Goal: Task Accomplishment & Management: Use online tool/utility

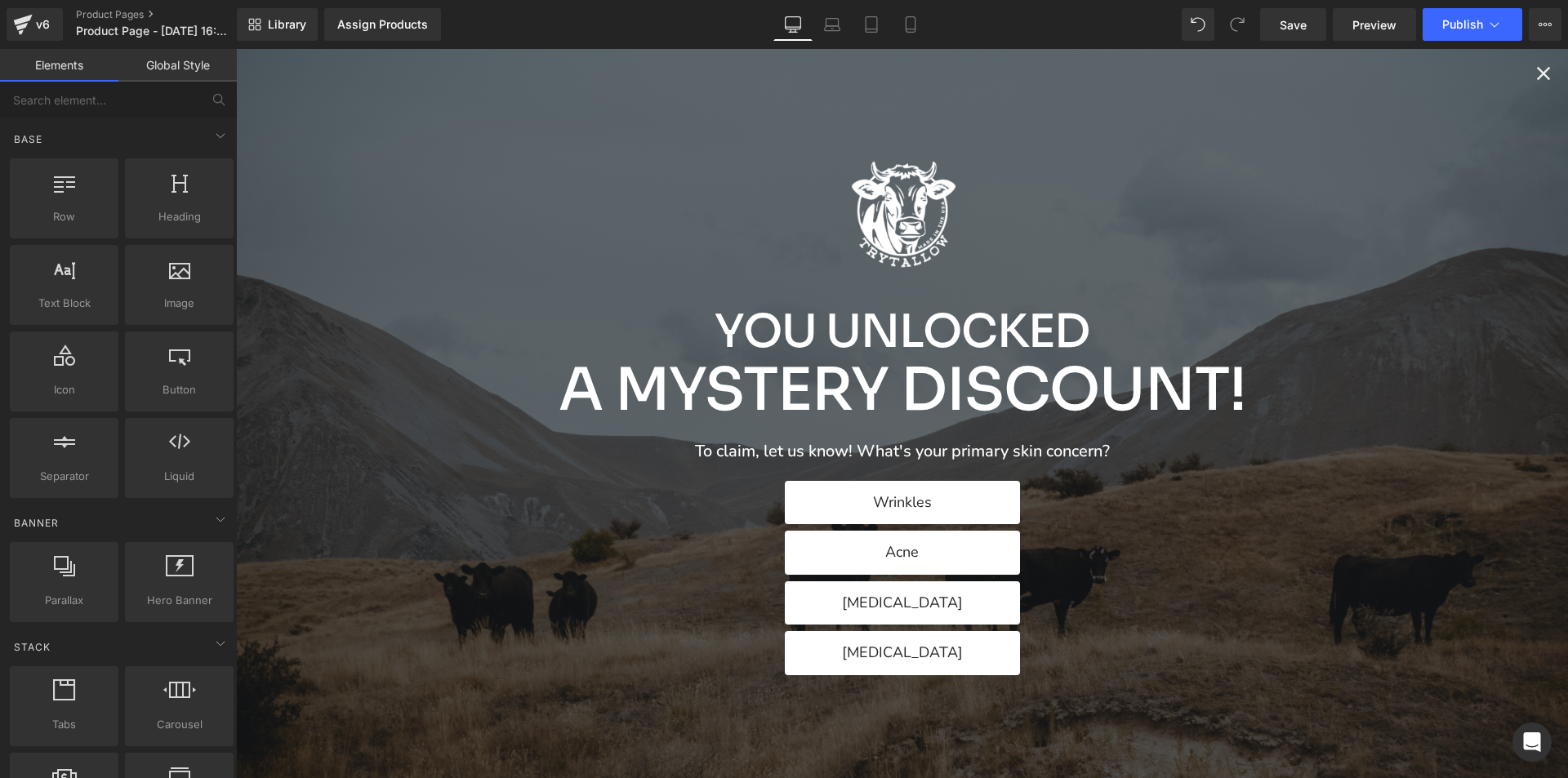
click at [1537, 74] on icon "Close popup" at bounding box center [1543, 74] width 13 height 13
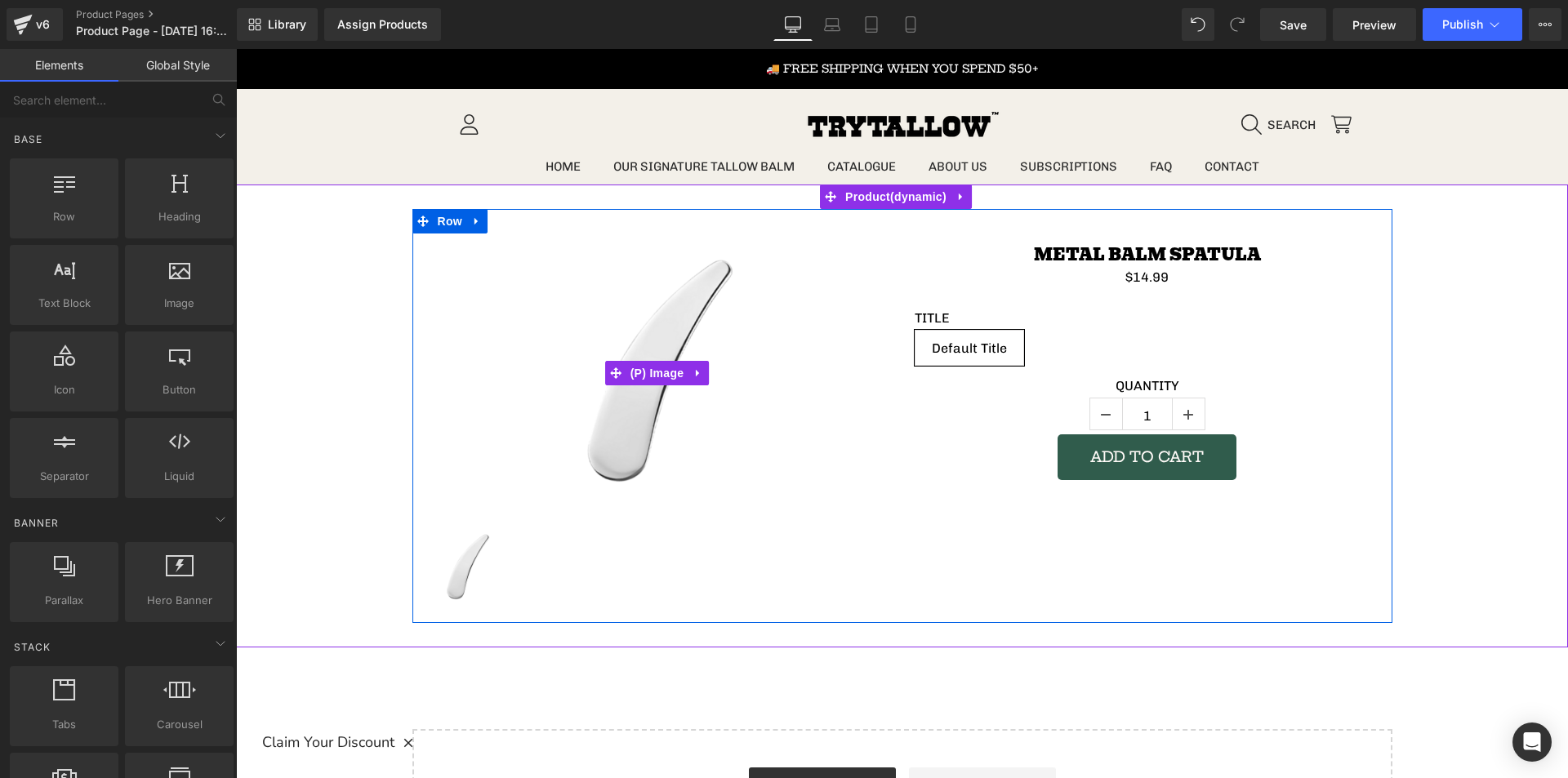
click at [462, 327] on div "Sale Off" at bounding box center [657, 372] width 466 height 279
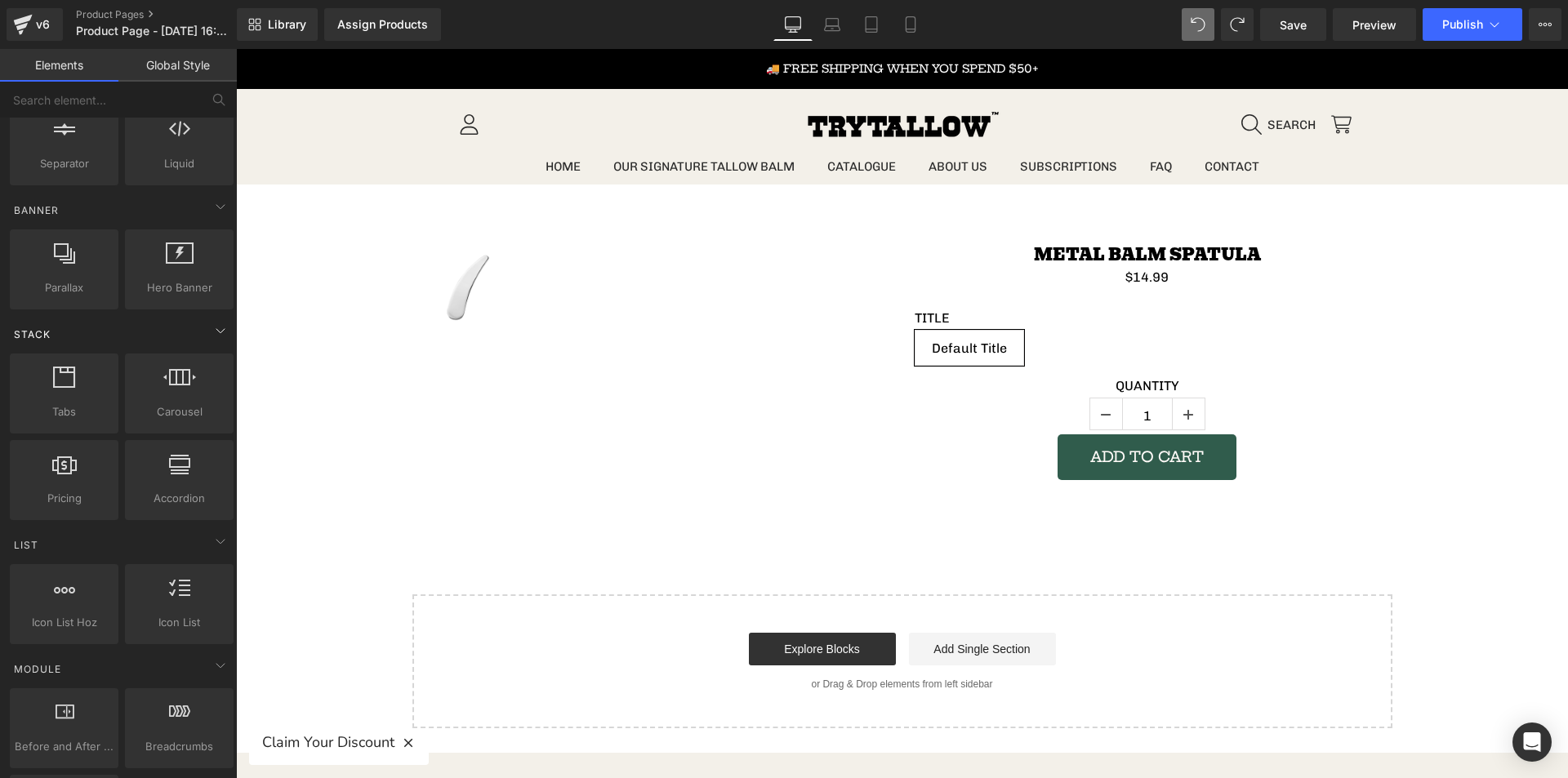
scroll to position [326, 0]
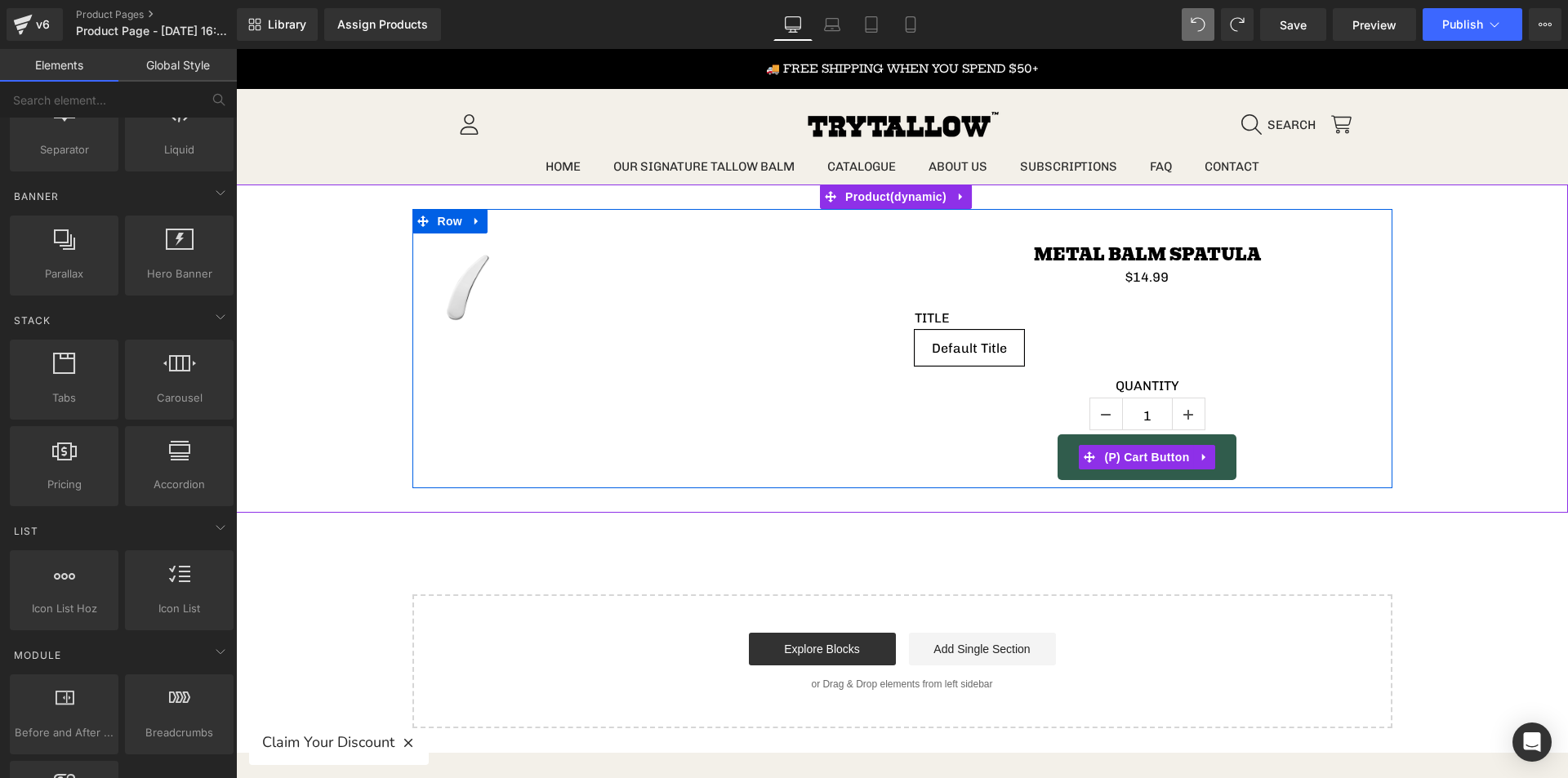
click at [977, 434] on div "Quantity 1" at bounding box center [1147, 406] width 466 height 56
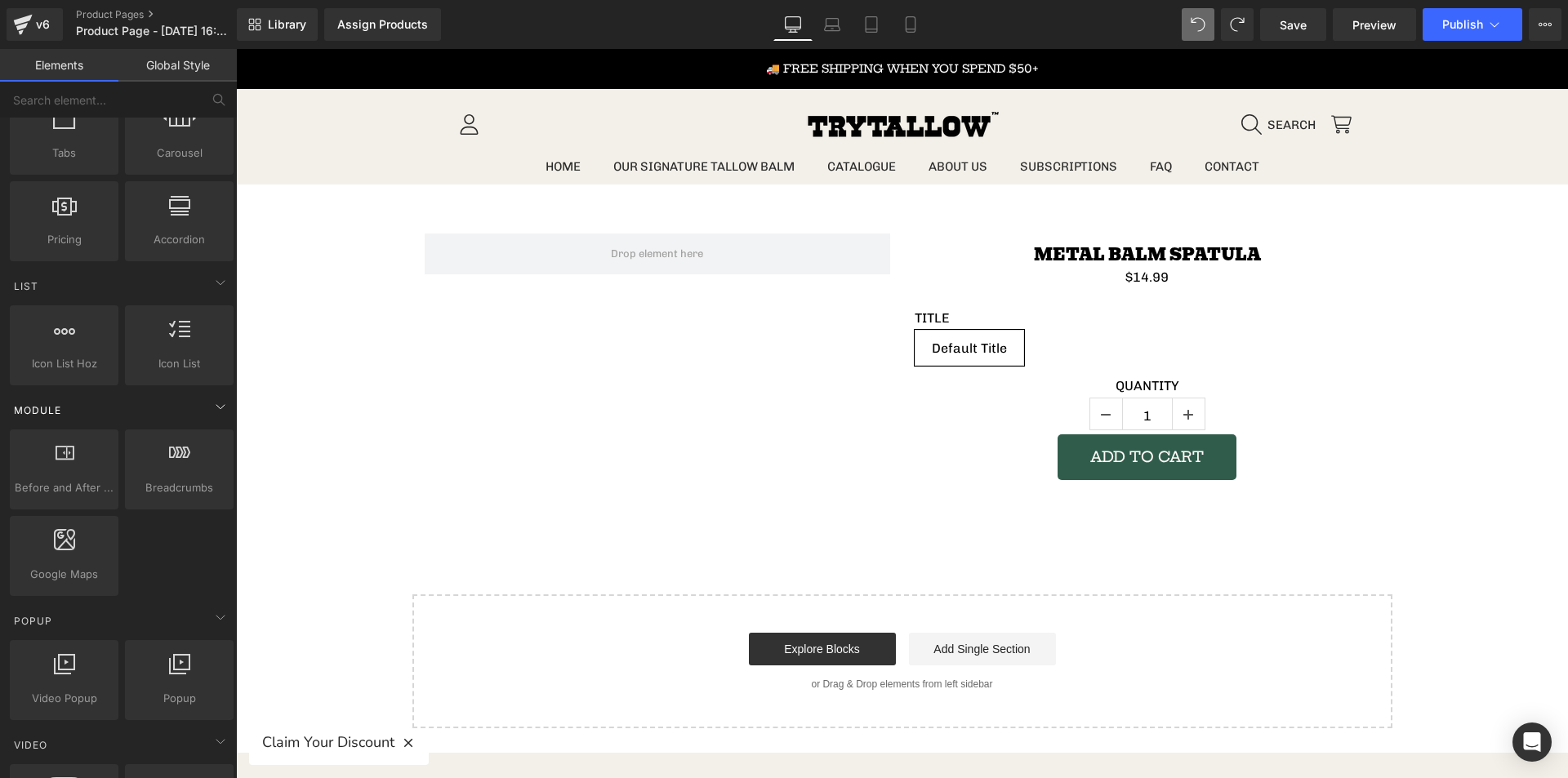
scroll to position [653, 0]
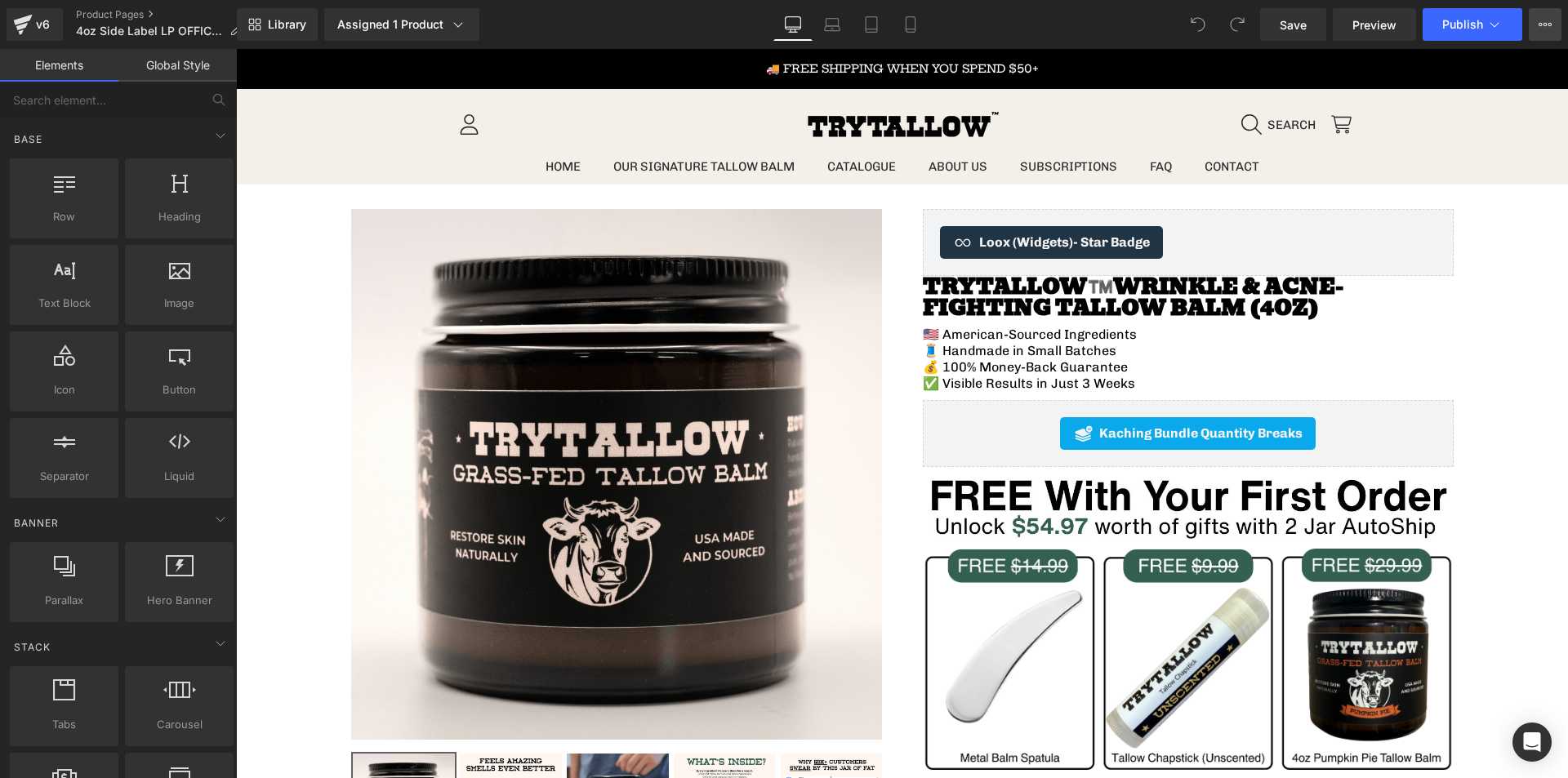
click at [1544, 20] on icon at bounding box center [1545, 25] width 13 height 13
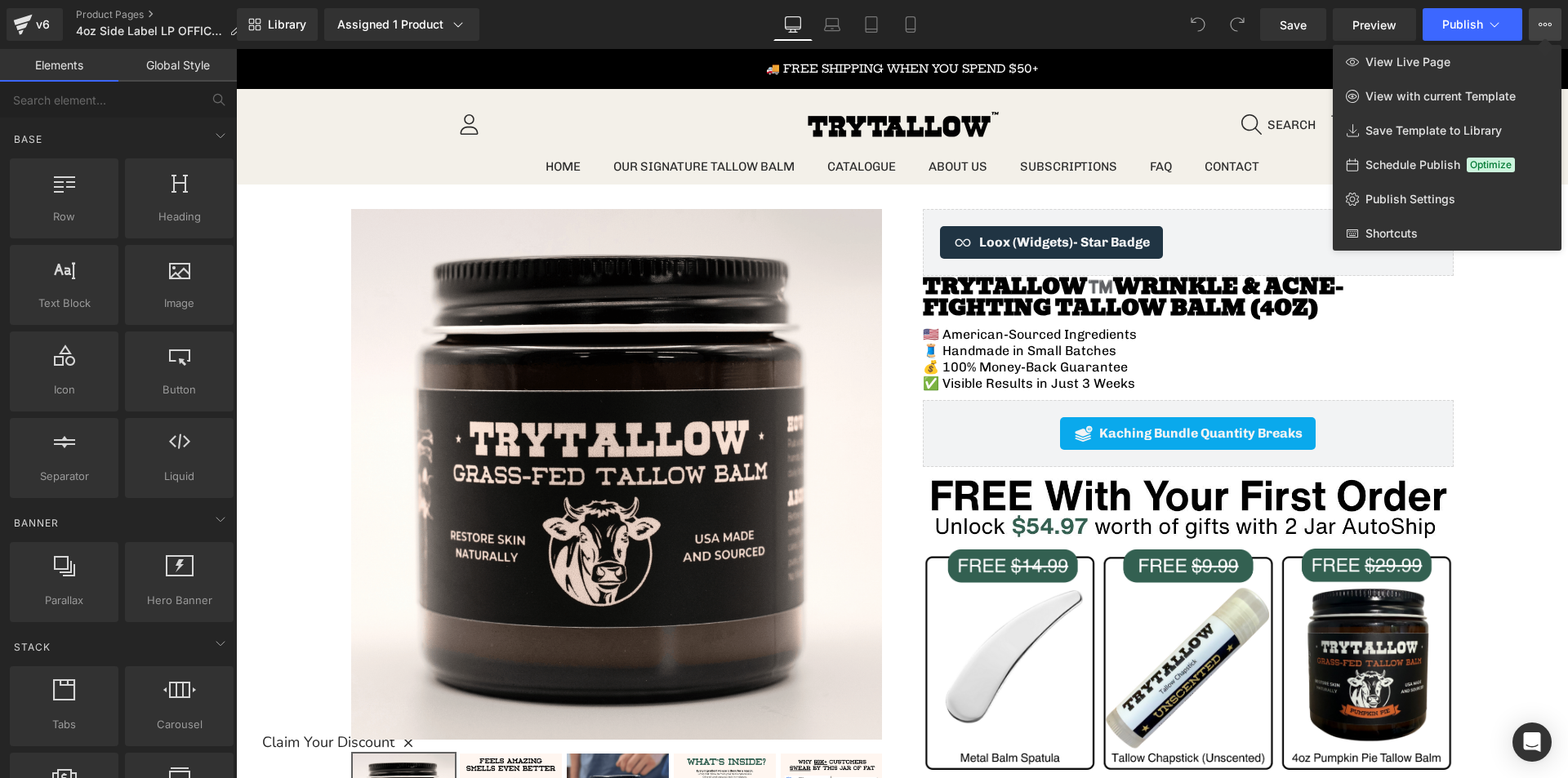
click at [1504, 403] on div at bounding box center [901, 413] width 1331 height 729
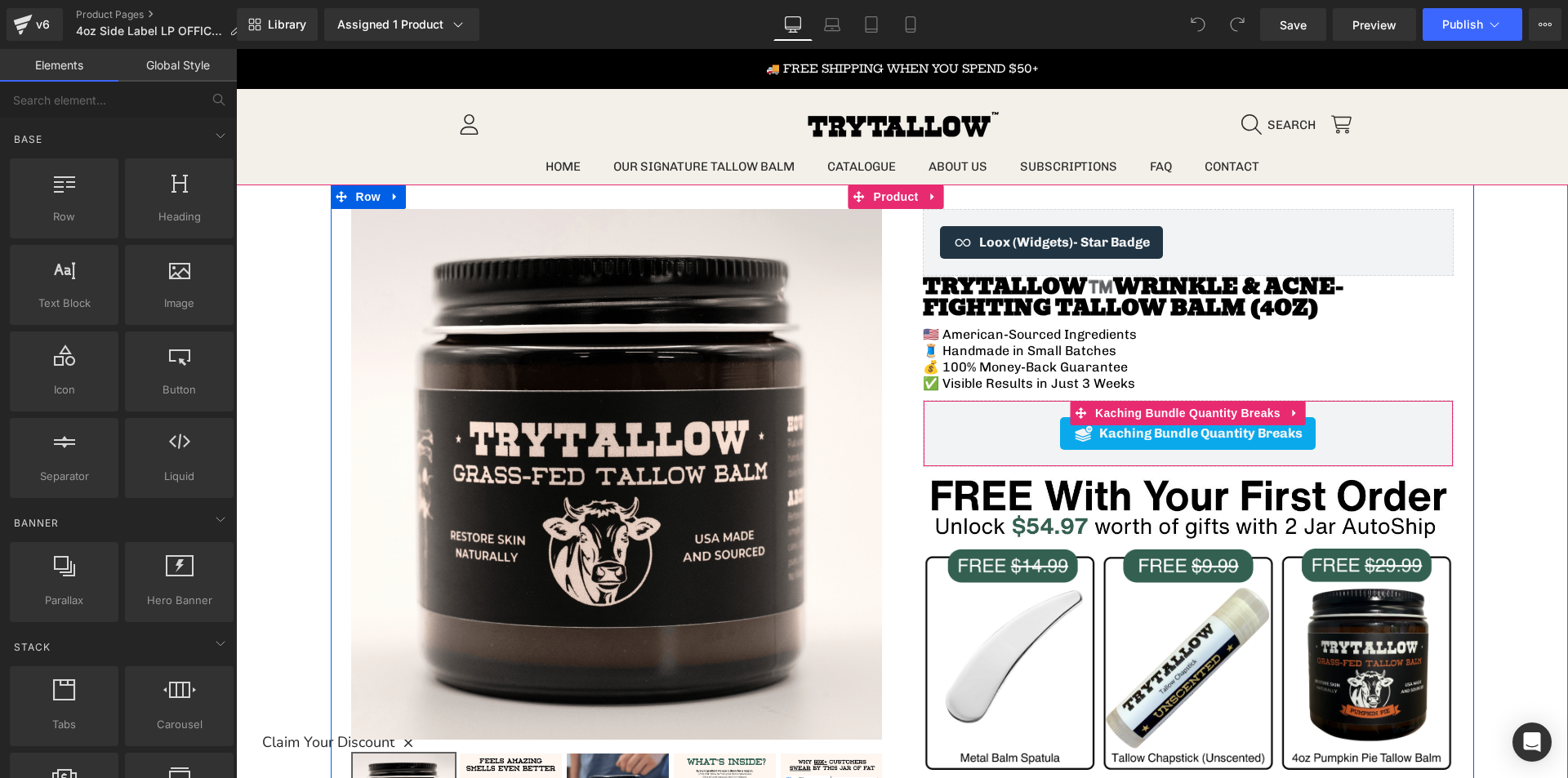
click at [1369, 426] on div "Kaching Bundle Quantity Breaks" at bounding box center [1187, 434] width 497 height 33
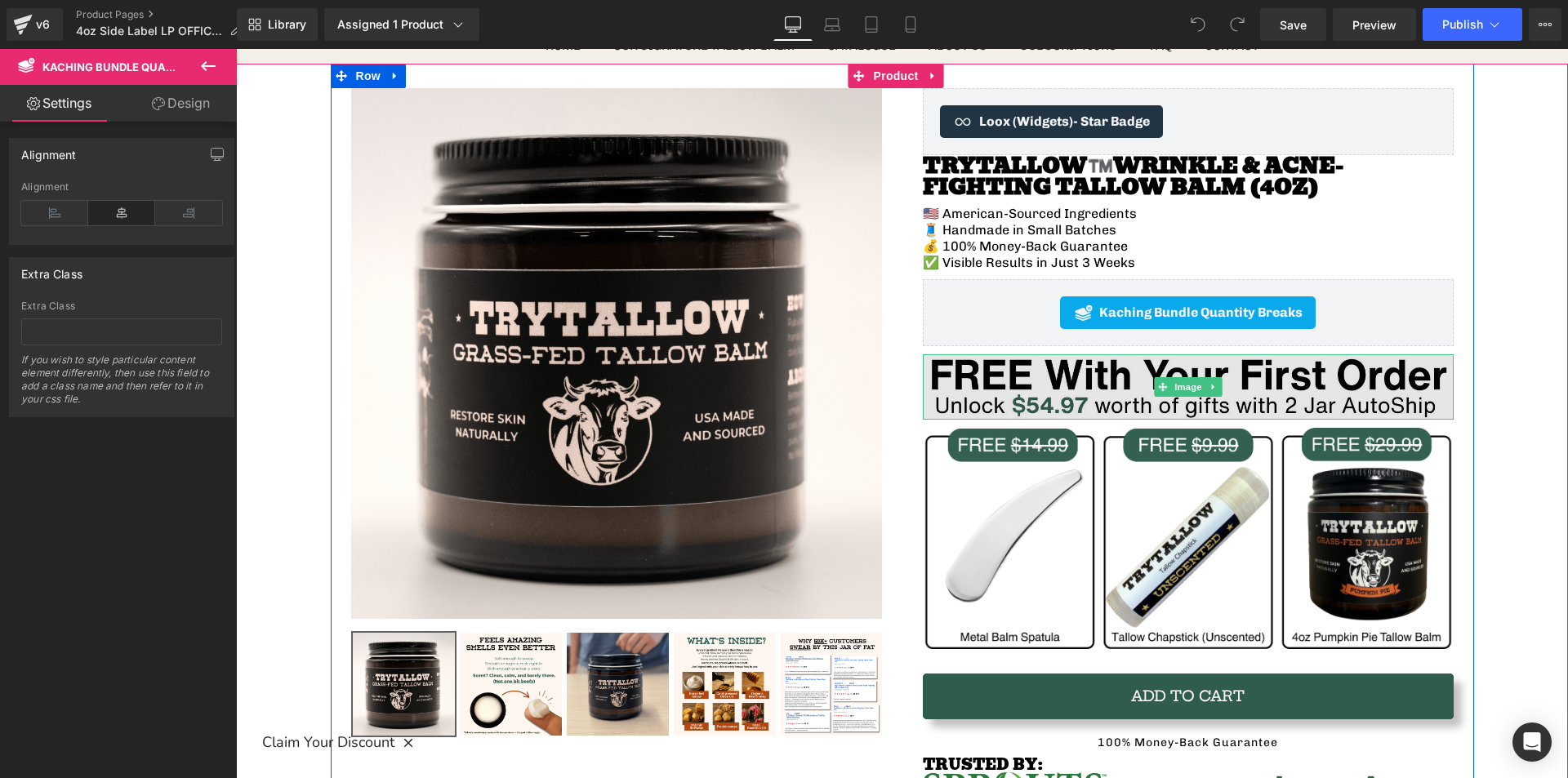
scroll to position [164, 0]
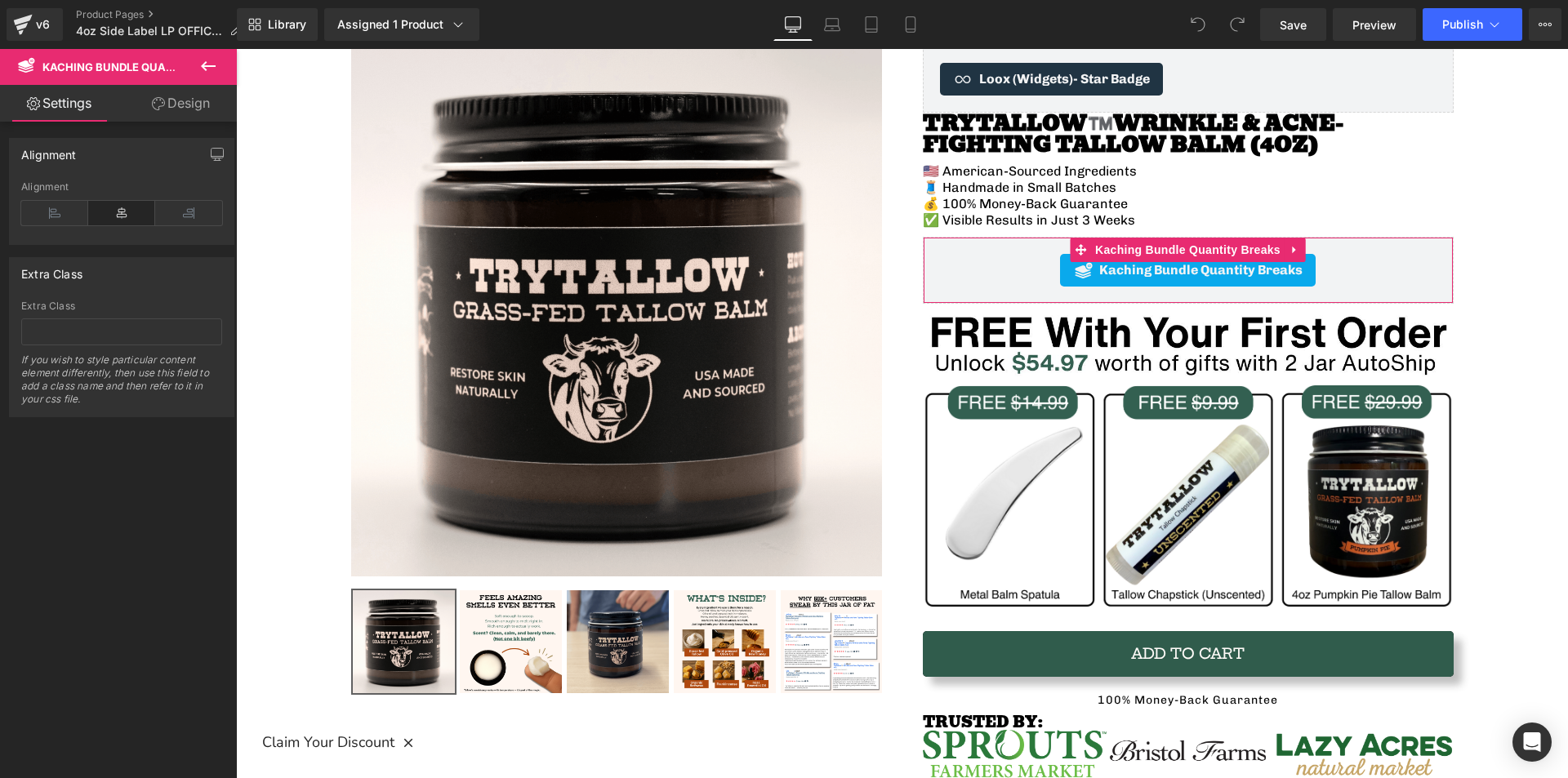
click at [194, 108] on link "Design" at bounding box center [181, 103] width 119 height 37
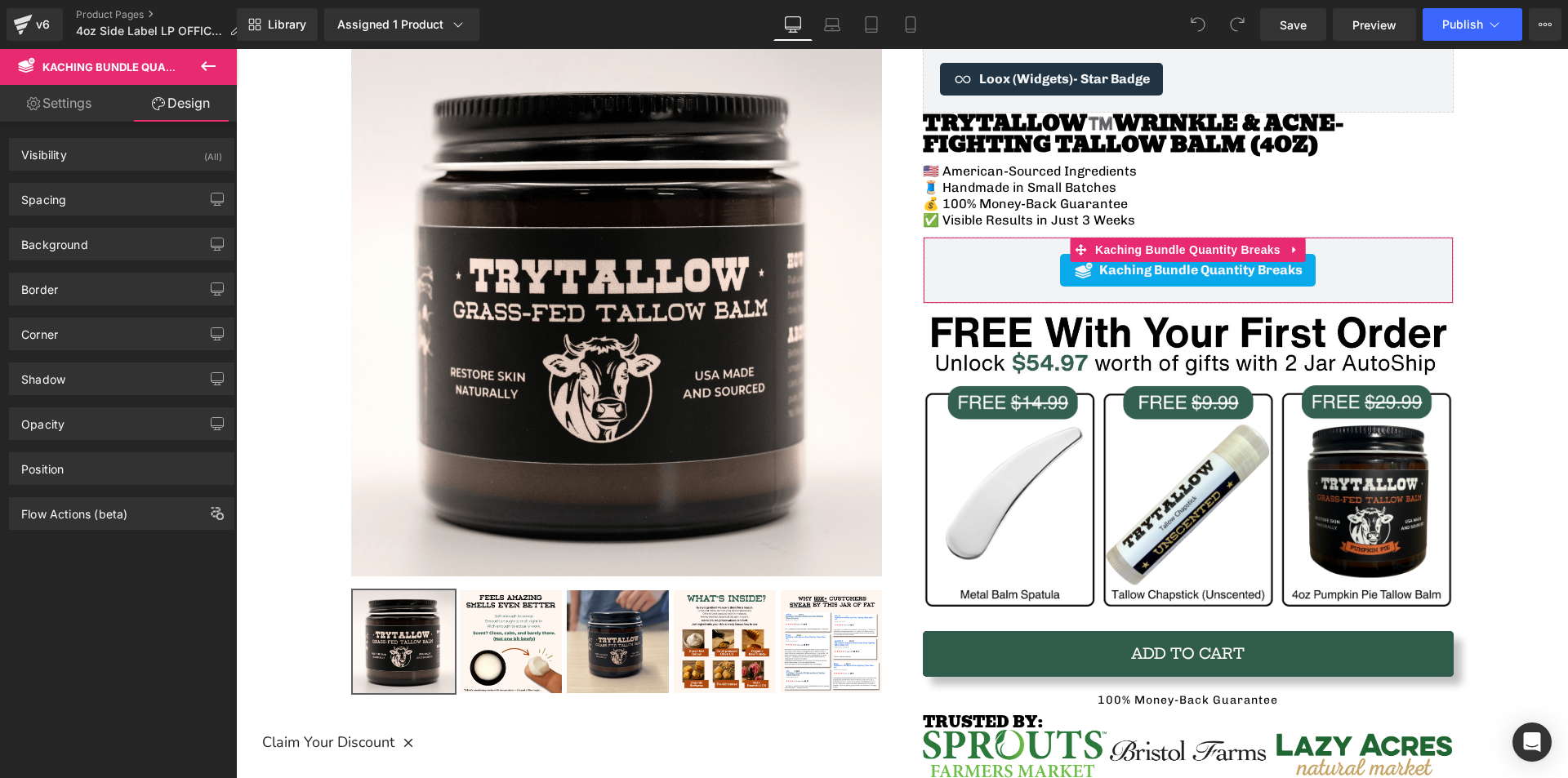
click at [56, 90] on link "Settings" at bounding box center [59, 103] width 119 height 37
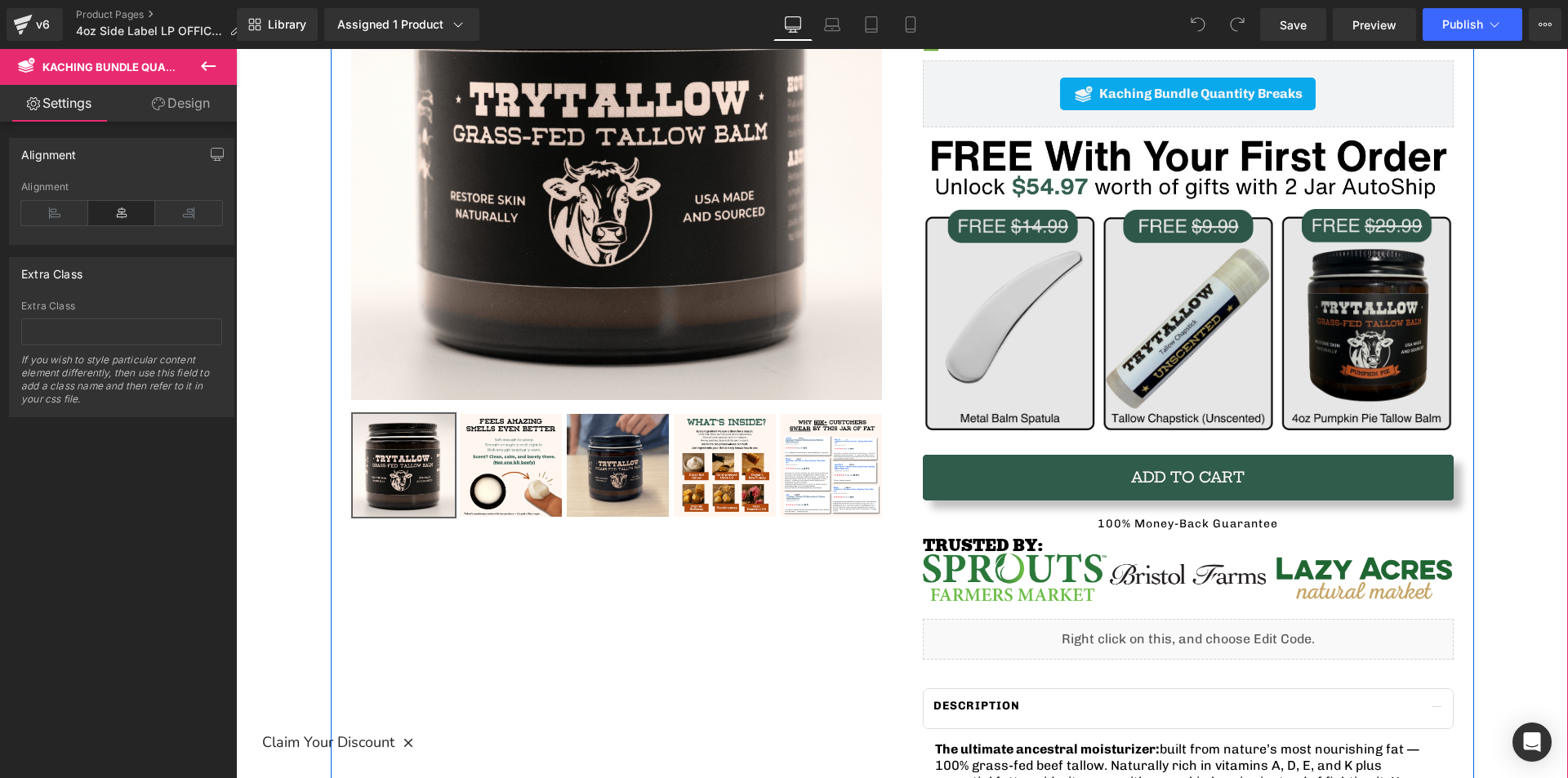
scroll to position [245, 0]
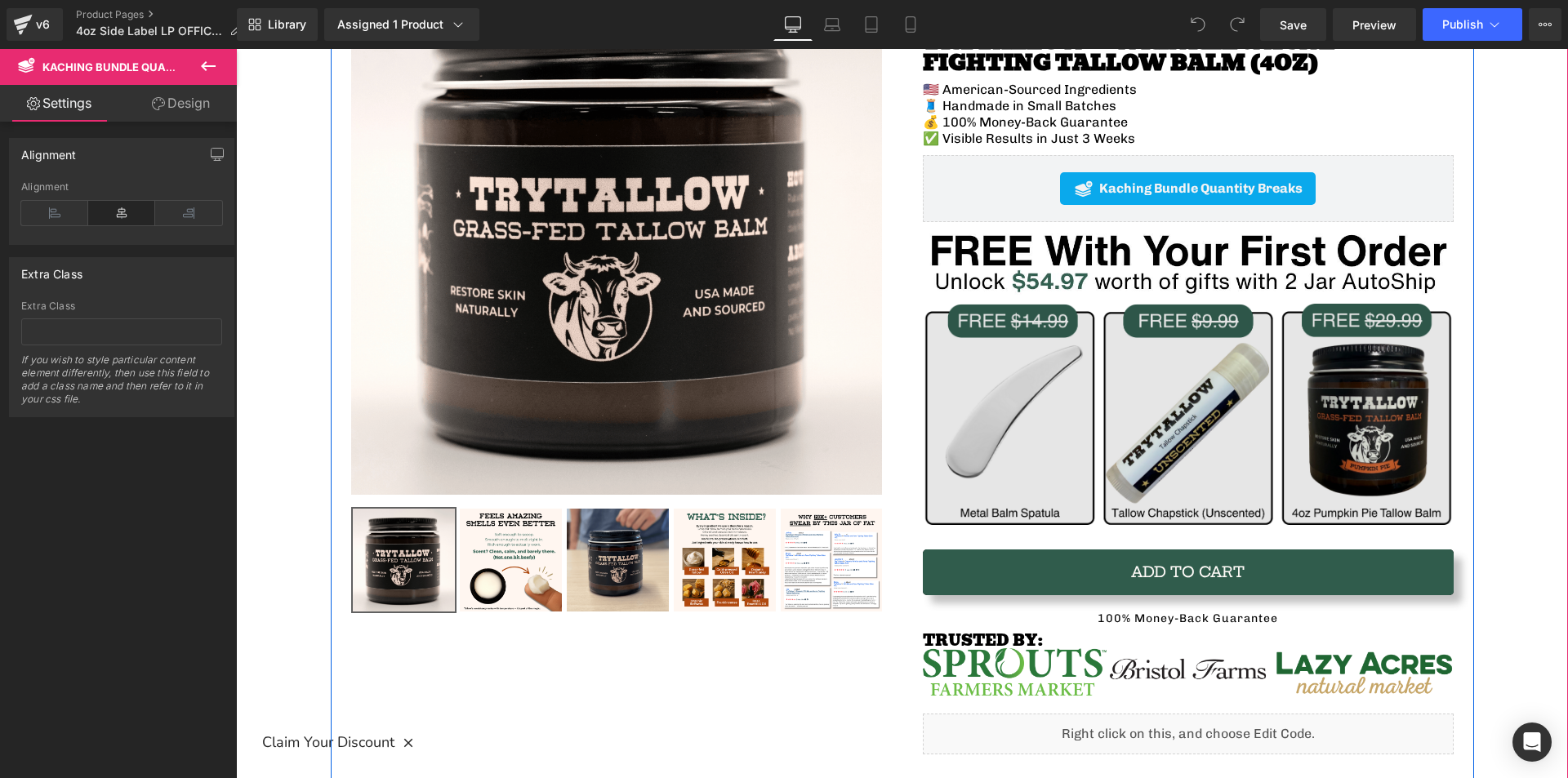
click at [1090, 313] on img at bounding box center [1188, 414] width 531 height 221
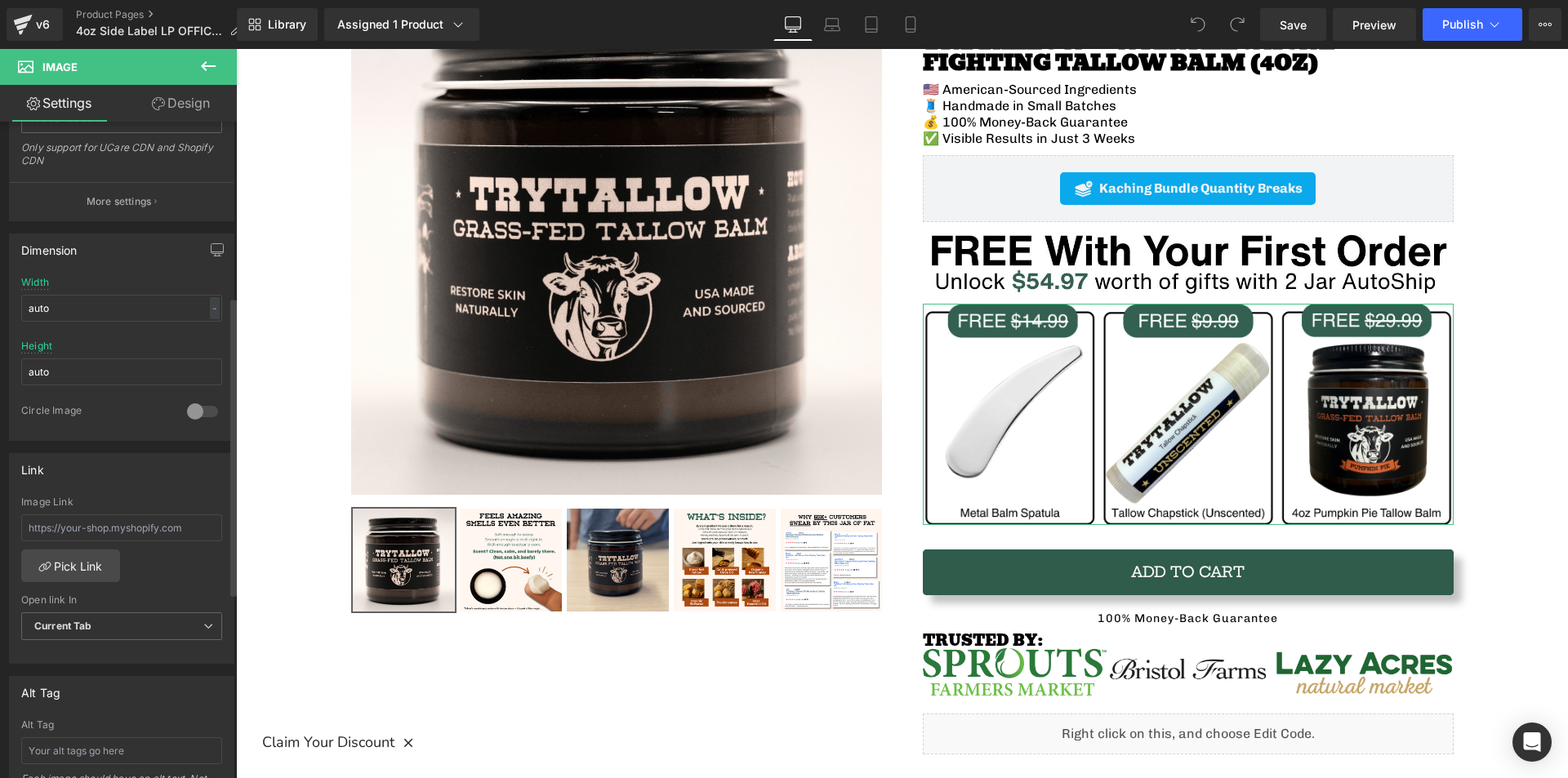
scroll to position [0, 0]
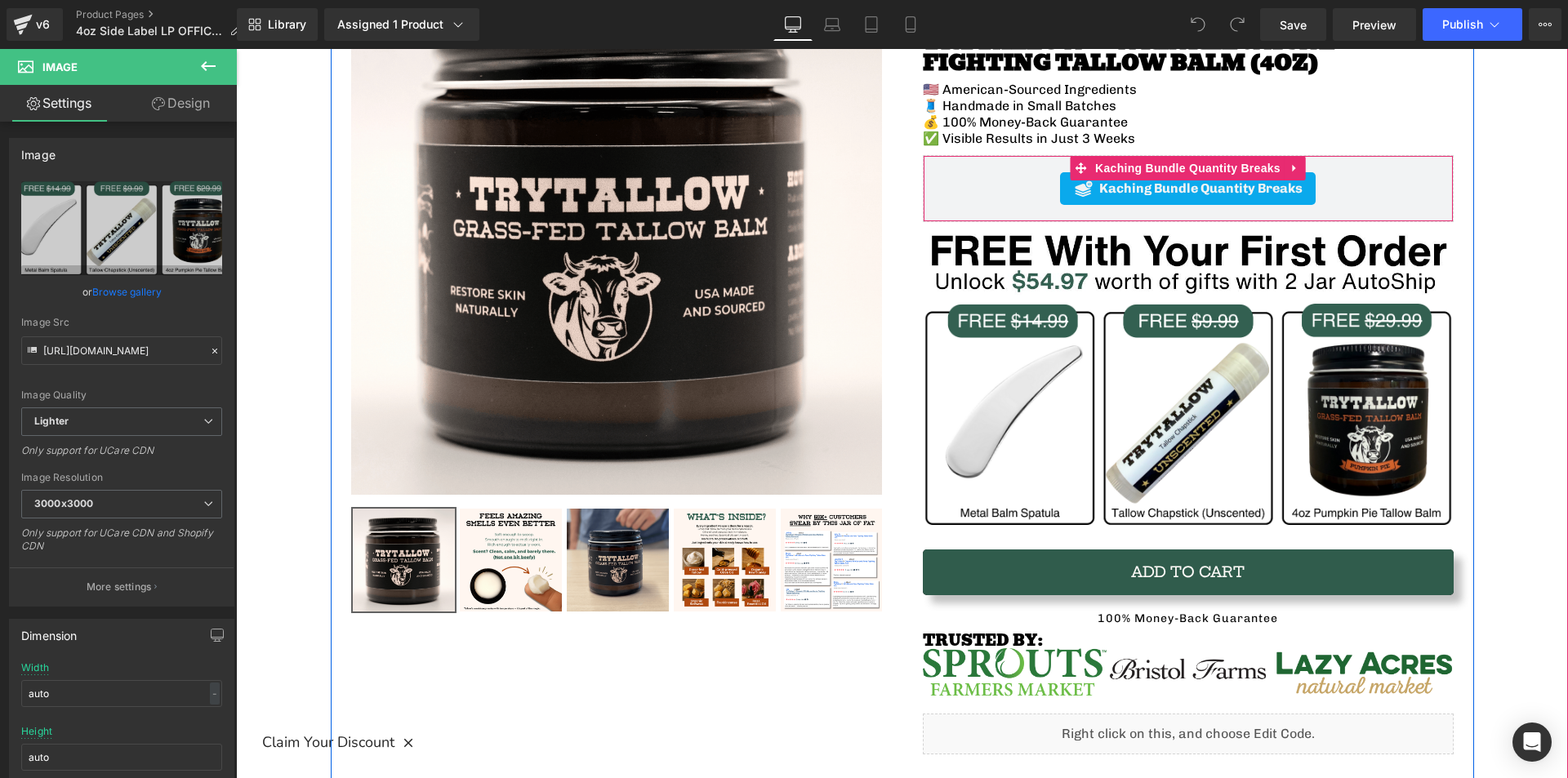
click at [967, 187] on div "Kaching Bundle Quantity Breaks" at bounding box center [1187, 189] width 497 height 33
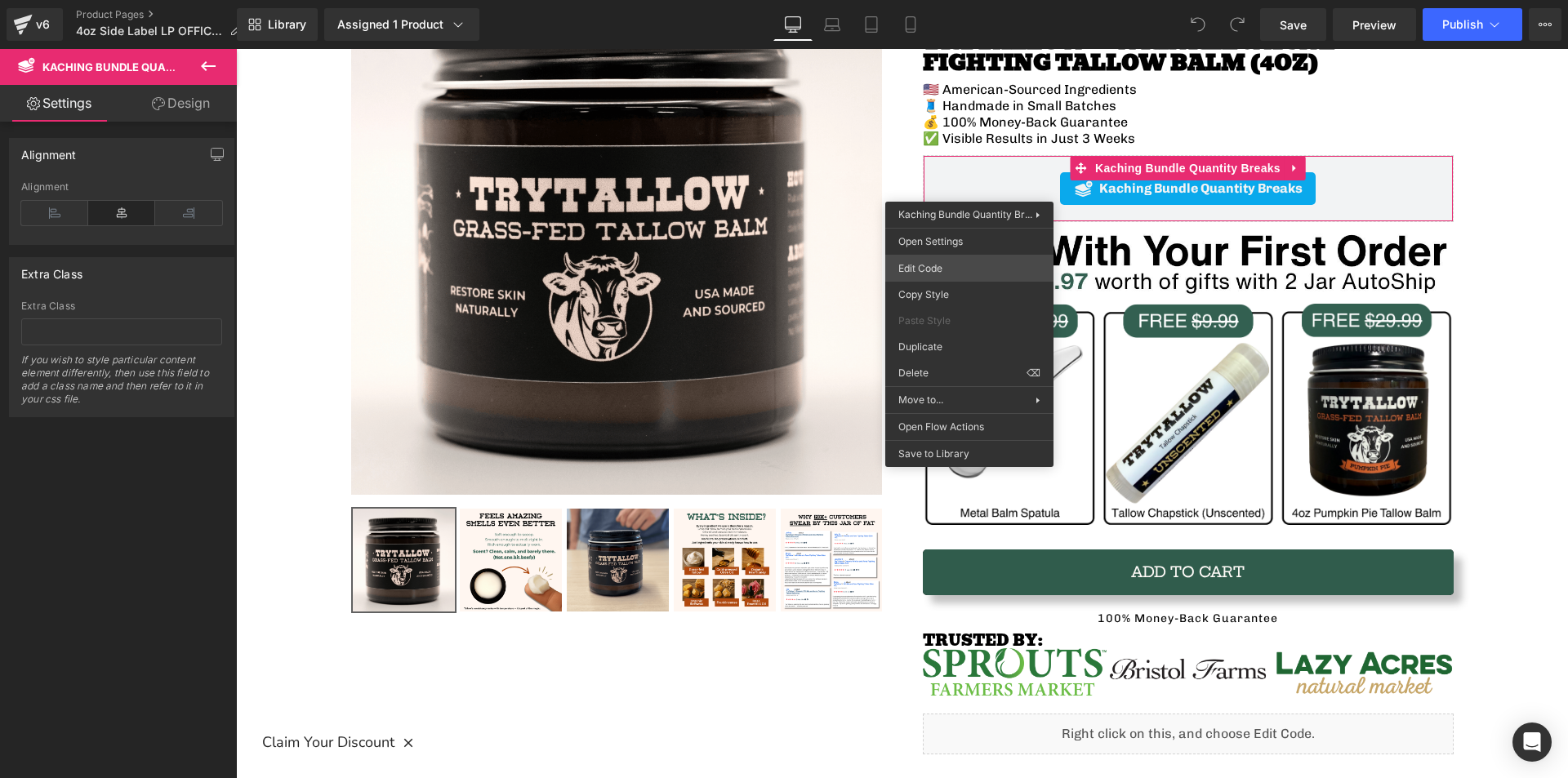
click at [971, 0] on div "You are previewing how the will restyle your page. You can not edit Elements in…" at bounding box center [784, 0] width 1568 height 0
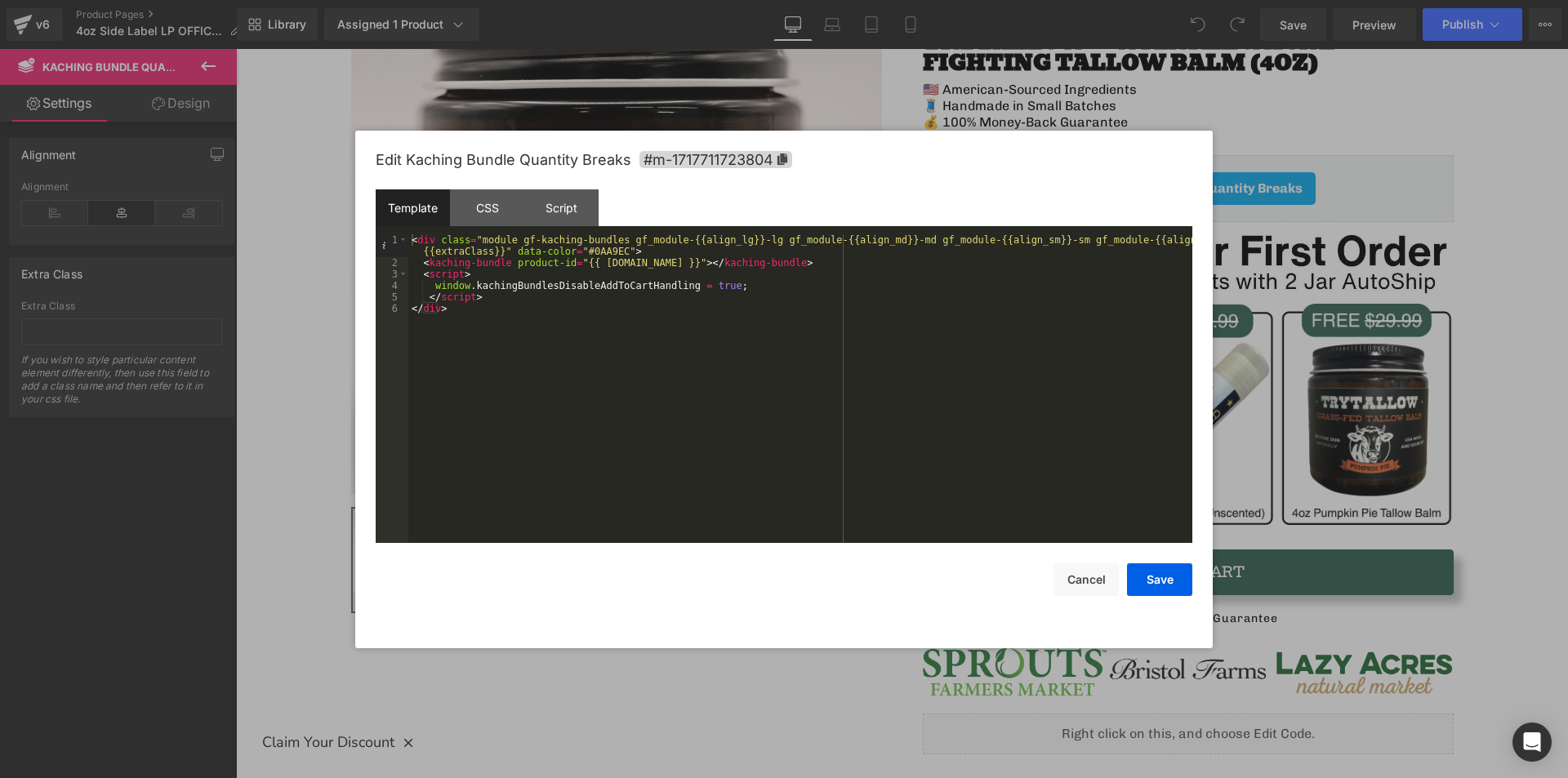
click at [640, 251] on div "< div class = "module gf-kaching-bundles gf_module-{{align_lg}}-lg gf_module-{{…" at bounding box center [800, 405] width 784 height 343
click at [725, 283] on div "< div class = "module gf-kaching-bundles gf_module-{{align_lg}}-lg gf_module-{{…" at bounding box center [800, 405] width 784 height 343
click at [1139, 582] on button "Save" at bounding box center [1160, 579] width 65 height 33
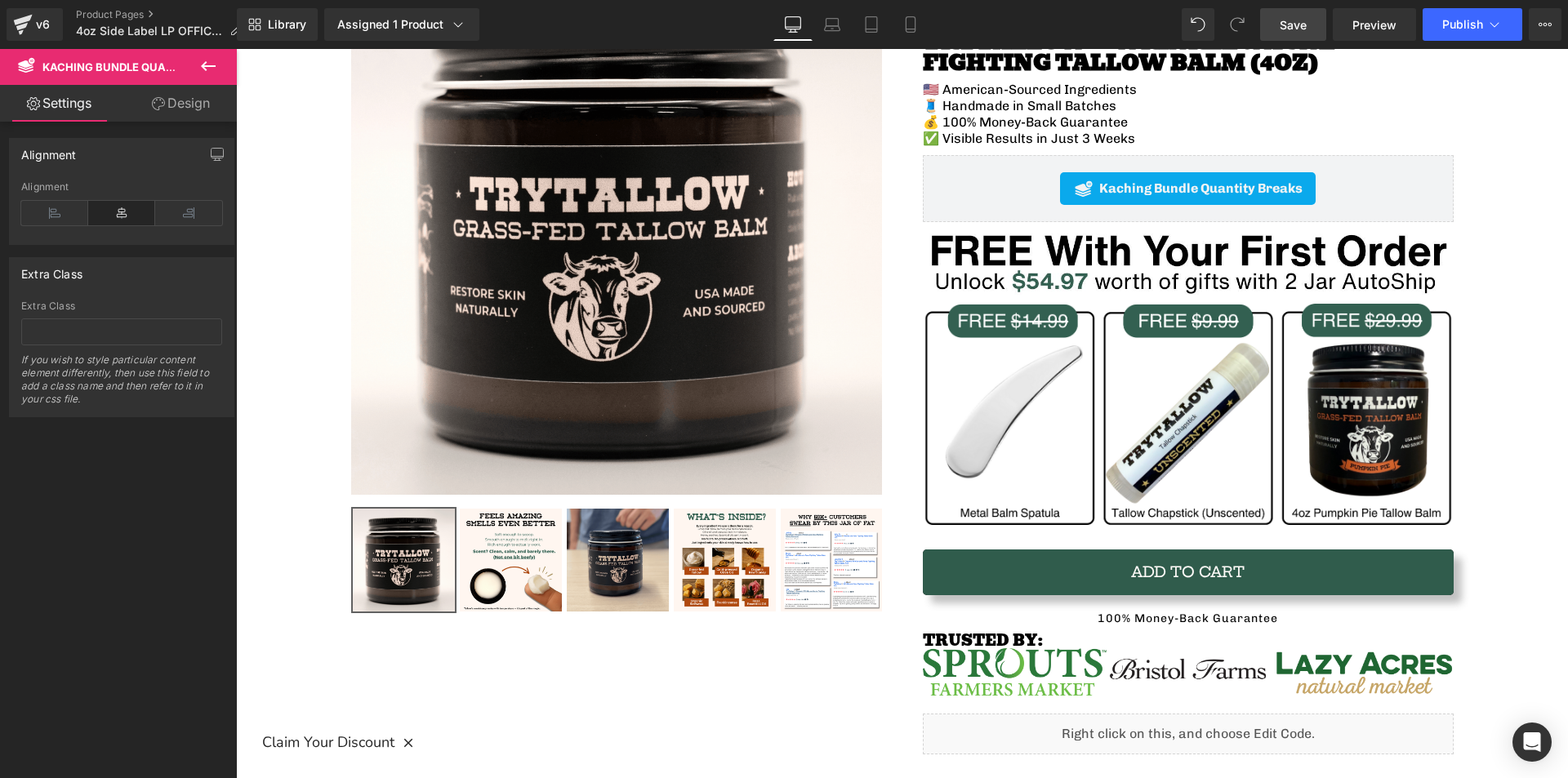
click at [1309, 18] on link "Save" at bounding box center [1293, 25] width 66 height 33
click at [1298, 29] on span "Save" at bounding box center [1293, 25] width 27 height 17
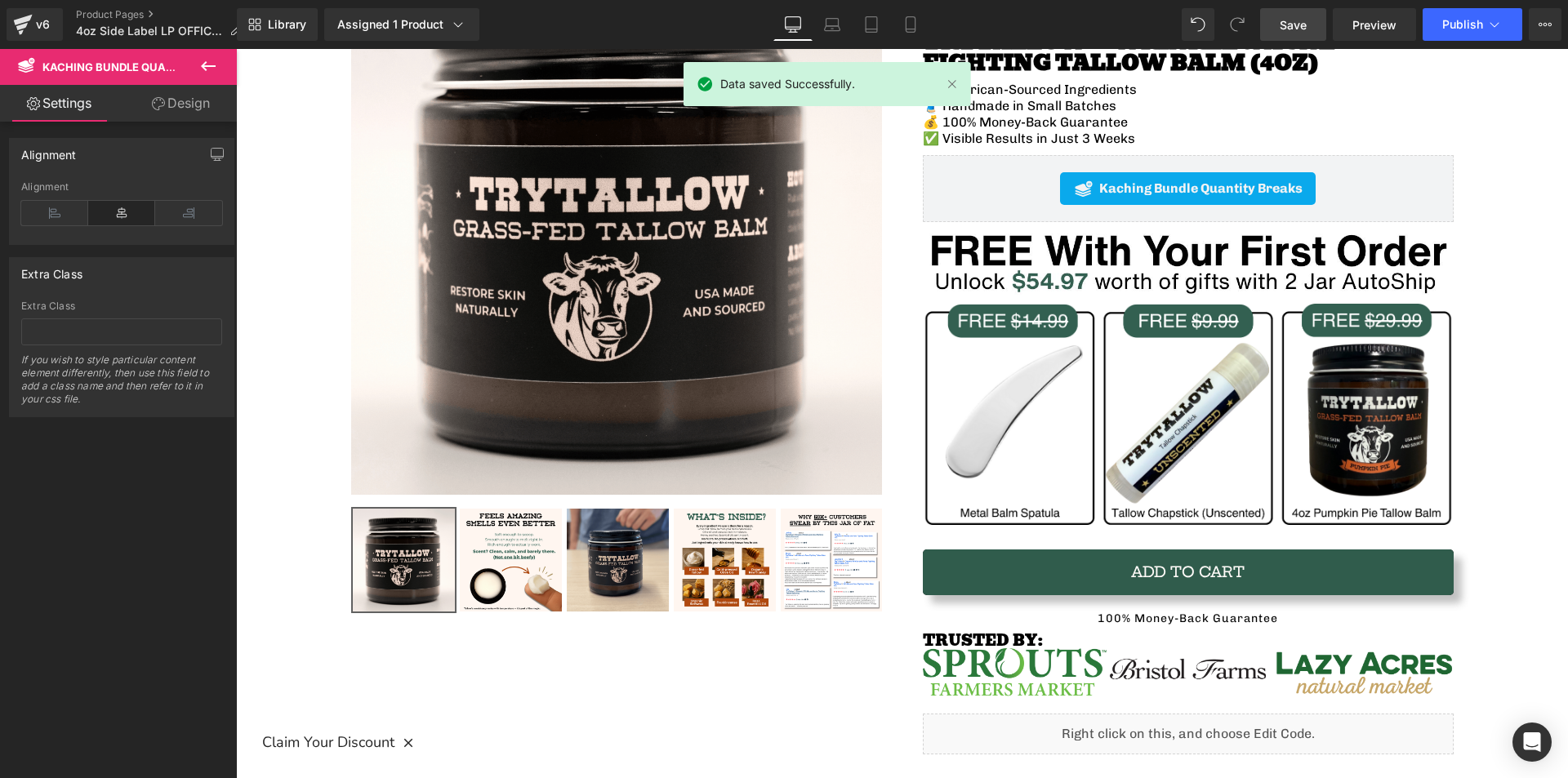
click at [203, 64] on icon at bounding box center [208, 66] width 15 height 10
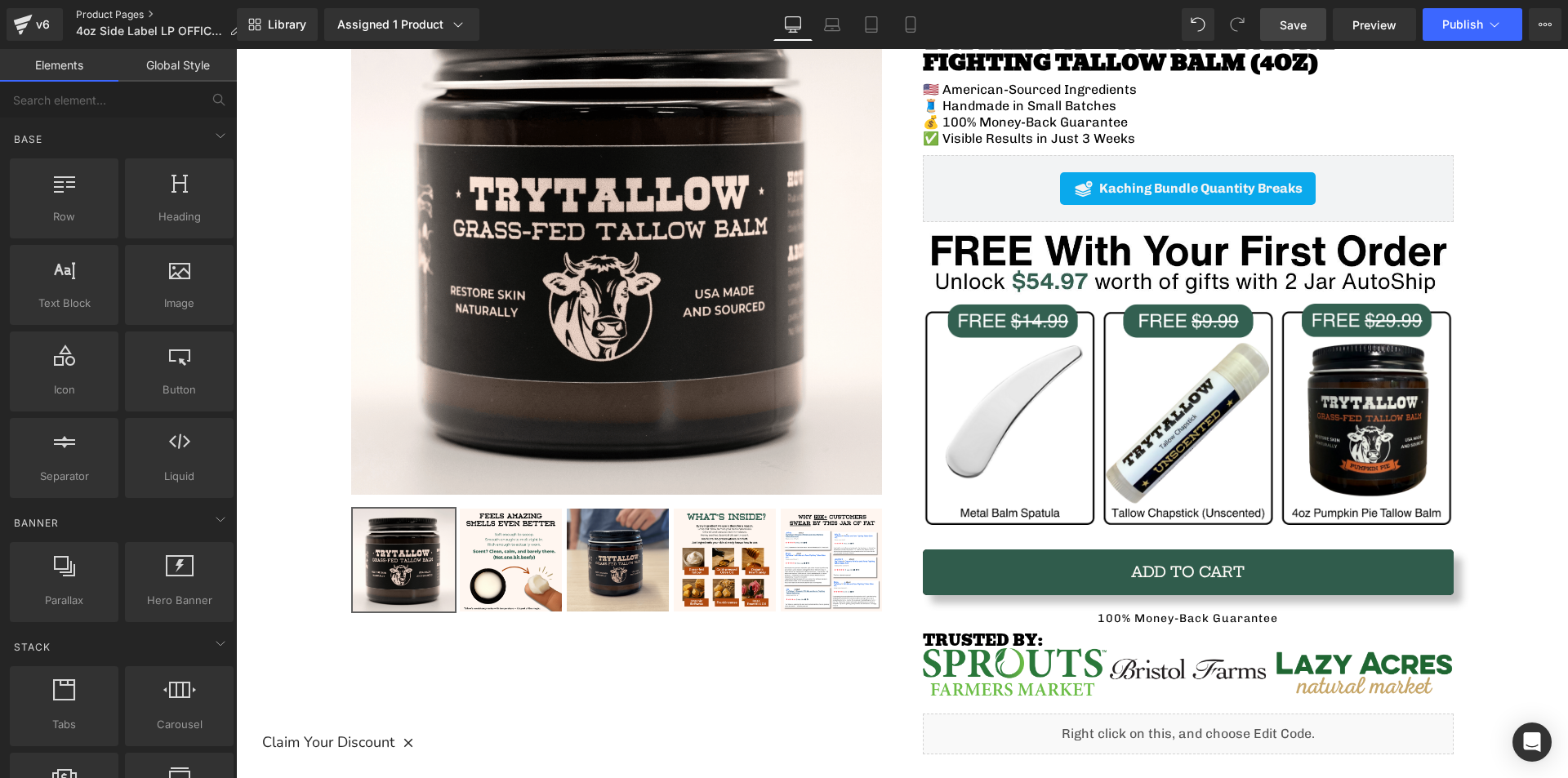
click at [98, 12] on link "Product Pages" at bounding box center [165, 15] width 178 height 13
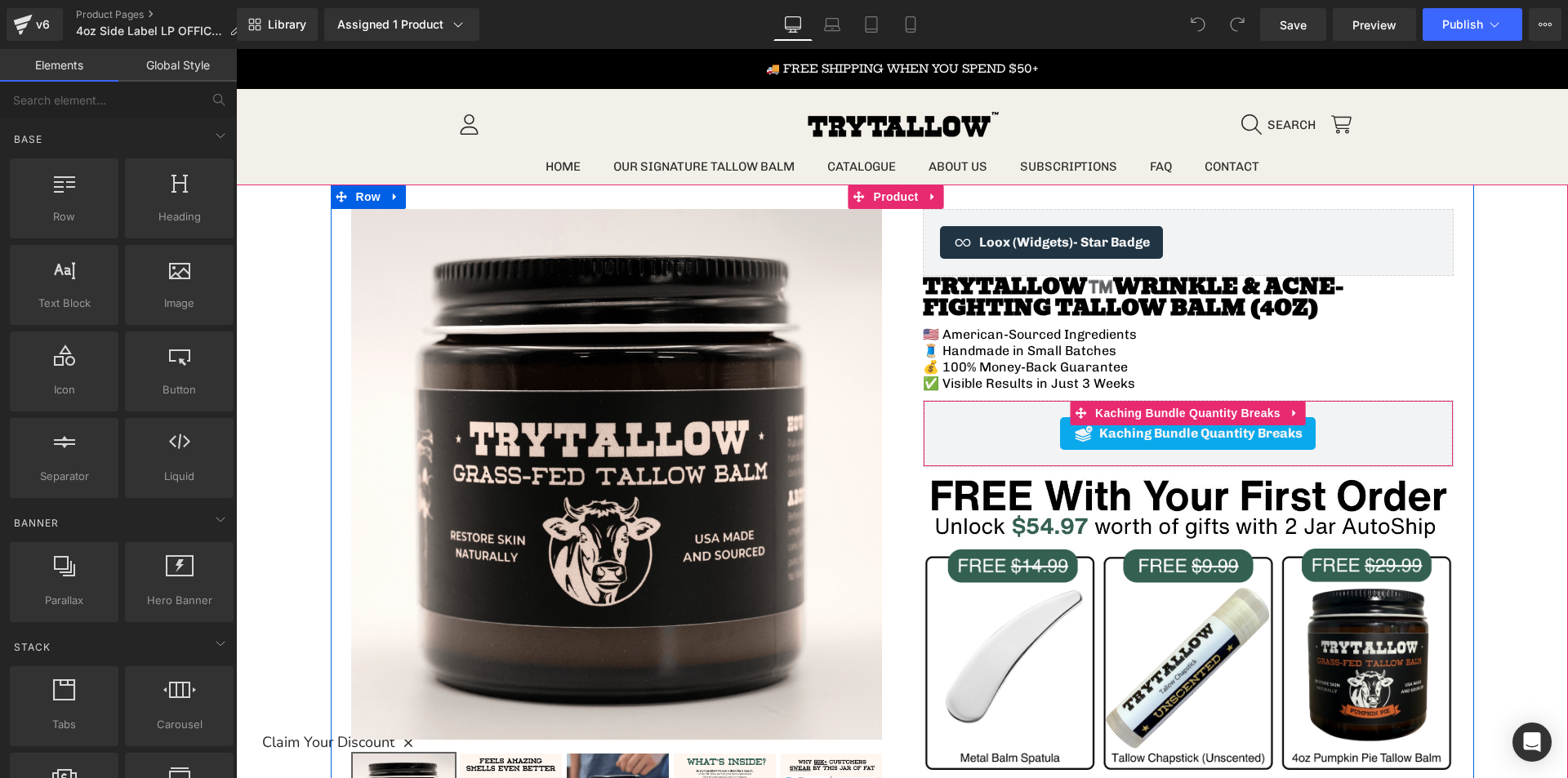
click at [971, 440] on div "Kaching Bundle Quantity Breaks" at bounding box center [1187, 434] width 497 height 33
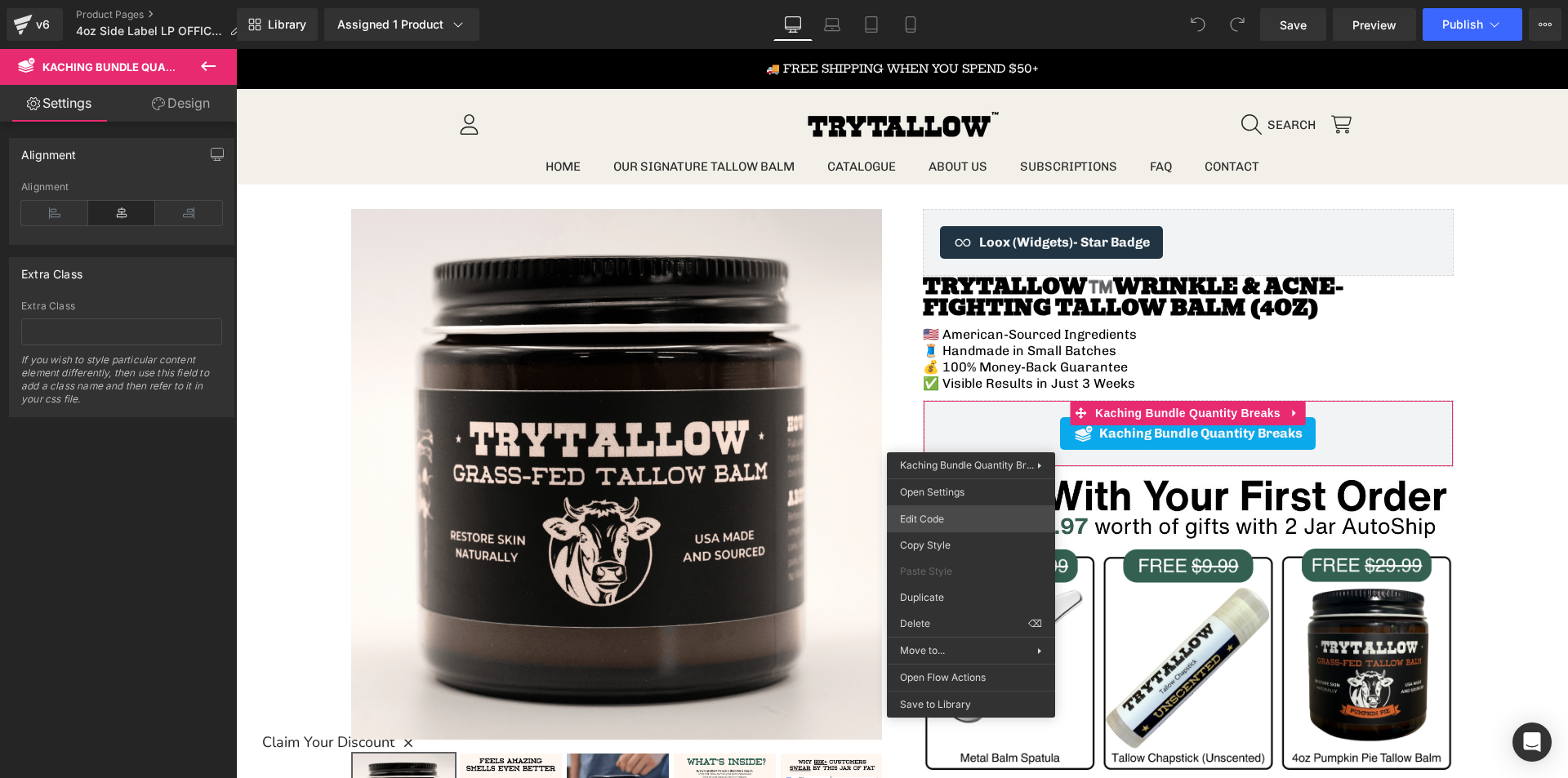
click at [959, 0] on div "You are previewing how the will restyle your page. You can not edit Elements in…" at bounding box center [784, 0] width 1568 height 0
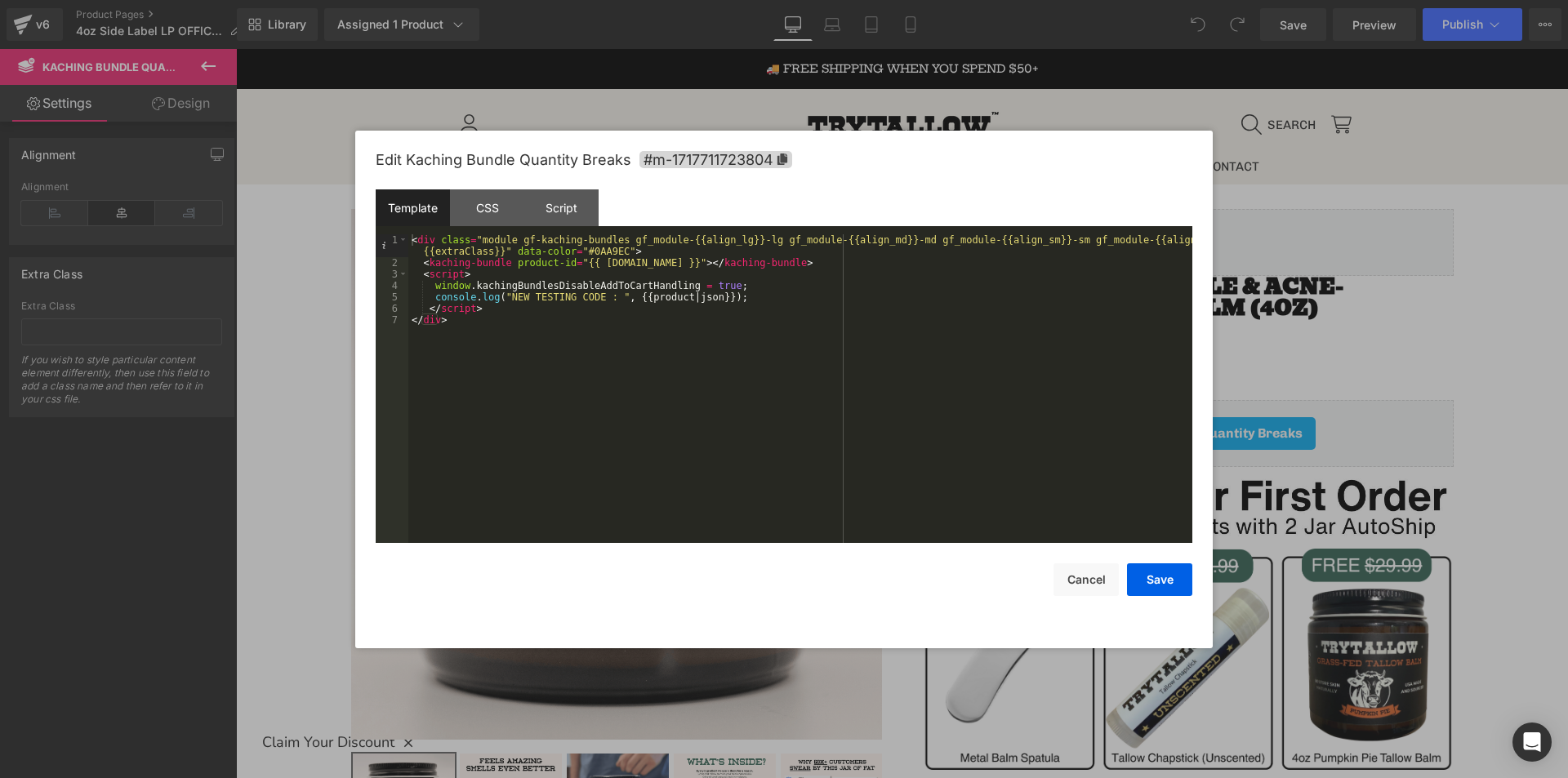
click at [732, 299] on div "< div class = "module gf-kaching-bundles gf_module-{{align_lg}}-lg gf_module-{{…" at bounding box center [800, 405] width 784 height 343
click at [556, 216] on div "Script" at bounding box center [561, 207] width 74 height 37
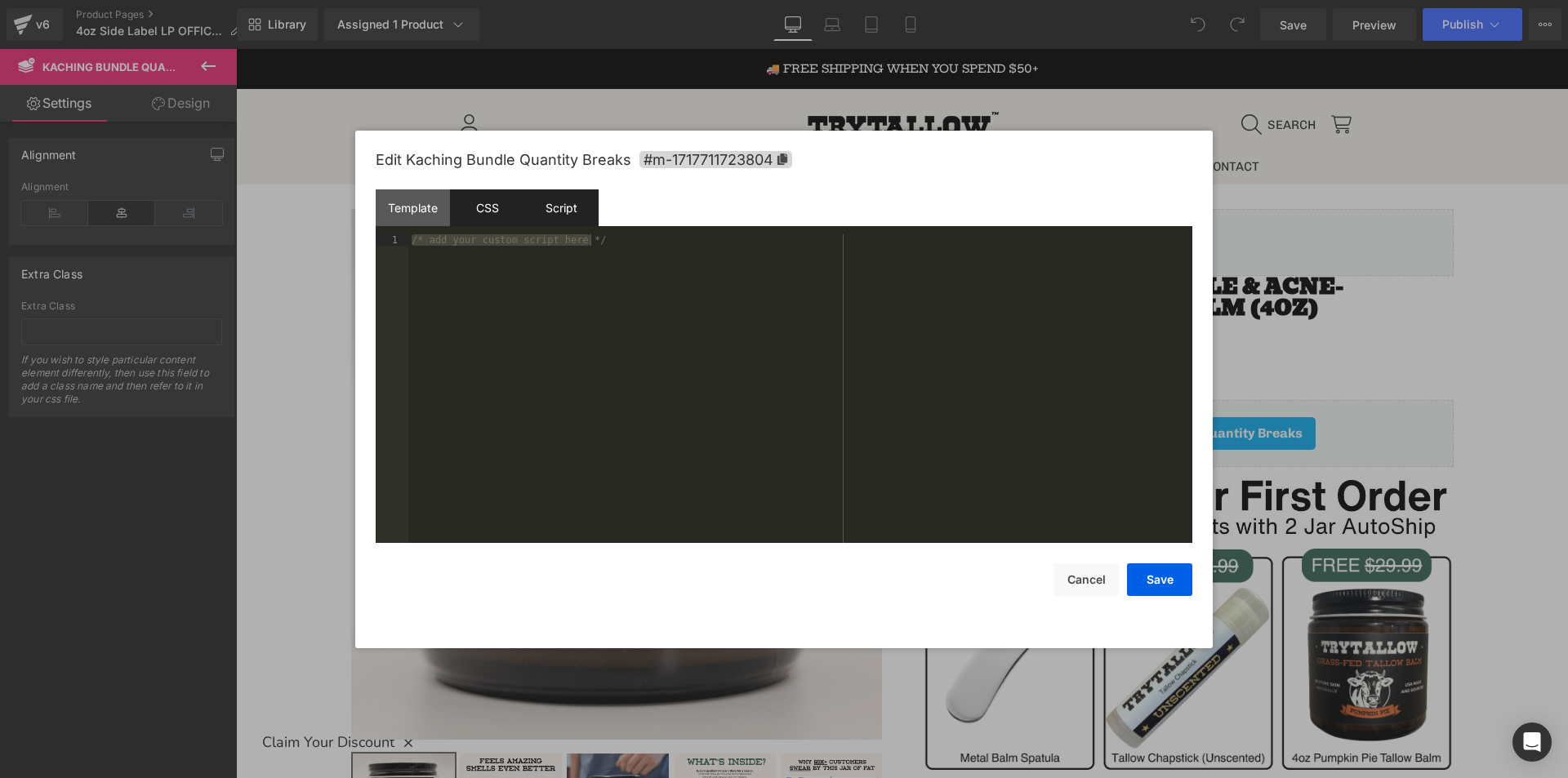
click at [491, 209] on div "CSS" at bounding box center [487, 207] width 74 height 37
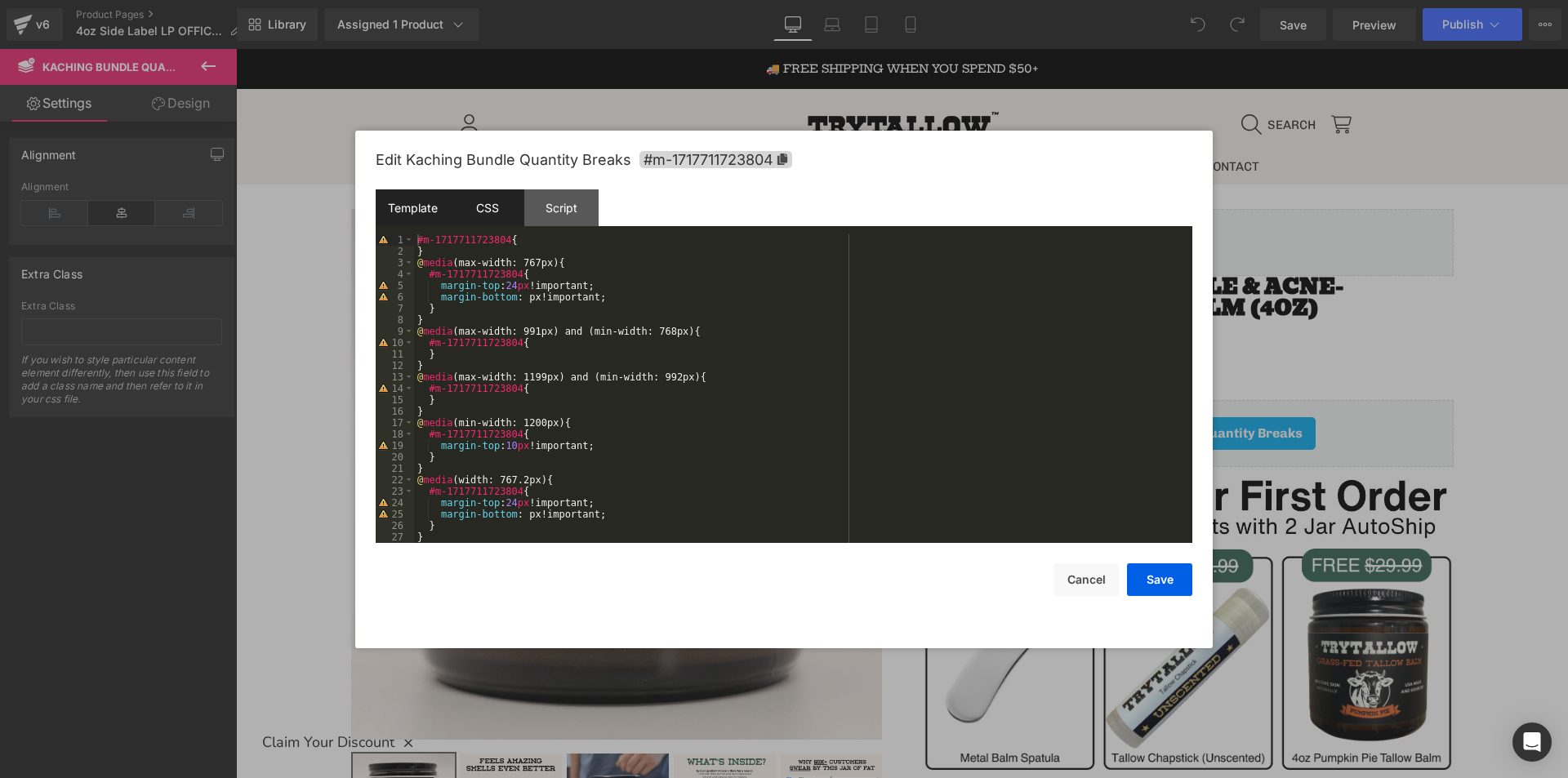
click at [400, 212] on div "Template" at bounding box center [412, 207] width 74 height 37
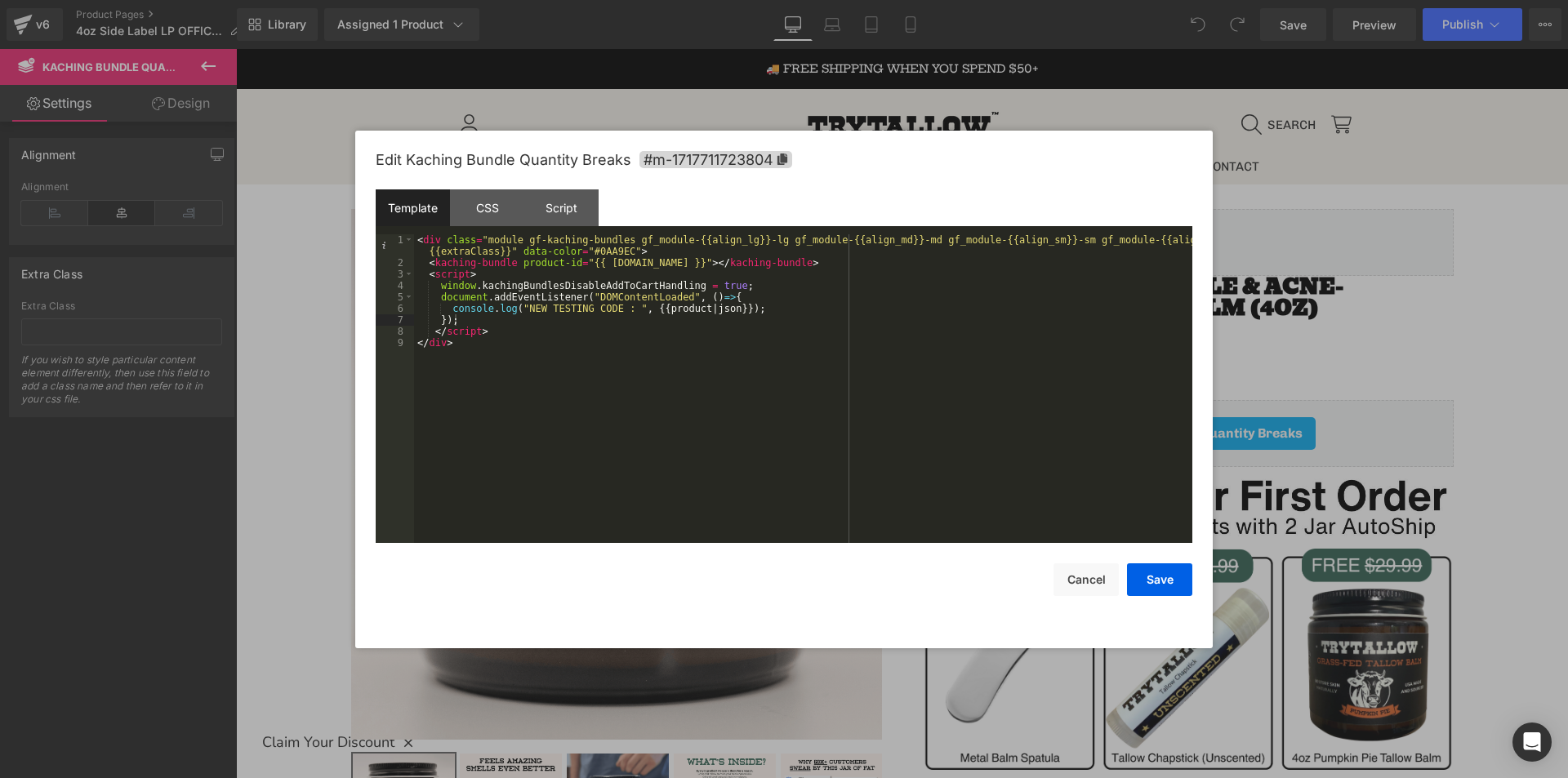
click at [787, 302] on div "< div class = "module gf-kaching-bundles gf_module-{{align_lg}}-lg gf_module-{{…" at bounding box center [803, 405] width 778 height 343
click at [750, 311] on div "< div class = "module gf-kaching-bundles gf_module-{{align_lg}}-lg gf_module-{{…" at bounding box center [803, 405] width 778 height 343
click at [1150, 582] on button "Save" at bounding box center [1160, 579] width 65 height 33
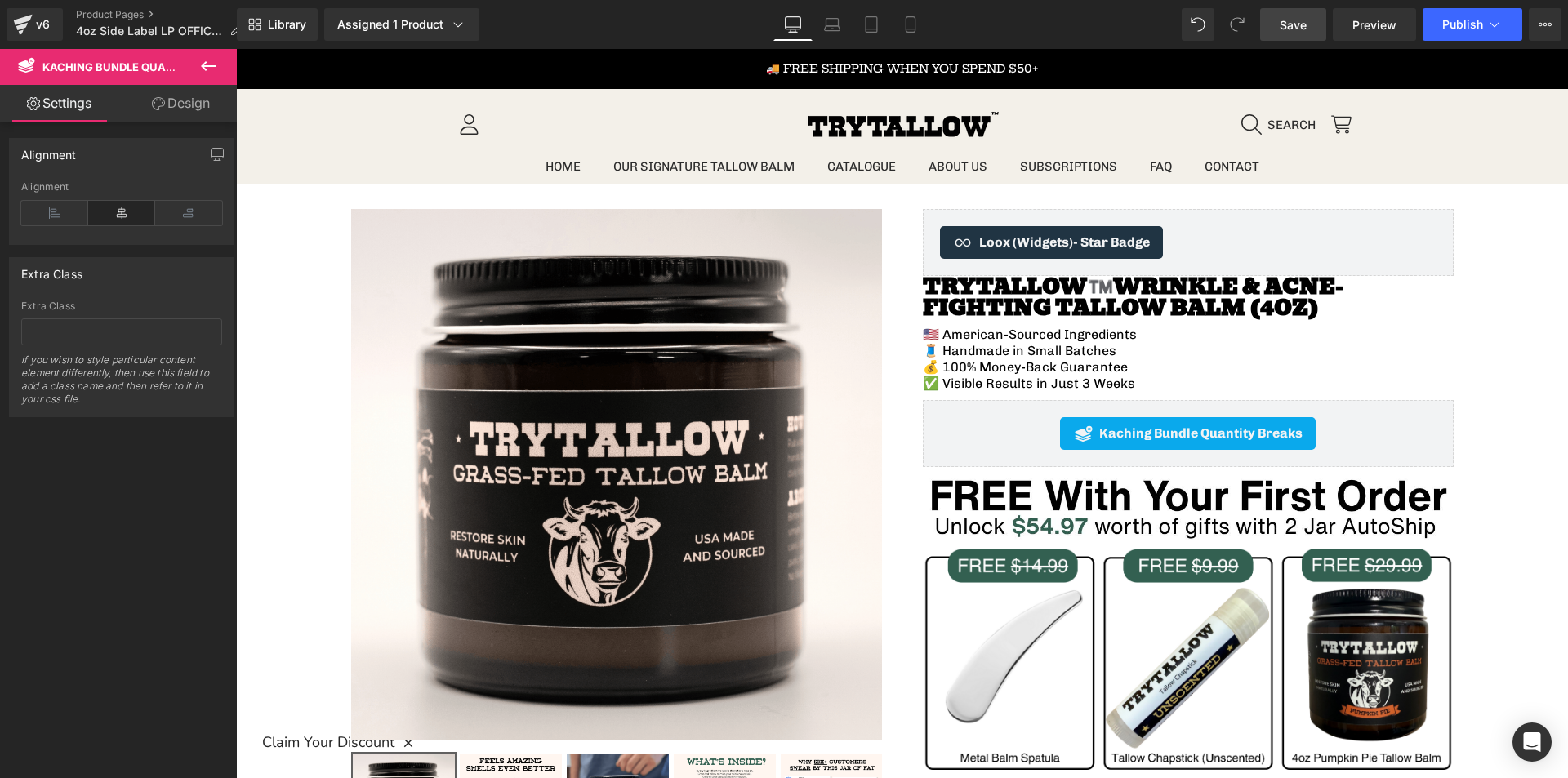
click at [1282, 26] on span "Save" at bounding box center [1293, 25] width 27 height 17
click at [431, 32] on div "Assigned 1 Product" at bounding box center [402, 25] width 129 height 16
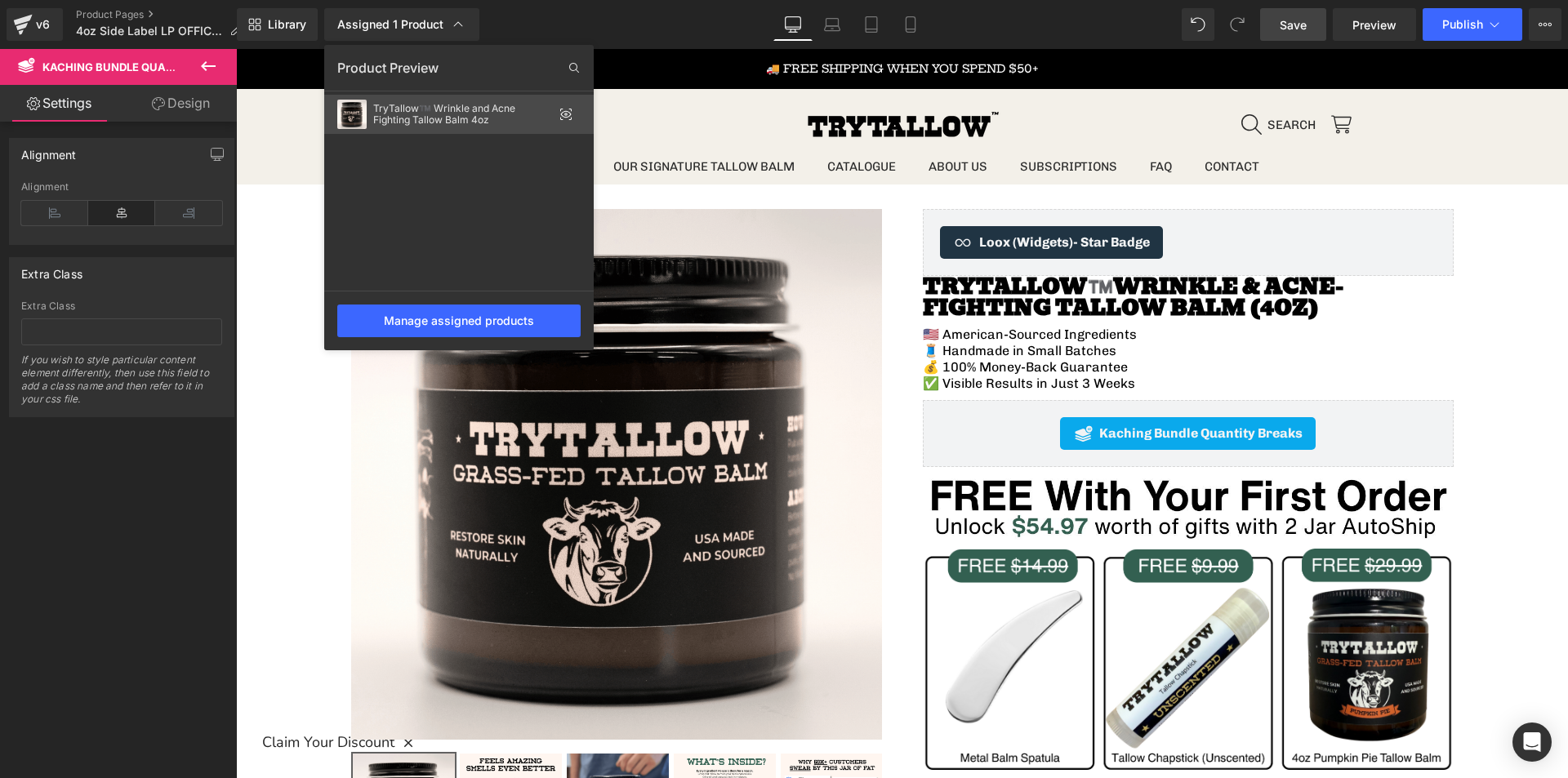
click at [562, 117] on icon at bounding box center [565, 115] width 13 height 13
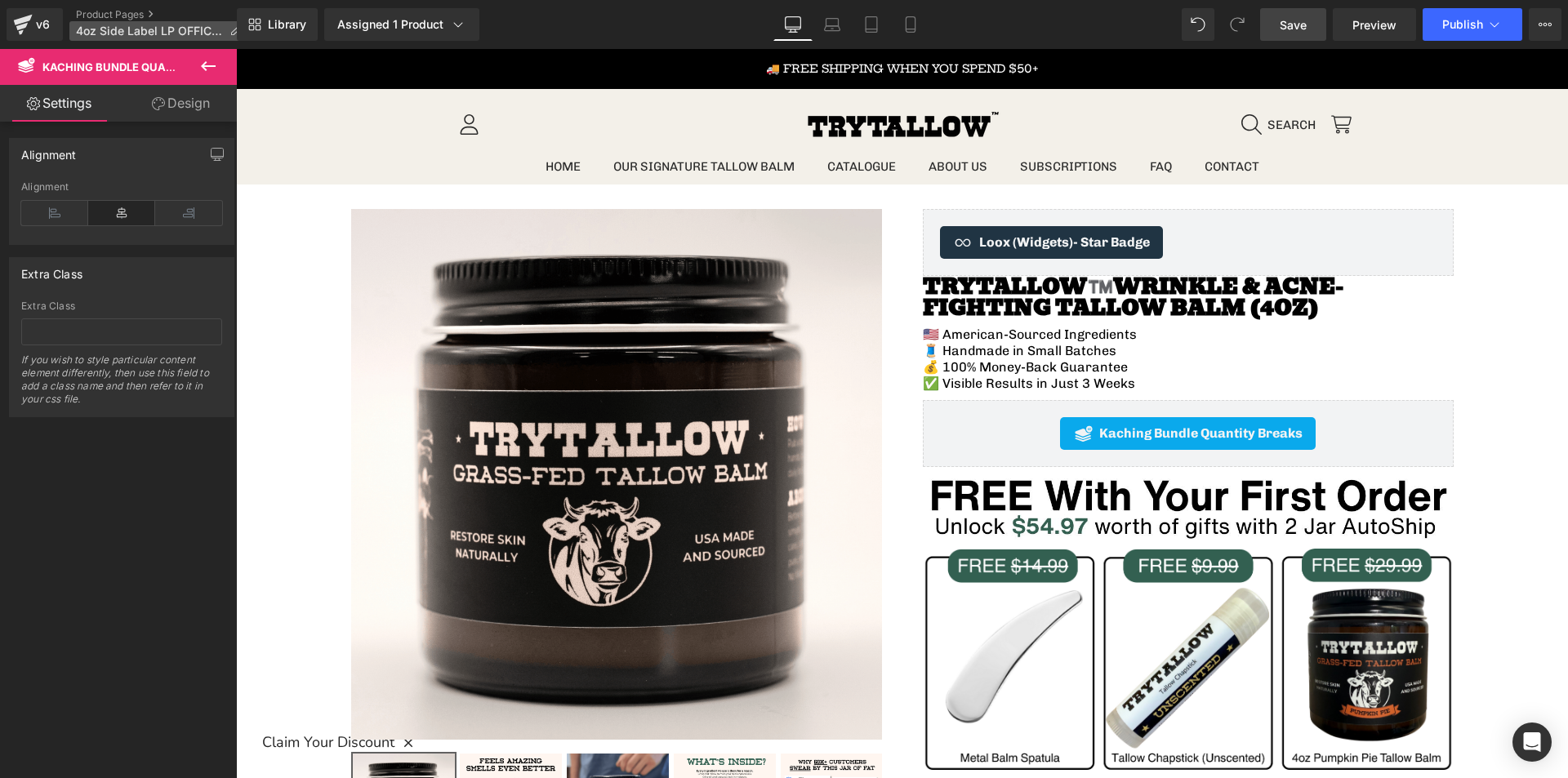
click at [136, 36] on span "4oz Side Label LP OFFICIAL" at bounding box center [150, 31] width 147 height 13
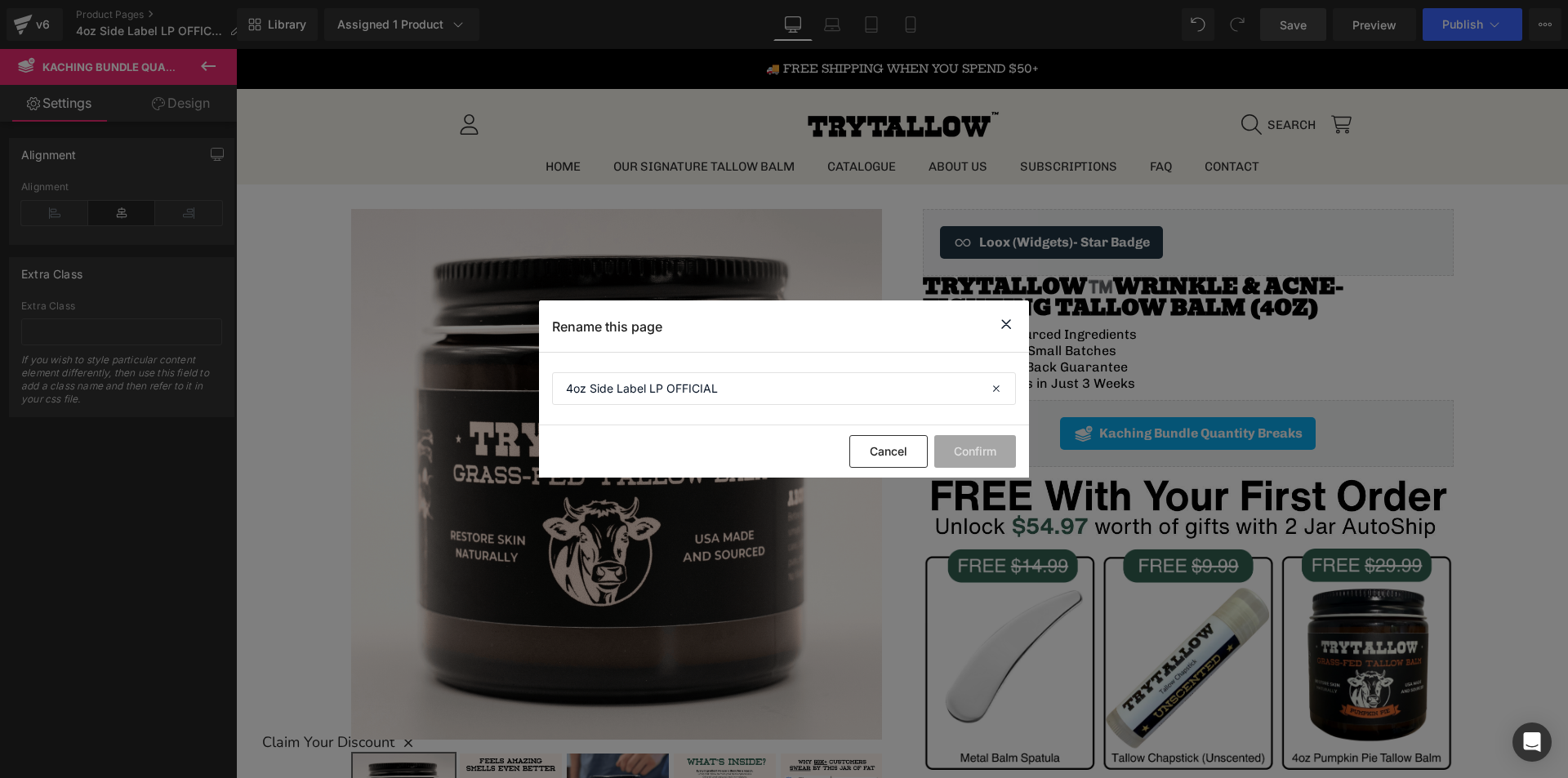
click at [1007, 324] on icon at bounding box center [1006, 324] width 20 height 20
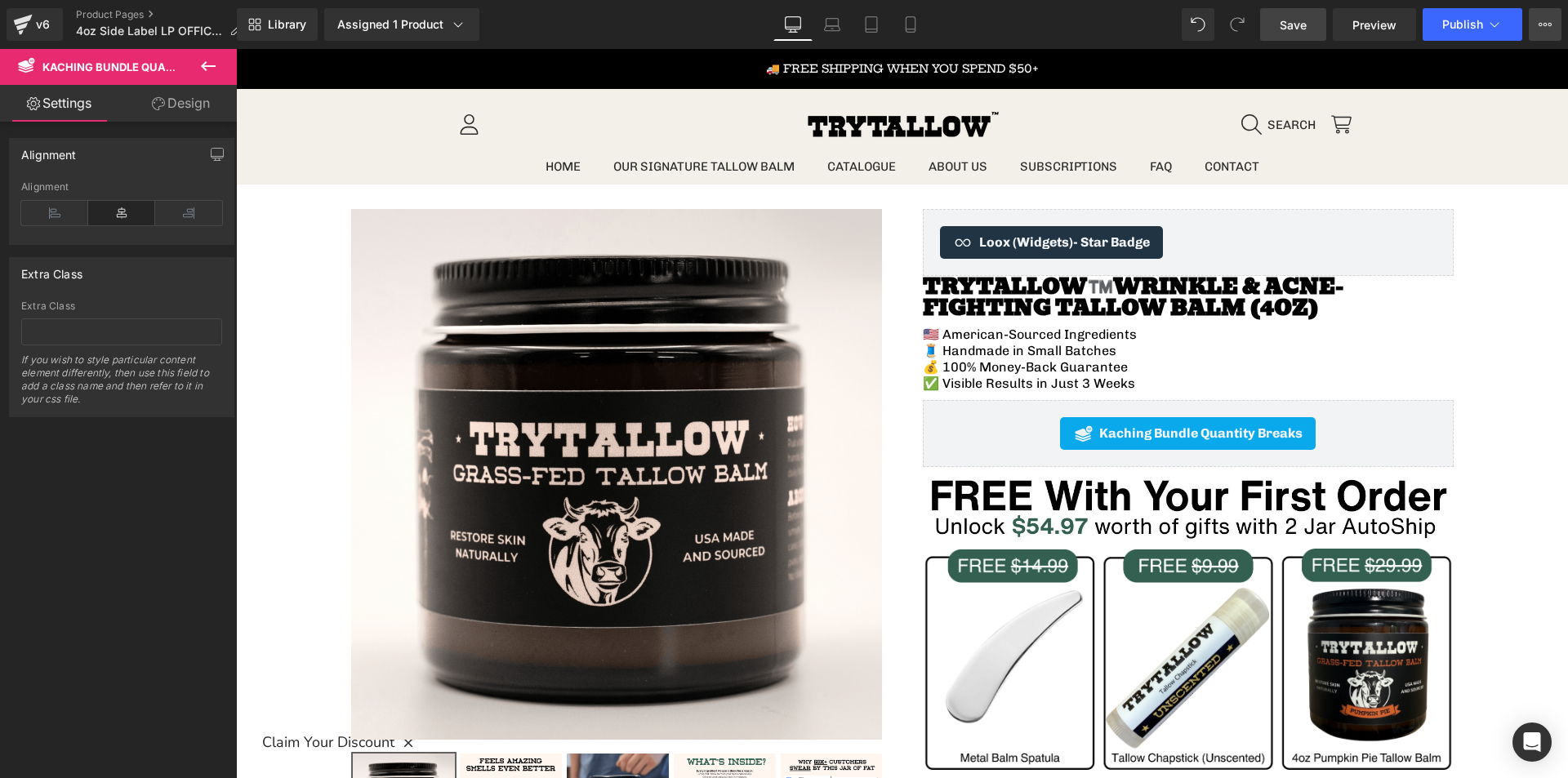
click at [1540, 20] on icon at bounding box center [1545, 25] width 13 height 13
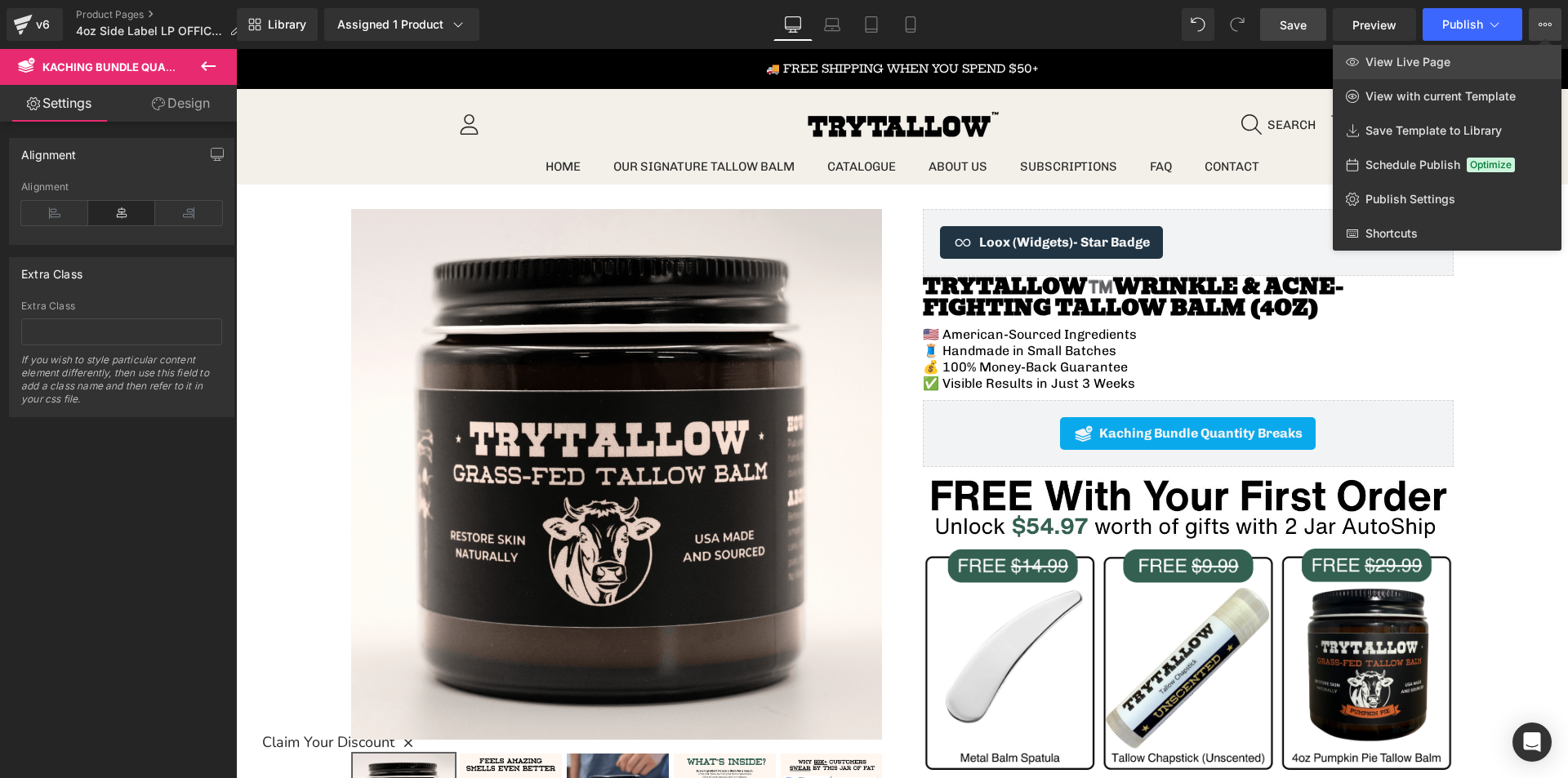
click at [1426, 64] on span "View Live Page" at bounding box center [1408, 62] width 85 height 15
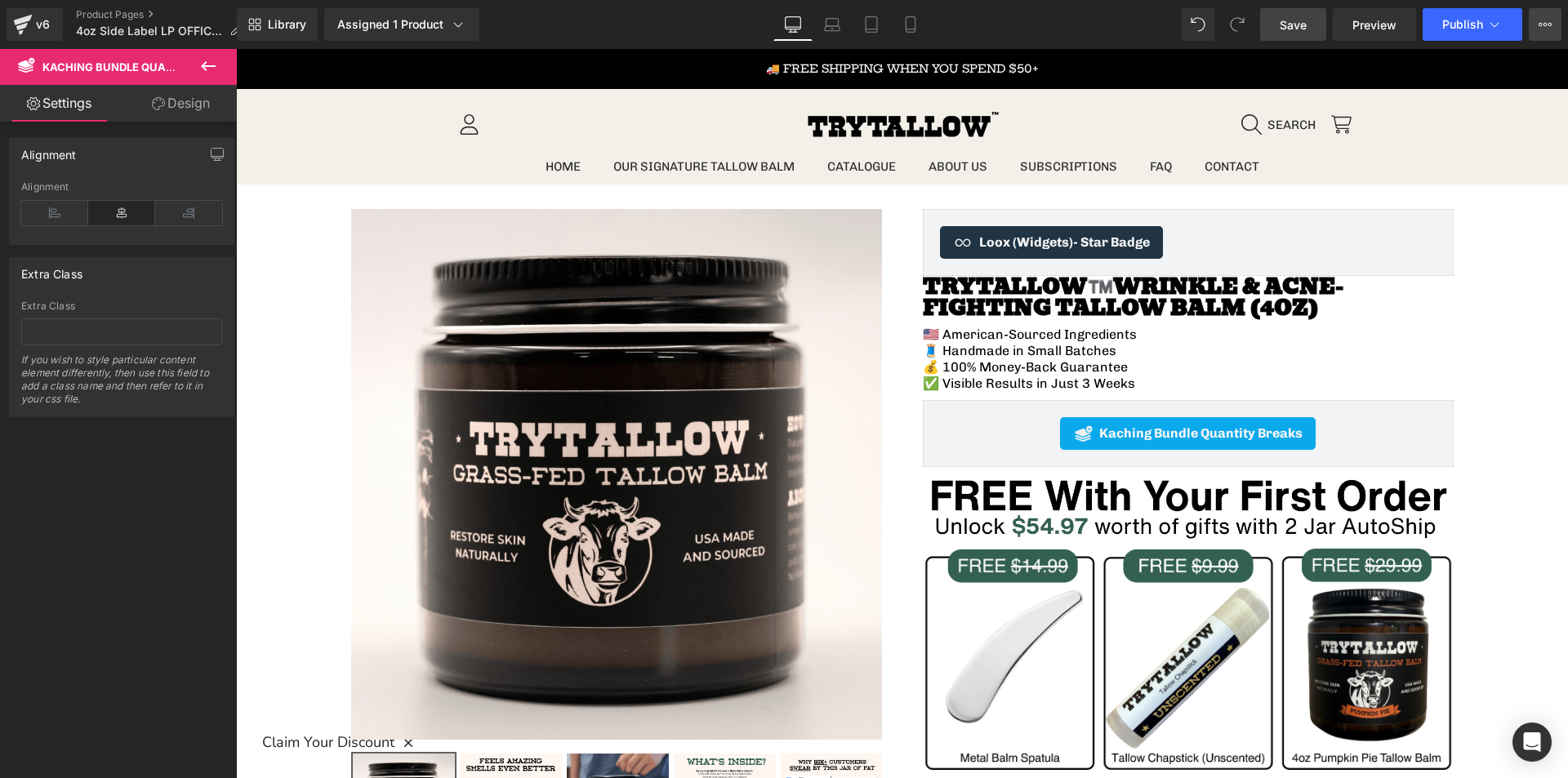
click at [1537, 27] on button "View Live Page View with current Template Save Template to Library Schedule Pub…" at bounding box center [1545, 25] width 33 height 33
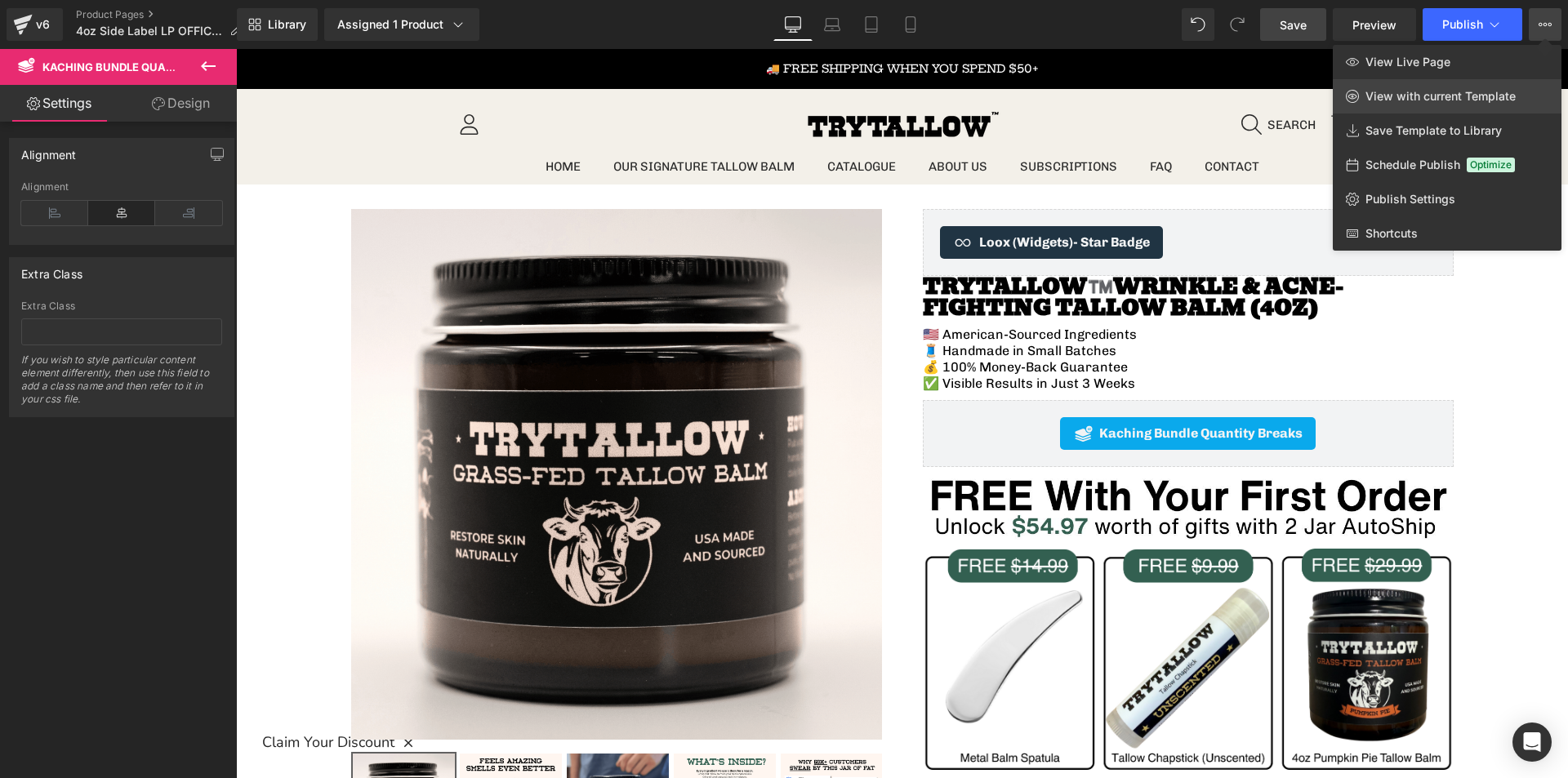
click at [1476, 101] on span "View with current Template" at bounding box center [1440, 97] width 151 height 15
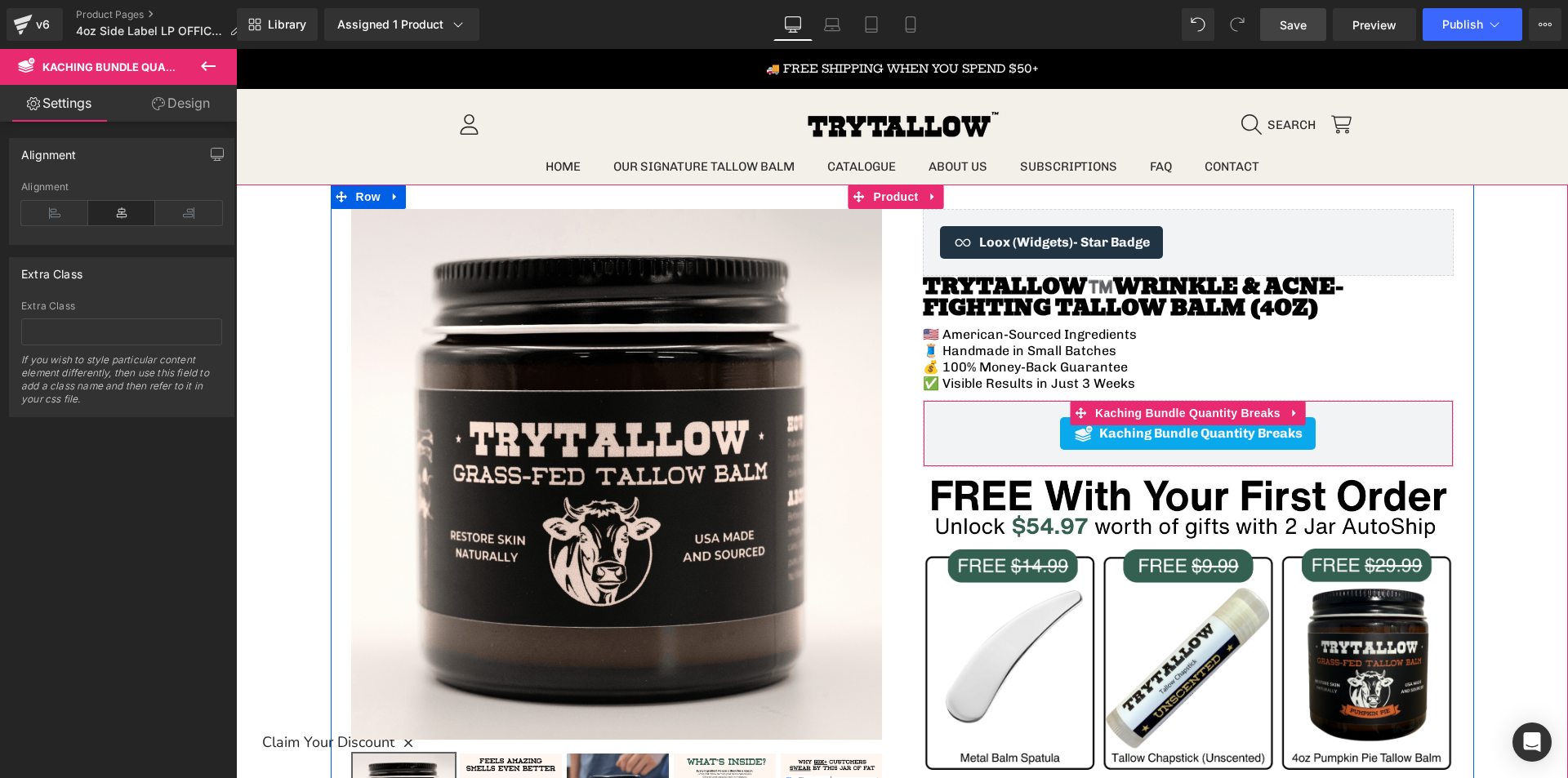
click at [991, 416] on div "Kaching Bundle Quantity Breaks Kaching Bundle Quantity Breaks" at bounding box center [1188, 434] width 531 height 67
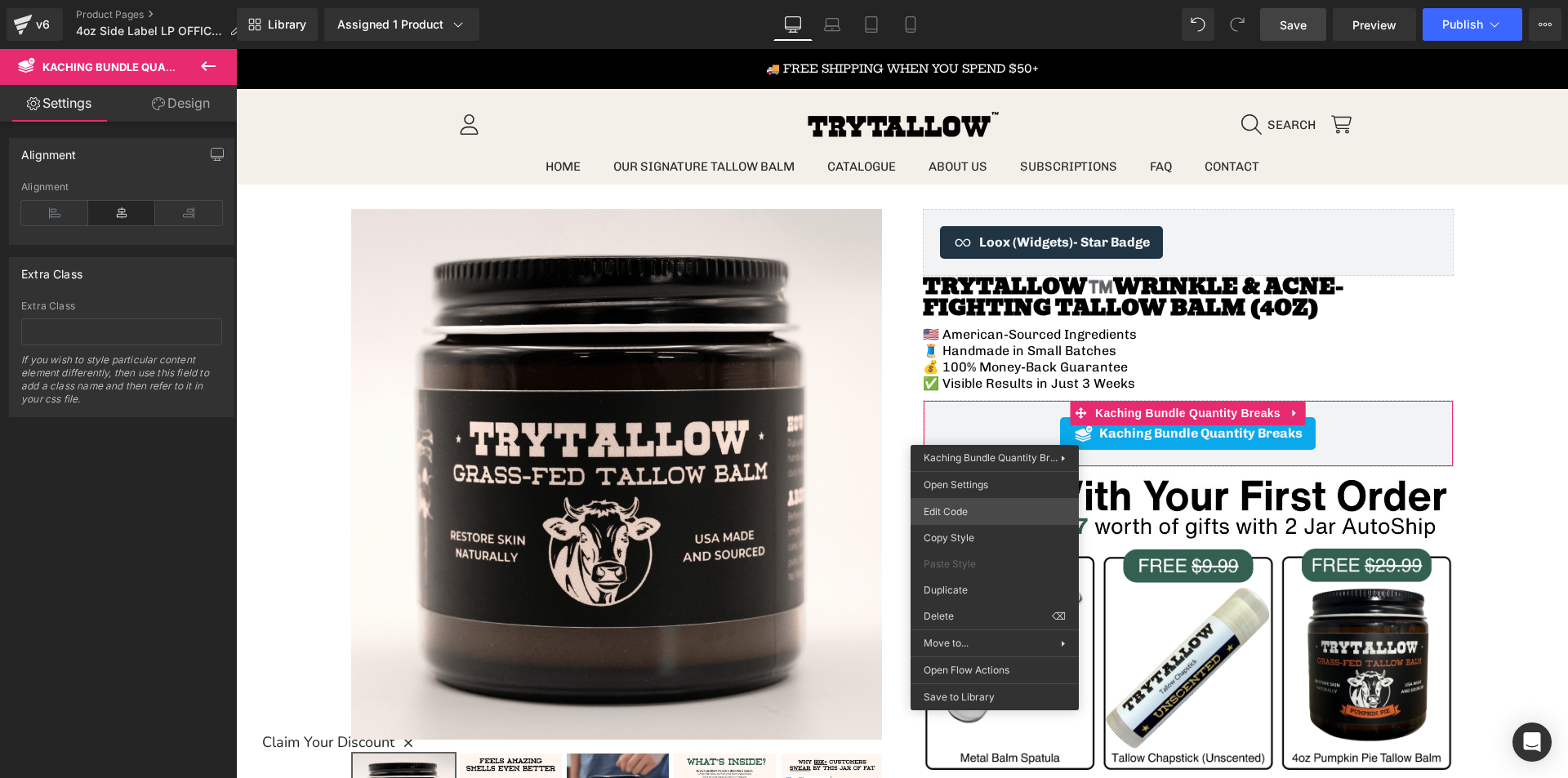
click at [944, 0] on div "You are previewing how the will restyle your page. You can not edit Elements in…" at bounding box center [784, 0] width 1568 height 0
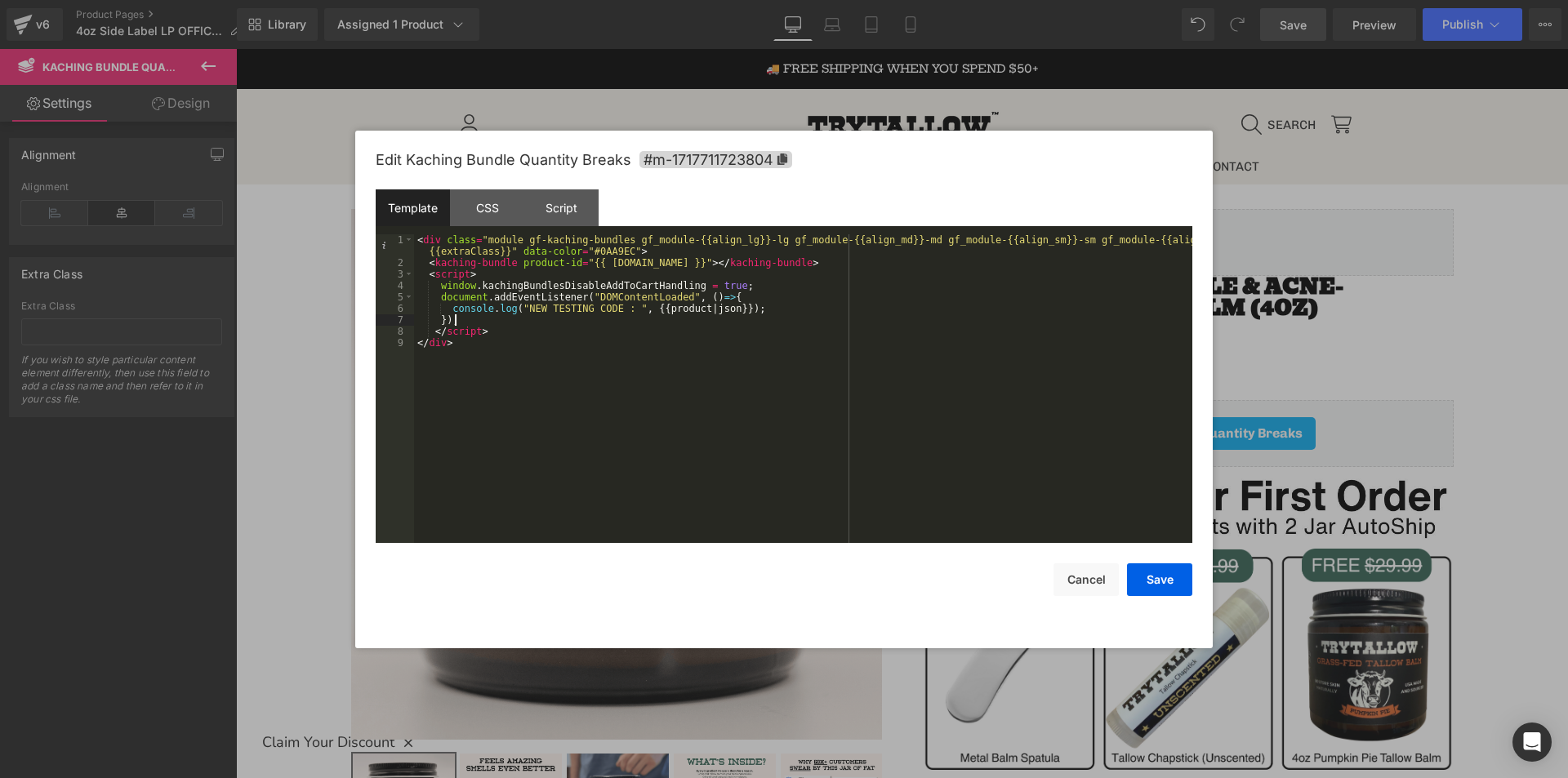
drag, startPoint x: 561, startPoint y: 317, endPoint x: 594, endPoint y: 316, distance: 33.0
click at [594, 316] on div "< div class = "module gf-kaching-bundles gf_module-{{align_lg}}-lg gf_module-{{…" at bounding box center [803, 405] width 778 height 343
drag, startPoint x: 645, startPoint y: 305, endPoint x: 697, endPoint y: 316, distance: 53.2
click at [697, 316] on div "< div class = "module gf-kaching-bundles gf_module-{{align_lg}}-lg gf_module-{{…" at bounding box center [803, 405] width 778 height 343
click at [746, 305] on div "< div class = "module gf-kaching-bundles gf_module-{{align_lg}}-lg gf_module-{{…" at bounding box center [803, 388] width 778 height 308
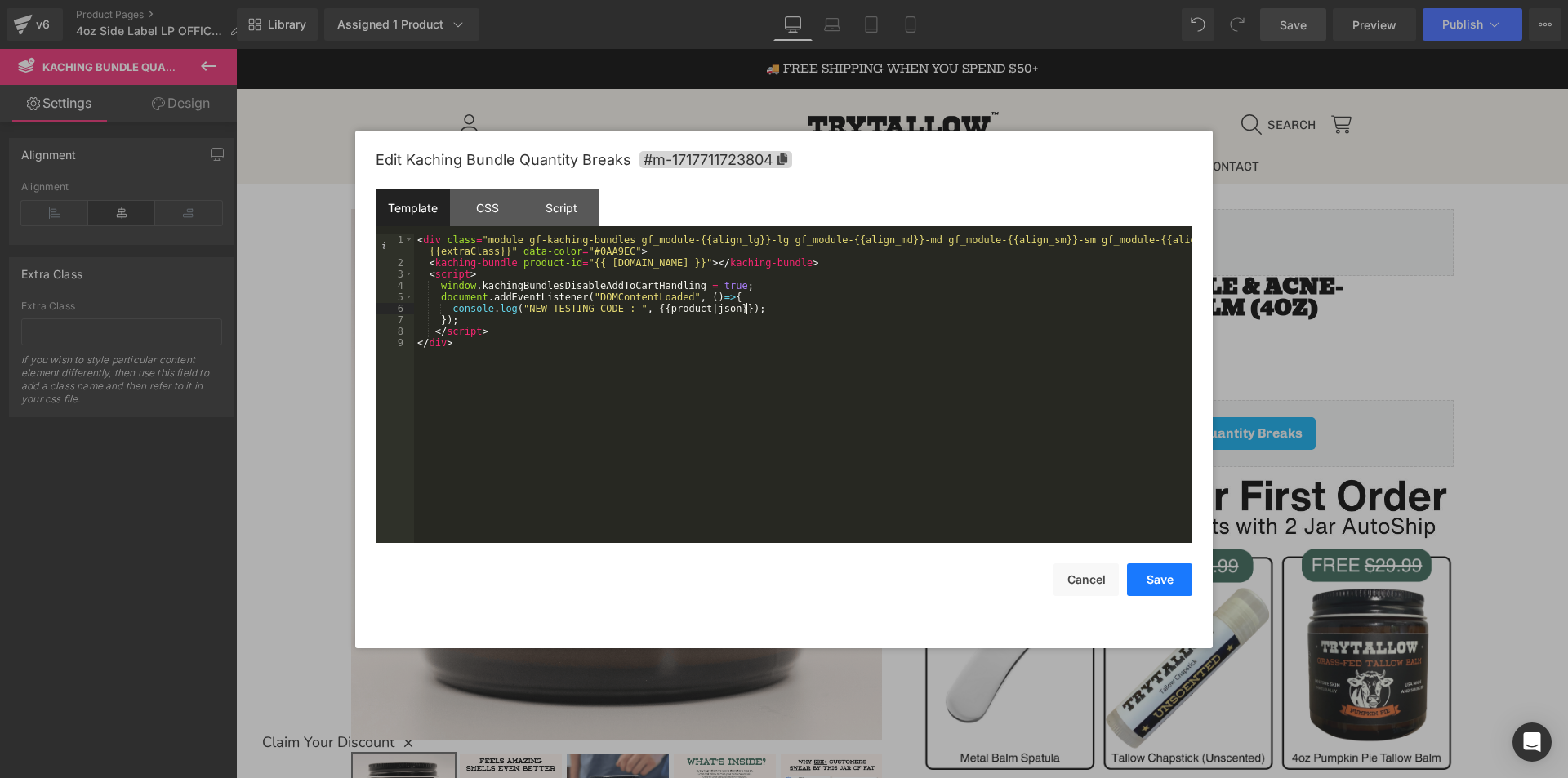
click at [1162, 579] on button "Save" at bounding box center [1160, 579] width 65 height 33
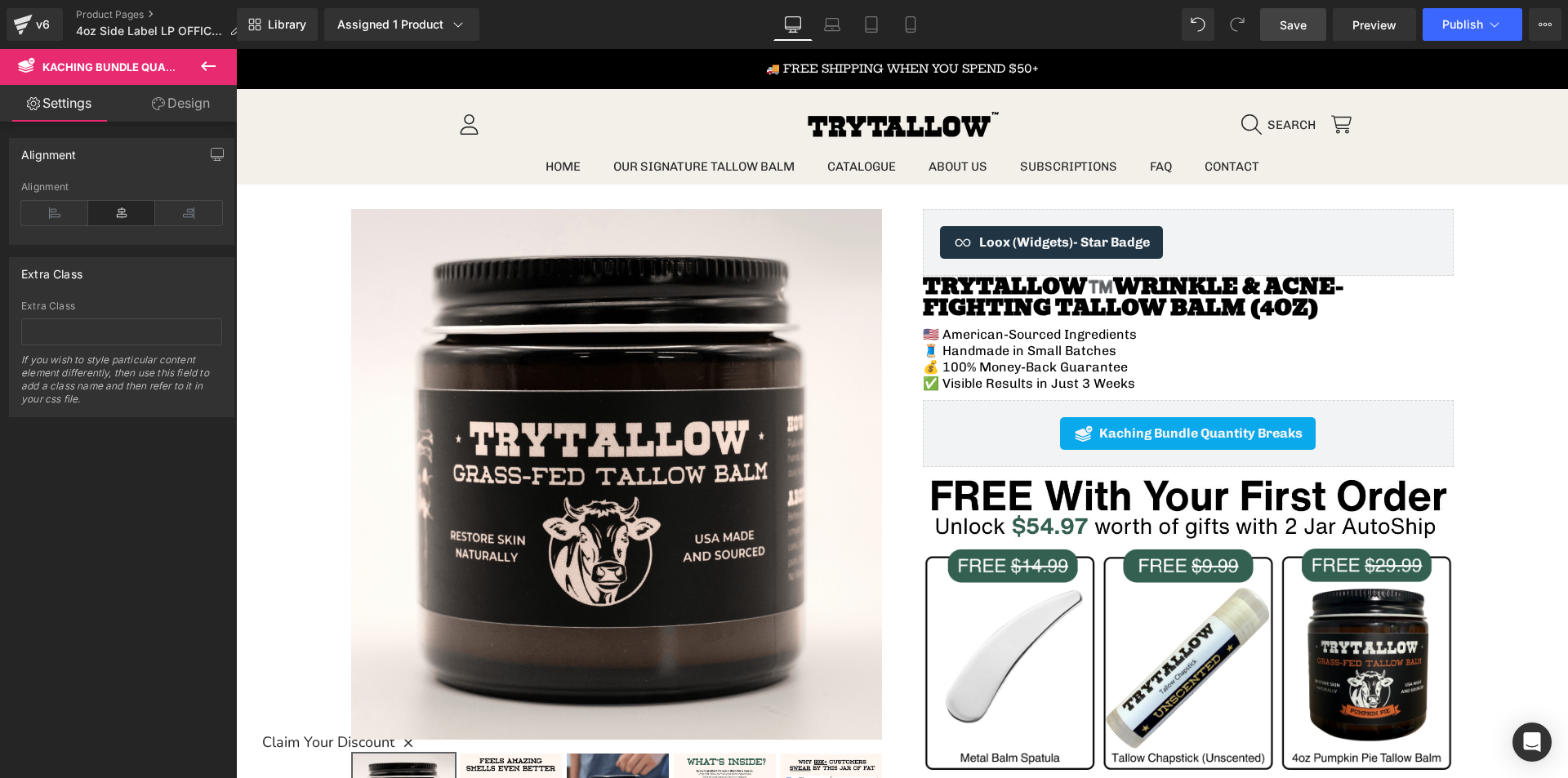
drag, startPoint x: 1295, startPoint y: 28, endPoint x: 903, endPoint y: 177, distance: 419.4
click at [1295, 28] on span "Save" at bounding box center [1293, 25] width 27 height 17
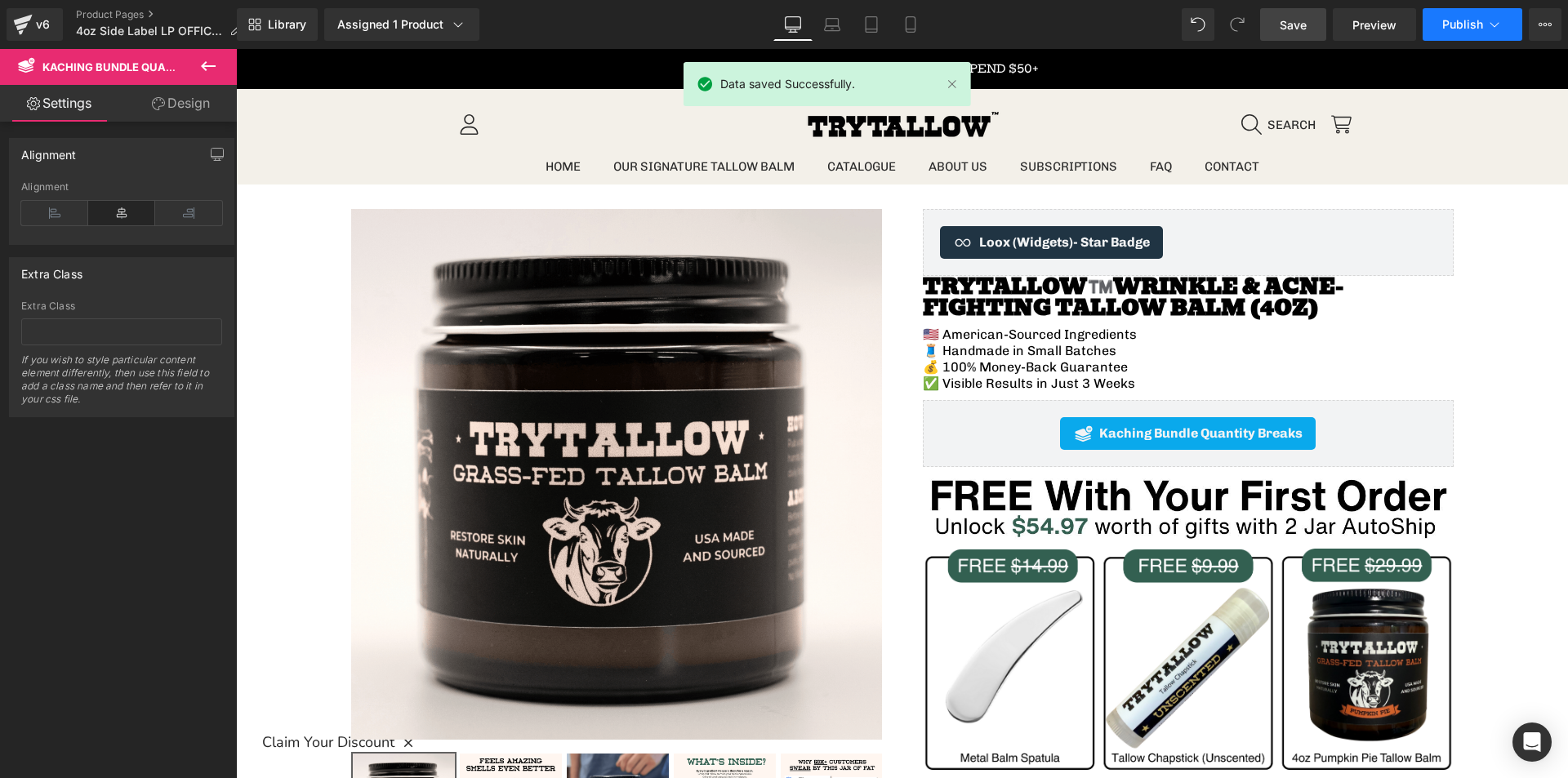
click at [1485, 23] on button "Publish" at bounding box center [1472, 25] width 100 height 33
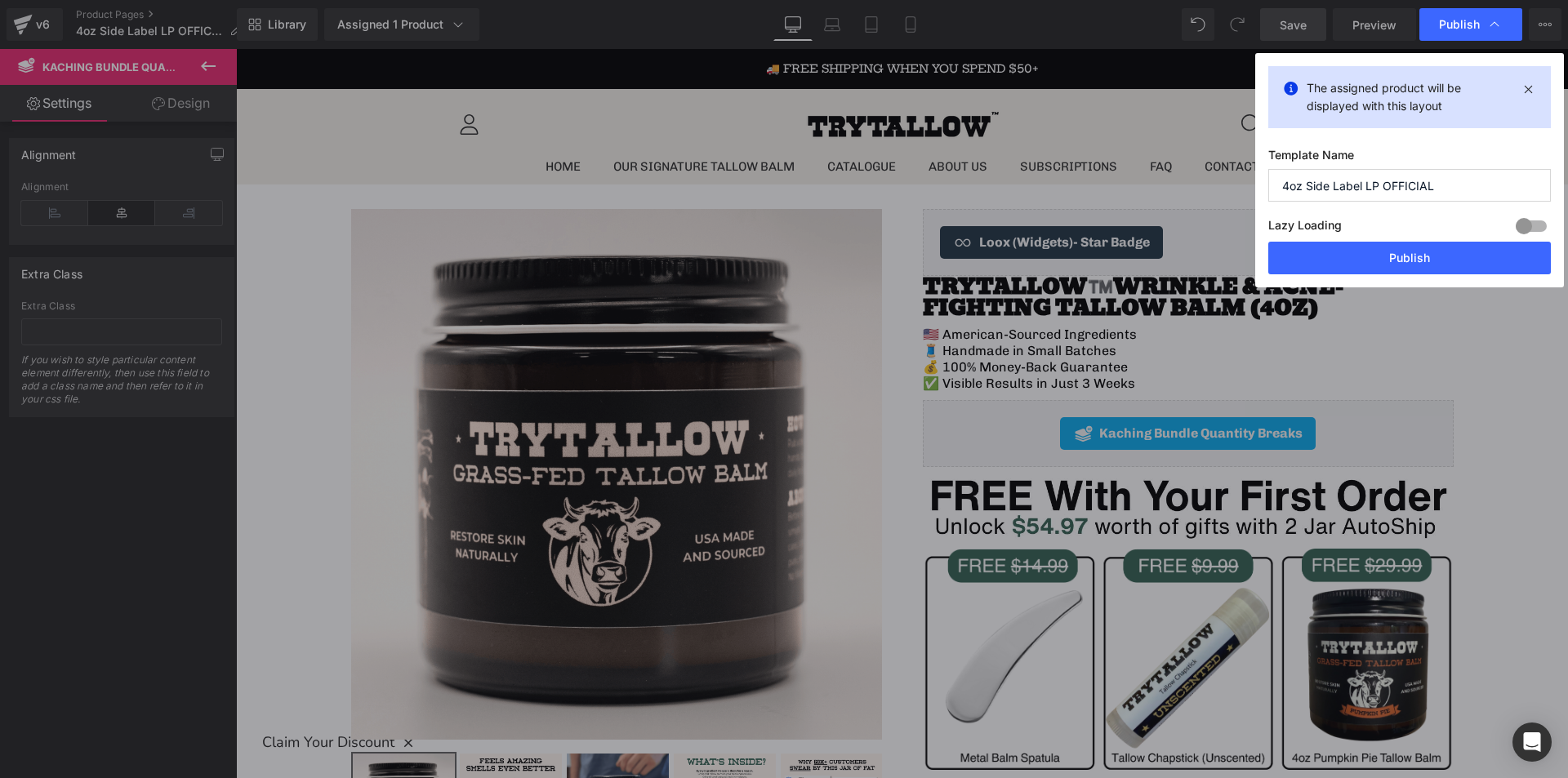
click at [1394, 69] on div "The assigned product will be displayed with this layout" at bounding box center [1409, 97] width 282 height 62
drag, startPoint x: 1431, startPoint y: 256, endPoint x: 1185, endPoint y: 152, distance: 267.1
click at [1431, 256] on button "Publish" at bounding box center [1409, 258] width 282 height 33
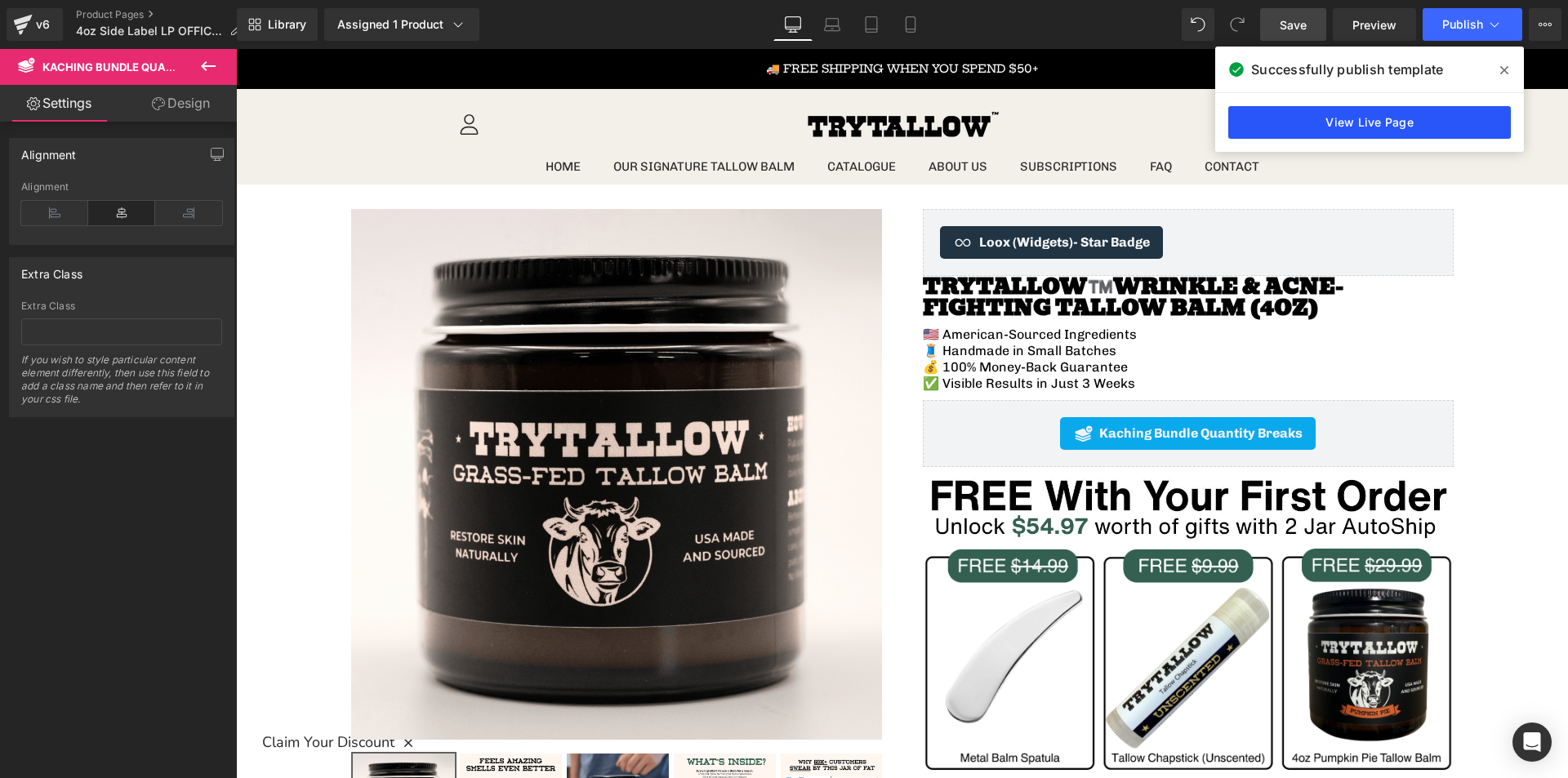
click at [1379, 133] on link "View Live Page" at bounding box center [1369, 123] width 282 height 33
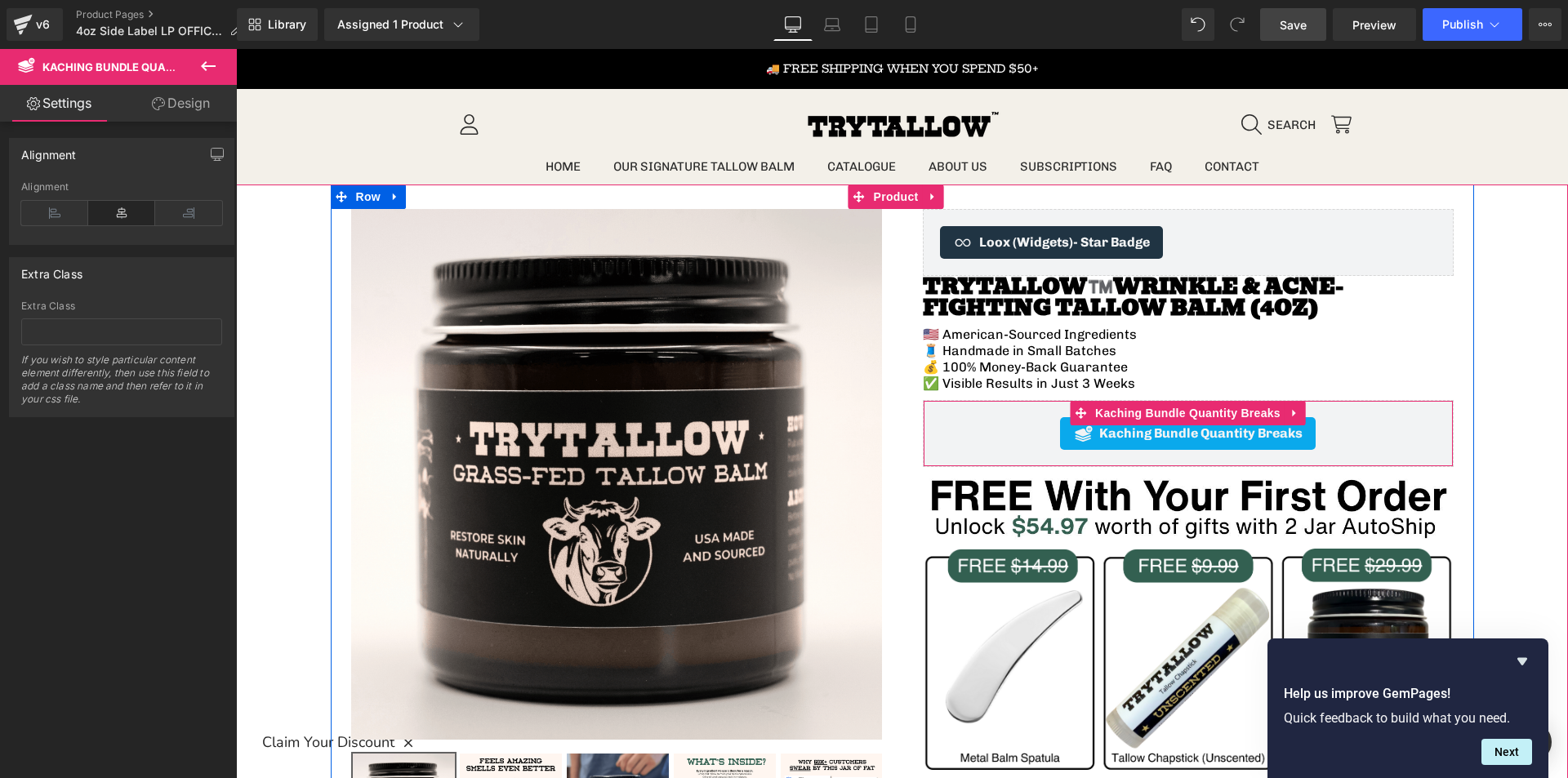
click at [1335, 442] on div "Kaching Bundle Quantity Breaks" at bounding box center [1187, 434] width 497 height 33
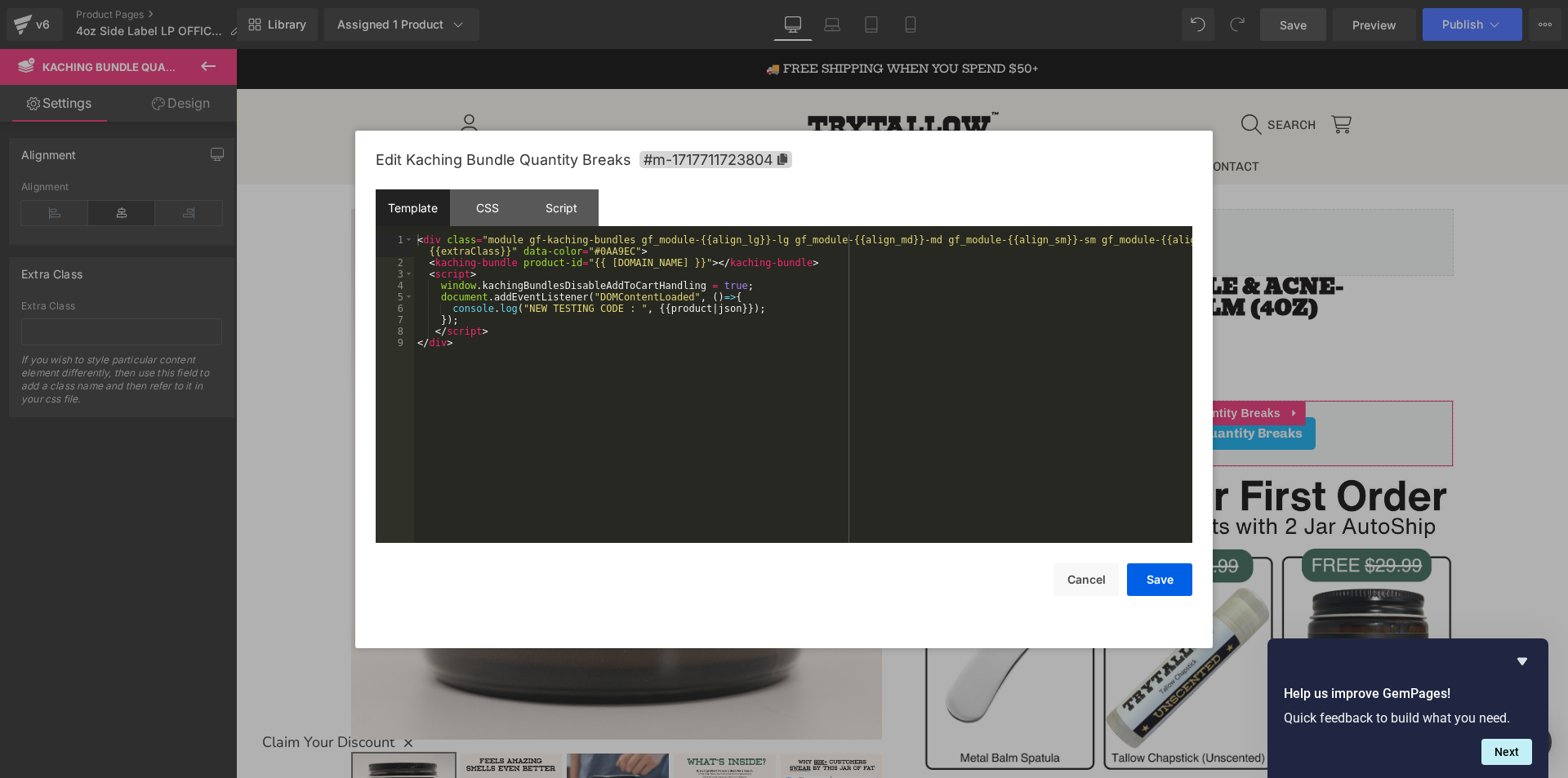
click at [1303, 509] on body "You are previewing how the will restyle your page. You can not edit Elements in…" at bounding box center [784, 389] width 1568 height 778
click at [793, 259] on div "< div class = "module gf-kaching-bundles gf_module-{{align_lg}}-lg gf_module-{{…" at bounding box center [803, 405] width 778 height 343
click at [1096, 582] on button "Cancel" at bounding box center [1086, 579] width 65 height 33
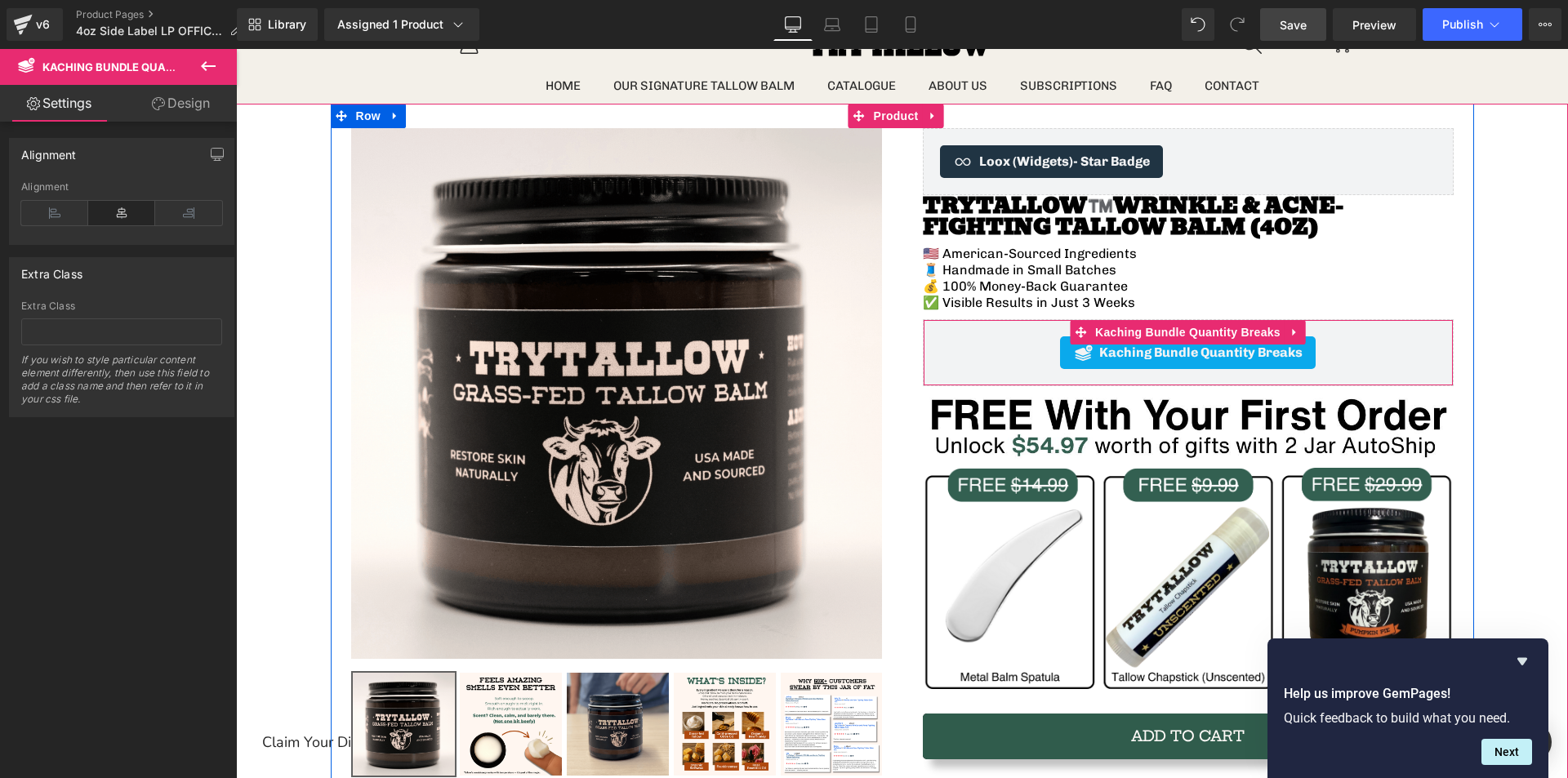
scroll to position [82, 0]
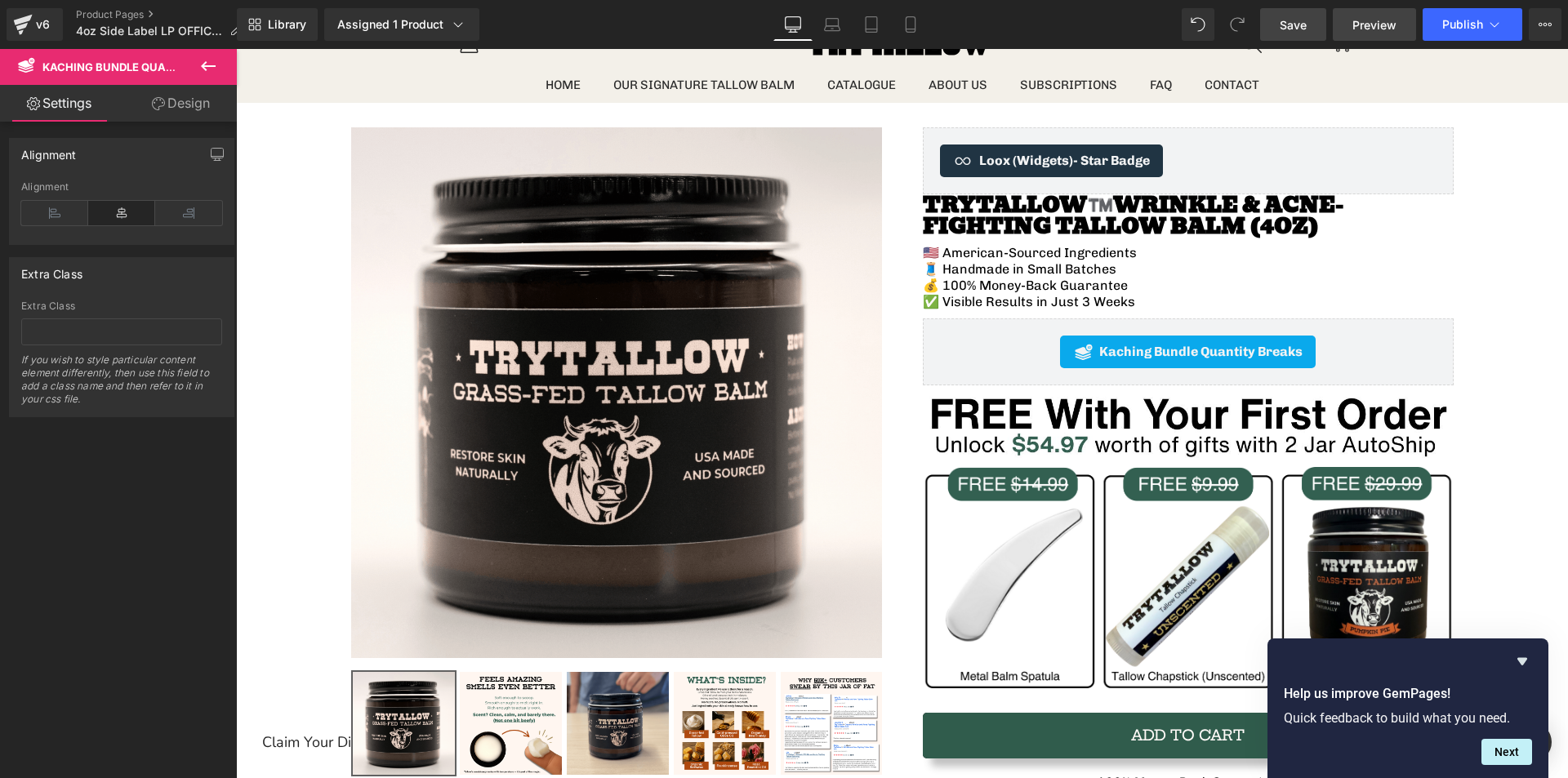
click at [1377, 29] on span "Preview" at bounding box center [1374, 25] width 44 height 17
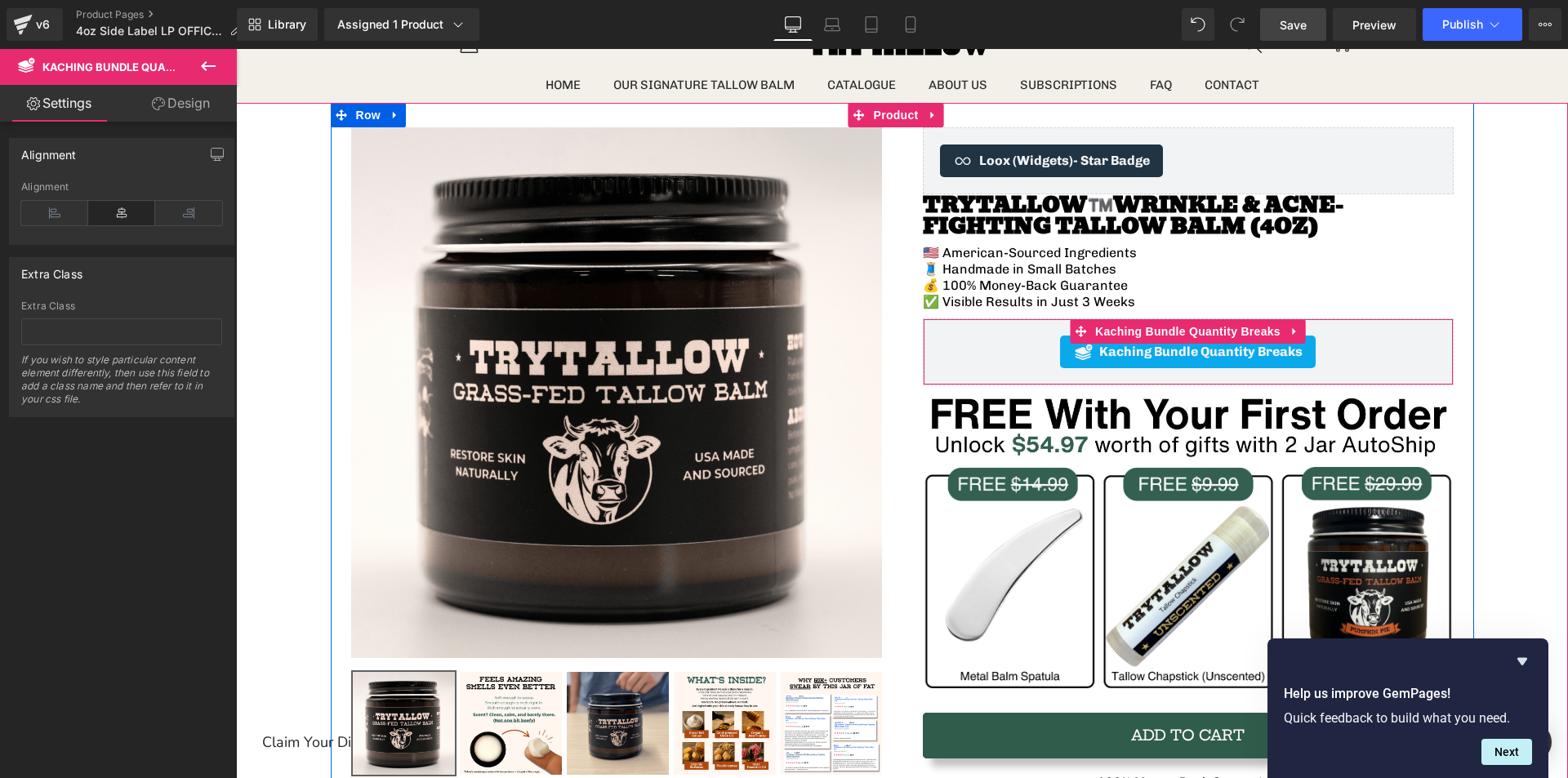
click at [1033, 358] on div "Kaching Bundle Quantity Breaks" at bounding box center [1187, 352] width 497 height 33
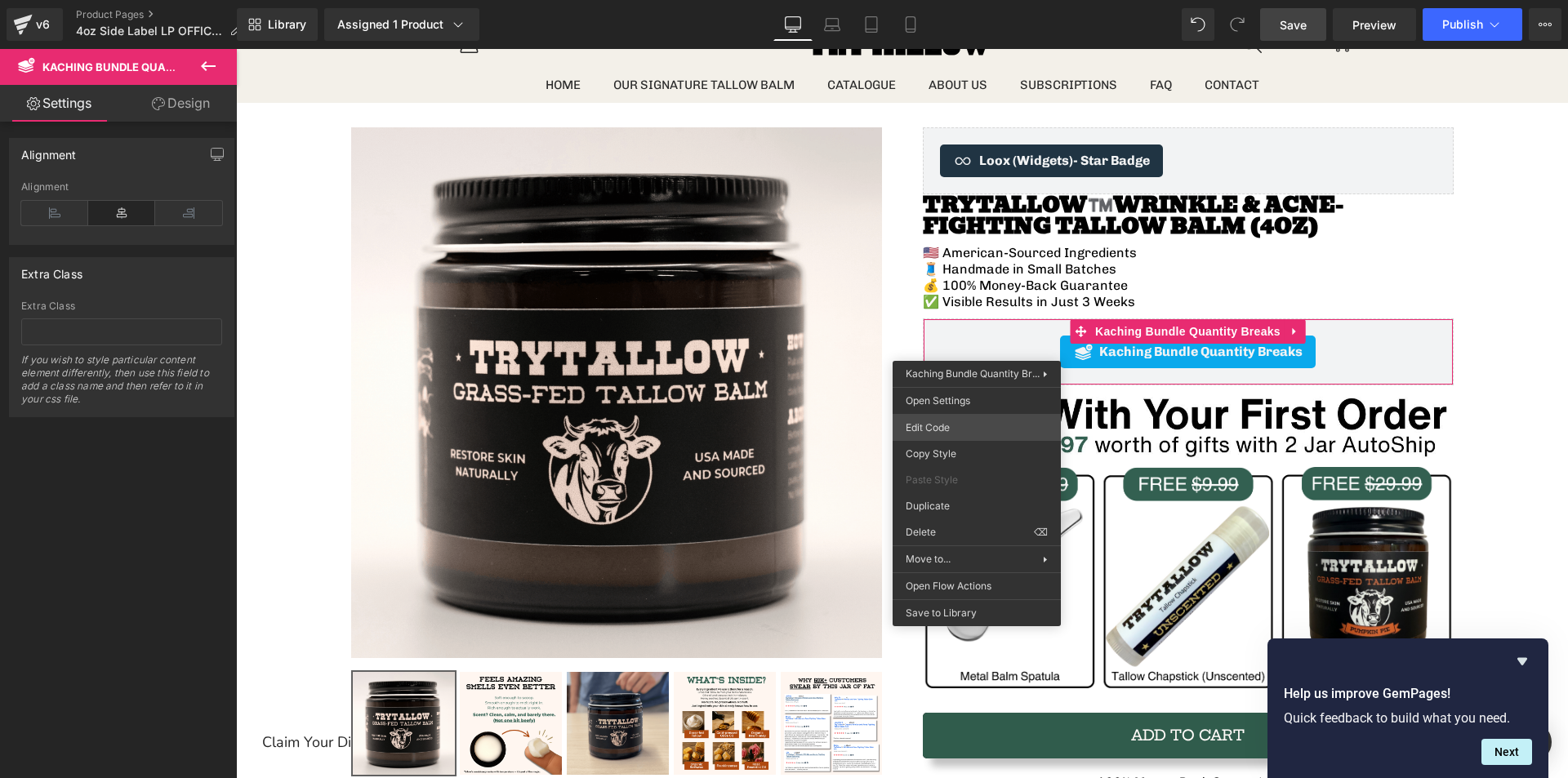
click at [930, 0] on div "You are previewing how the will restyle your page. You can not edit Elements in…" at bounding box center [784, 0] width 1568 height 0
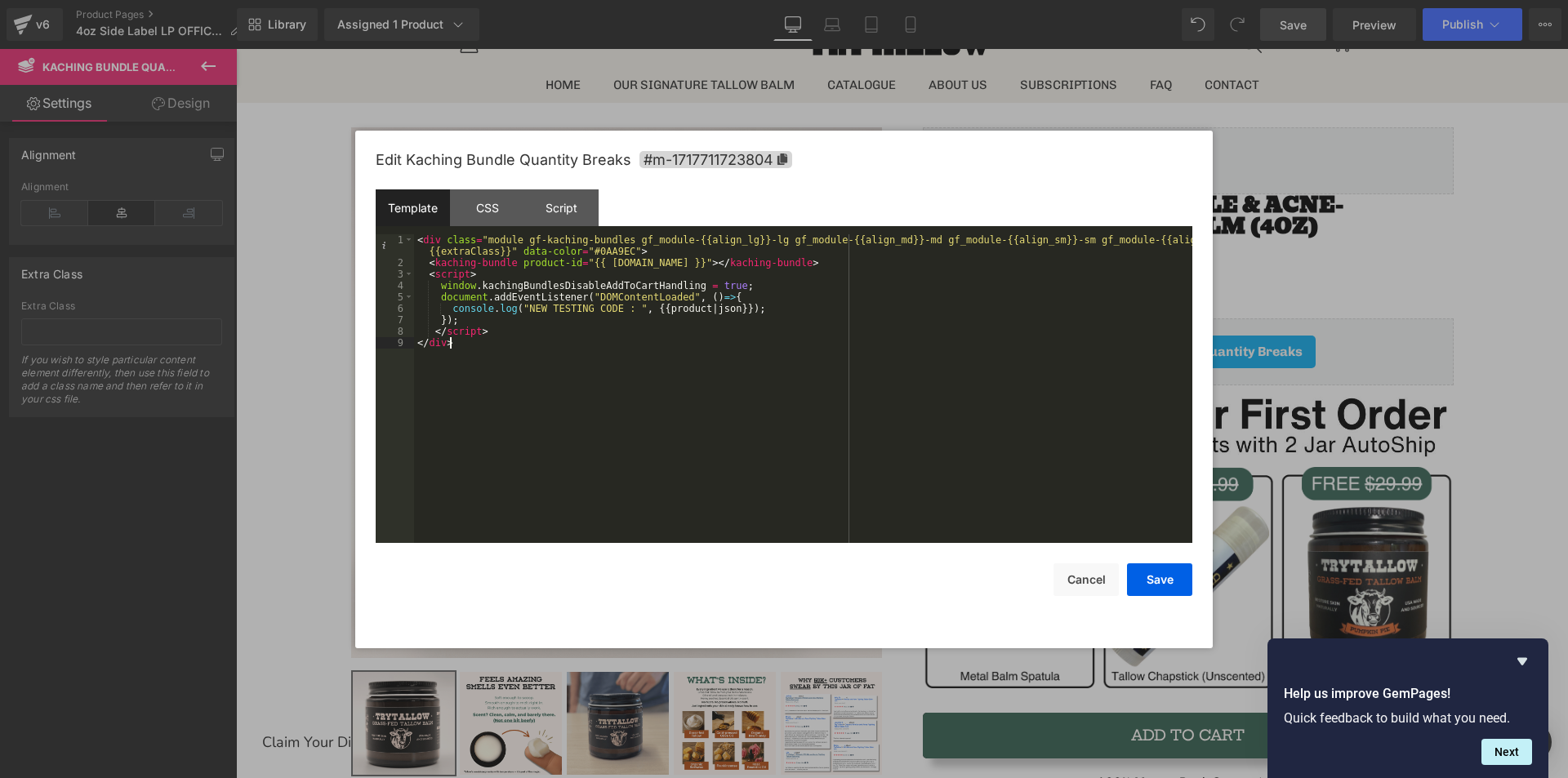
drag, startPoint x: 457, startPoint y: 378, endPoint x: 392, endPoint y: 292, distance: 107.8
click at [392, 305] on pre "1 2 3 4 5 6 7 8 9 < div class = "module gf-kaching-bundles gf_module-{{align_lg…" at bounding box center [784, 388] width 817 height 308
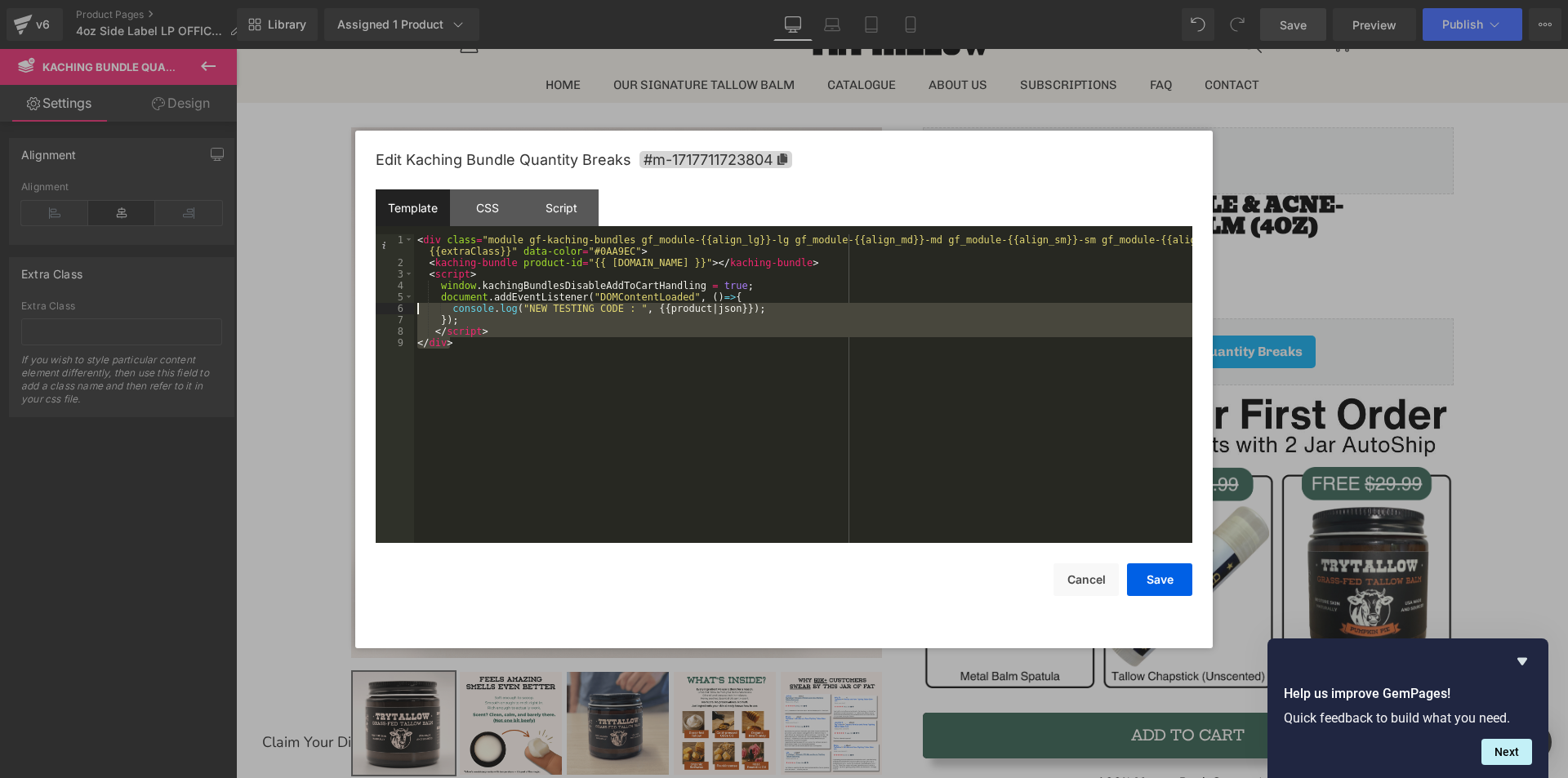
click at [513, 378] on div "< div class = "module gf-kaching-bundles gf_module-{{align_lg}}-lg gf_module-{{…" at bounding box center [803, 388] width 778 height 308
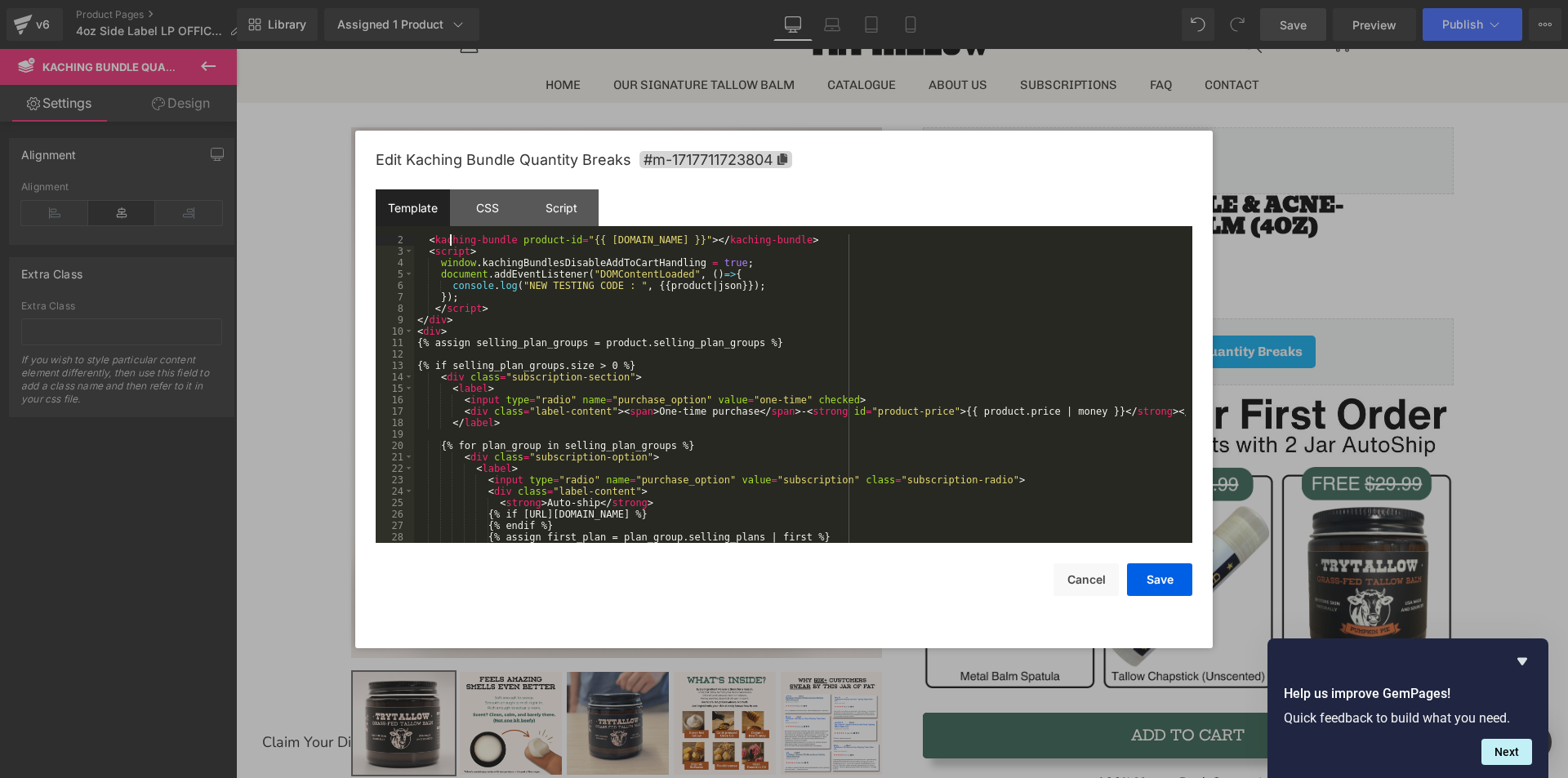
scroll to position [0, 0]
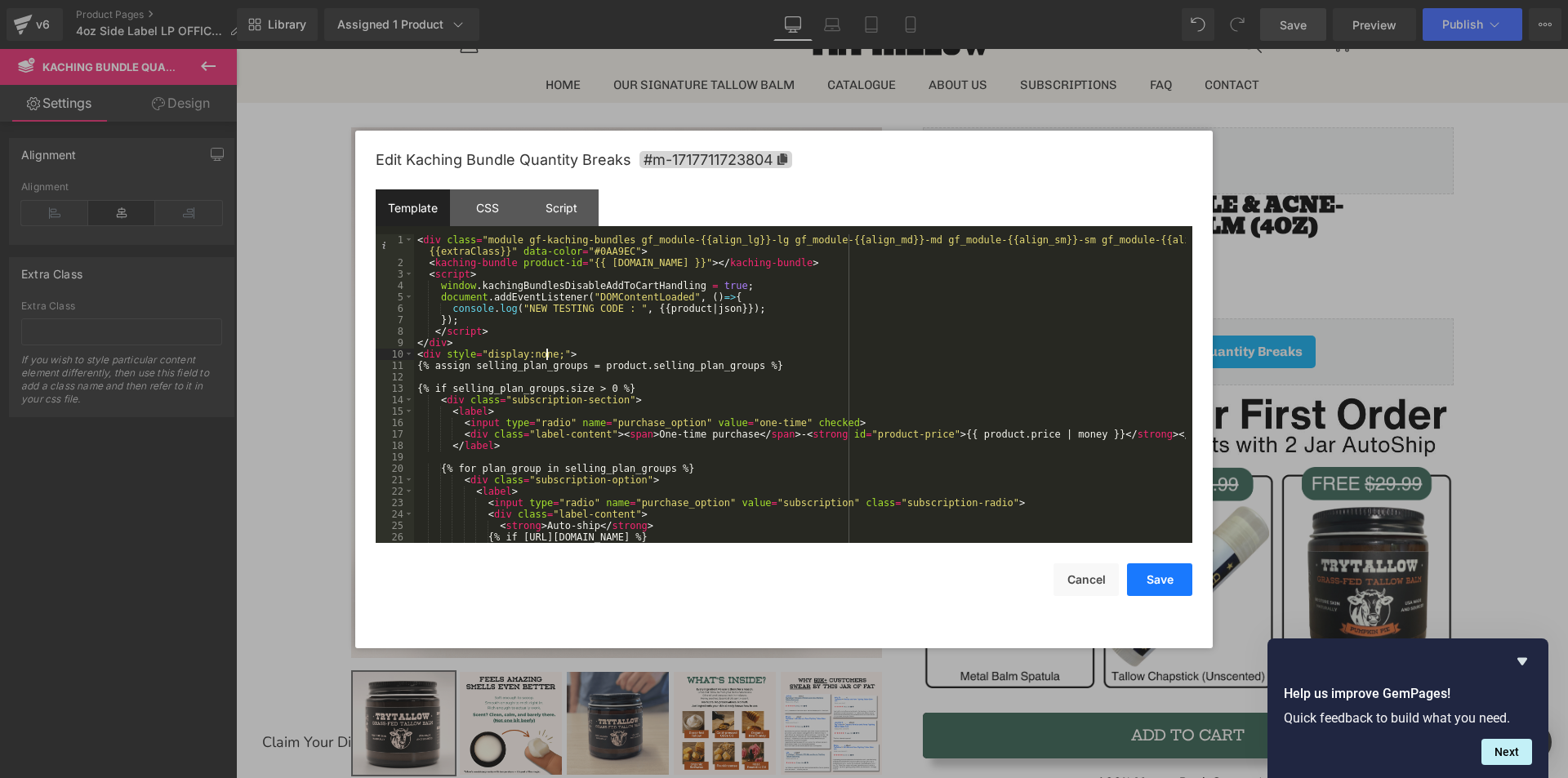
click at [1174, 572] on button "Save" at bounding box center [1160, 579] width 65 height 33
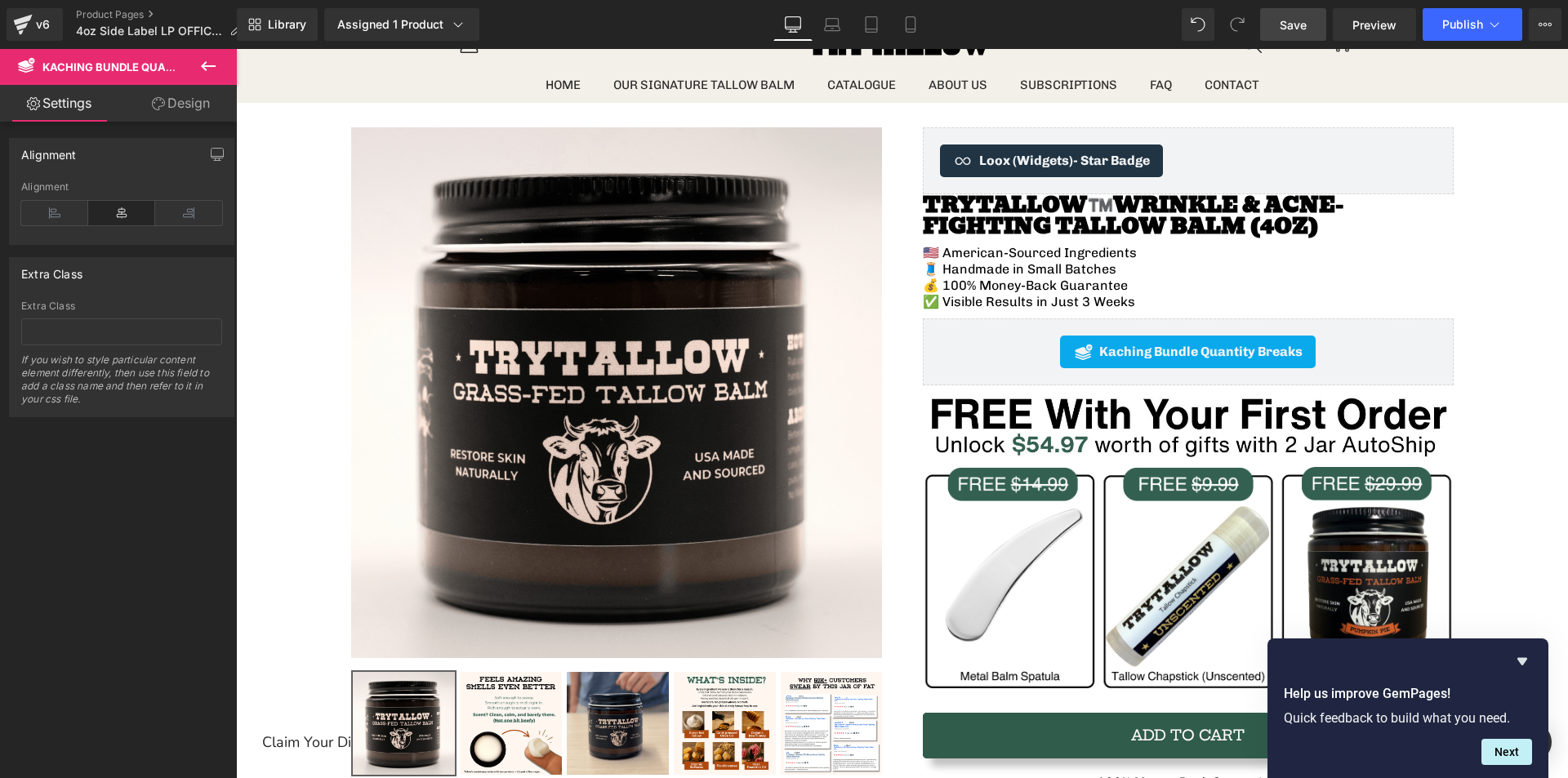
click at [1294, 15] on link "Save" at bounding box center [1293, 25] width 66 height 33
click at [1346, 22] on link "Preview" at bounding box center [1374, 25] width 83 height 33
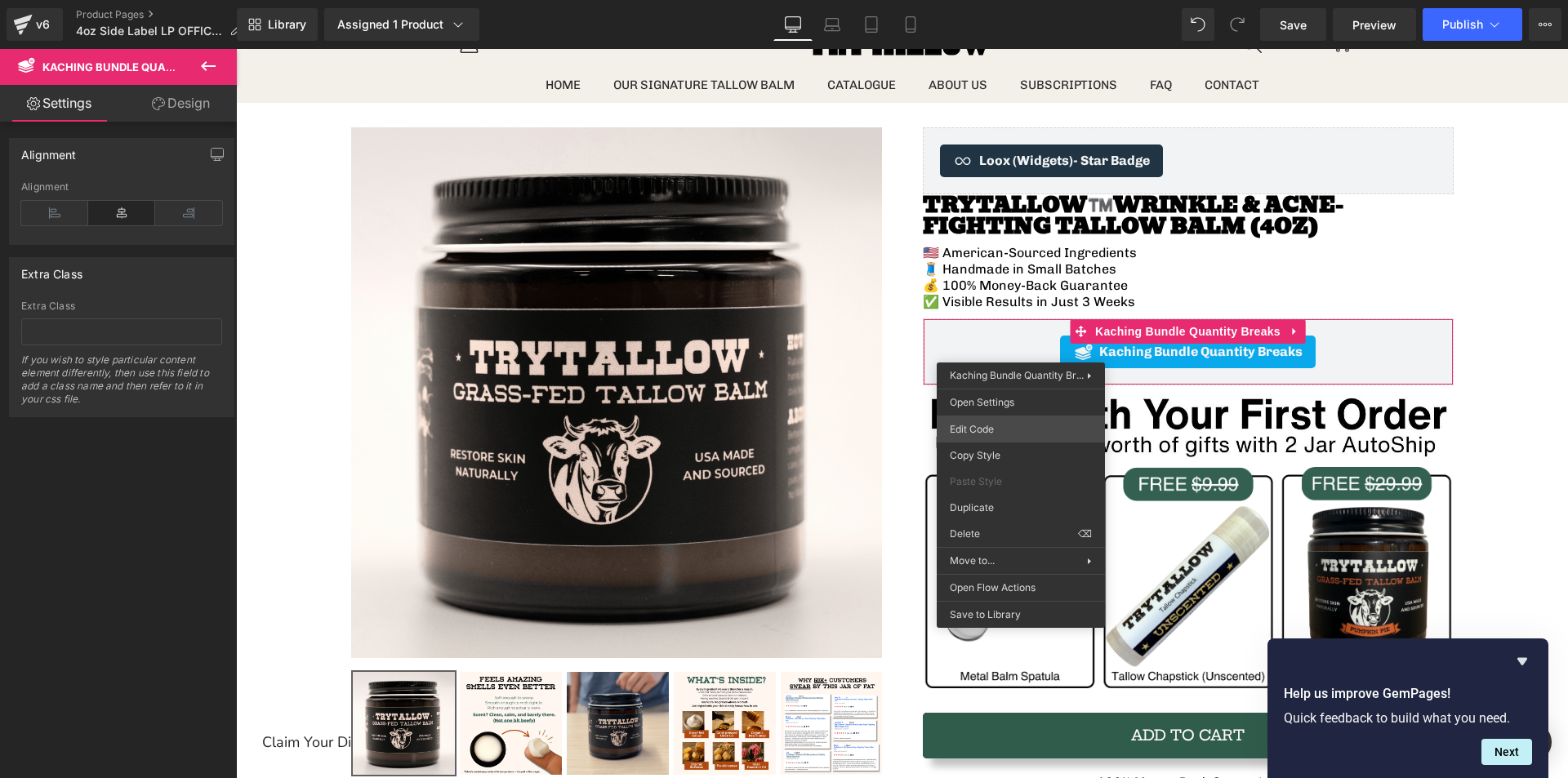
click at [1004, 0] on div "You are previewing how the will restyle your page. You can not edit Elements in…" at bounding box center [784, 0] width 1568 height 0
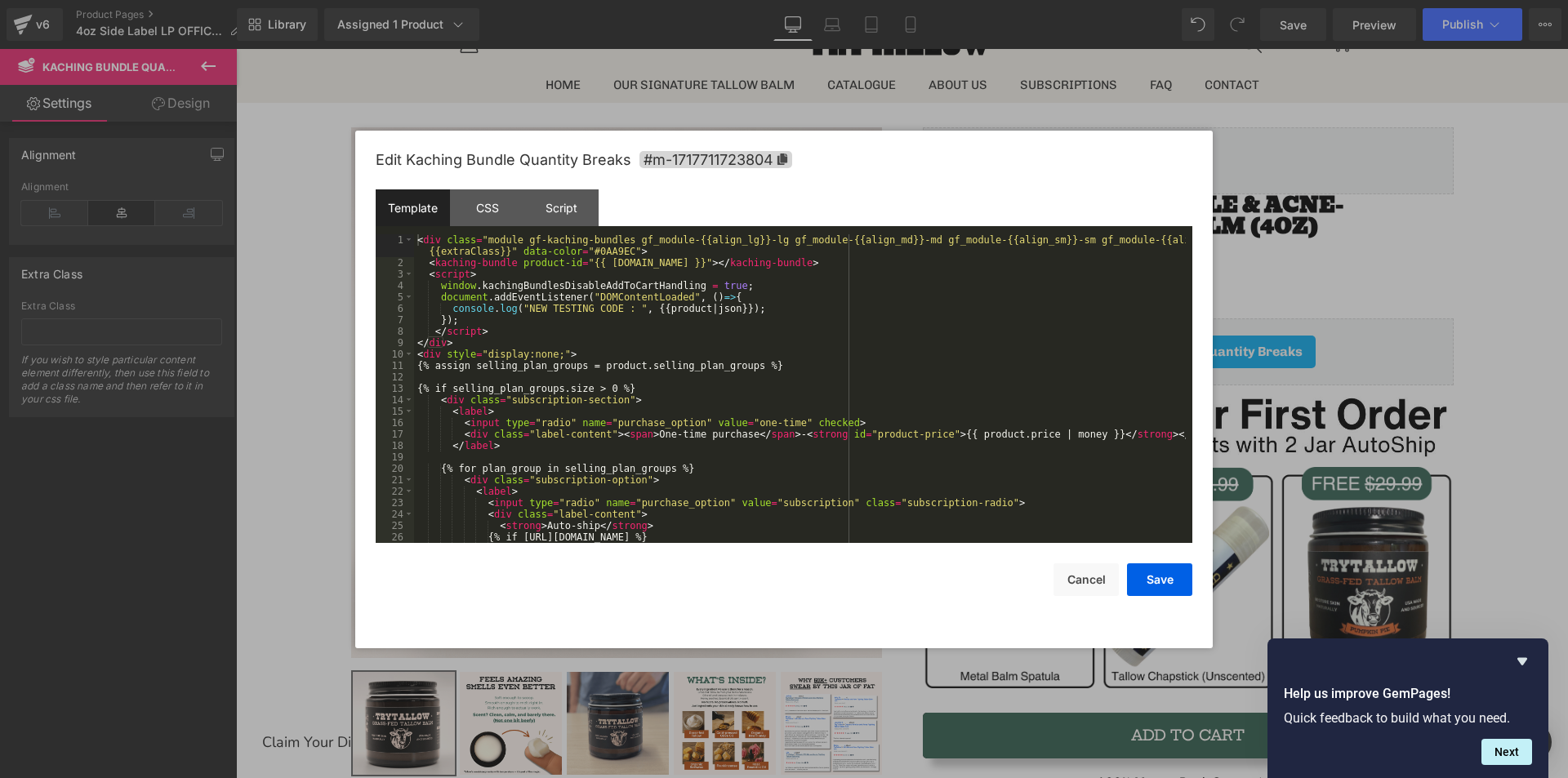
click at [574, 392] on div "< div class = "module gf-kaching-bundles gf_module-{{align_lg}}-lg gf_module-{{…" at bounding box center [800, 405] width 772 height 343
click at [590, 398] on div "< div class = "module gf-kaching-bundles gf_module-{{align_lg}}-lg gf_module-{{…" at bounding box center [800, 405] width 772 height 343
click at [520, 357] on div "< div class = "module gf-kaching-bundles gf_module-{{align_lg}}-lg gf_module-{{…" at bounding box center [800, 405] width 772 height 343
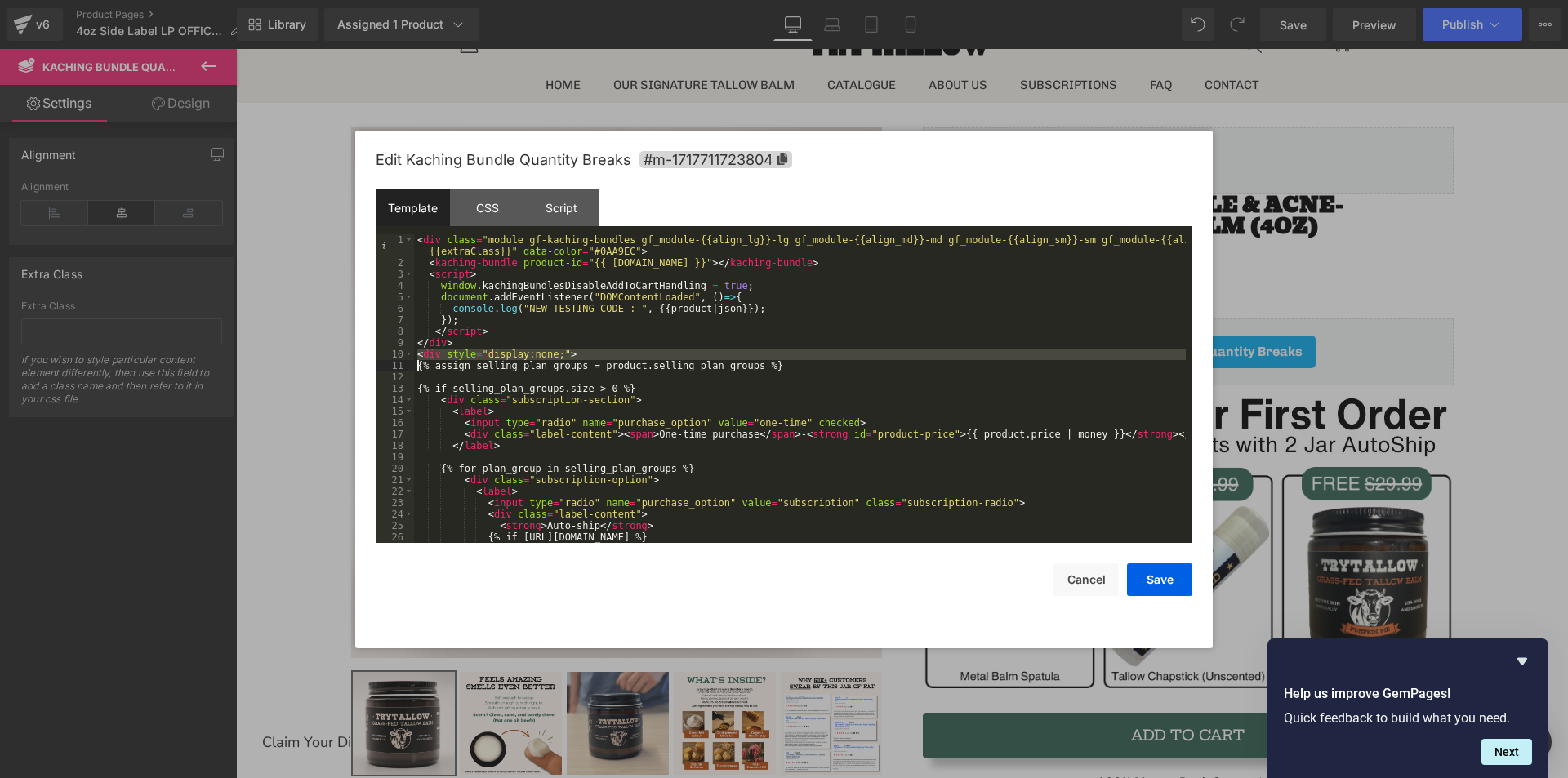
click at [534, 349] on div "< div class = "module gf-kaching-bundles gf_module-{{align_lg}}-lg gf_module-{{…" at bounding box center [800, 388] width 772 height 308
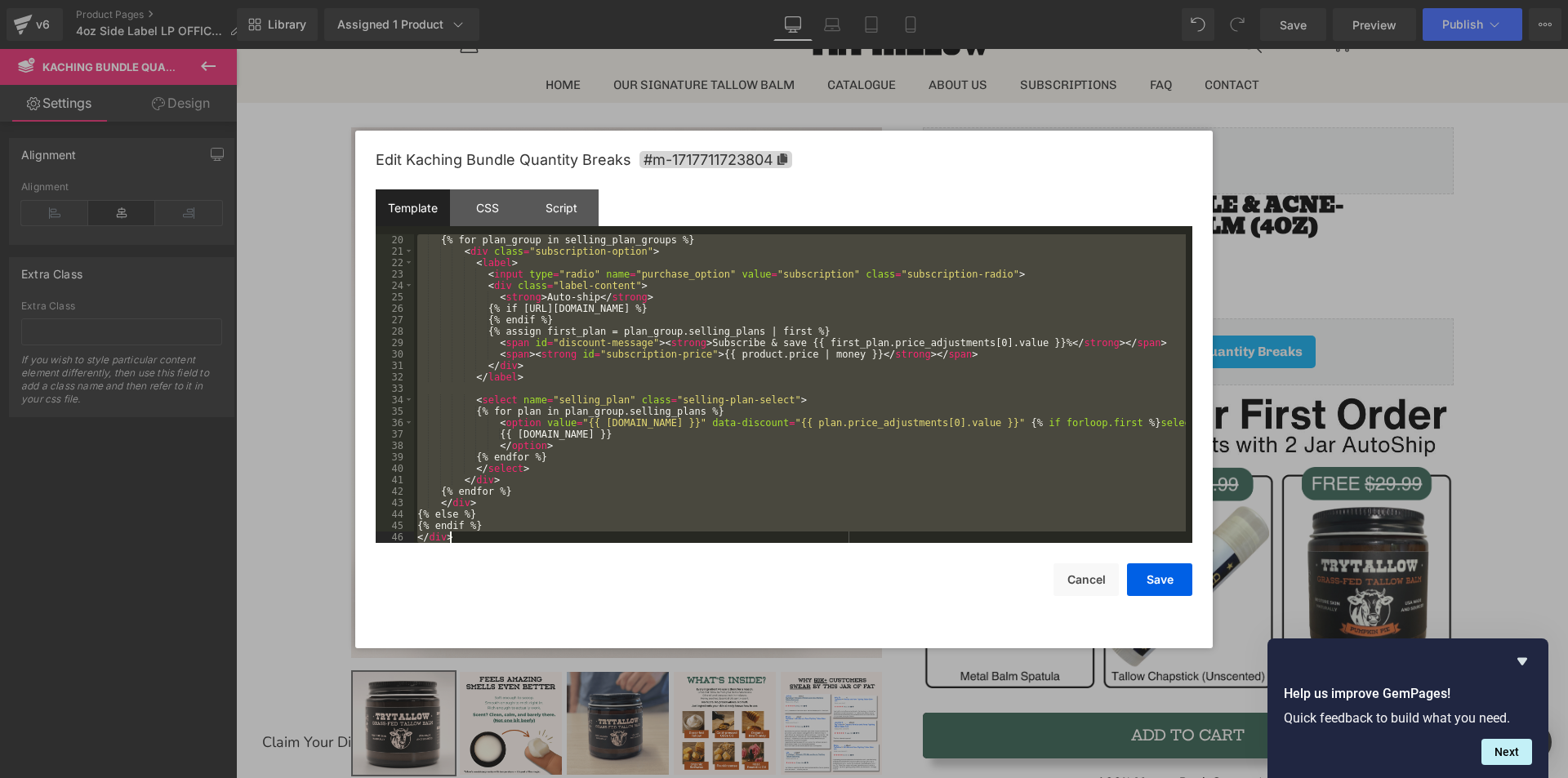
scroll to position [228, 0]
drag, startPoint x: 493, startPoint y: 346, endPoint x: 625, endPoint y: 554, distance: 246.3
click at [625, 554] on div "Edit Kaching Bundle Quantity Breaks #m-1717711723804 Template CSS Script Data 2…" at bounding box center [784, 389] width 817 height 518
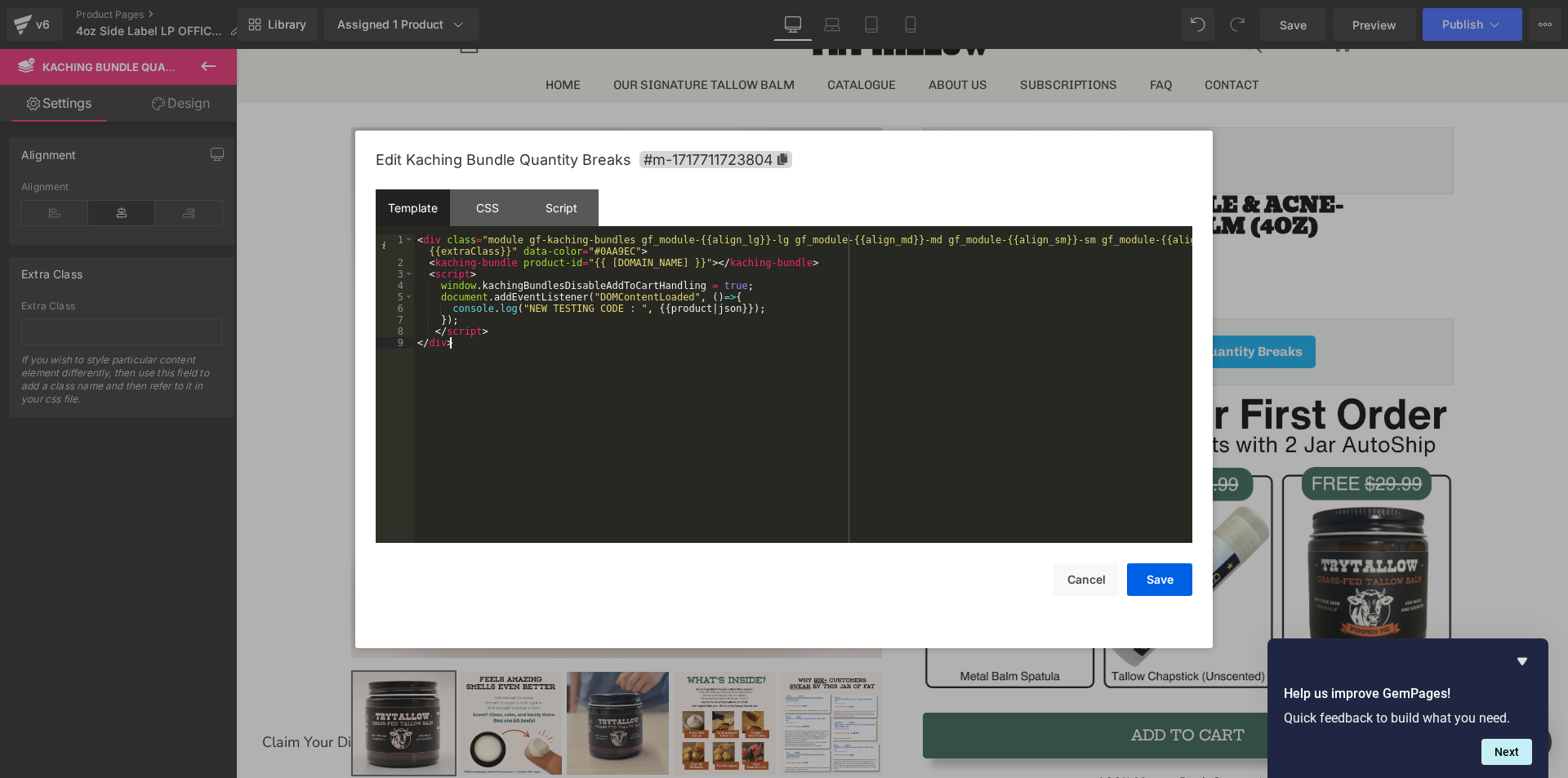
click at [494, 326] on div "< div class = "module gf-kaching-bundles gf_module-{{align_lg}}-lg gf_module-{{…" at bounding box center [803, 405] width 778 height 343
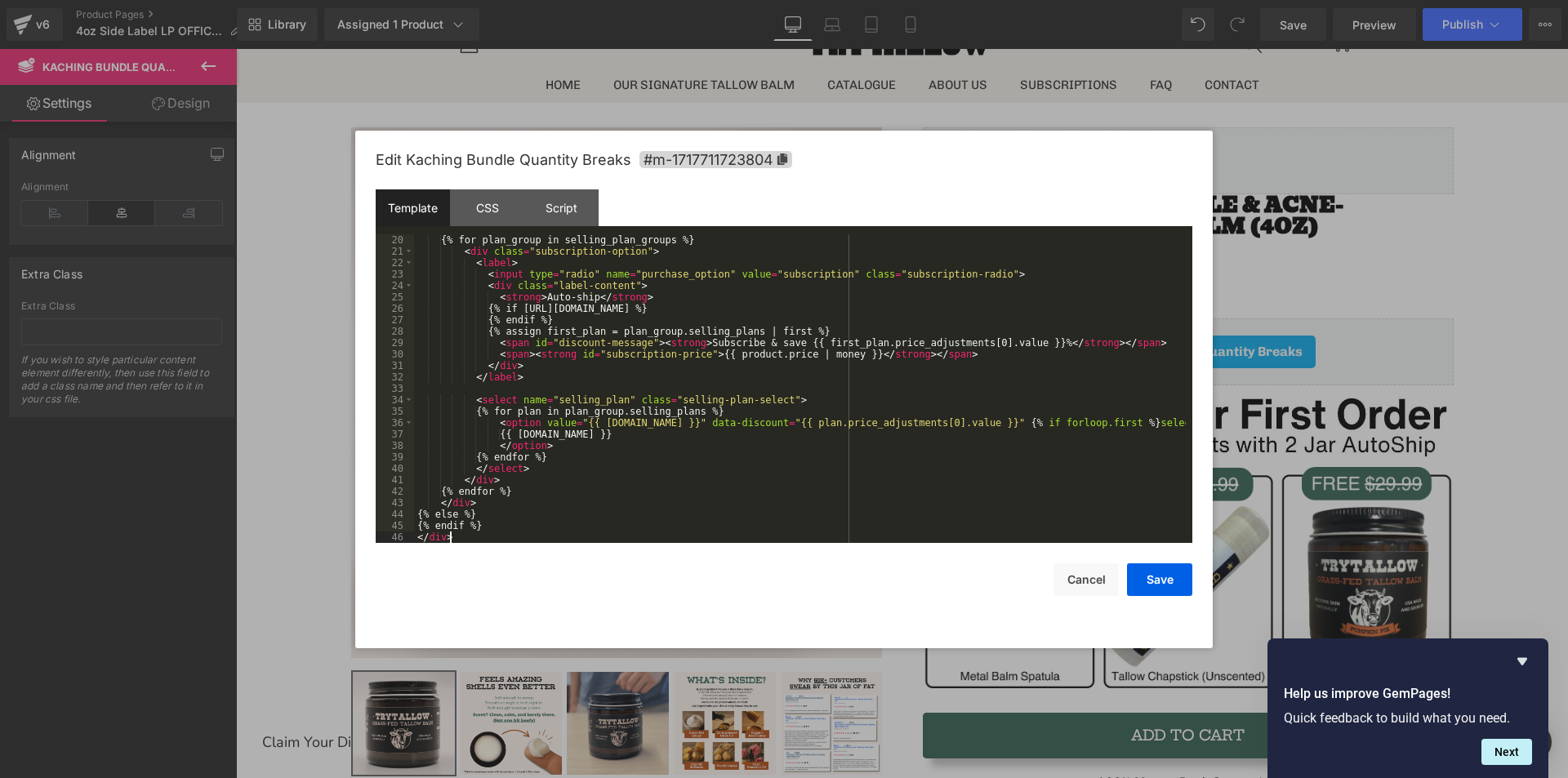
click at [512, 439] on div "{% for plan_group in selling_plan_groups %} < div class = "subscription-option"…" at bounding box center [800, 399] width 772 height 331
click at [1172, 575] on button "Save" at bounding box center [1160, 579] width 65 height 33
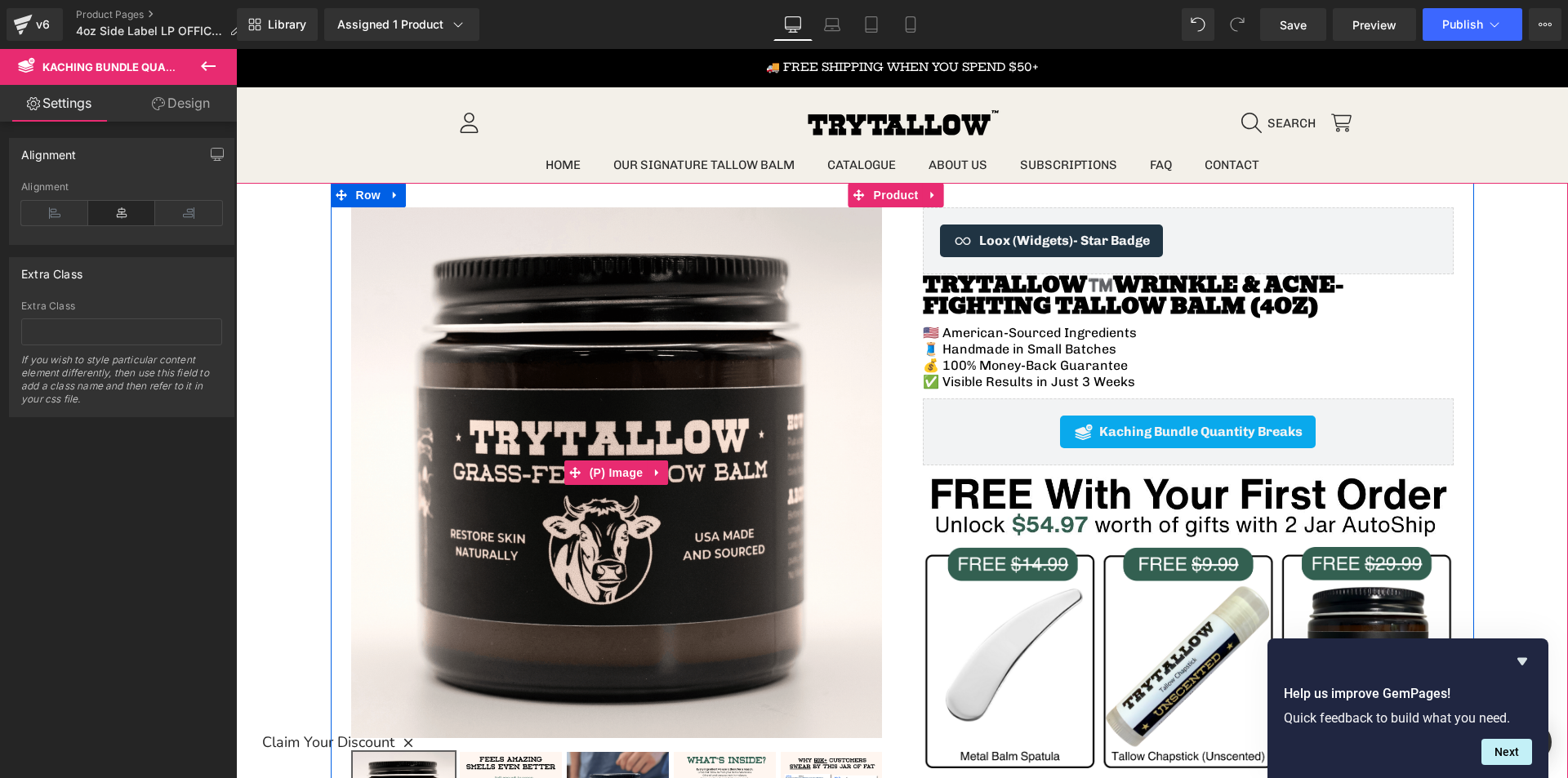
scroll to position [0, 0]
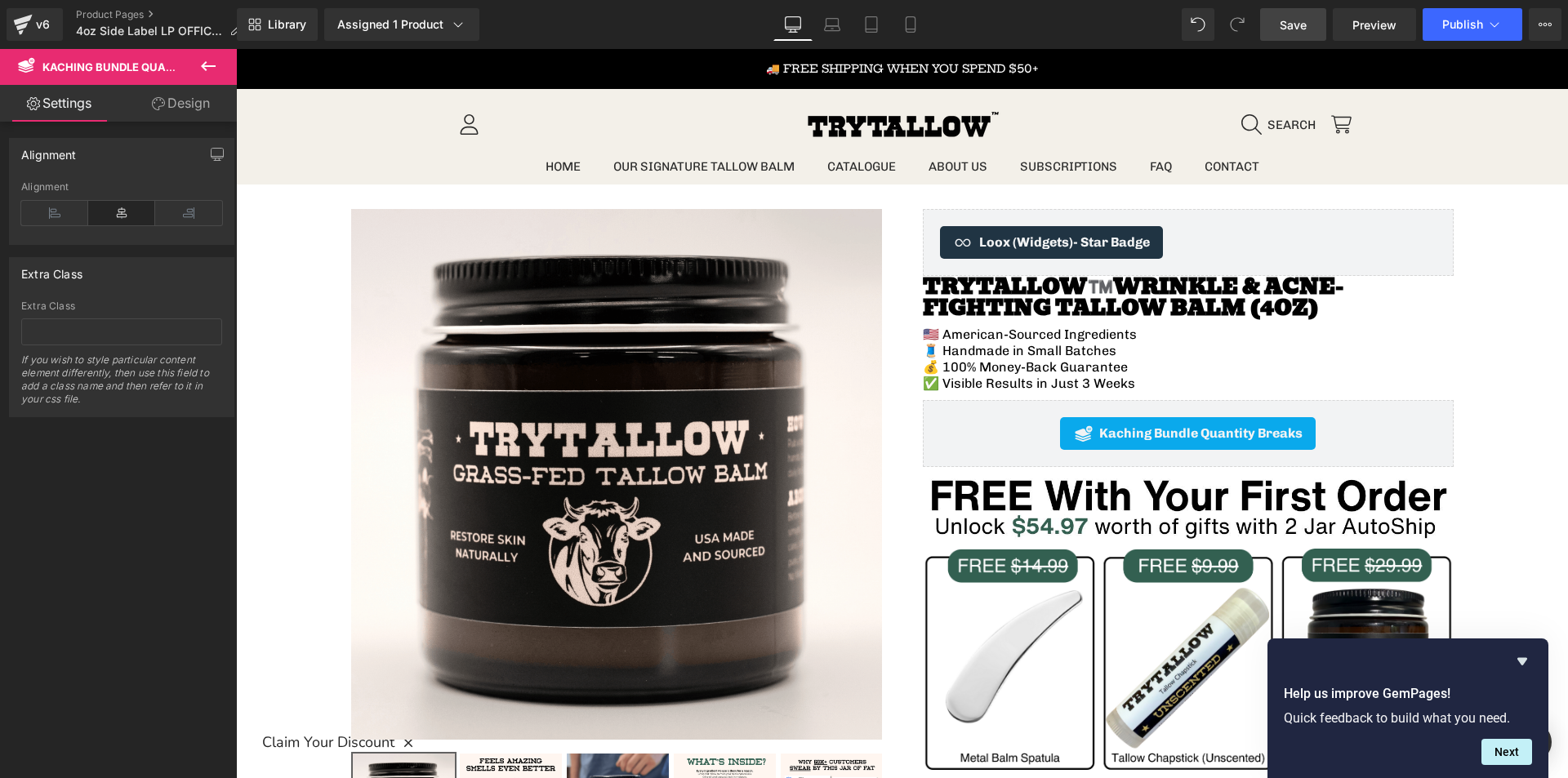
click at [1319, 27] on link "Save" at bounding box center [1293, 25] width 66 height 33
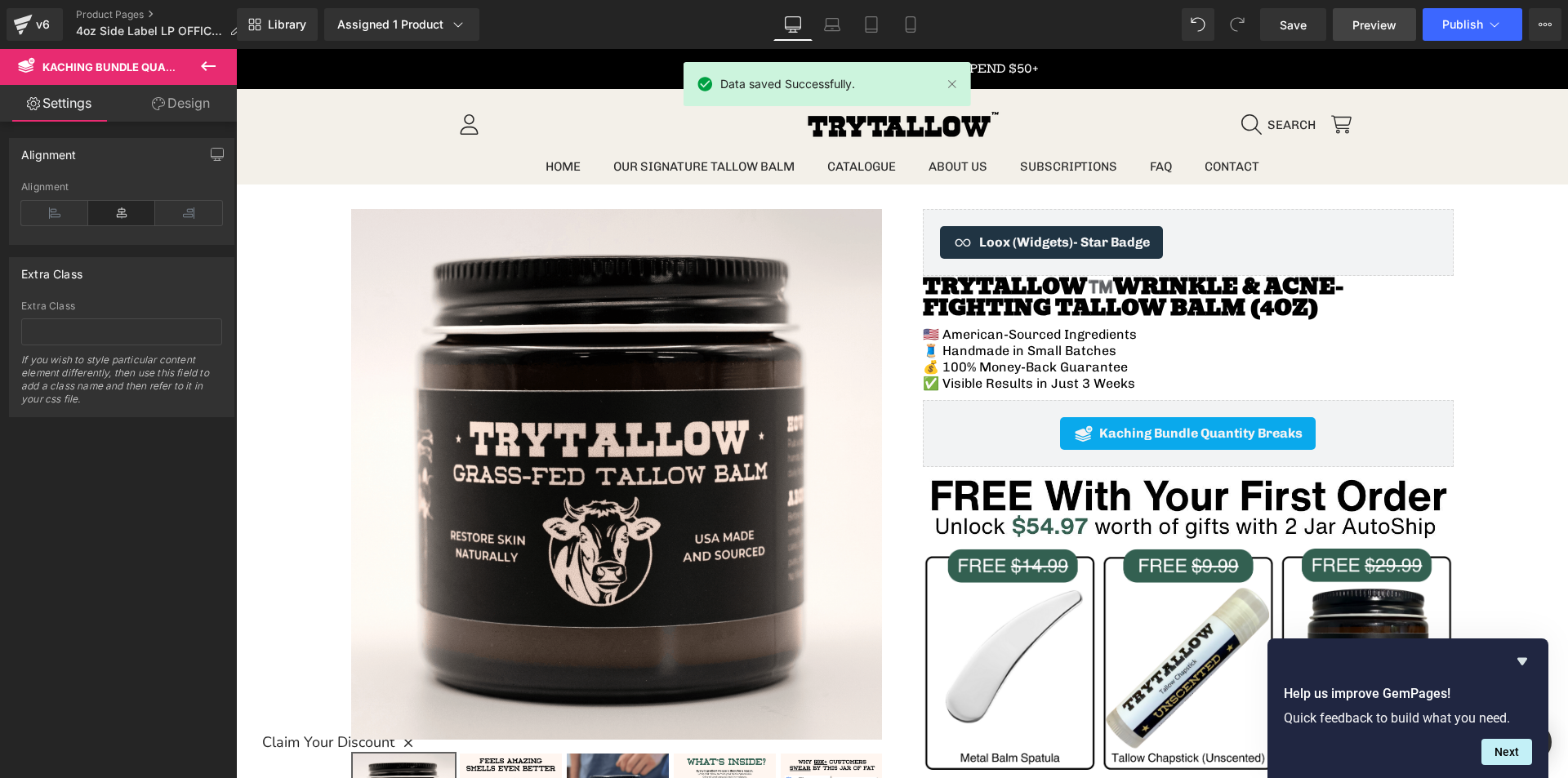
click at [1377, 38] on link "Preview" at bounding box center [1374, 25] width 83 height 33
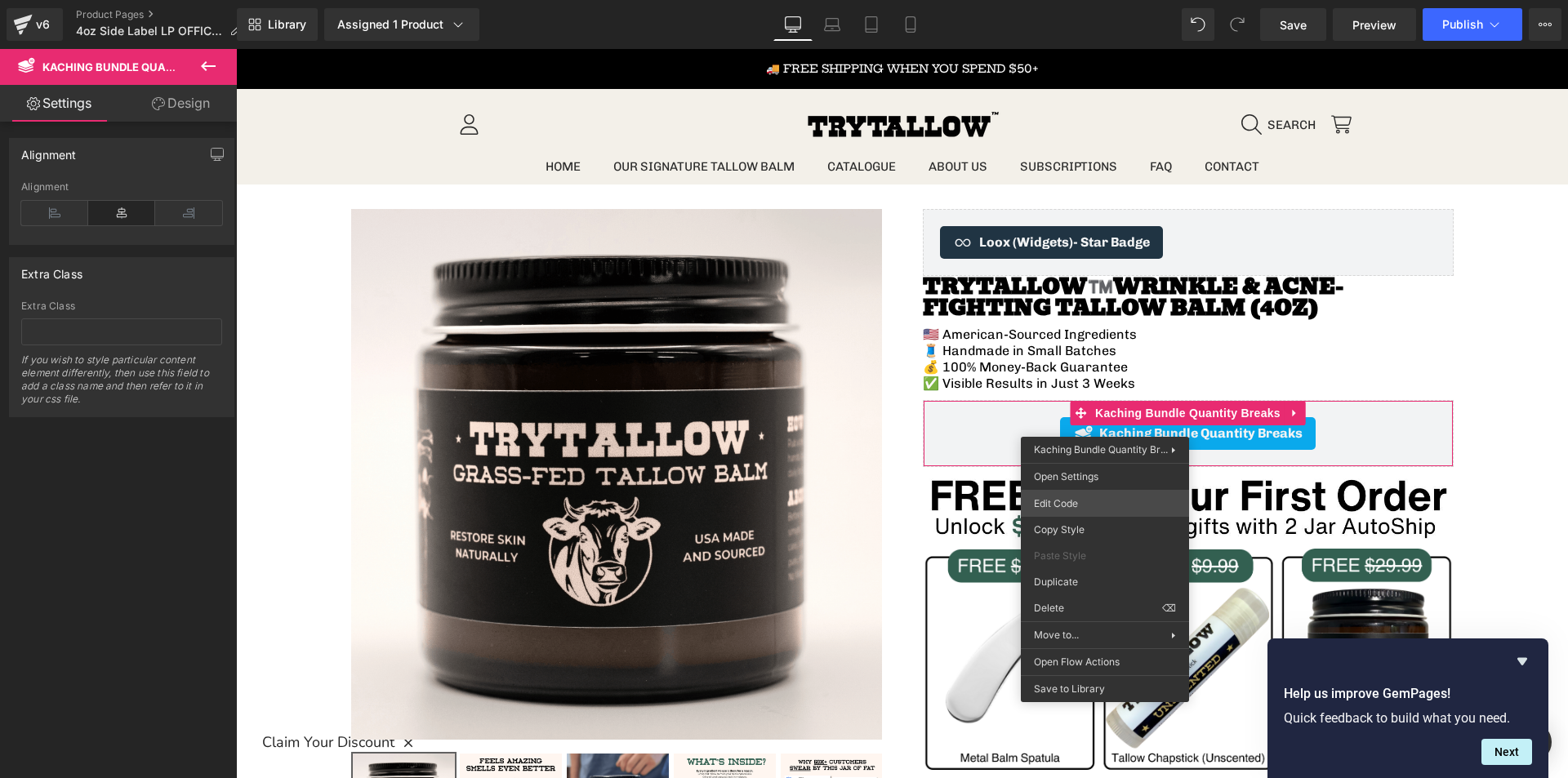
click at [1123, 0] on div "You are previewing how the will restyle your page. You can not edit Elements in…" at bounding box center [784, 0] width 1568 height 0
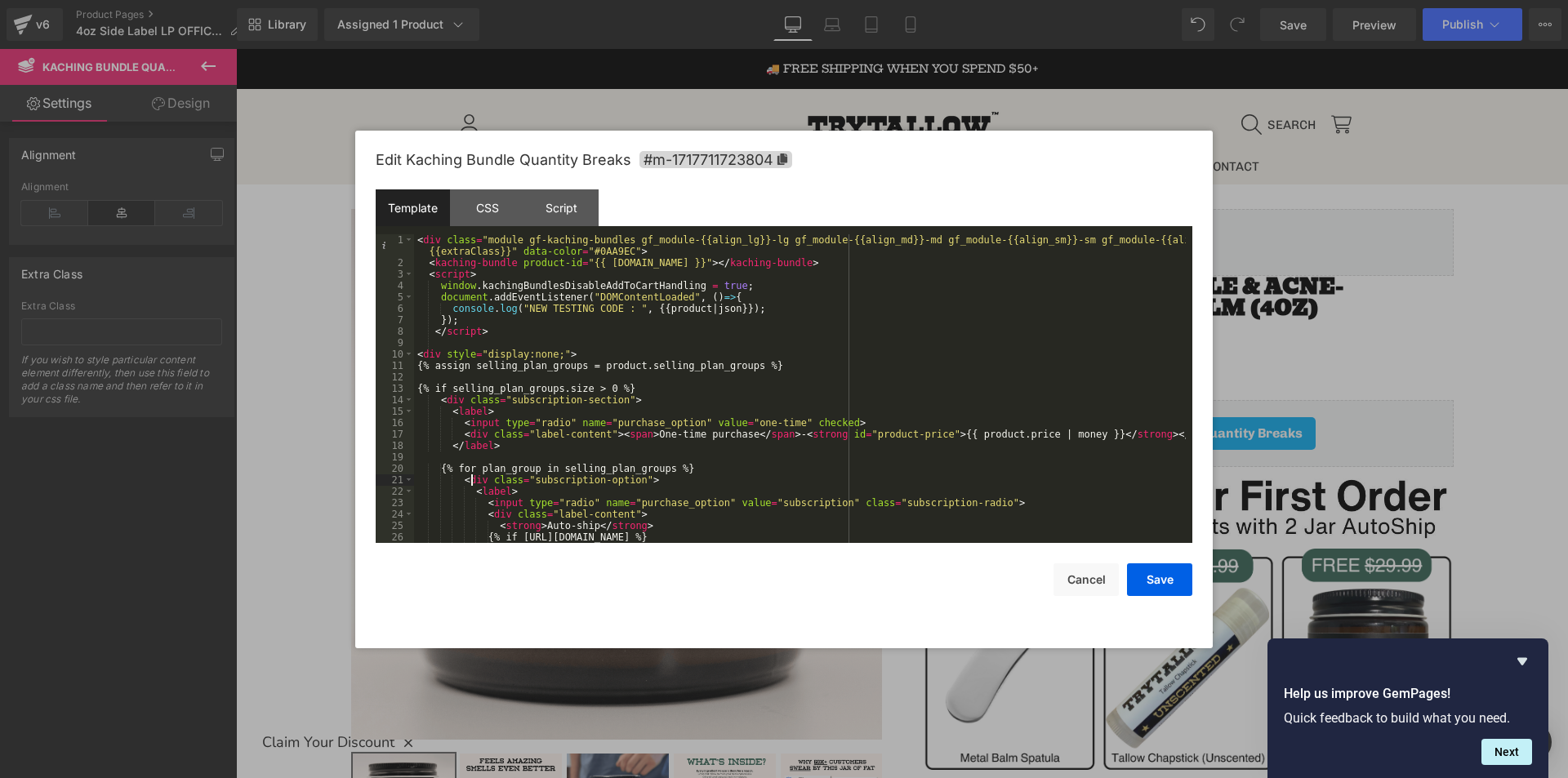
click at [472, 475] on div "< div class = "module gf-kaching-bundles gf_module-{{align_lg}}-lg gf_module-{{…" at bounding box center [800, 405] width 772 height 343
click at [538, 474] on div "< div class = "module gf-kaching-bundles gf_module-{{align_lg}}-lg gf_module-{{…" at bounding box center [800, 405] width 772 height 343
click at [503, 473] on div "< div class = "module gf-kaching-bundles gf_module-{{align_lg}}-lg gf_module-{{…" at bounding box center [800, 405] width 772 height 343
click at [572, 468] on div "< div class = "module gf-kaching-bundles gf_module-{{align_lg}}-lg gf_module-{{…" at bounding box center [800, 405] width 772 height 343
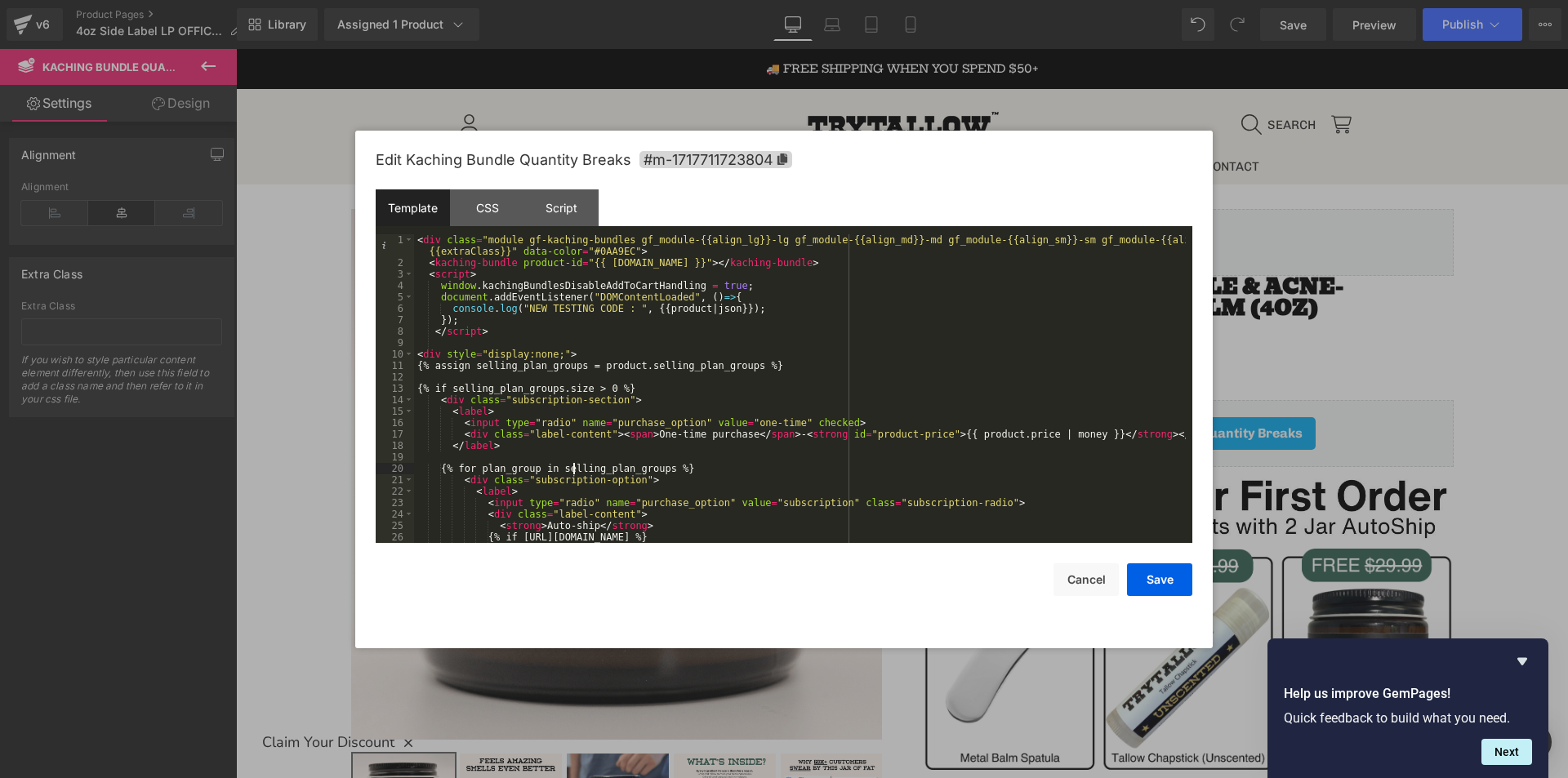
click at [572, 468] on div "< div class = "module gf-kaching-bundles gf_module-{{align_lg}}-lg gf_module-{{…" at bounding box center [800, 405] width 772 height 343
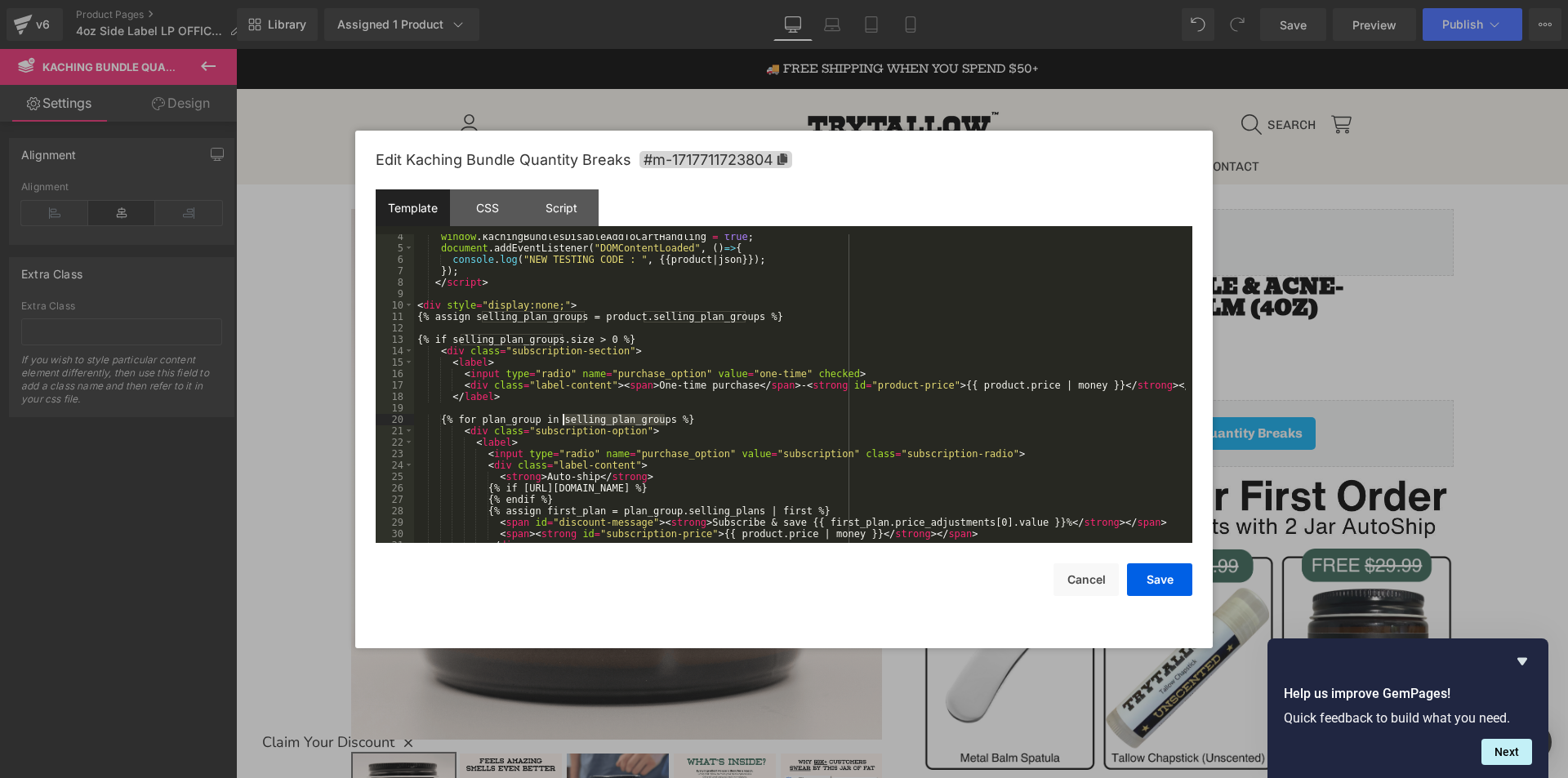
click at [511, 408] on div "window . kachingBundlesDisableAddToCartHandling = true ; document . addEventLis…" at bounding box center [800, 396] width 772 height 331
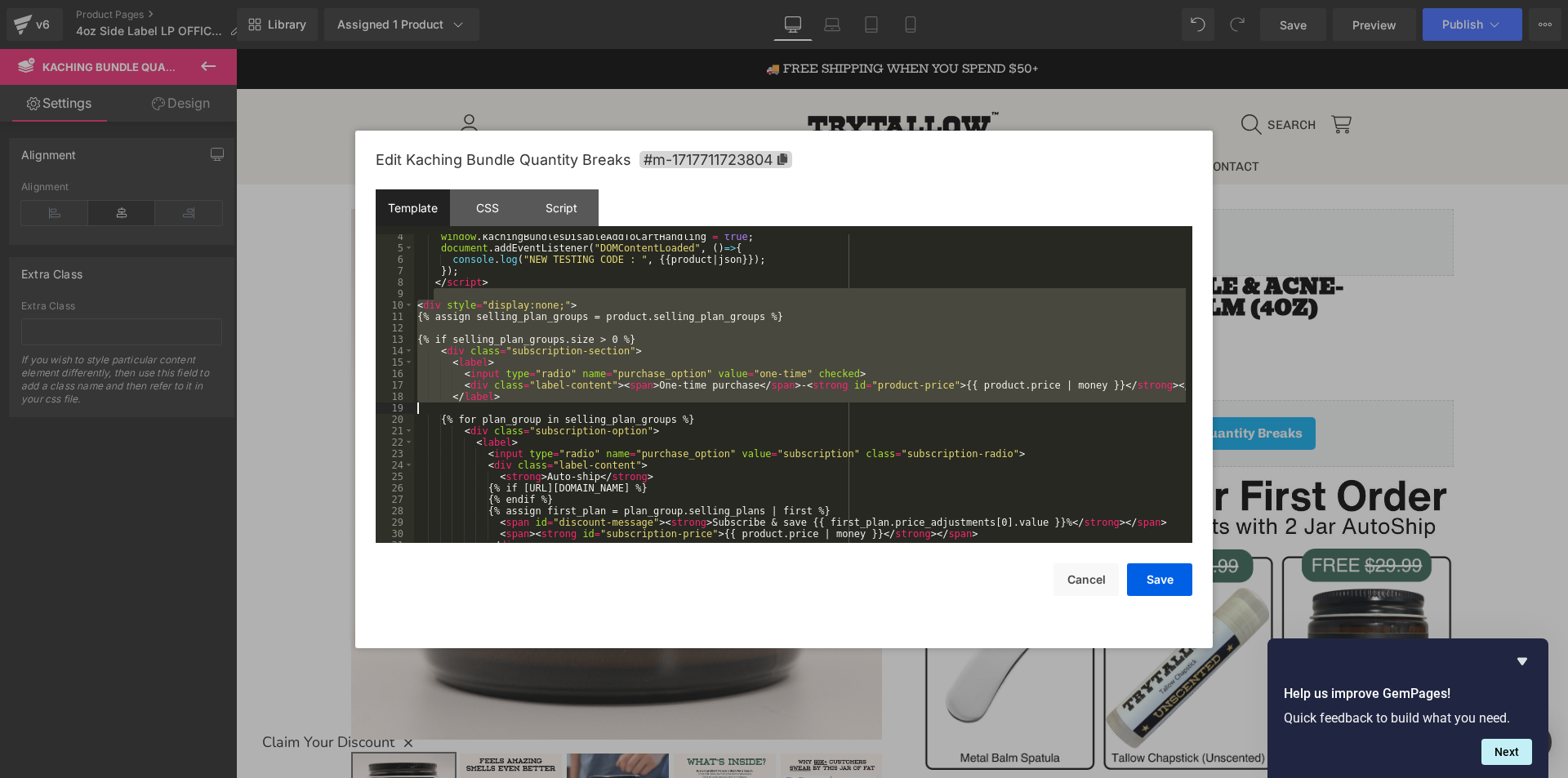
drag, startPoint x: 444, startPoint y: 295, endPoint x: 582, endPoint y: 411, distance: 180.3
click at [582, 411] on div "window . kachingBundlesDisableAddToCartHandling = true ; document . addEventLis…" at bounding box center [800, 396] width 772 height 331
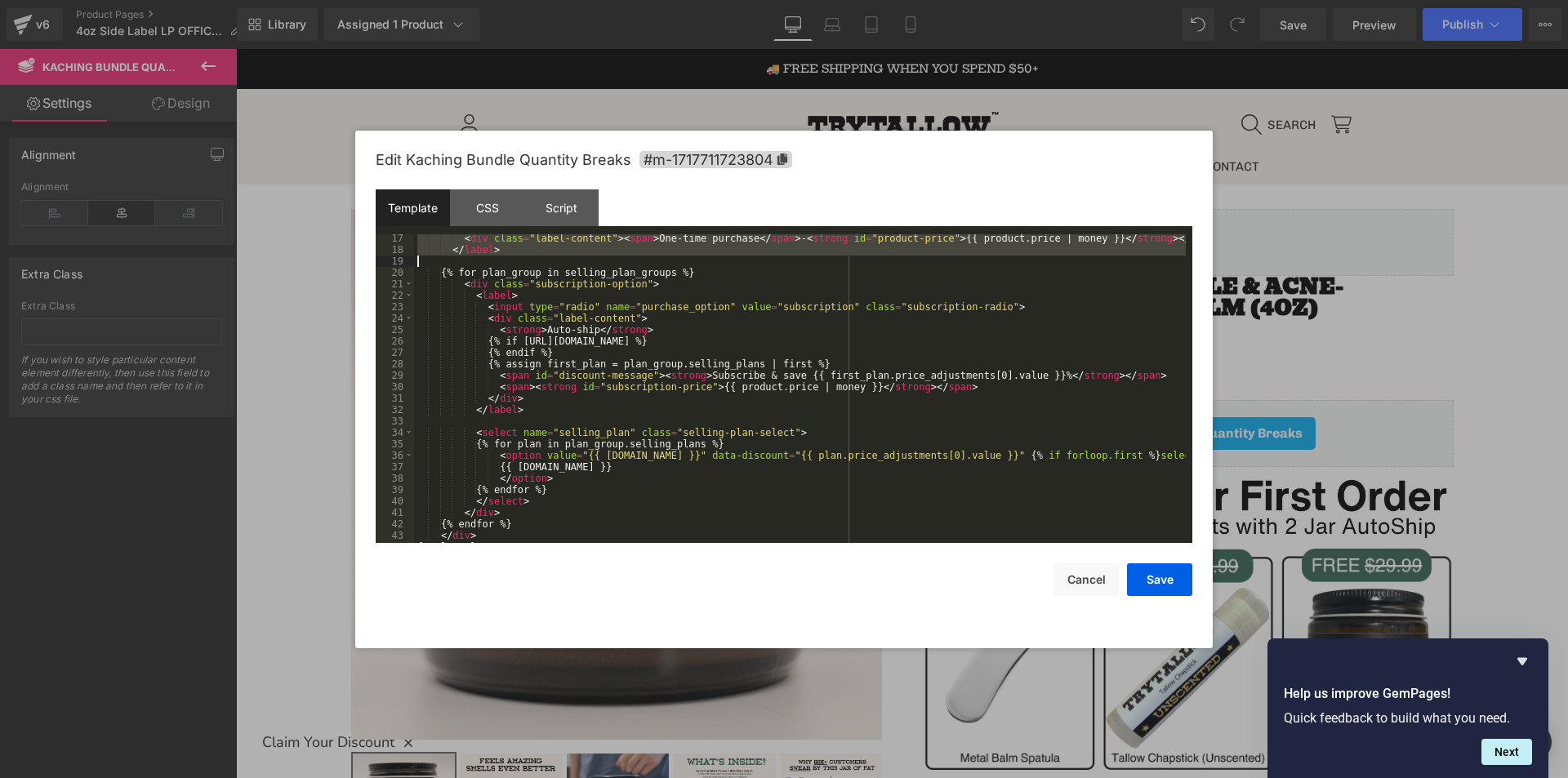
scroll to position [240, 0]
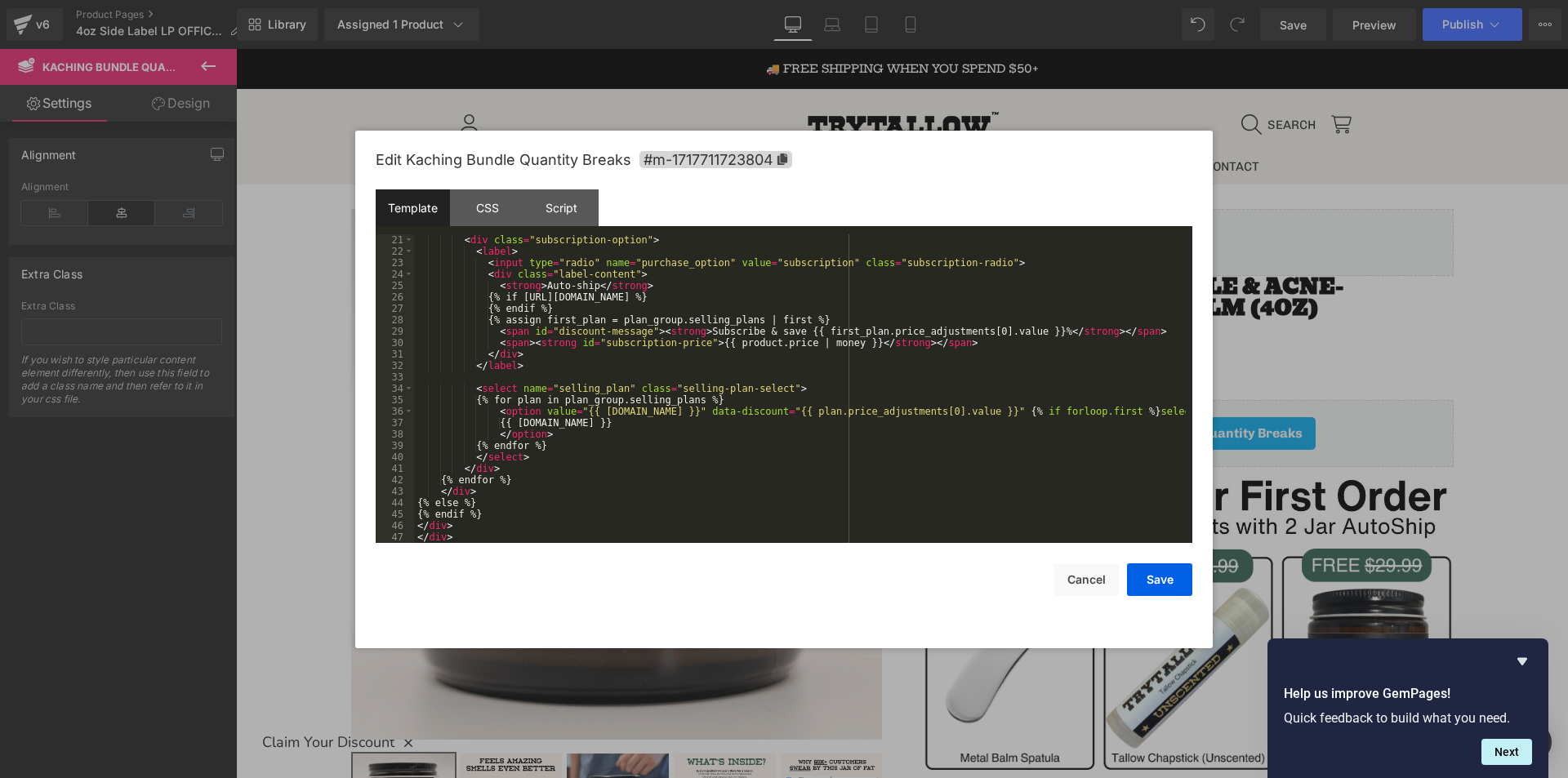
click at [500, 524] on div "< div class = "subscription-option" > < label > < input type = "radio" name = "…" at bounding box center [800, 399] width 772 height 331
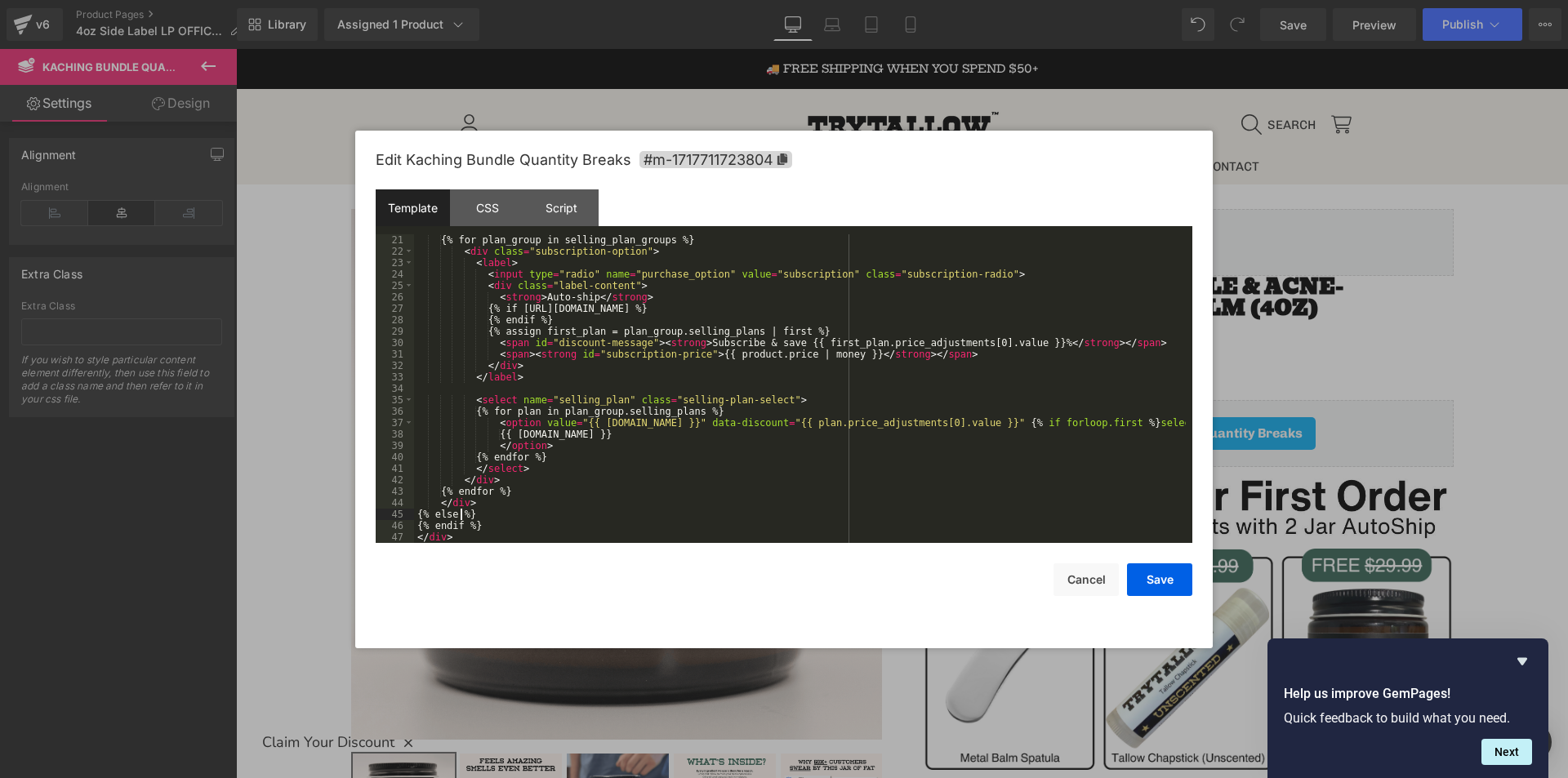
click at [459, 518] on div "{% for plan_group in selling_plan_groups %} < div class = "subscription-option"…" at bounding box center [800, 399] width 772 height 331
click at [458, 528] on div "{% for plan_group in selling_plan_groups %} < div class = "subscription-option"…" at bounding box center [800, 399] width 772 height 331
click at [1114, 565] on button "Cancel" at bounding box center [1086, 579] width 65 height 33
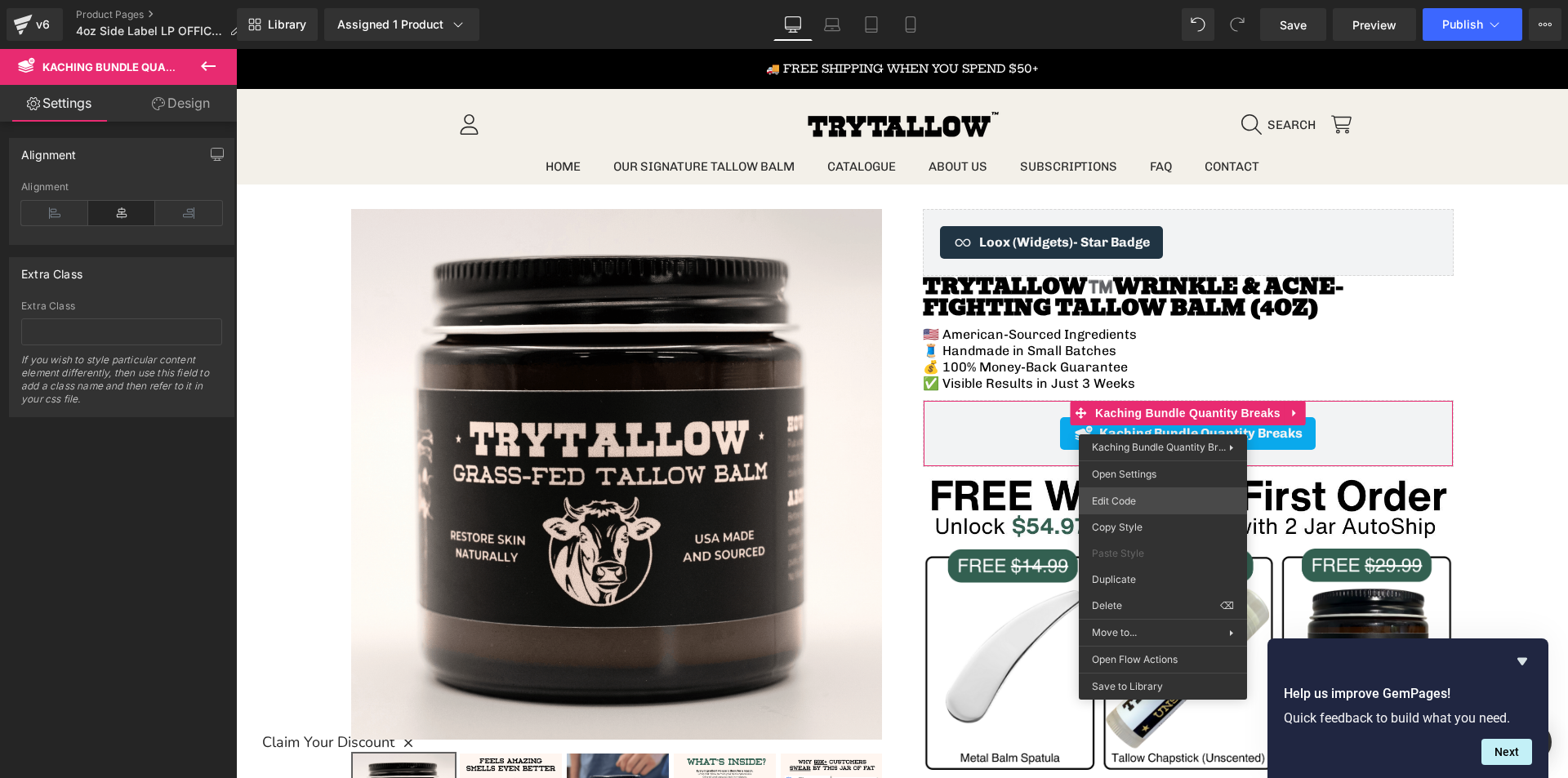
click at [1179, 0] on div "You are previewing how the will restyle your page. You can not edit Elements in…" at bounding box center [784, 0] width 1568 height 0
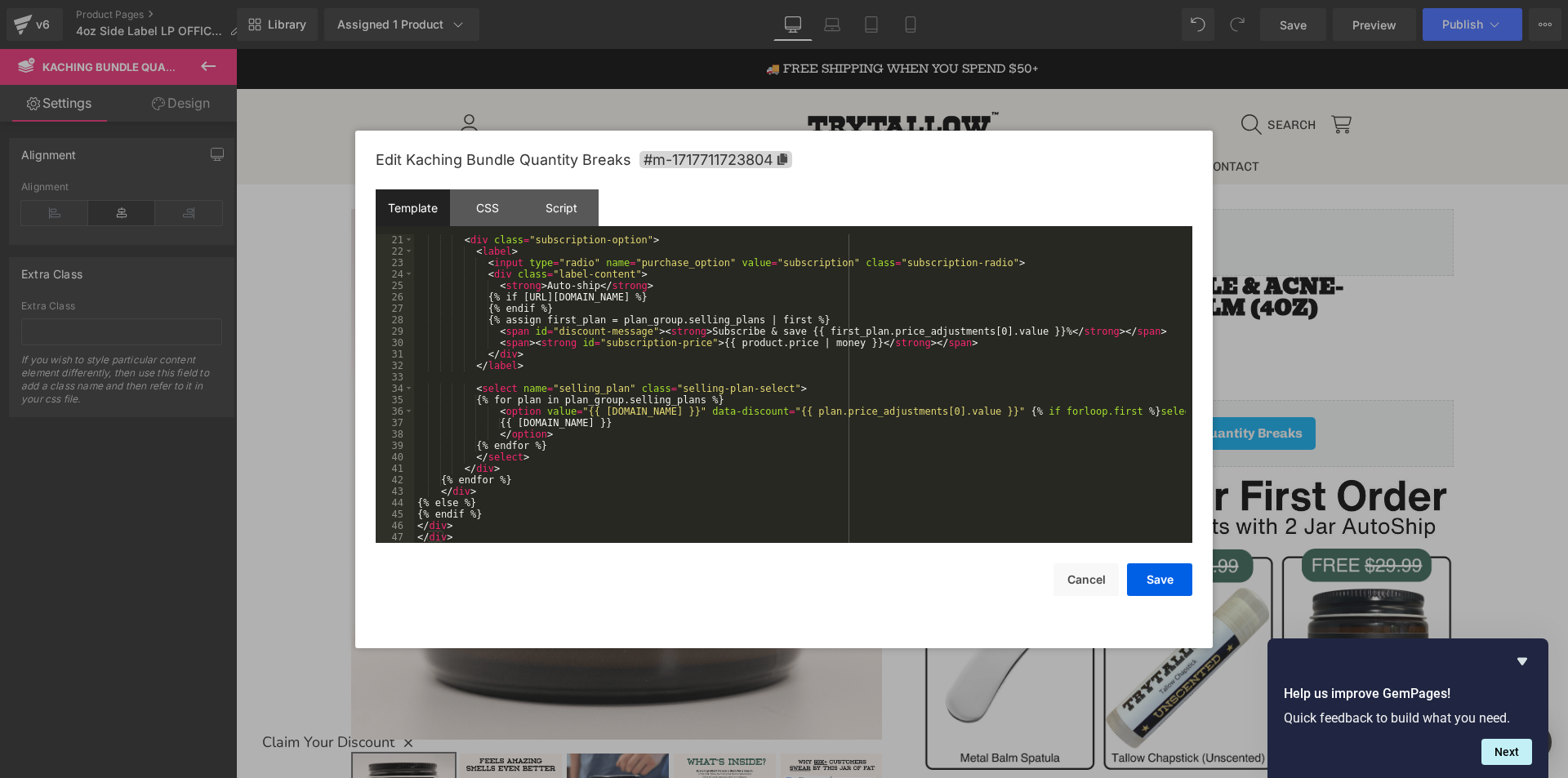
scroll to position [0, 0]
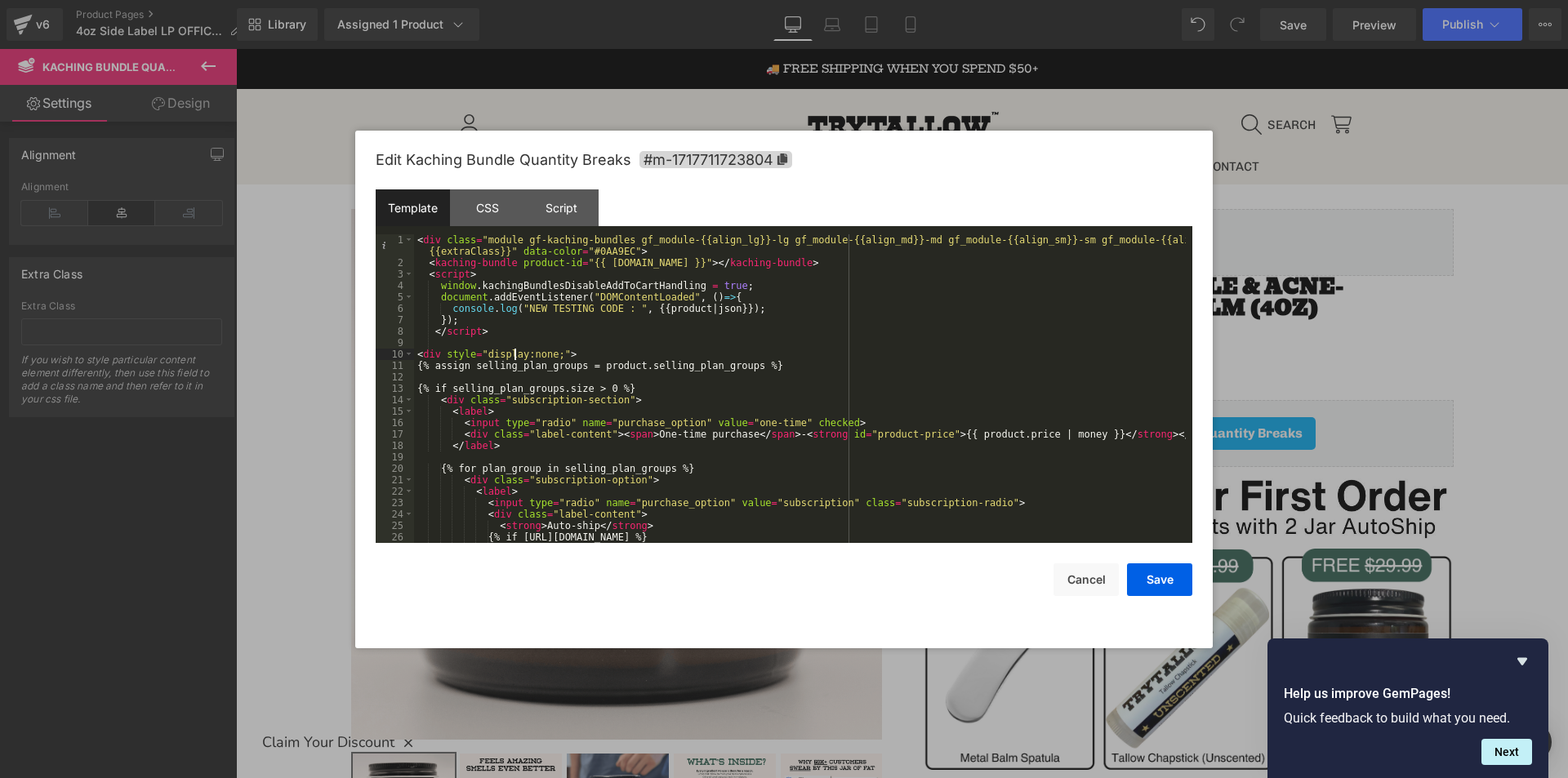
click at [514, 359] on div "< div class = "module gf-kaching-bundles gf_module-{{align_lg}}-lg gf_module-{{…" at bounding box center [800, 405] width 772 height 343
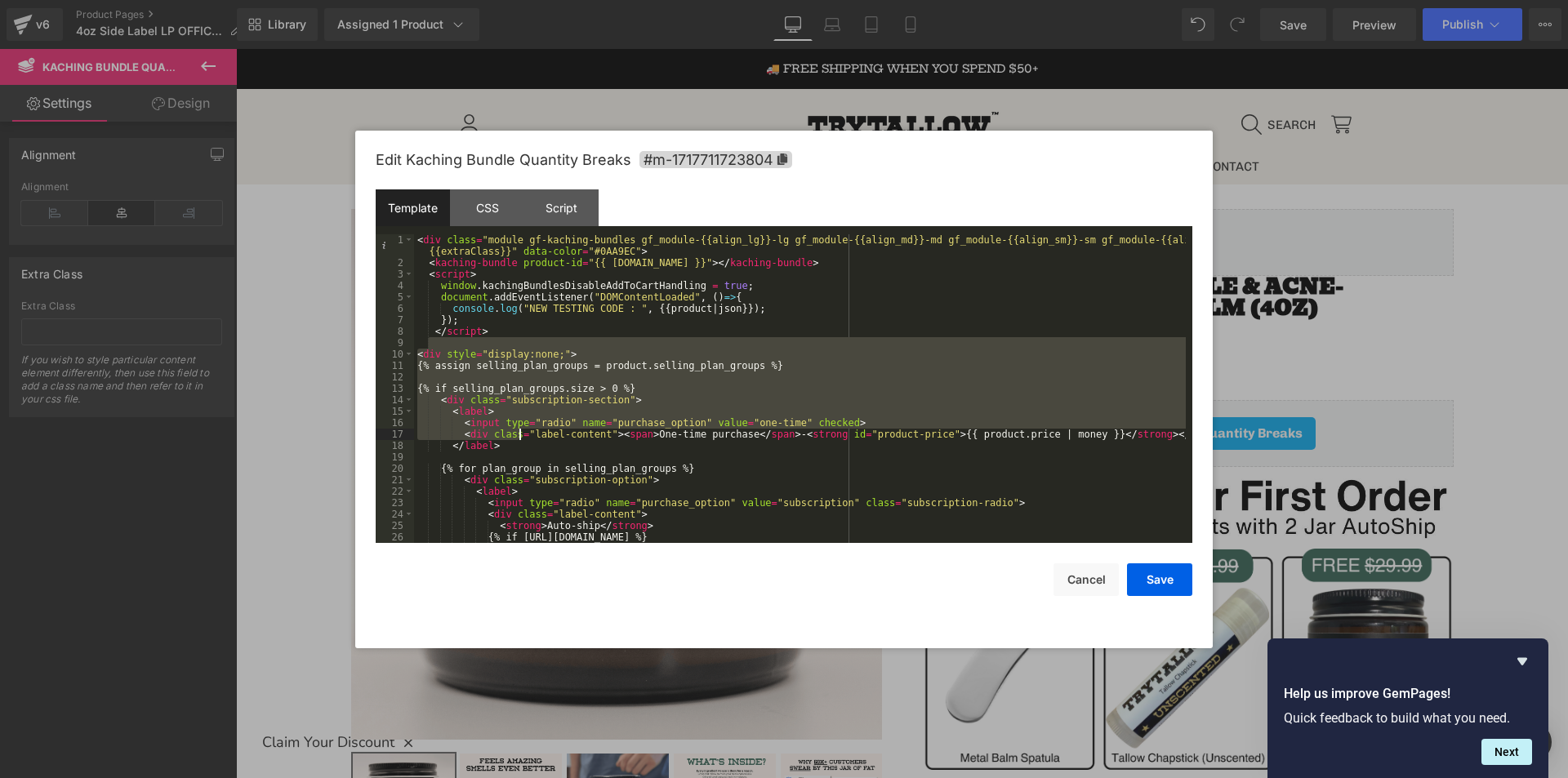
drag, startPoint x: 430, startPoint y: 345, endPoint x: 522, endPoint y: 436, distance: 129.4
click at [522, 436] on div "< div class = "module gf-kaching-bundles gf_module-{{align_lg}}-lg gf_module-{{…" at bounding box center [800, 405] width 772 height 343
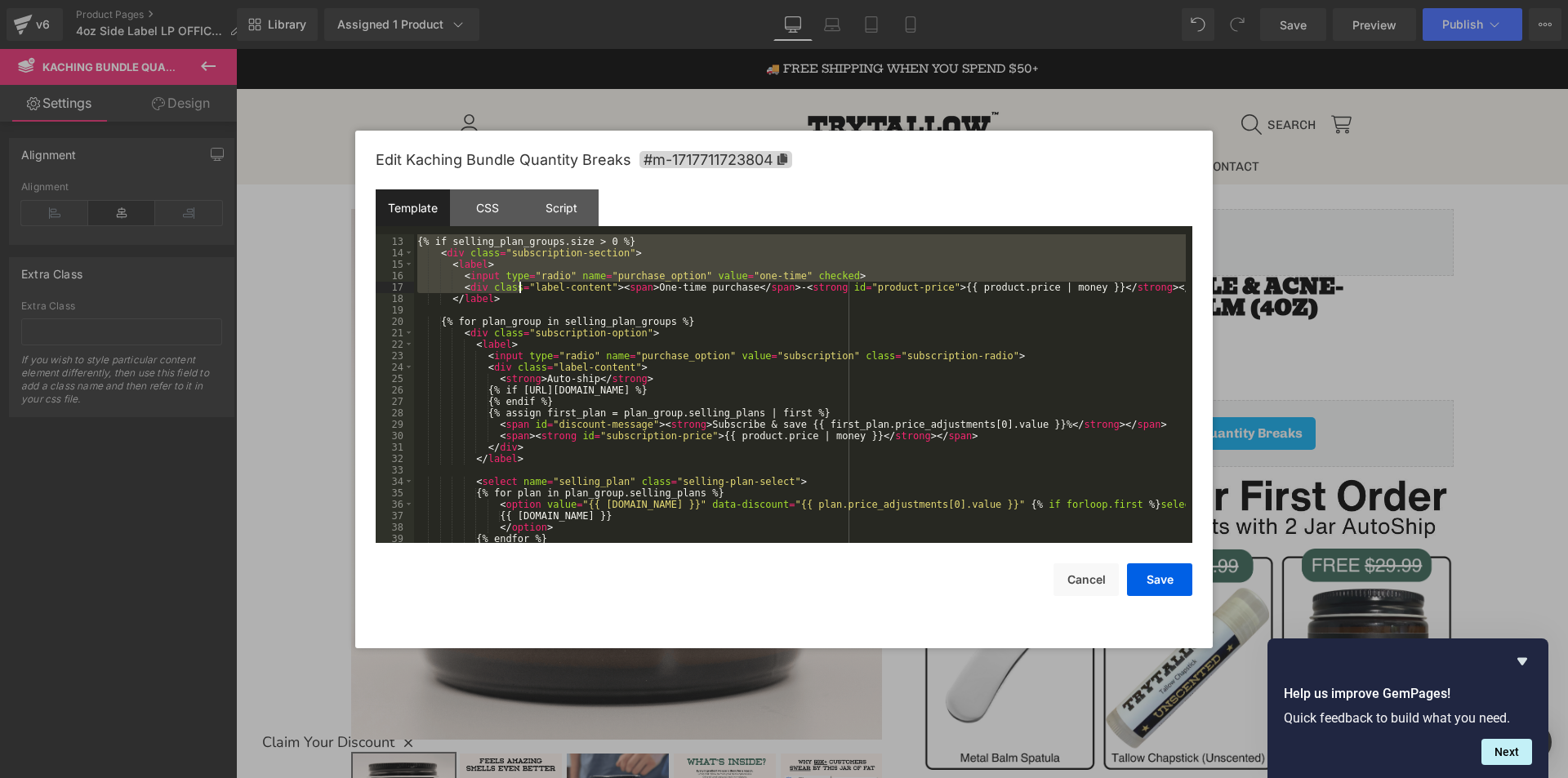
scroll to position [240, 0]
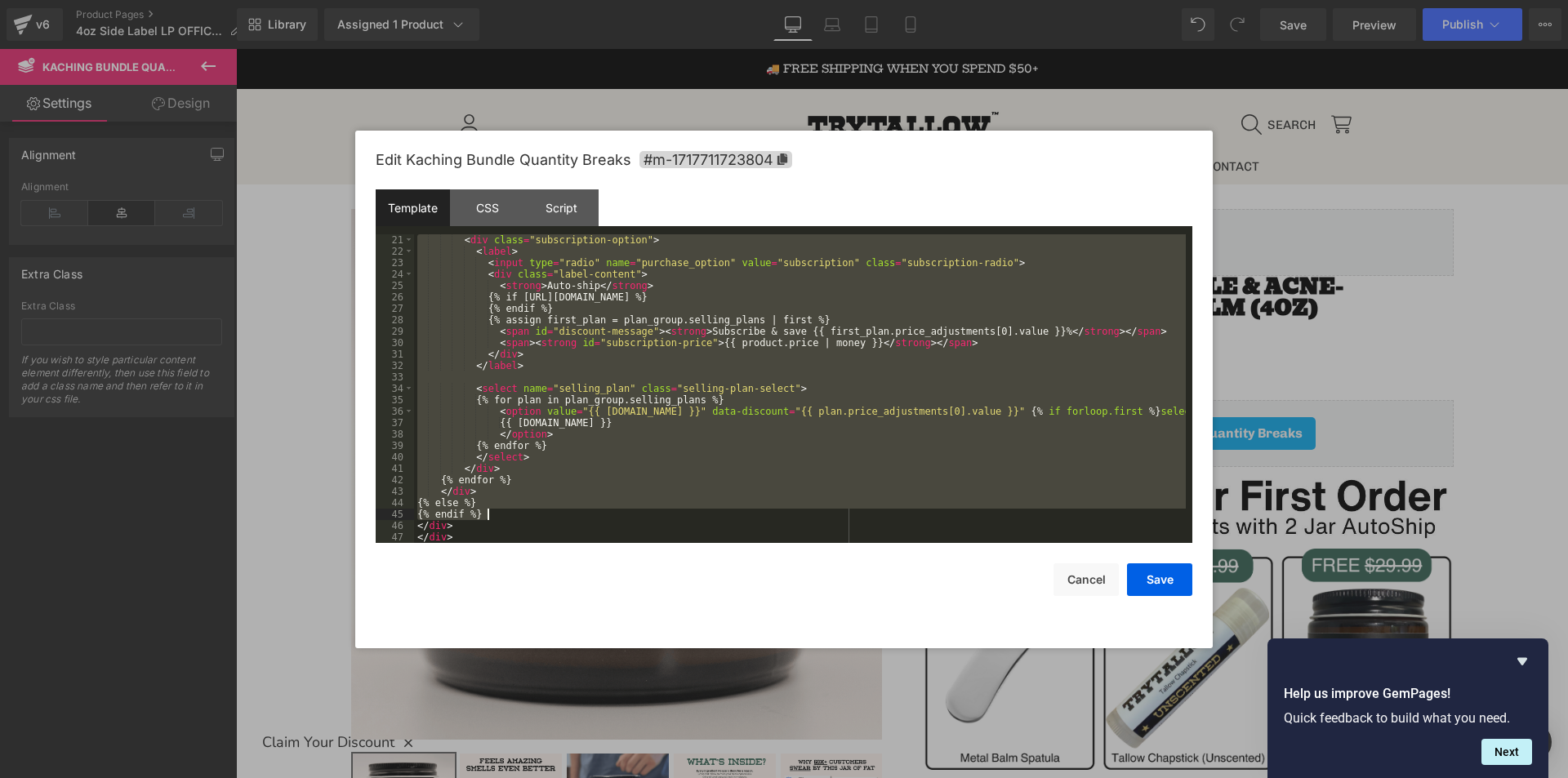
click at [521, 519] on div "< div class = "subscription-option" > < label > < input type = "radio" name = "…" at bounding box center [800, 399] width 772 height 331
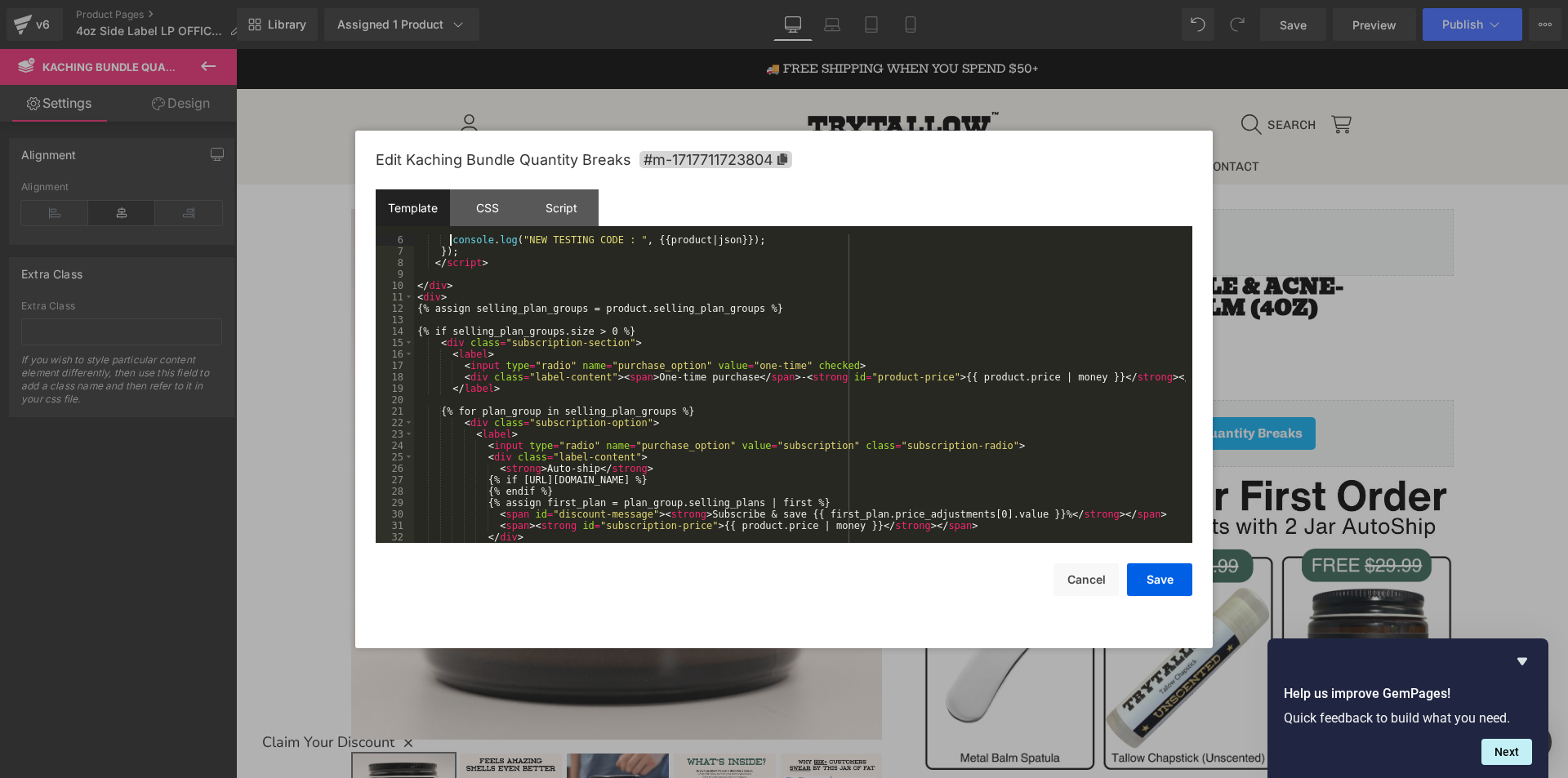
scroll to position [57, 0]
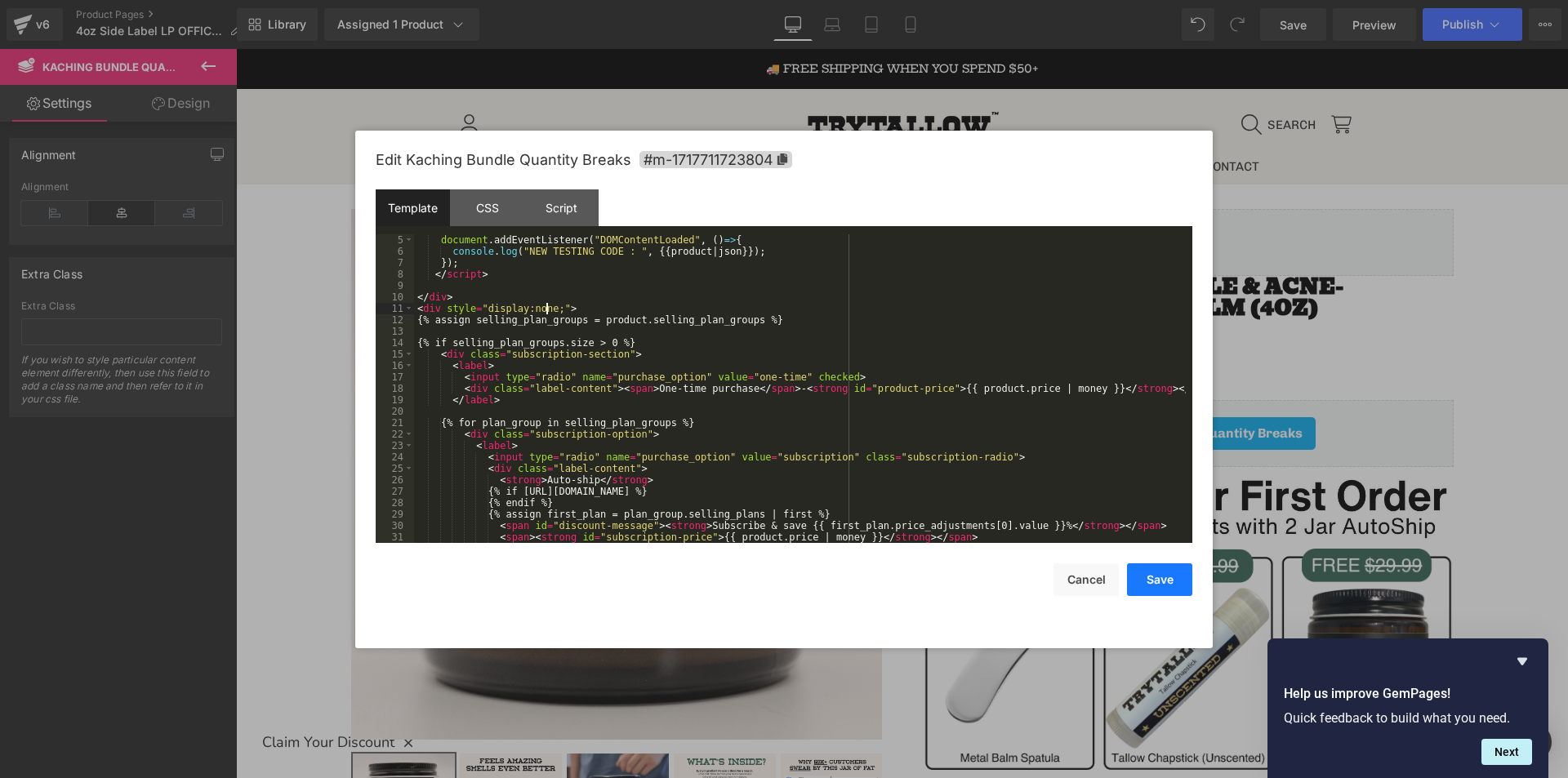
click at [1160, 563] on button "Save" at bounding box center [1160, 579] width 65 height 33
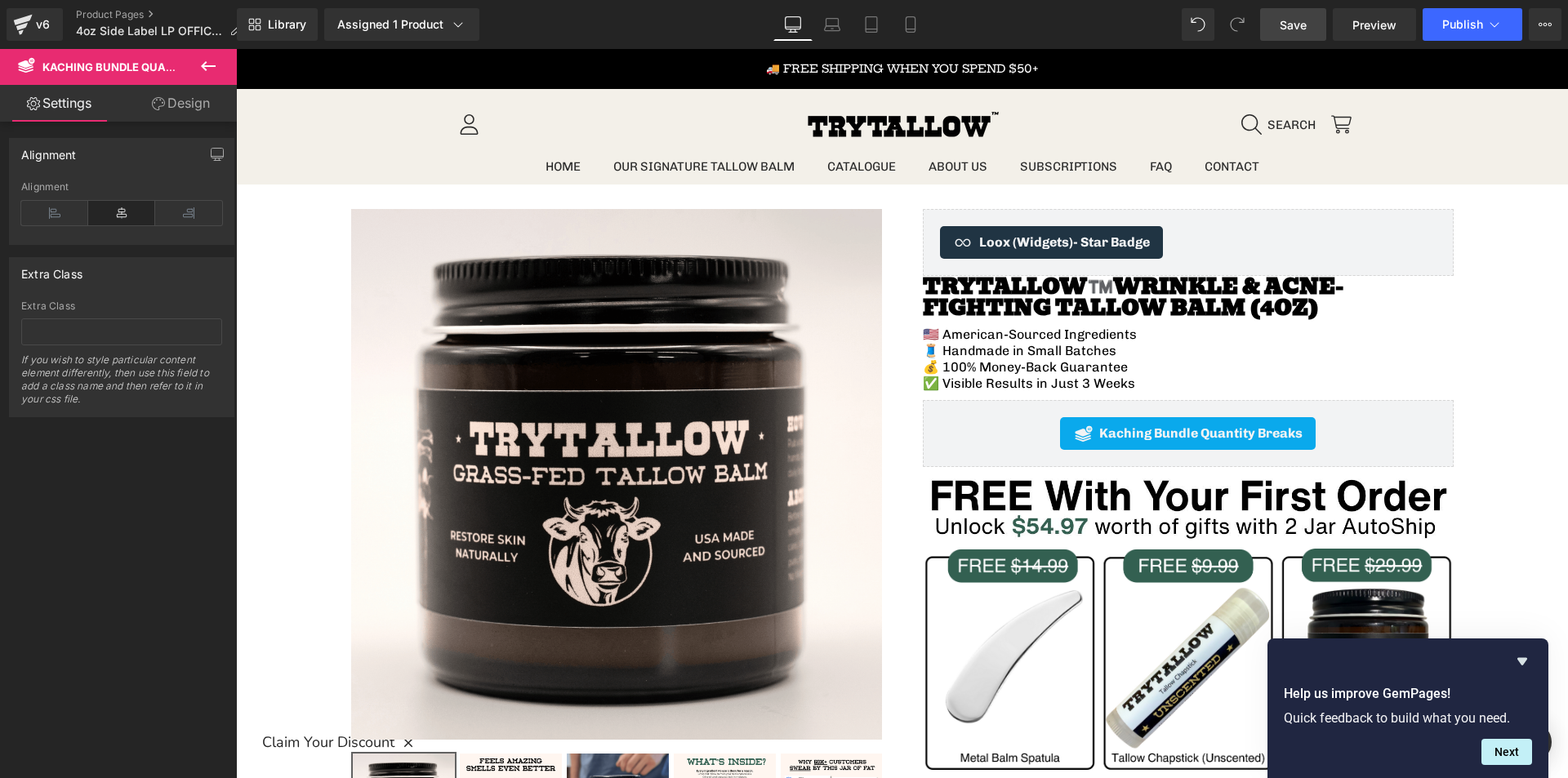
click at [1300, 29] on span "Save" at bounding box center [1293, 25] width 27 height 17
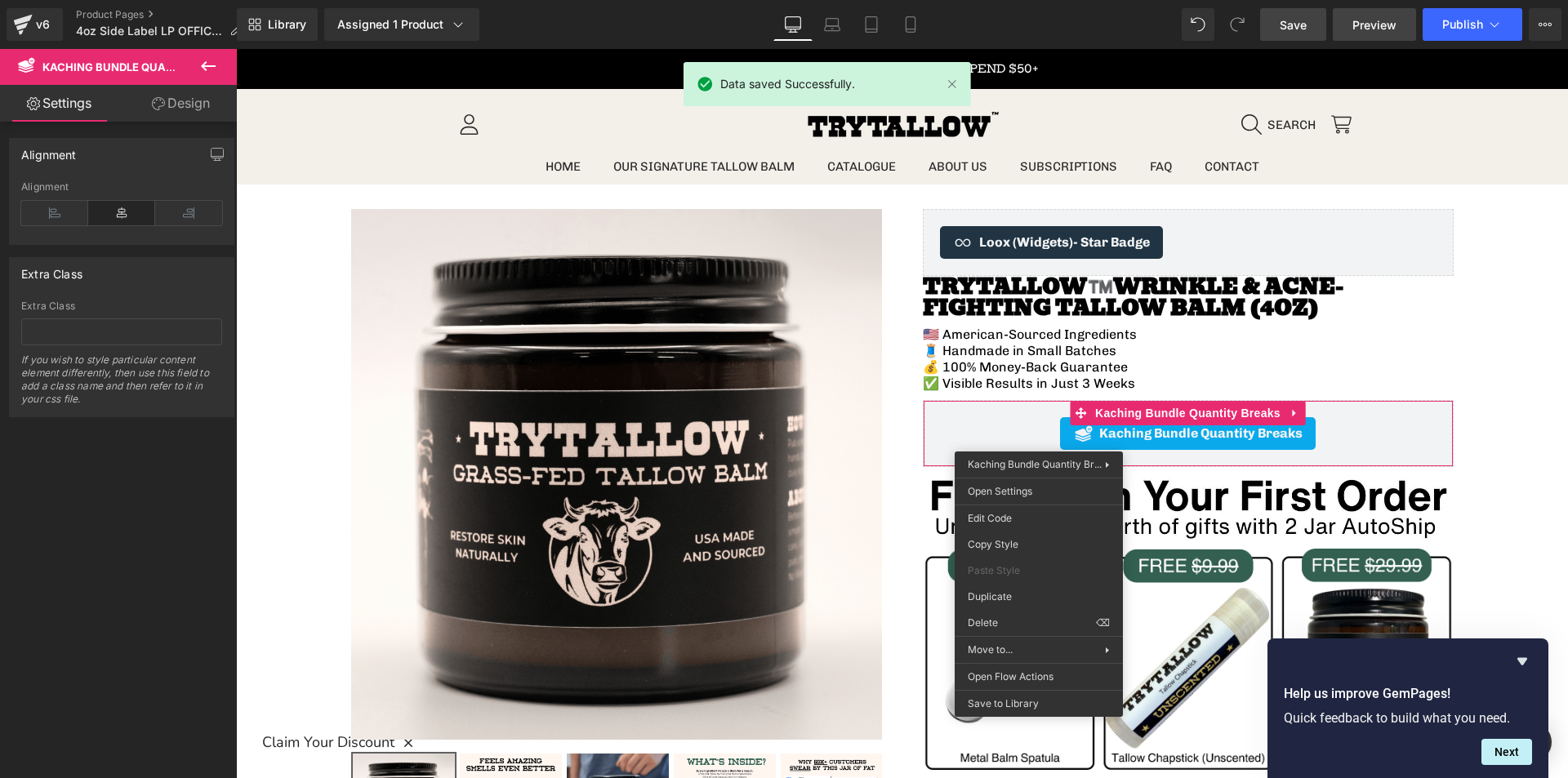
click at [1363, 24] on span "Preview" at bounding box center [1374, 25] width 44 height 17
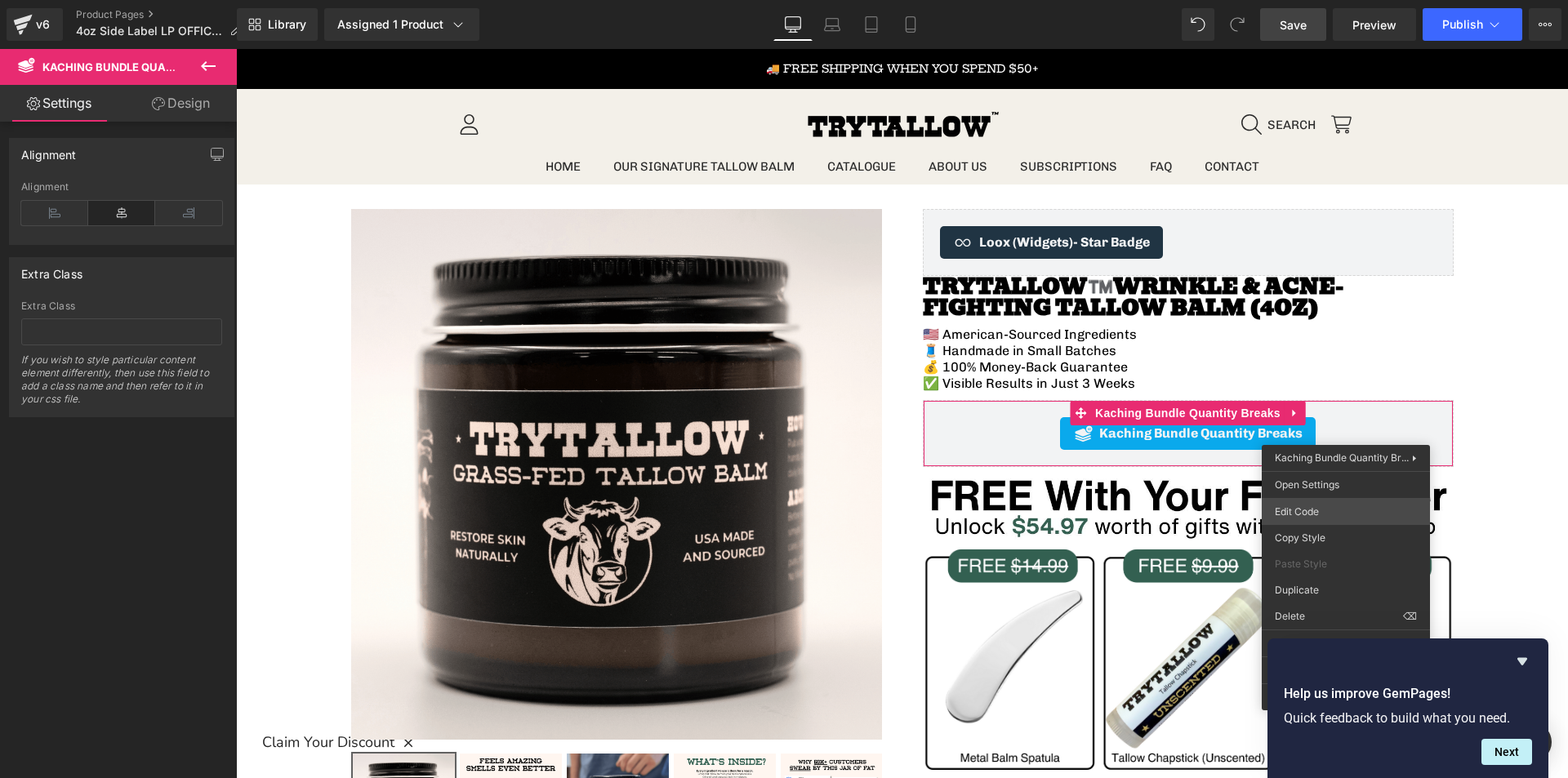
click at [1356, 518] on body "You are previewing how the will restyle your page. You can not edit Elements in…" at bounding box center [784, 389] width 1568 height 778
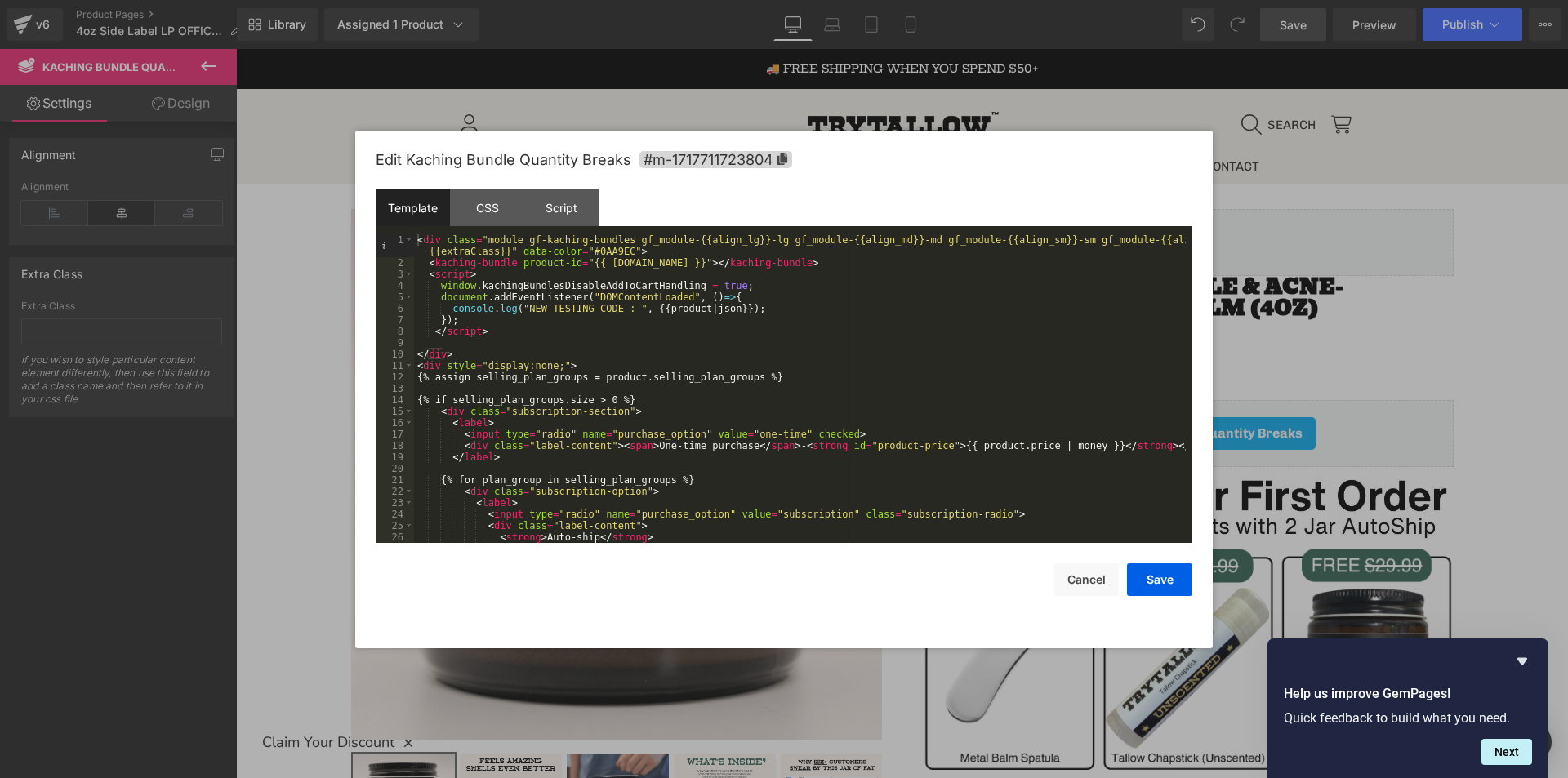
click at [861, 424] on div "< div class = "module gf-kaching-bundles gf_module-{{align_lg}}-lg gf_module-{{…" at bounding box center [800, 405] width 772 height 343
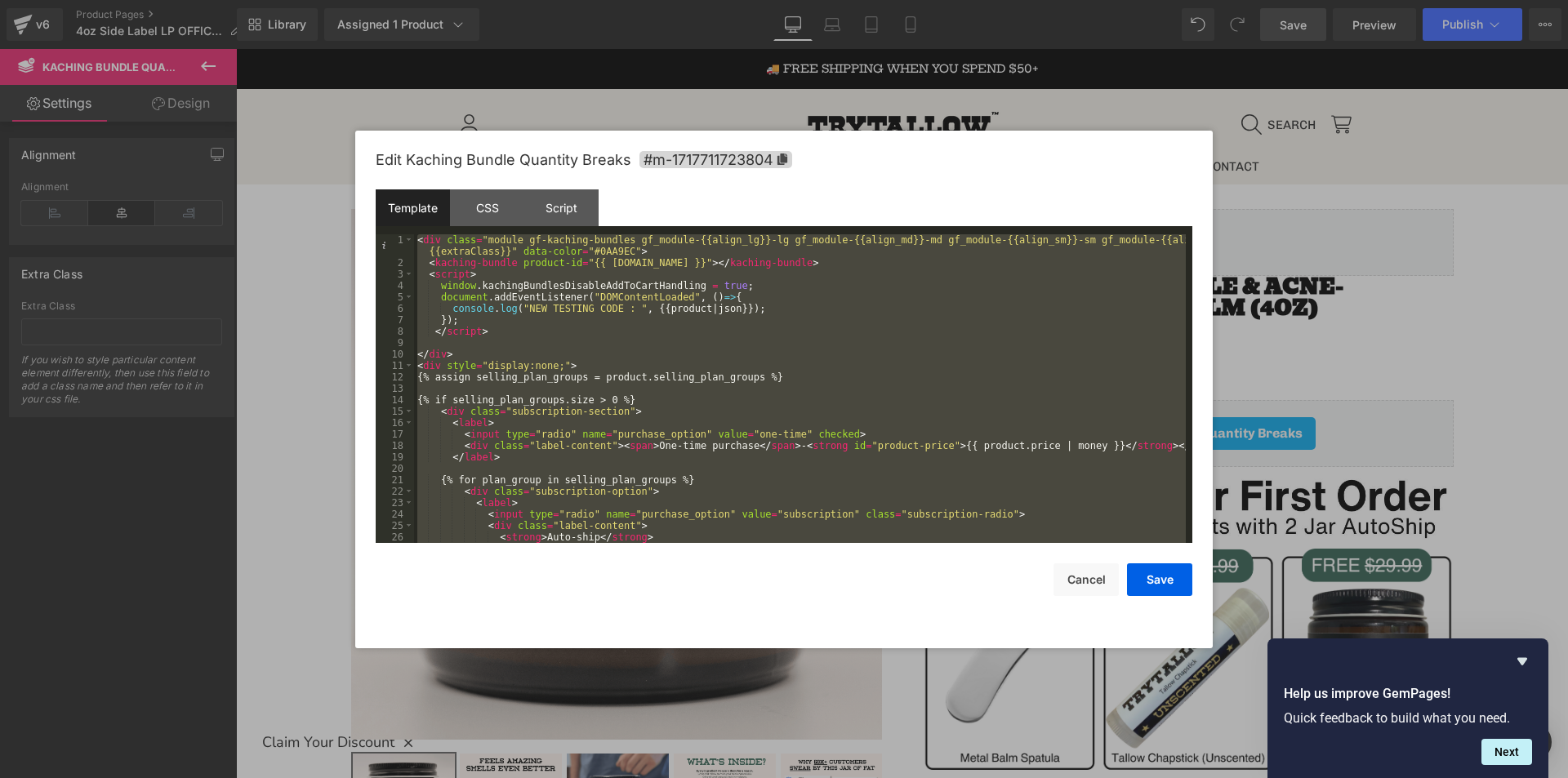
click at [603, 382] on div "< div class = "module gf-kaching-bundles gf_module-{{align_lg}}-lg gf_module-{{…" at bounding box center [800, 388] width 772 height 308
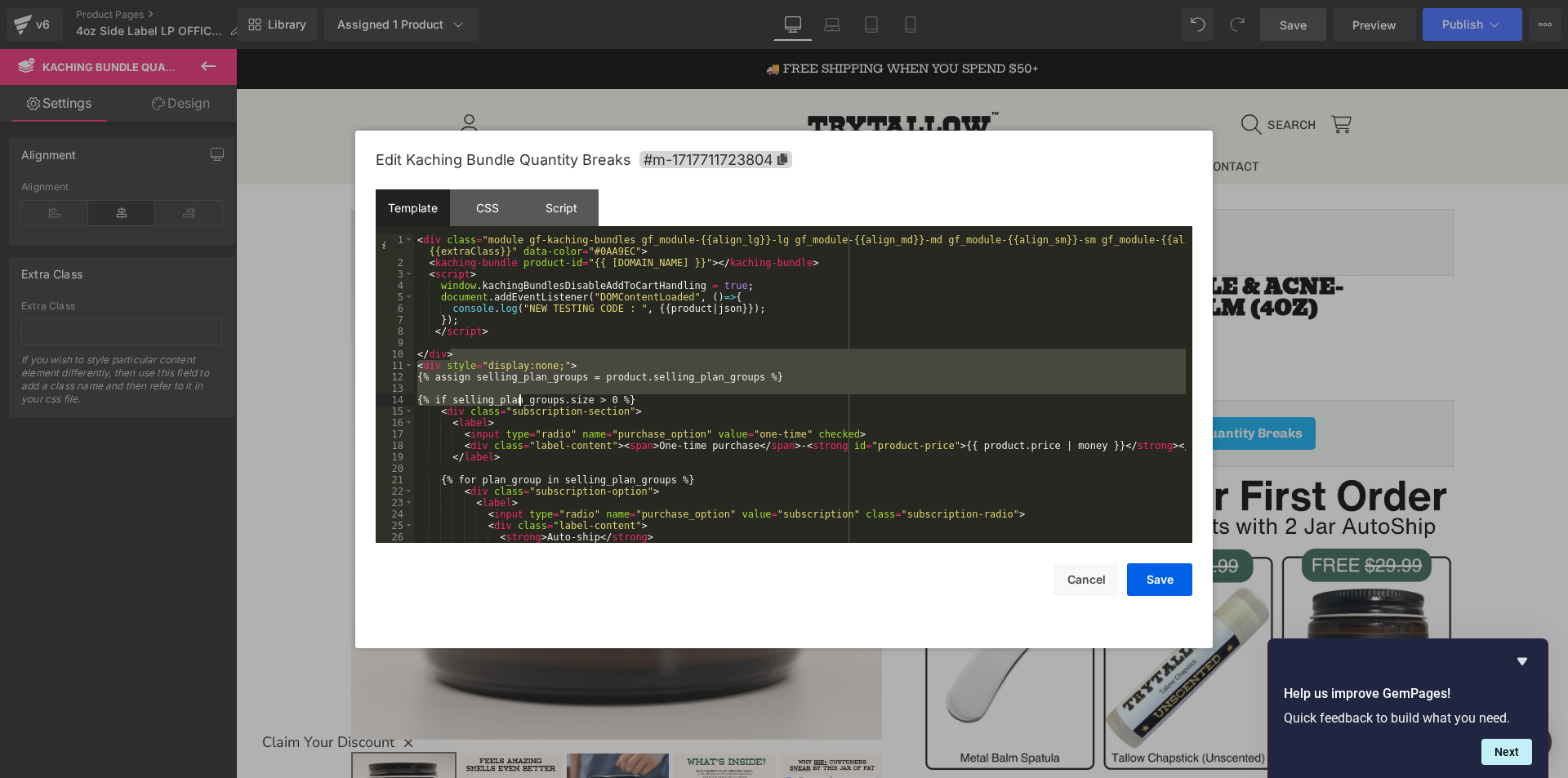
drag, startPoint x: 471, startPoint y: 354, endPoint x: 553, endPoint y: 432, distance: 113.2
click at [553, 432] on div "< div class = "module gf-kaching-bundles gf_module-{{align_lg}}-lg gf_module-{{…" at bounding box center [800, 405] width 772 height 343
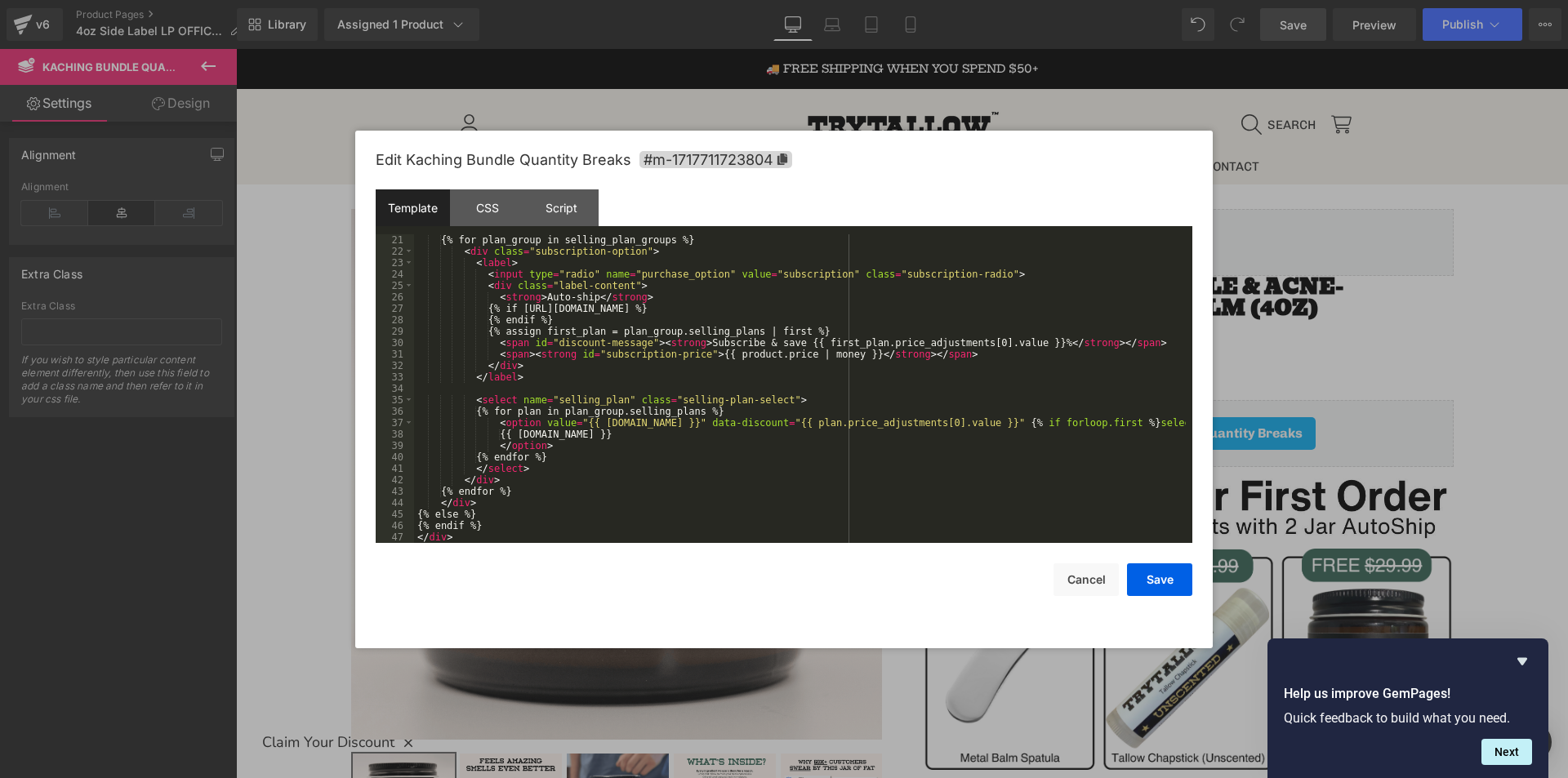
scroll to position [240, 0]
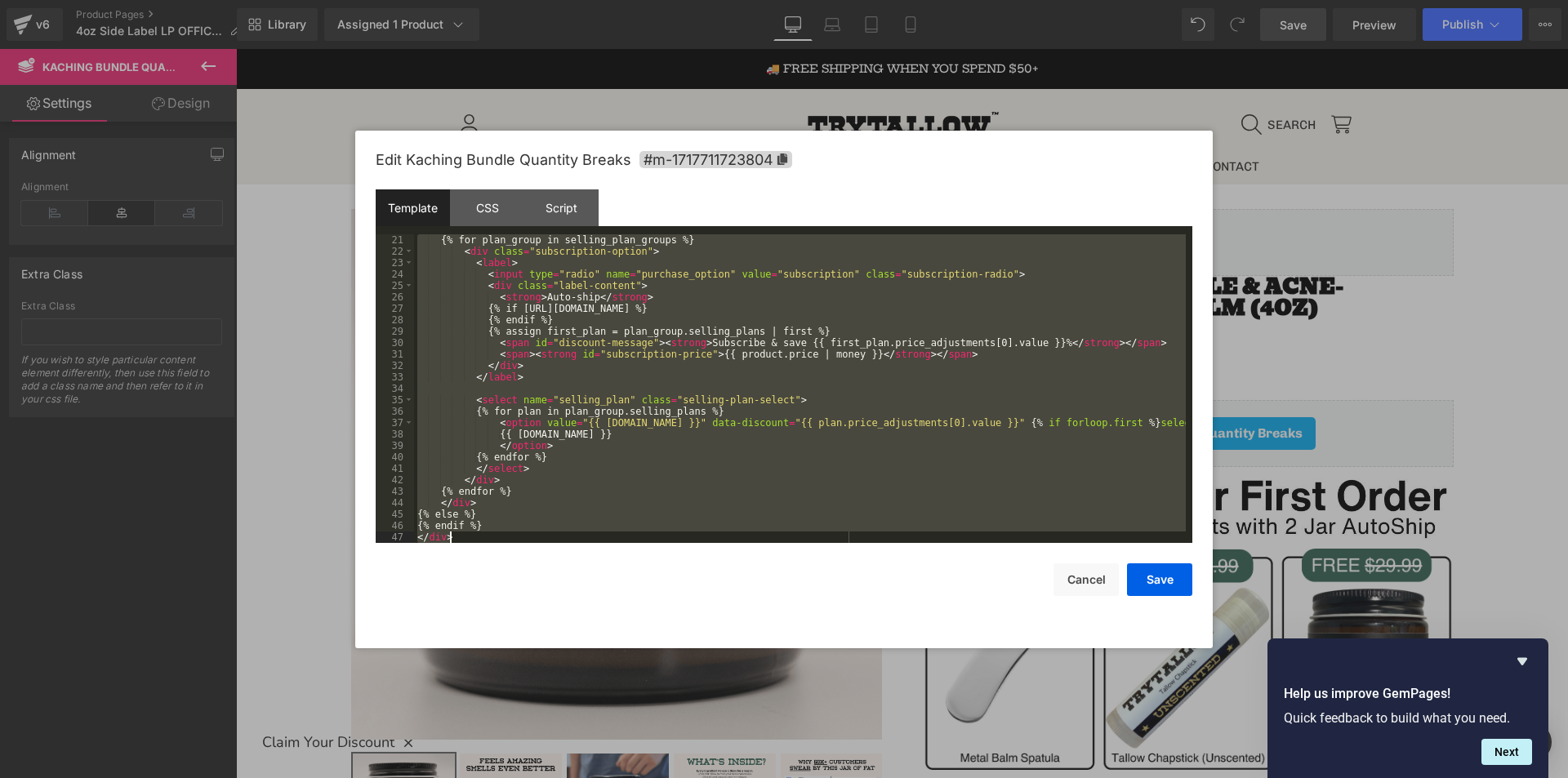
click at [547, 534] on div "{% for plan_group in selling_plan_groups %} < div class = "subscription-option"…" at bounding box center [800, 399] width 772 height 331
click at [547, 528] on div "{% for plan_group in selling_plan_groups %} < div class = "subscription-option"…" at bounding box center [800, 388] width 772 height 308
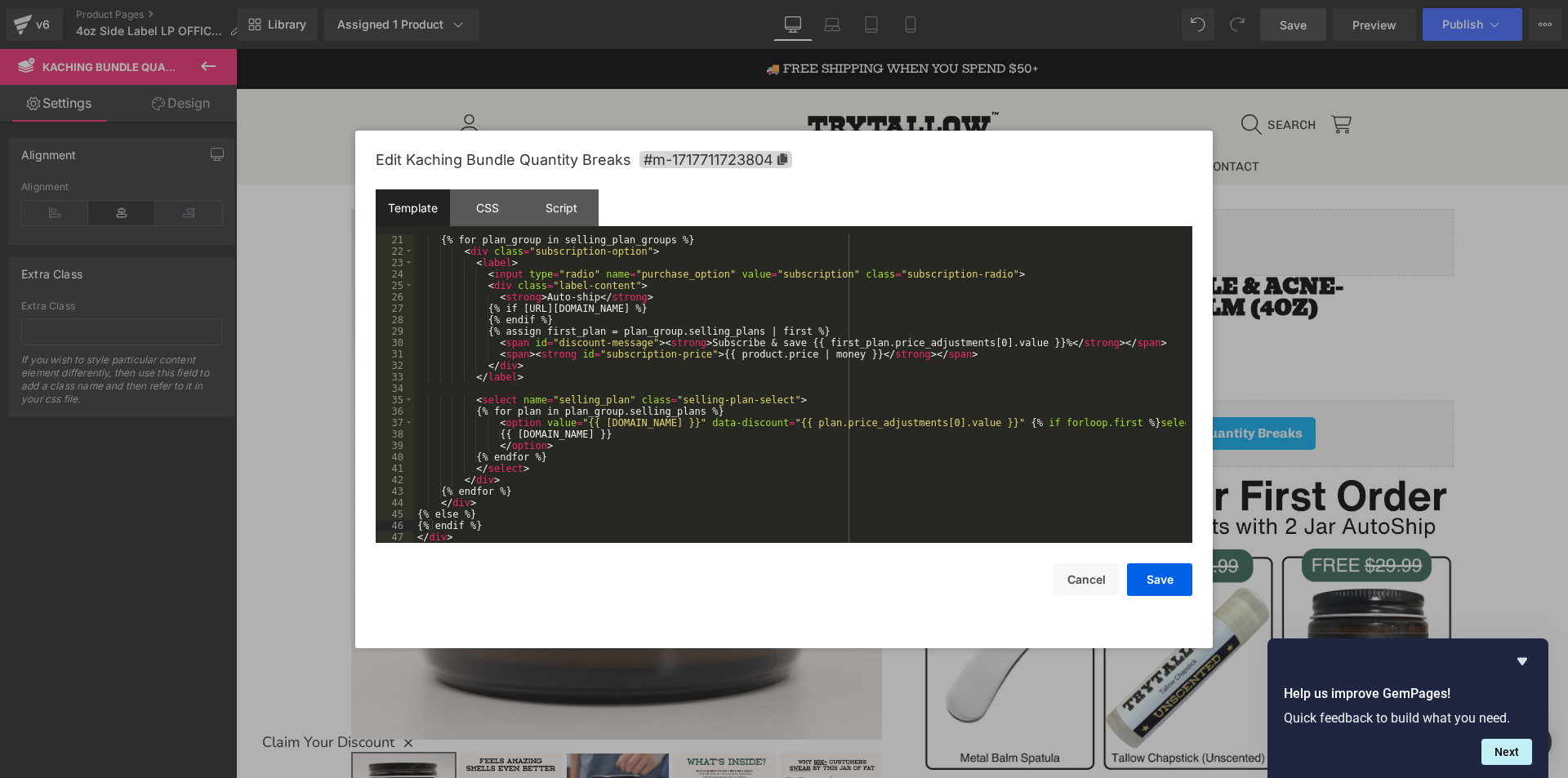
click at [603, 535] on div "{% for plan_group in selling_plan_groups %} < div class = "subscription-option"…" at bounding box center [800, 399] width 772 height 331
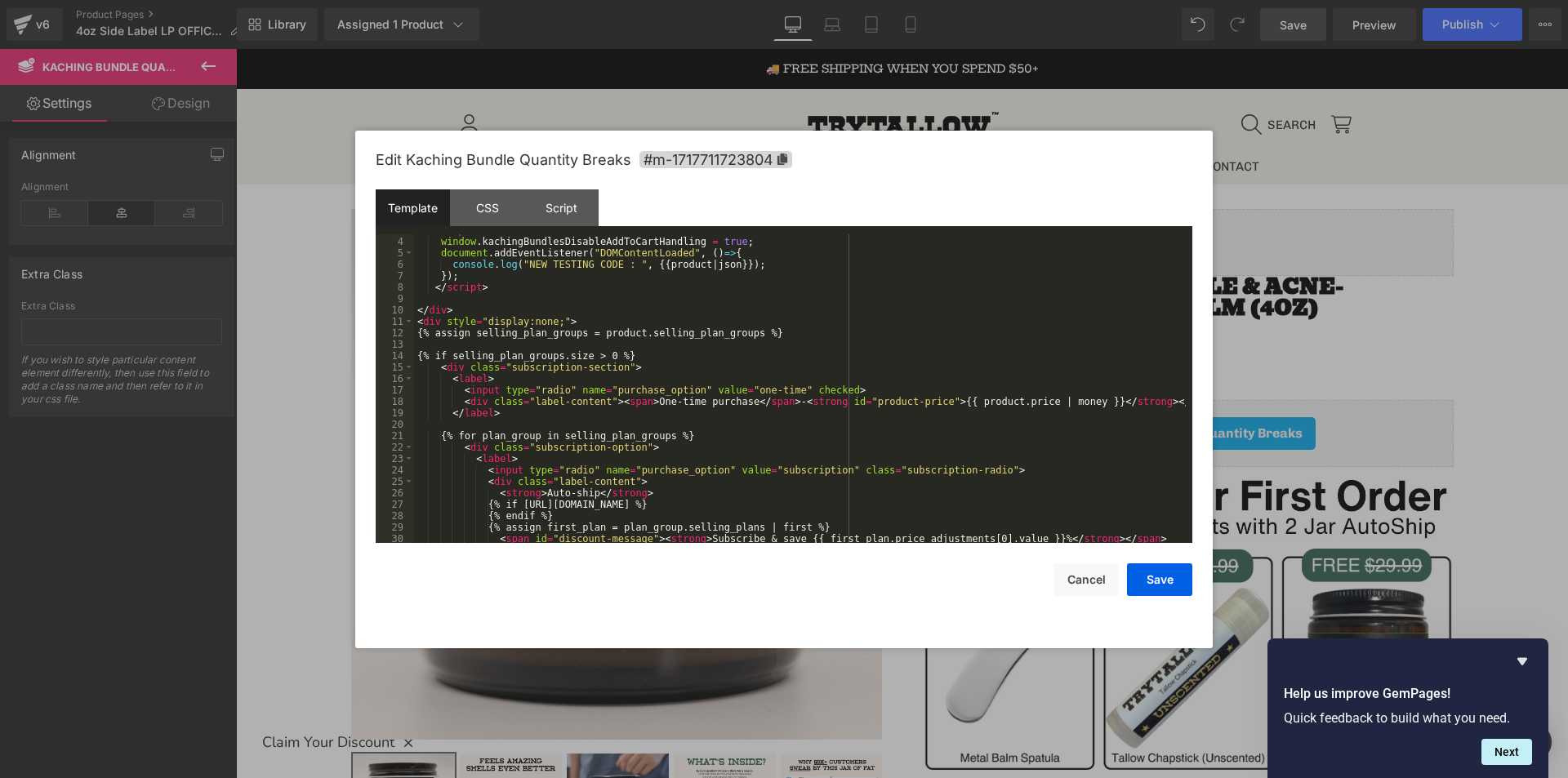
scroll to position [0, 0]
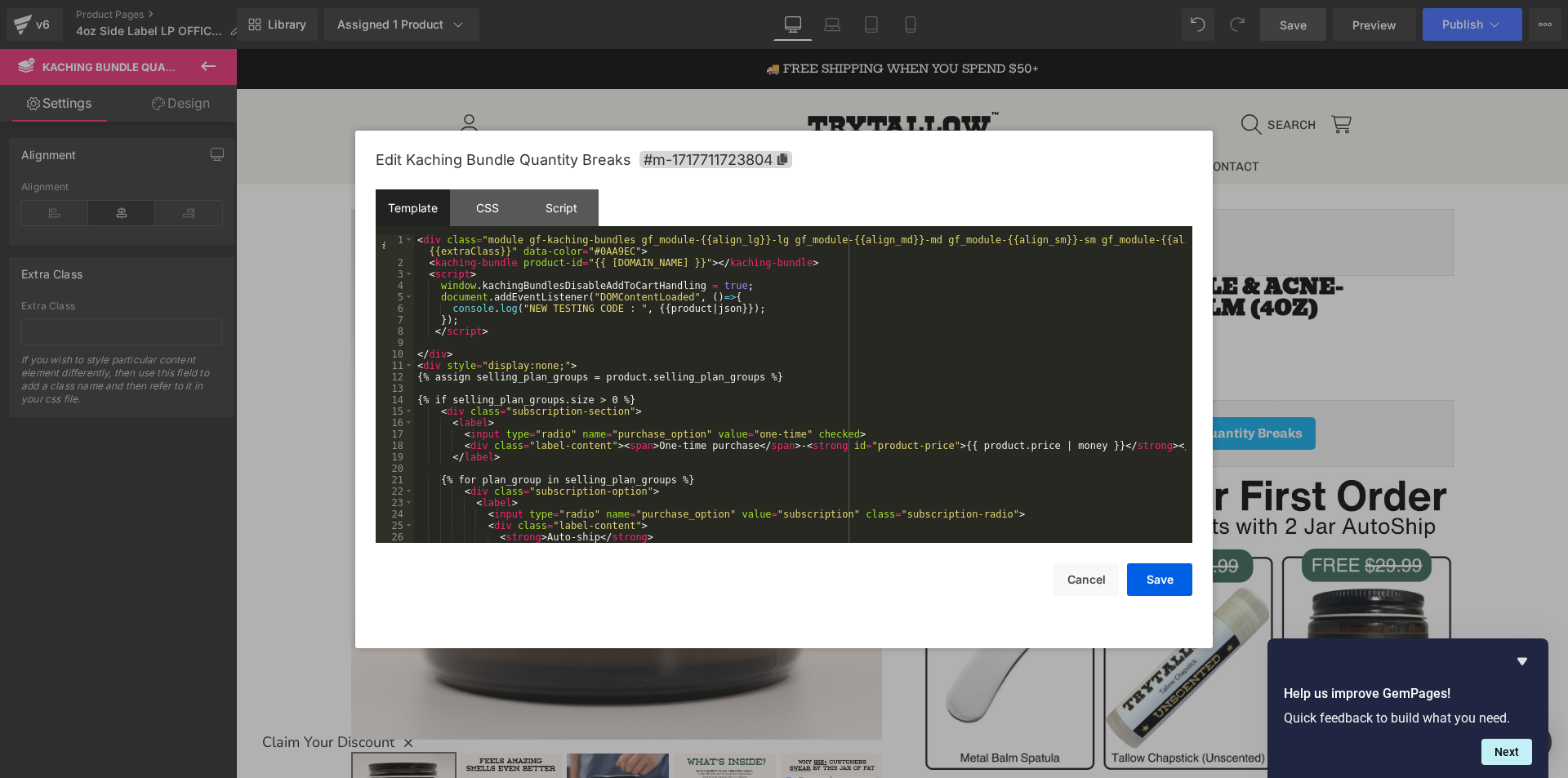
click at [461, 367] on div "< div class = "module gf-kaching-bundles gf_module-{{align_lg}}-lg gf_module-{{…" at bounding box center [800, 405] width 772 height 343
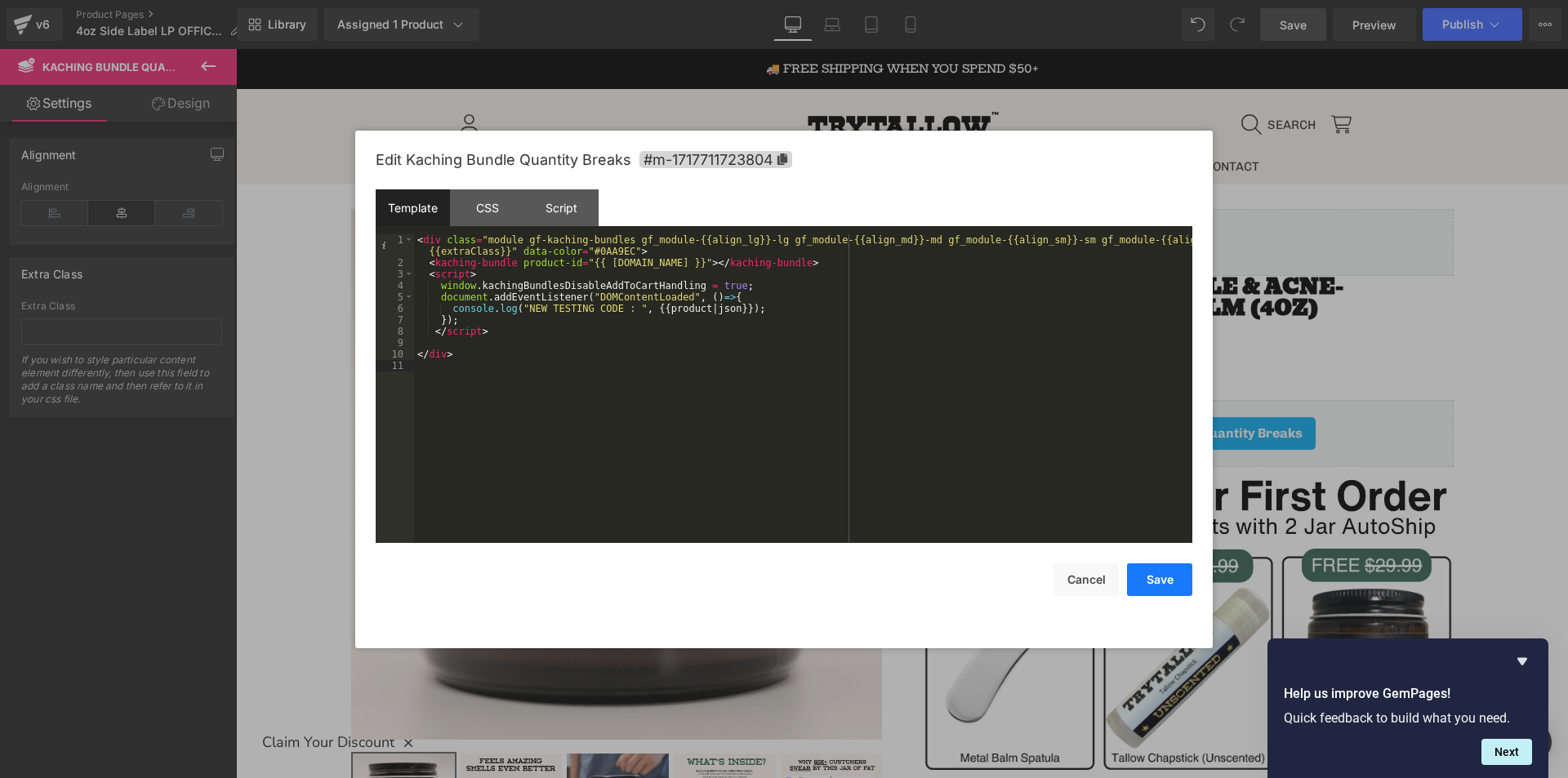
click at [1155, 575] on button "Save" at bounding box center [1160, 579] width 65 height 33
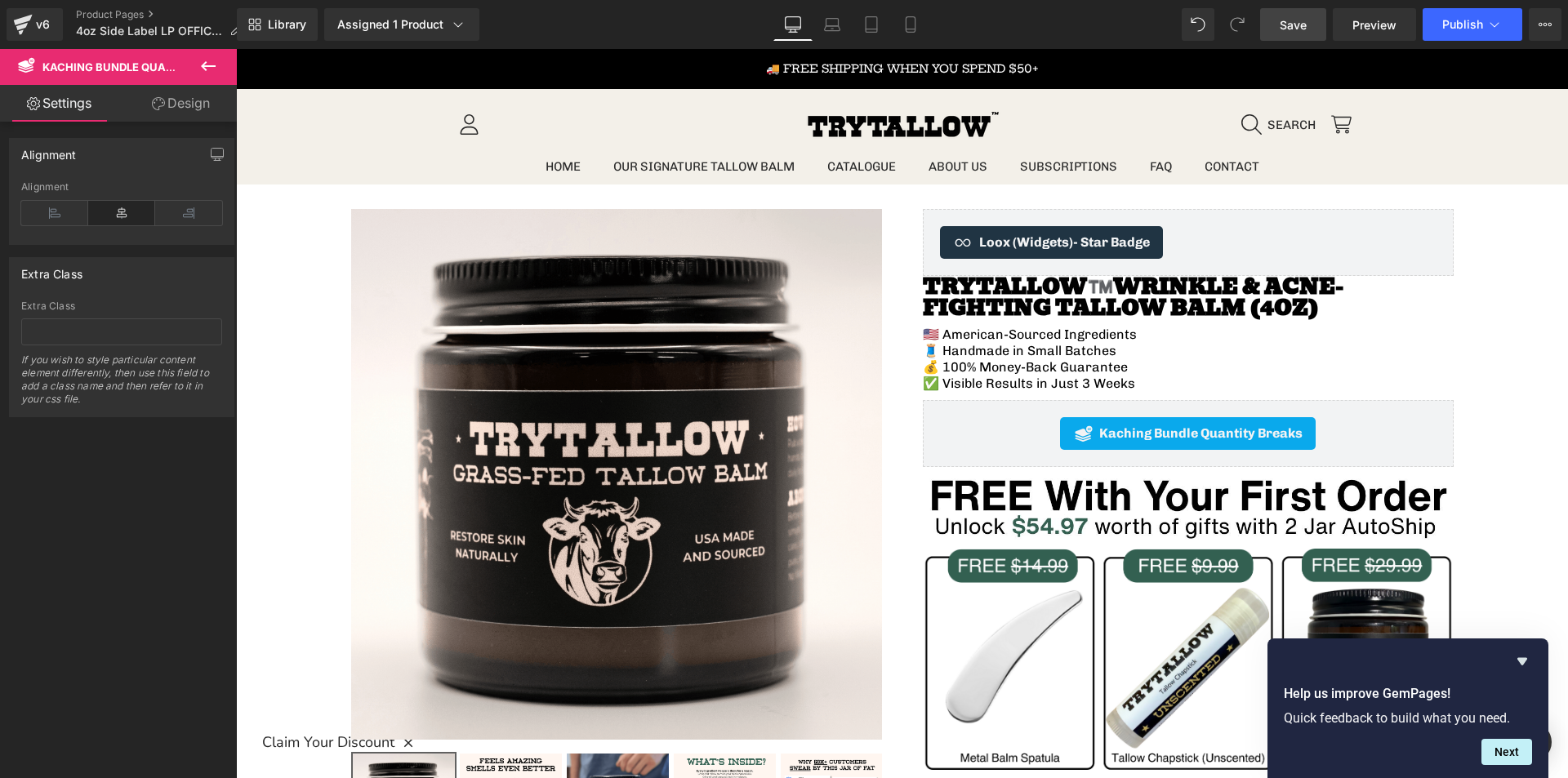
click at [1298, 20] on span "Save" at bounding box center [1293, 25] width 27 height 17
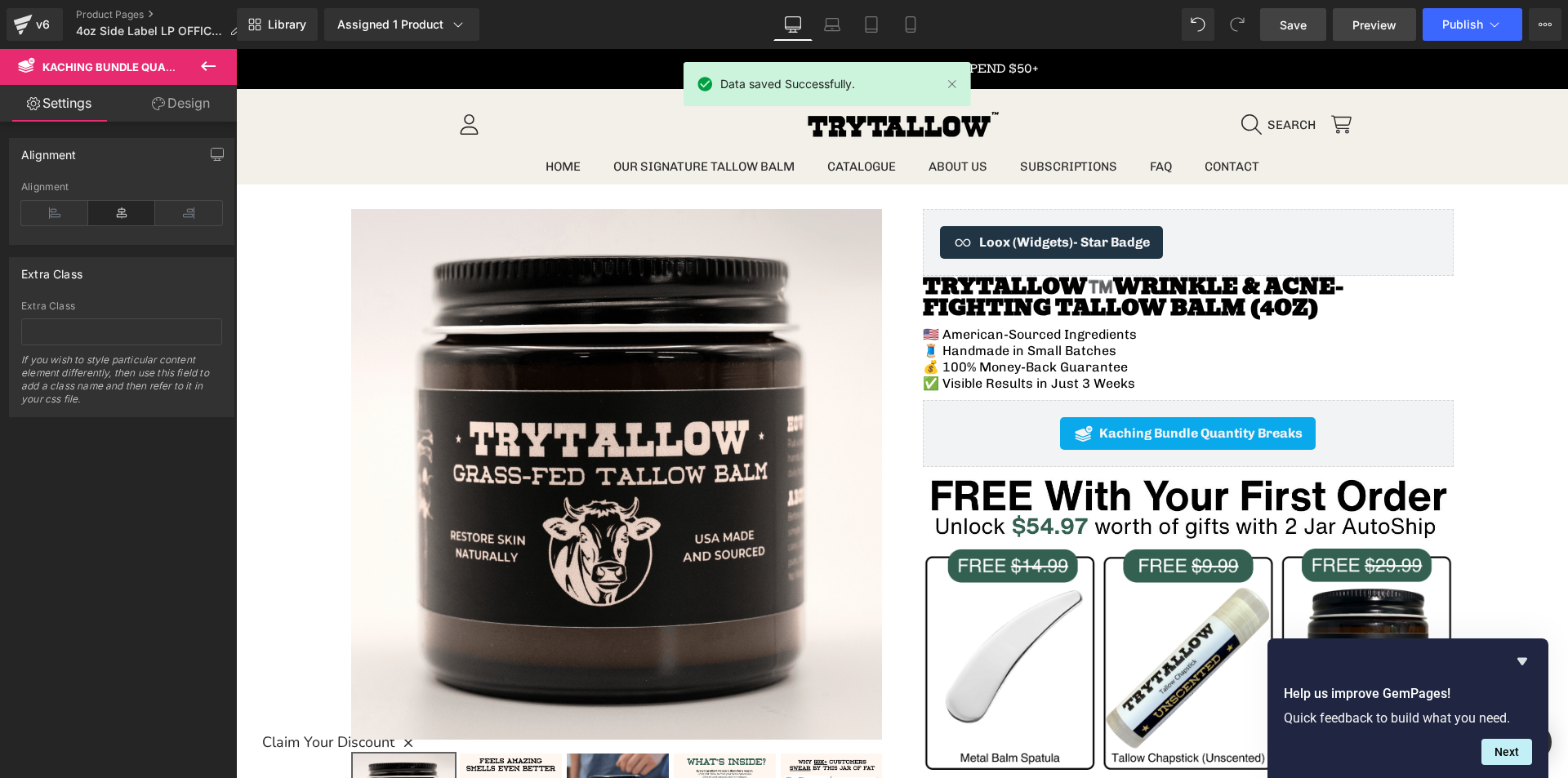
click at [1367, 32] on span "Preview" at bounding box center [1374, 25] width 44 height 17
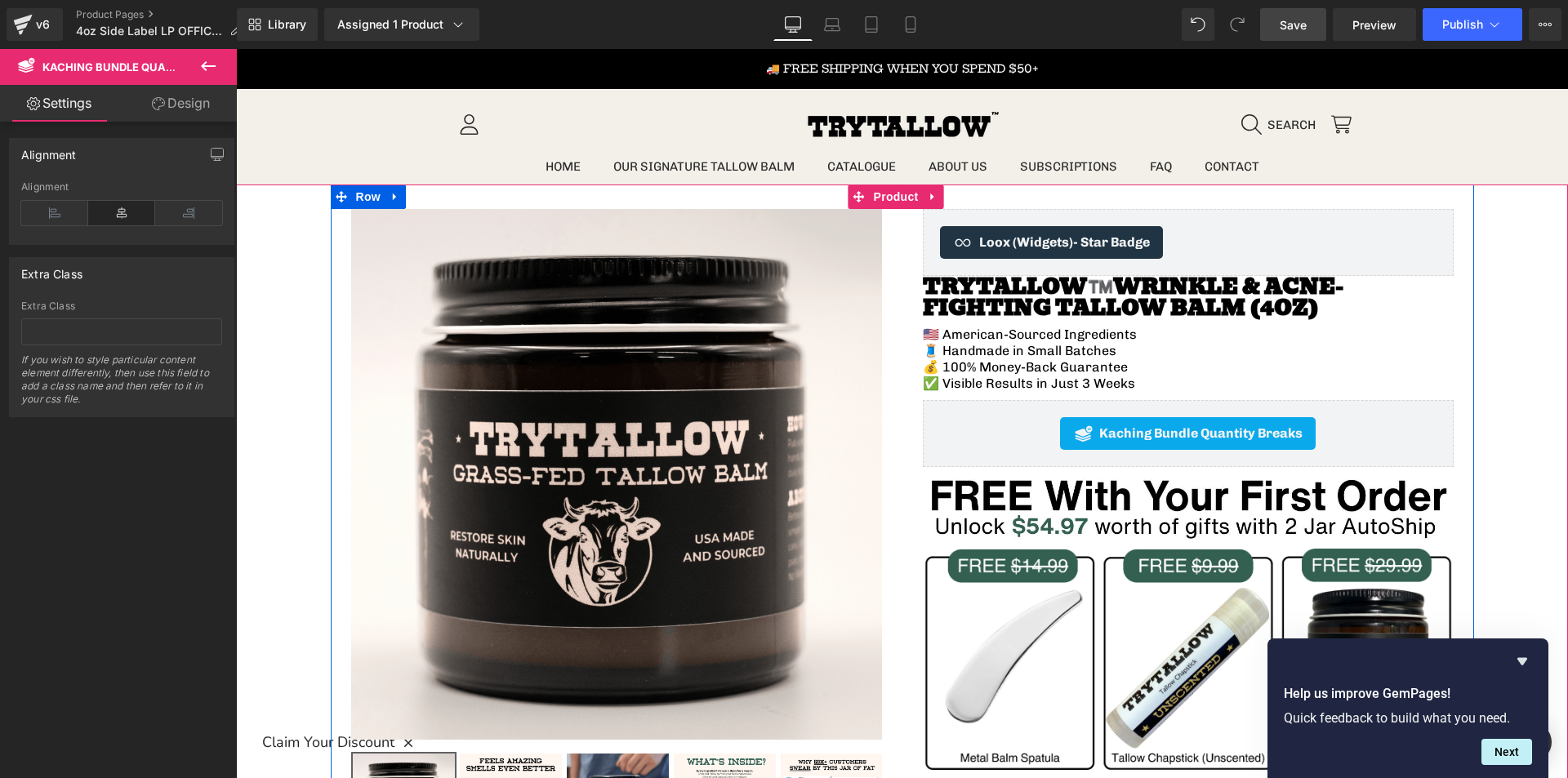
click at [989, 454] on div "Kaching Bundle Quantity Breaks Kaching Bundle Quantity Breaks" at bounding box center [1188, 434] width 531 height 67
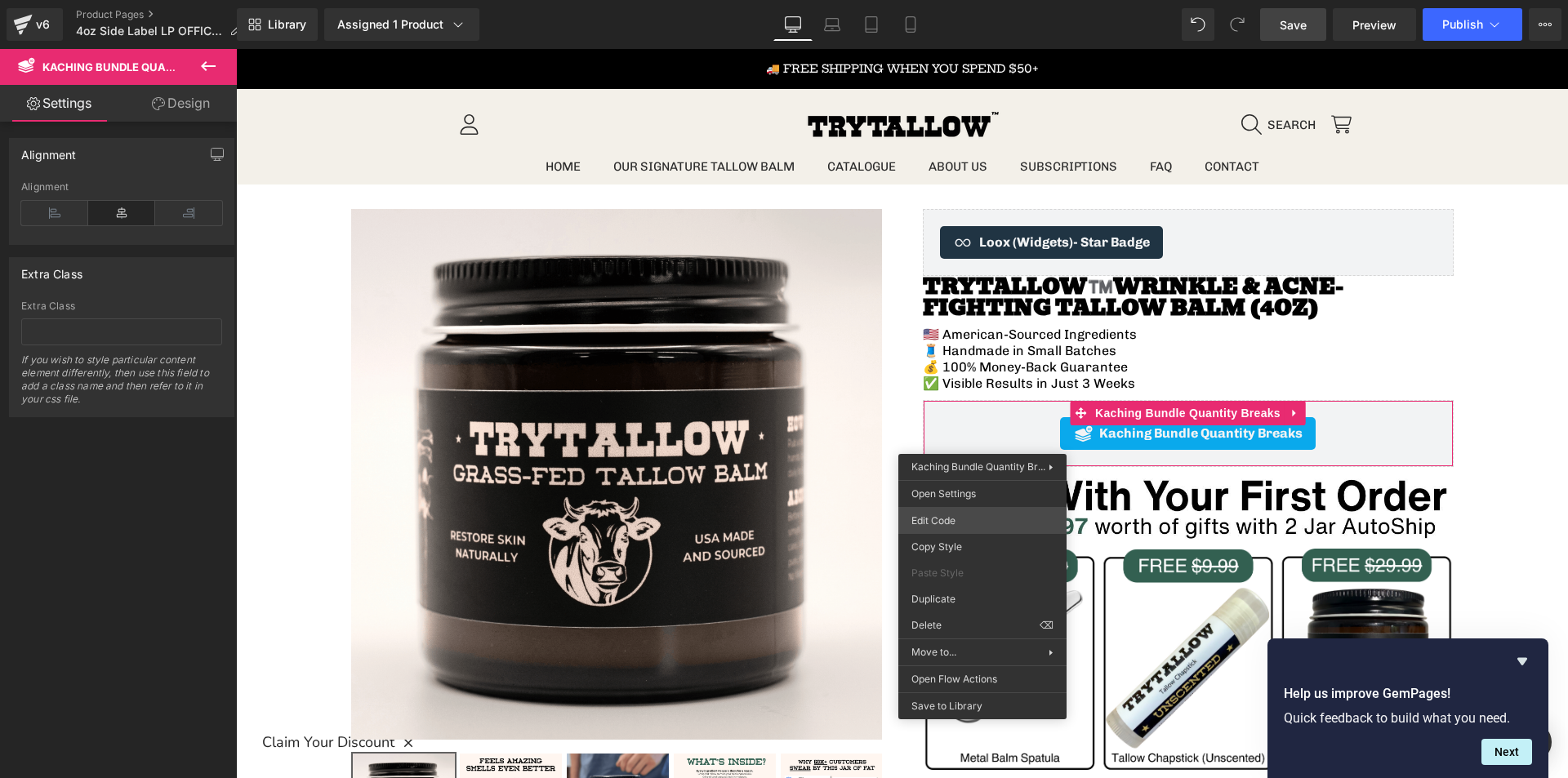
click at [934, 0] on div "You are previewing how the will restyle your page. You can not edit Elements in…" at bounding box center [784, 0] width 1568 height 0
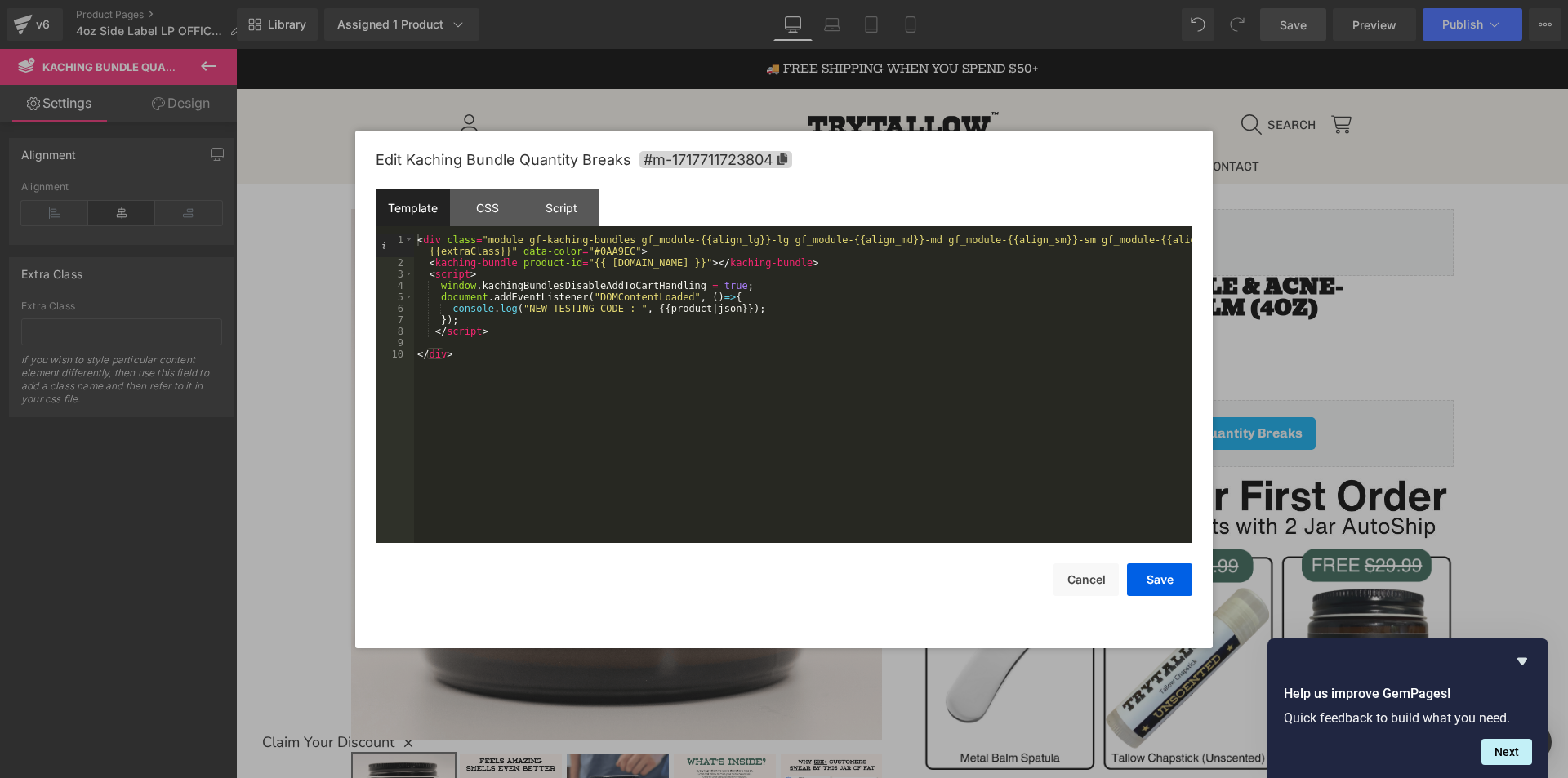
click at [565, 376] on div "< div class = "module gf-kaching-bundles gf_module-{{align_lg}}-lg gf_module-{{…" at bounding box center [803, 405] width 778 height 343
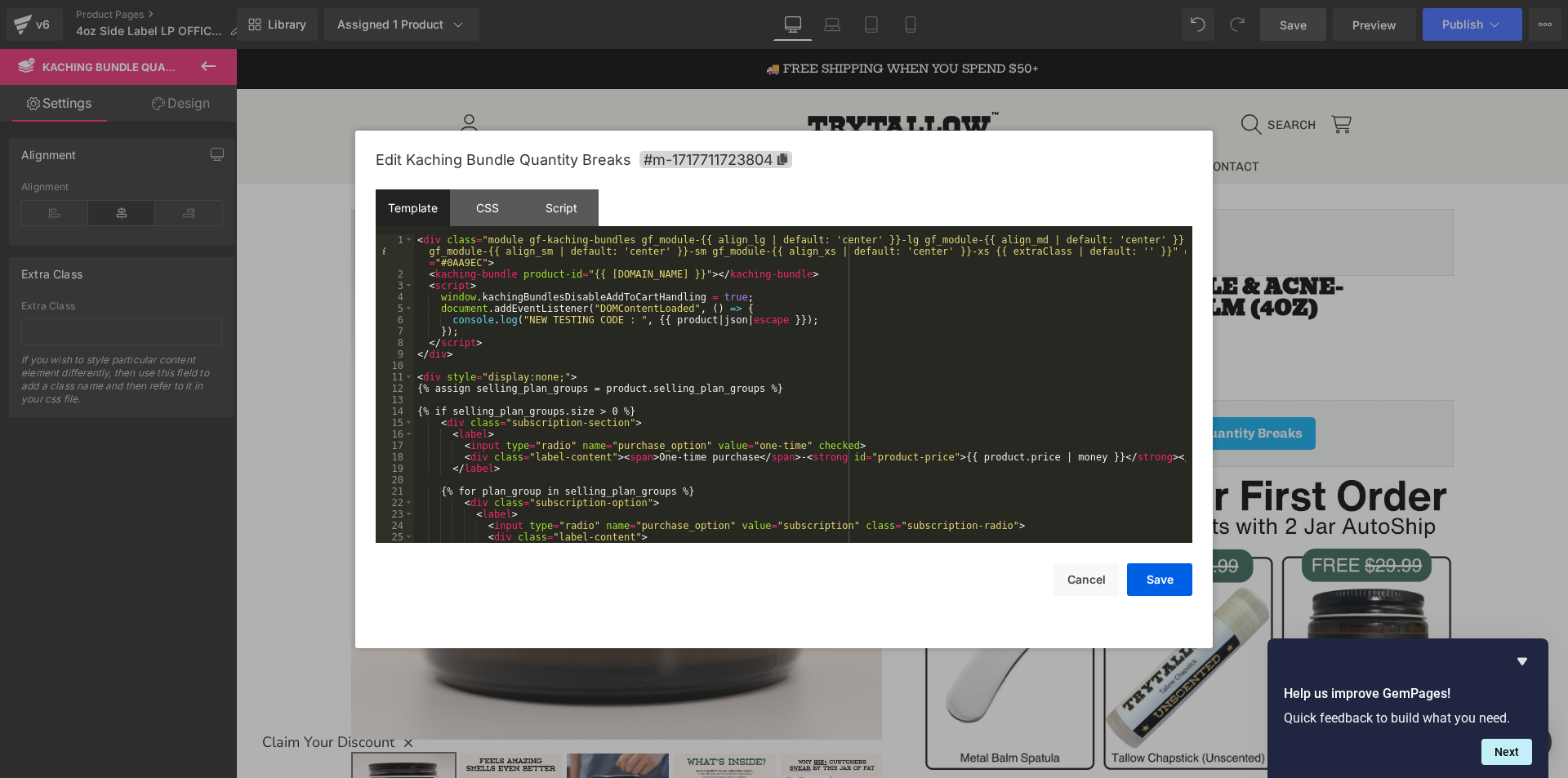
click at [741, 236] on div "< div class = "module gf-kaching-bundles gf_module-{{ align_lg | default: 'cent…" at bounding box center [800, 411] width 772 height 354
click at [891, 254] on div "< div class = "module gf-kaching-bundles gf_module-{{ align_lg | default: 'cent…" at bounding box center [800, 411] width 772 height 354
click at [874, 232] on div "Template CSS Script Data" at bounding box center [784, 211] width 817 height 45
click at [891, 241] on div "< div class = "module gf-kaching-bundles gf_module-{{ align_lg | default: 'cent…" at bounding box center [800, 411] width 772 height 354
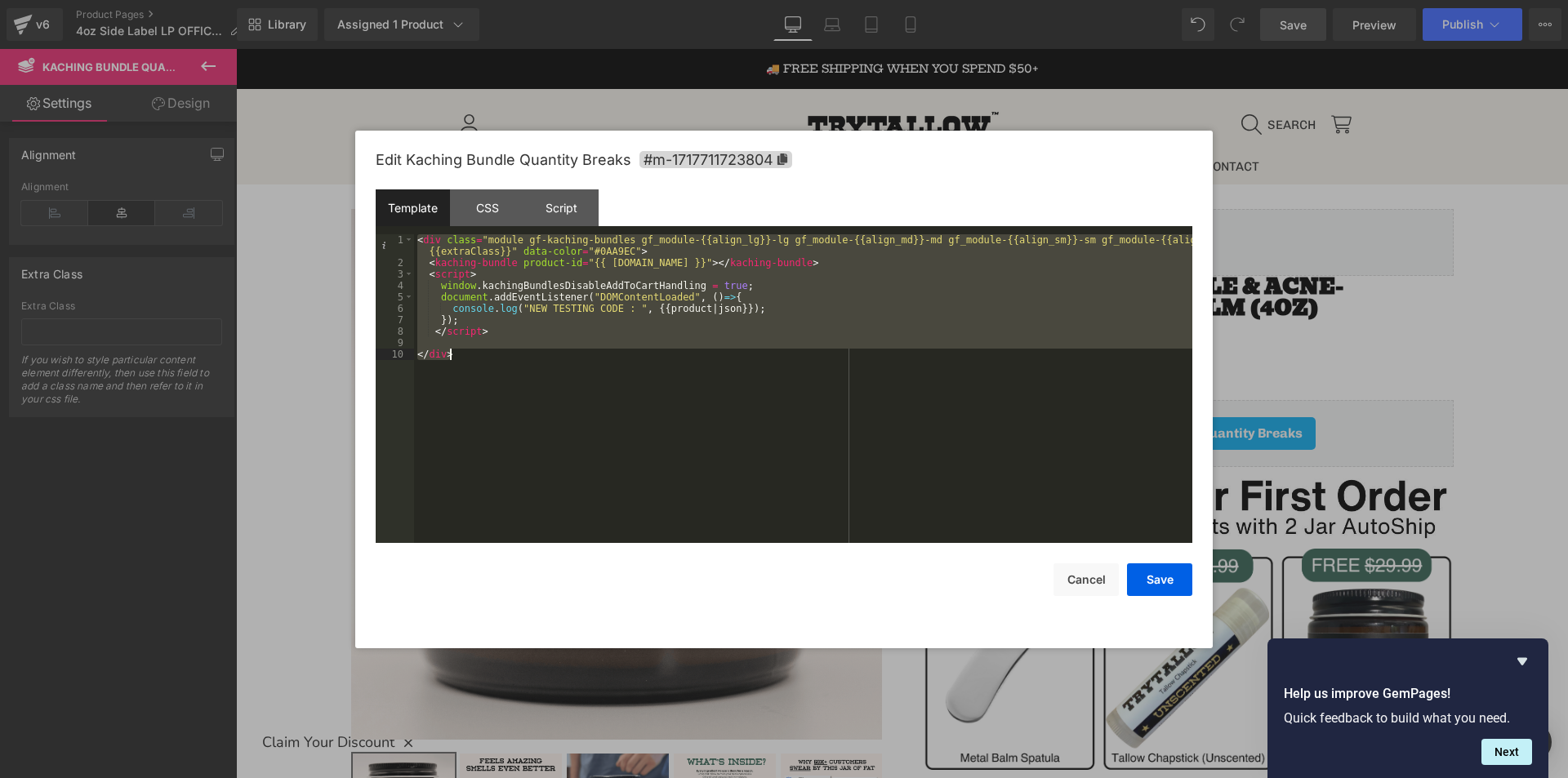
click at [502, 335] on div "< div class = "module gf-kaching-bundles gf_module-{{align_lg}}-lg gf_module-{{…" at bounding box center [803, 388] width 778 height 308
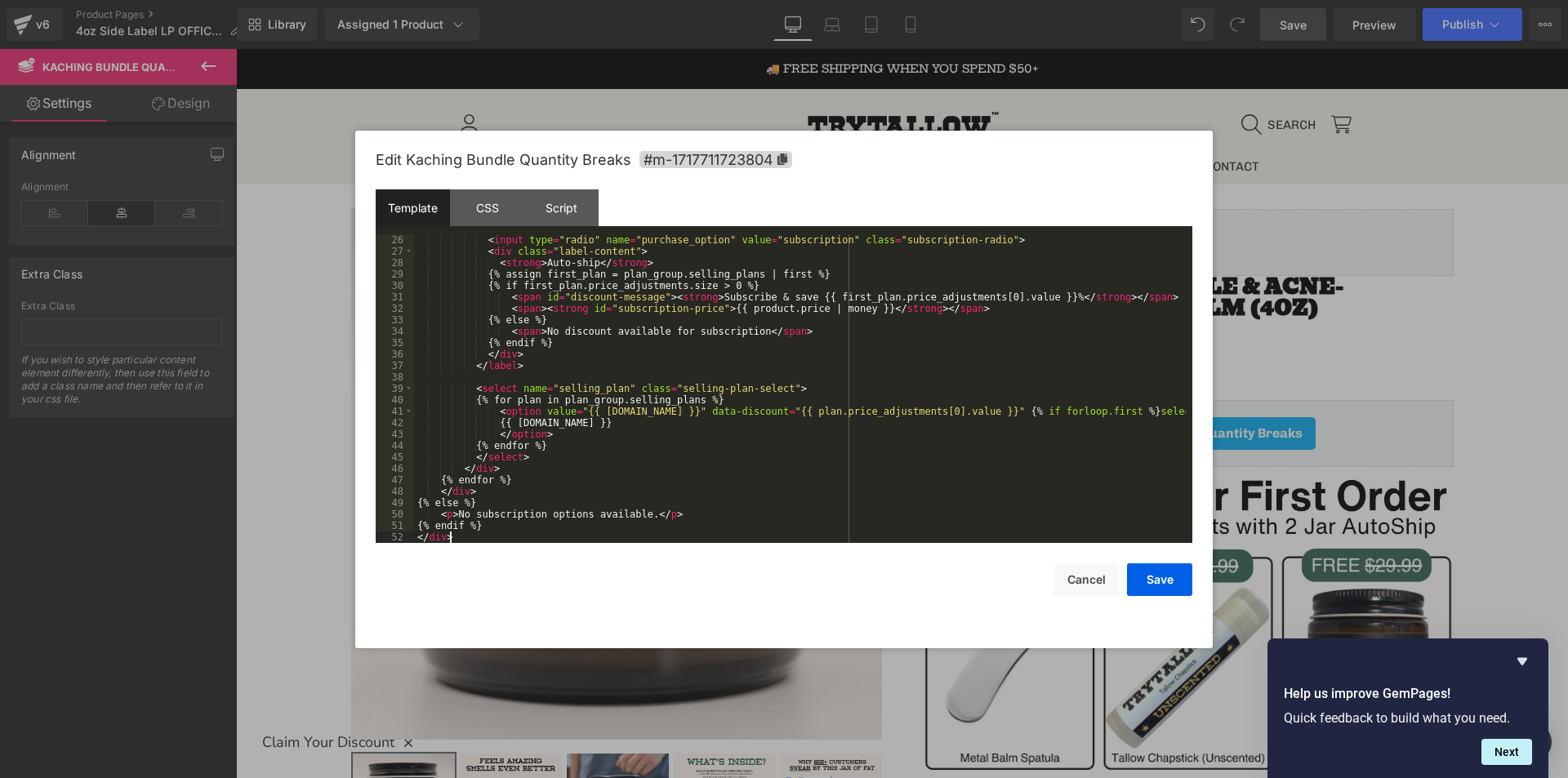
scroll to position [297, 0]
click at [1148, 578] on button "Save" at bounding box center [1160, 579] width 65 height 33
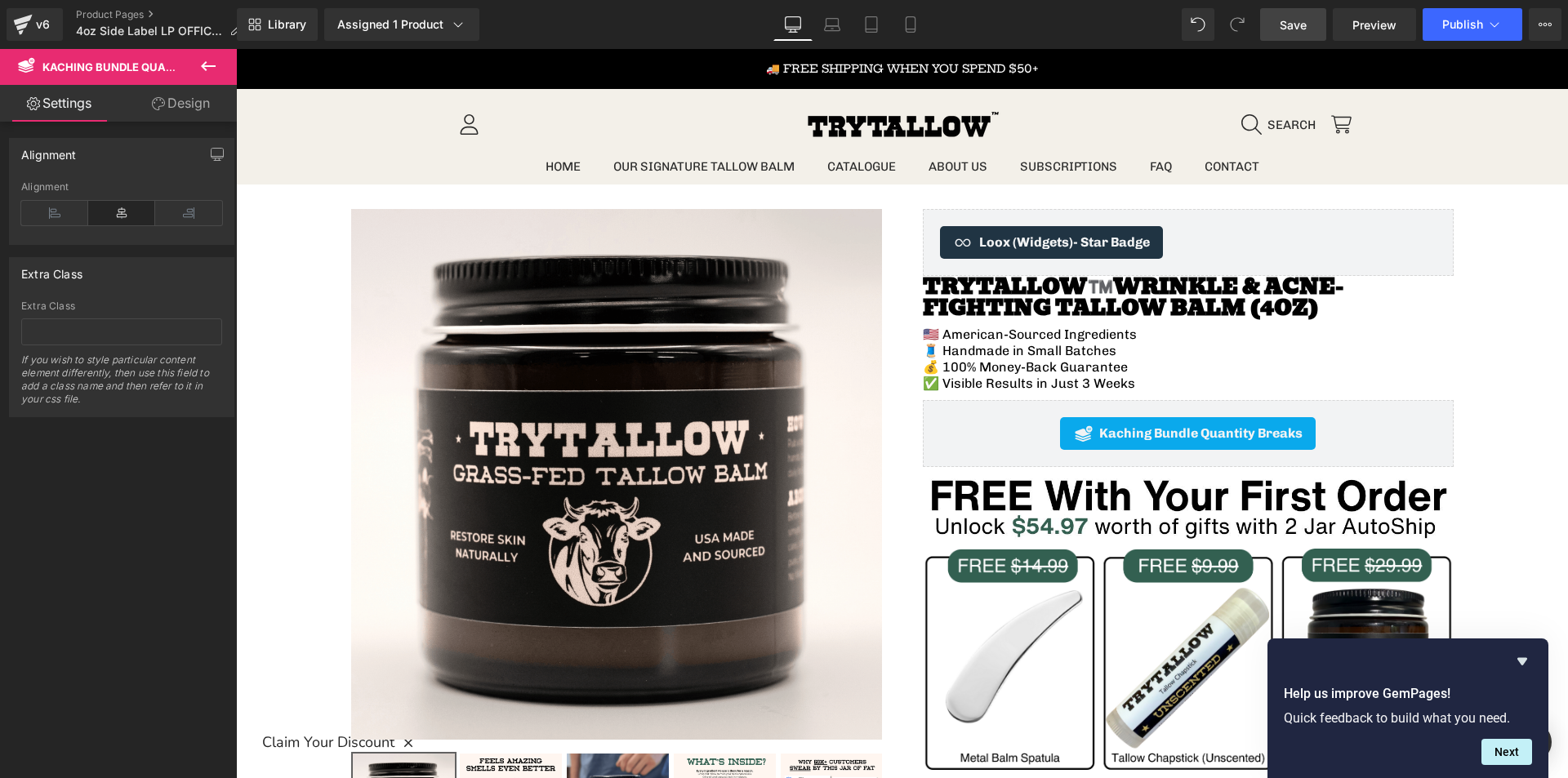
click at [1309, 25] on link "Save" at bounding box center [1293, 25] width 66 height 33
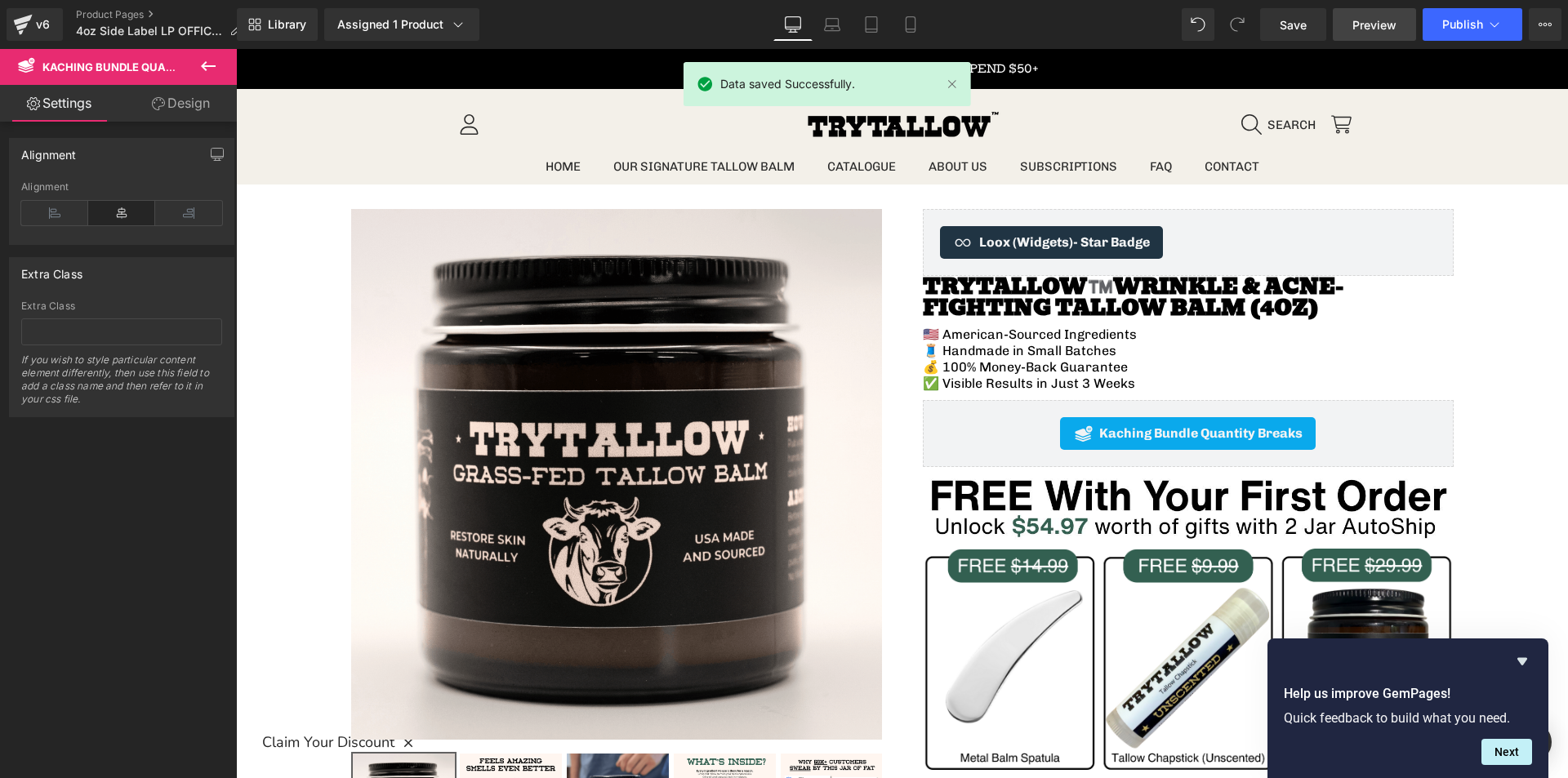
click at [1362, 25] on span "Preview" at bounding box center [1374, 25] width 44 height 17
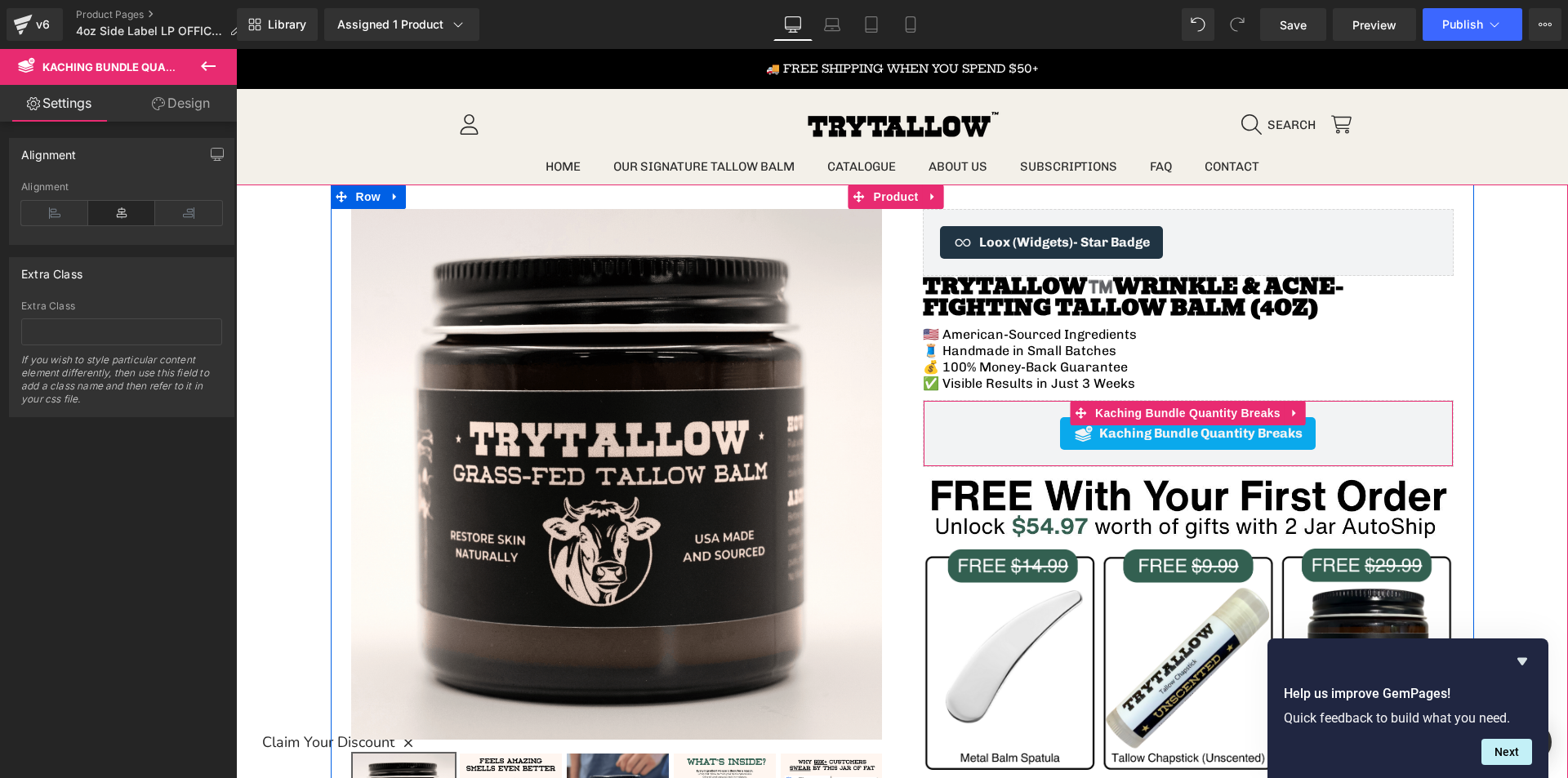
click at [1013, 426] on div "Kaching Bundle Quantity Breaks" at bounding box center [1187, 434] width 497 height 33
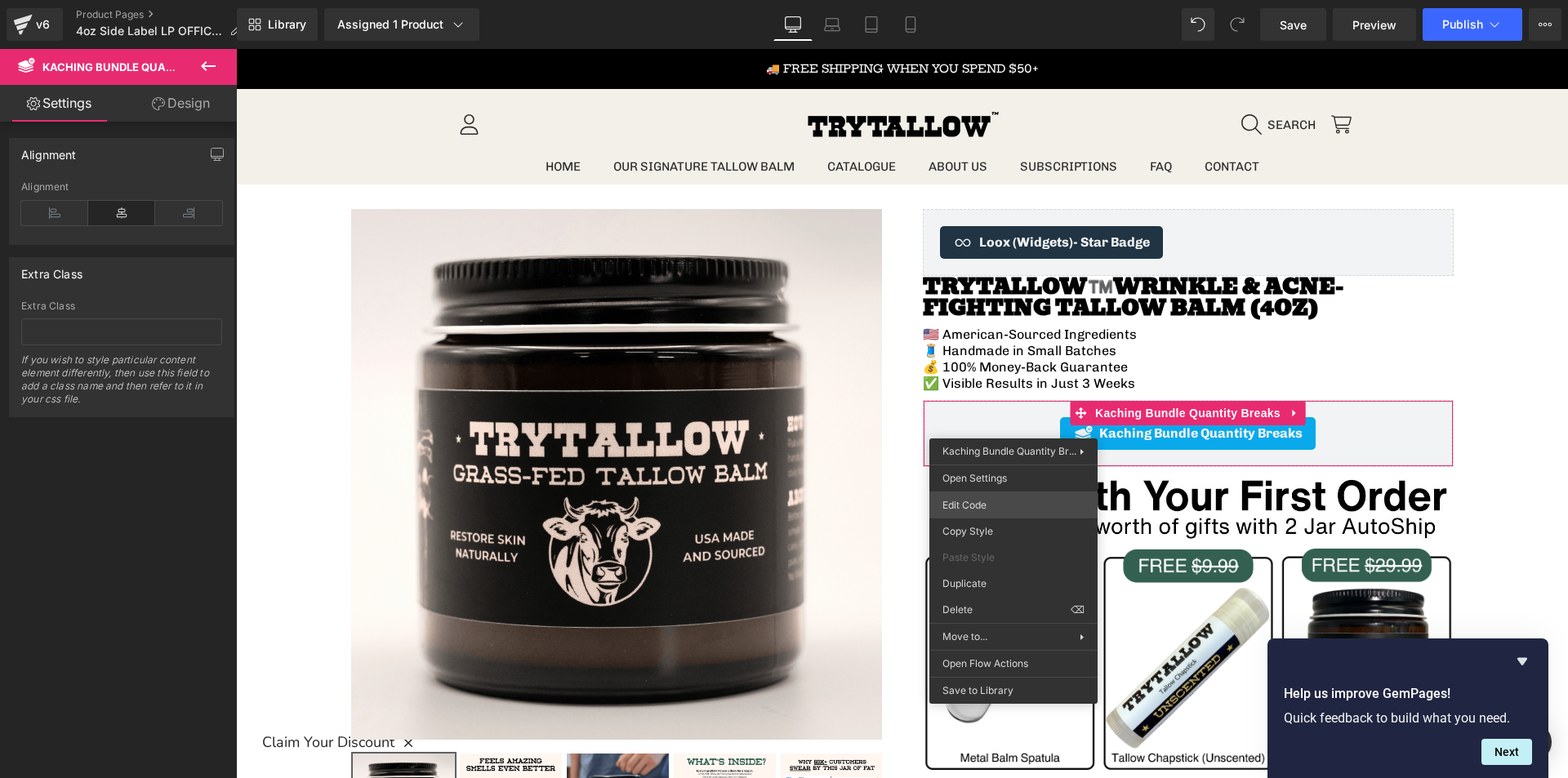
click at [992, 0] on div "You are previewing how the will restyle your page. You can not edit Elements in…" at bounding box center [784, 0] width 1568 height 0
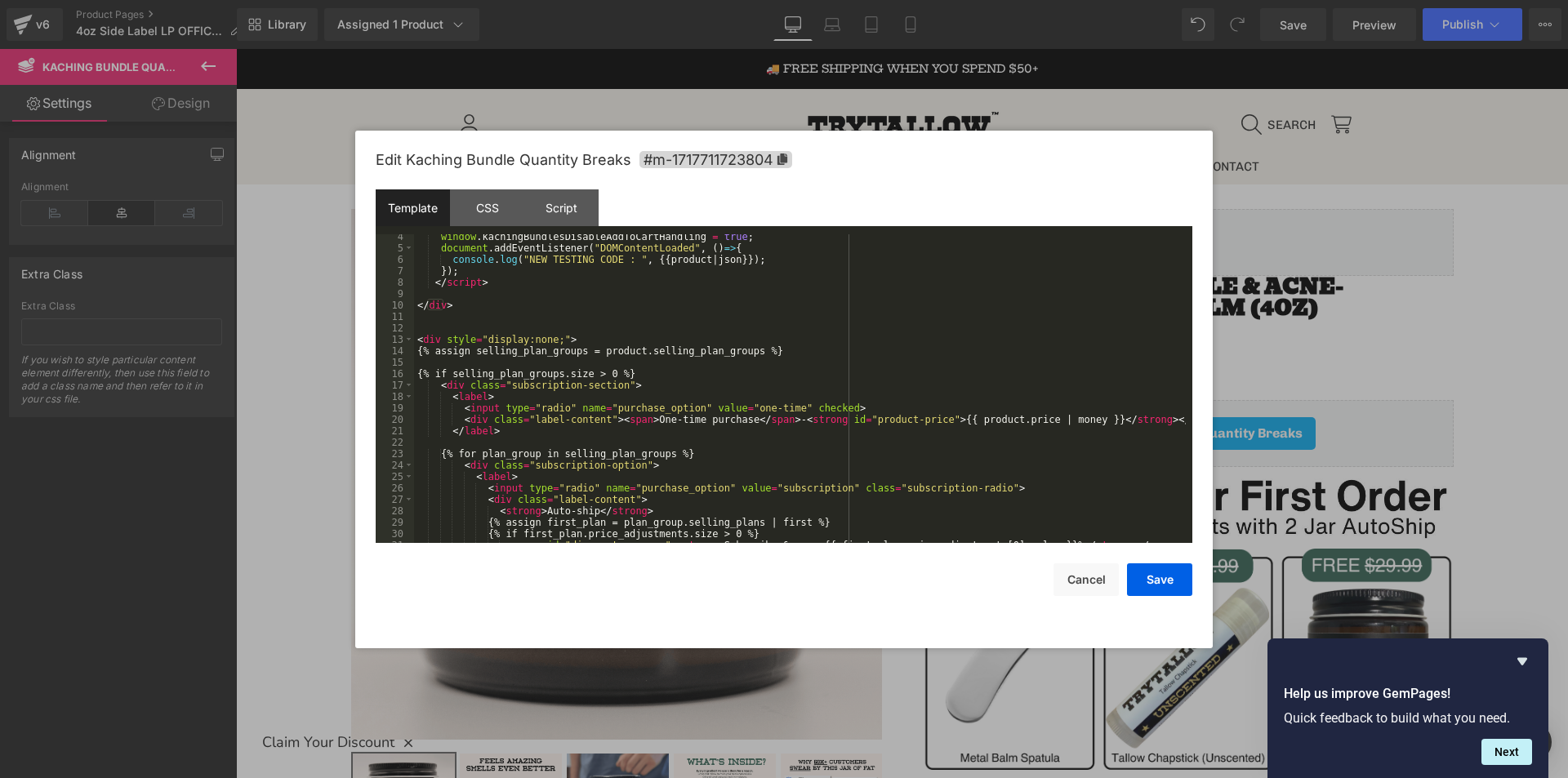
scroll to position [98, 0]
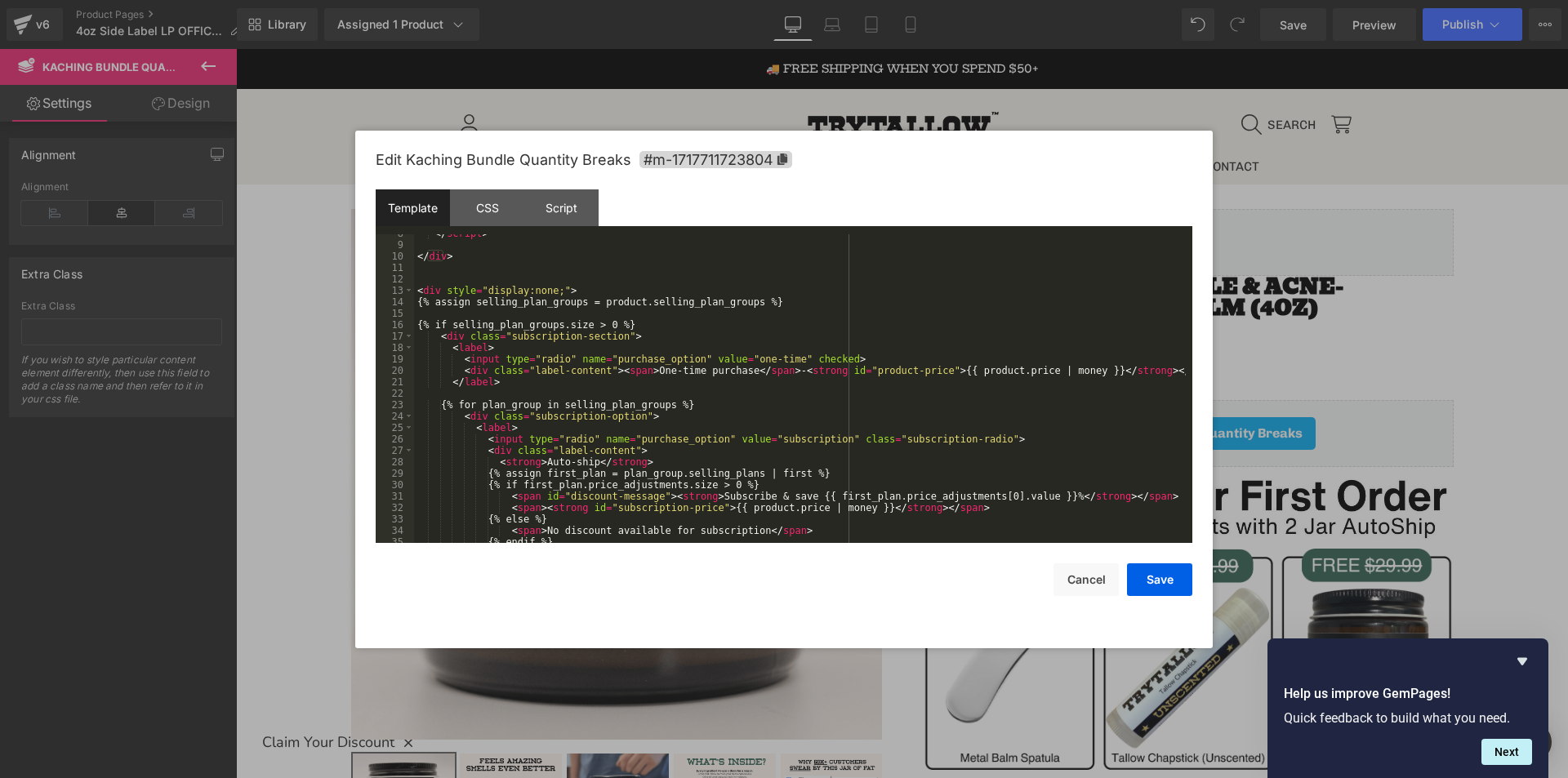
click at [458, 385] on div "</ script > </ div > < div style = "display:none;" > {% assign selling_plan_gro…" at bounding box center [800, 393] width 772 height 331
click at [477, 405] on div "</ script > </ div > < div style = "display:none;" > {% assign selling_plan_gro…" at bounding box center [800, 393] width 772 height 331
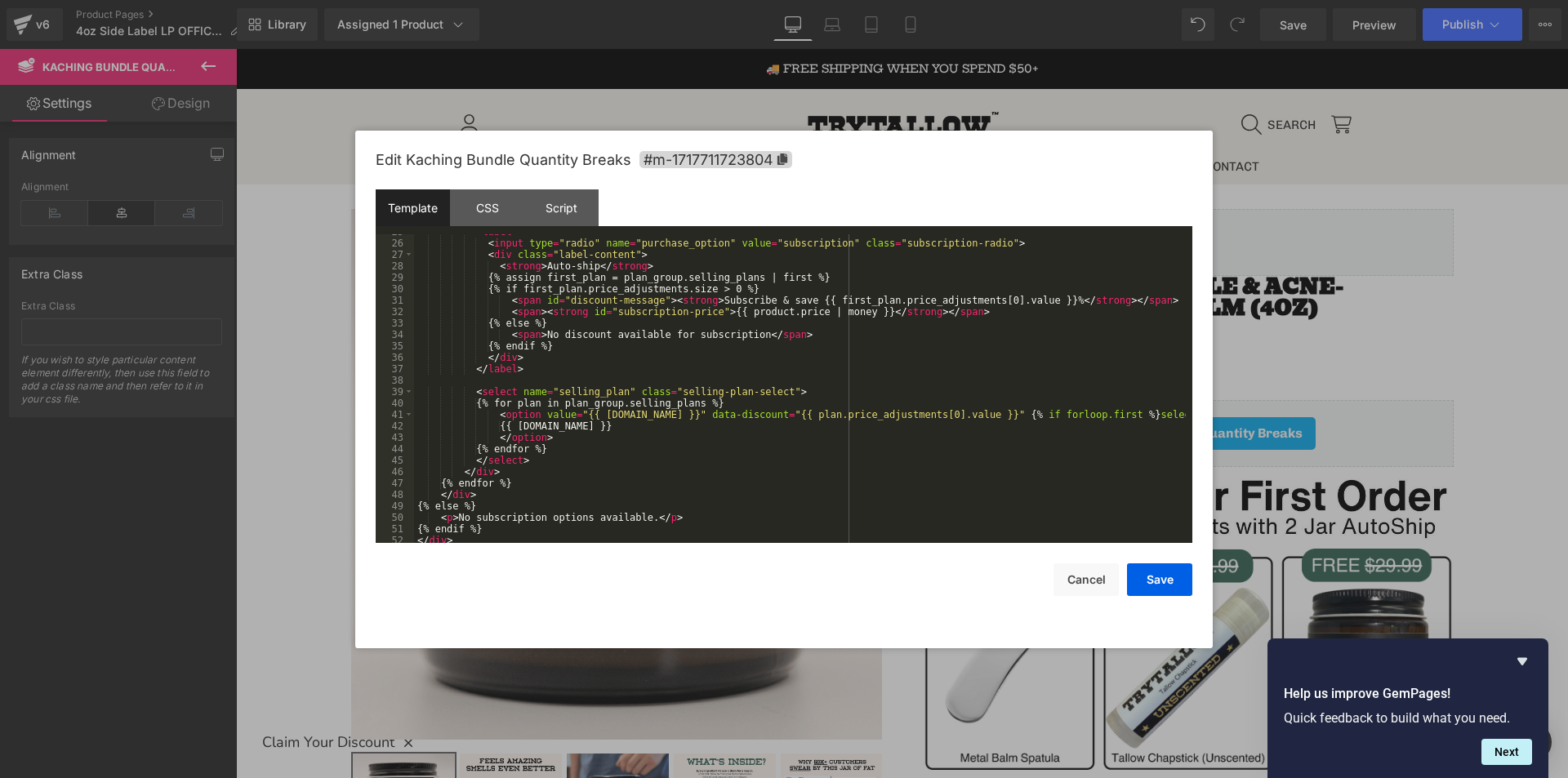
scroll to position [297, 0]
click at [1023, 414] on div "< input type = "radio" name = "purchase_option" value = "subscription" class = …" at bounding box center [800, 399] width 772 height 331
click at [1103, 412] on div "< input type = "radio" name = "purchase_option" value = "subscription" class = …" at bounding box center [800, 399] width 772 height 331
click at [556, 533] on div "< input type = "radio" name = "purchase_option" value = "subscription" class = …" at bounding box center [800, 399] width 772 height 331
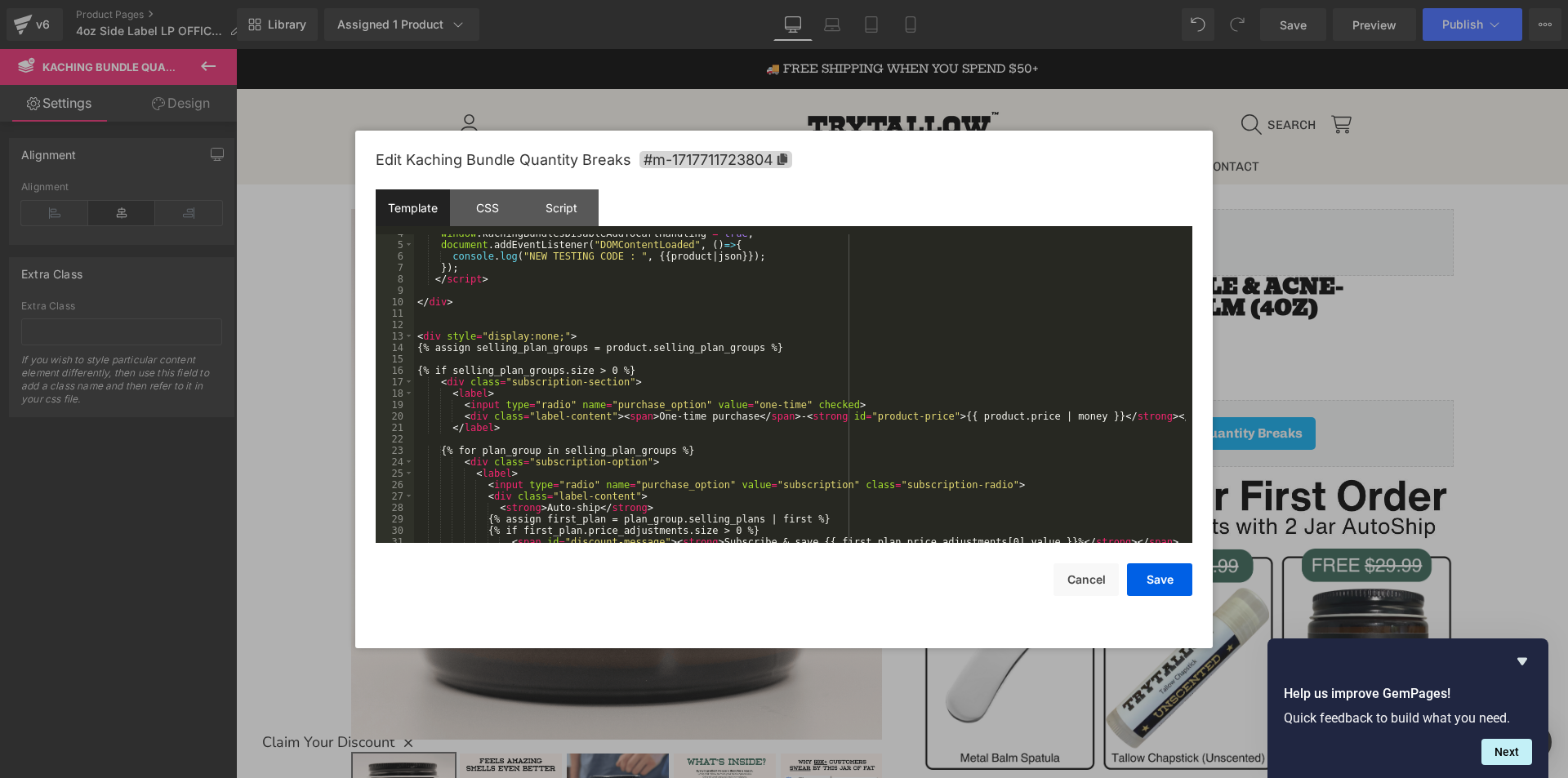
scroll to position [52, 0]
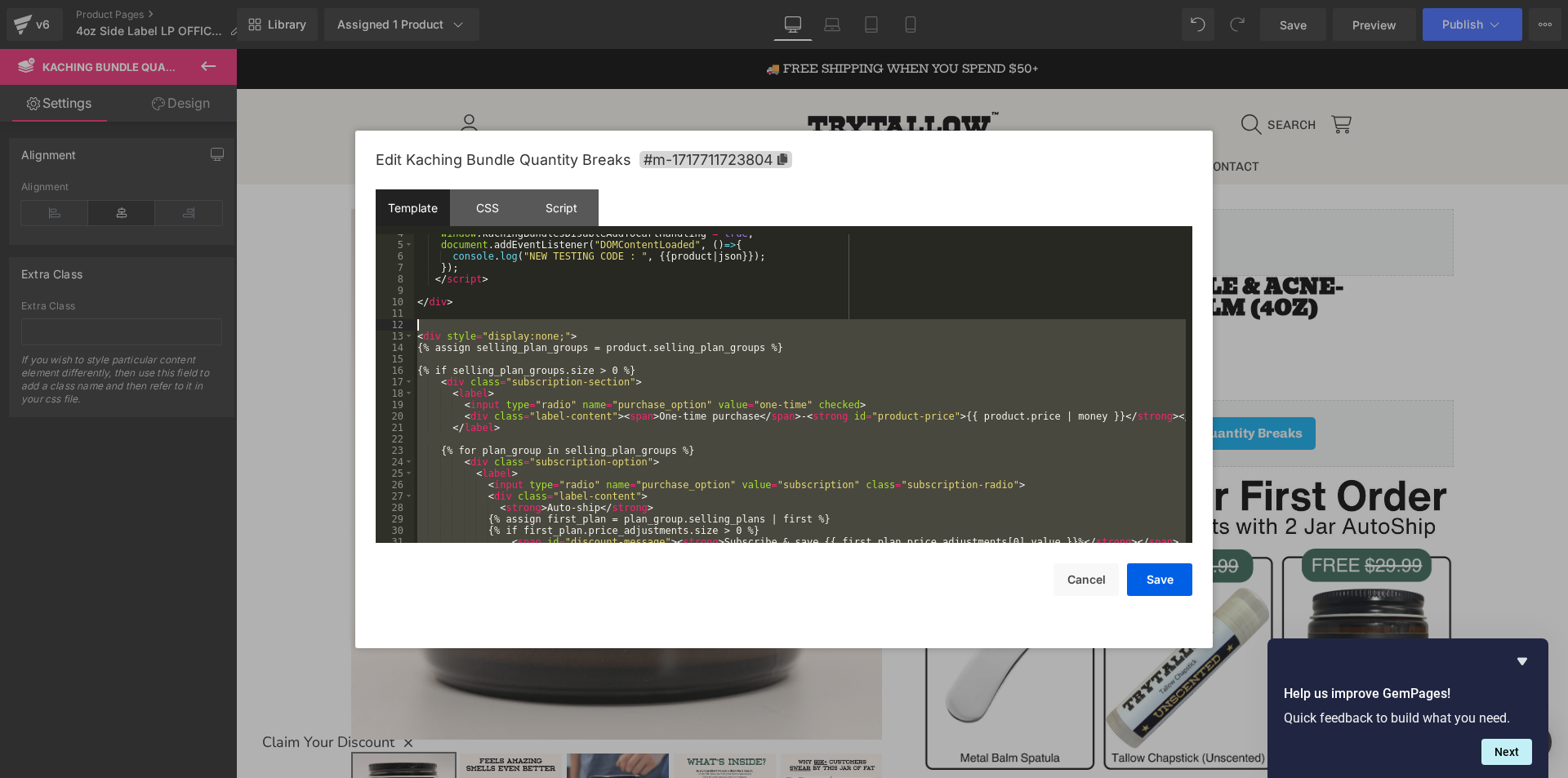
click at [433, 325] on div "window . kachingBundlesDisableAddToCartHandling = true ; document . addEventLis…" at bounding box center [800, 393] width 772 height 331
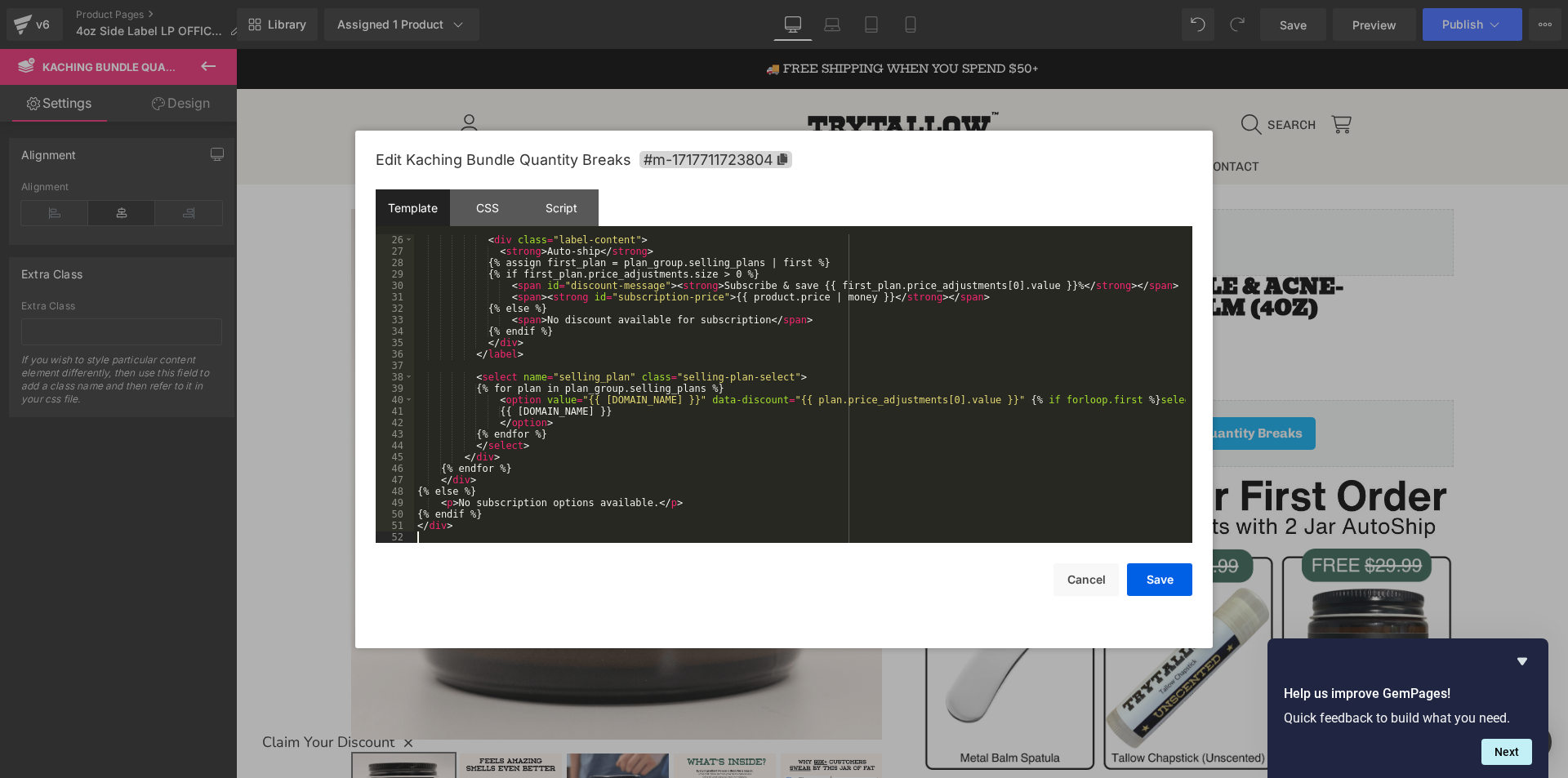
scroll to position [248, 0]
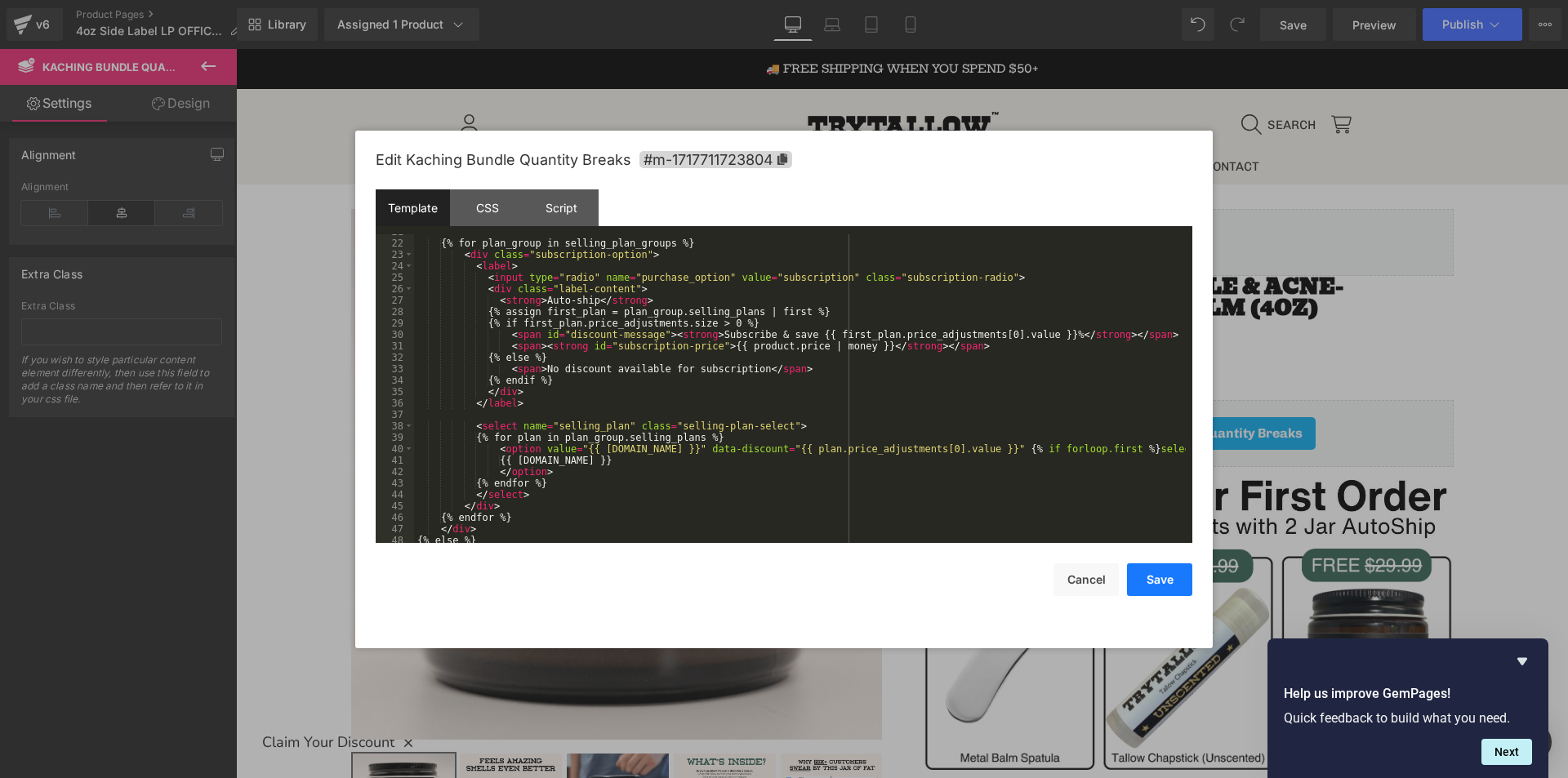
click at [1172, 586] on button "Save" at bounding box center [1160, 579] width 65 height 33
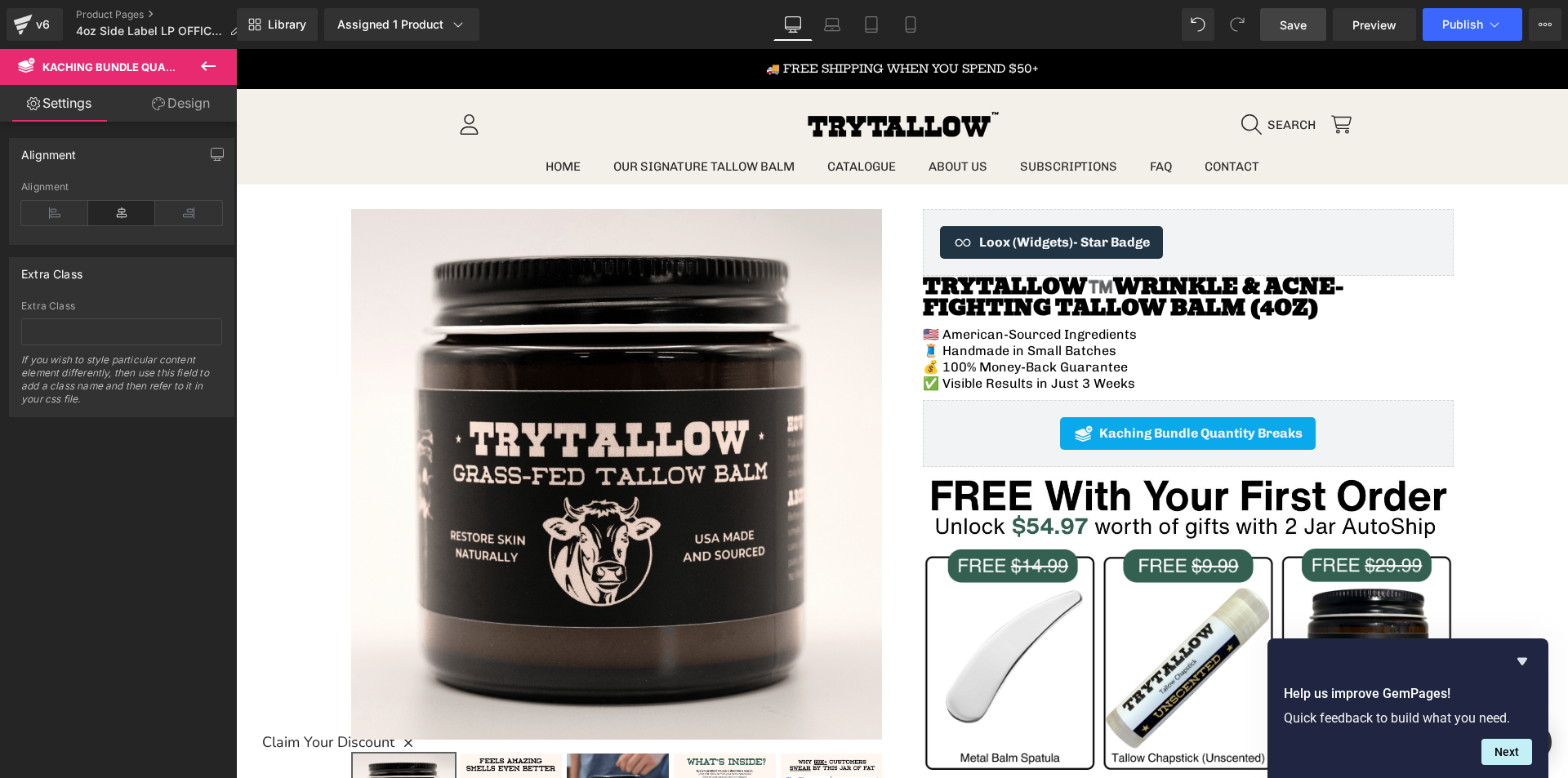
click at [1282, 16] on span "Save" at bounding box center [1293, 25] width 27 height 17
click at [1368, 24] on span "Preview" at bounding box center [1374, 25] width 44 height 17
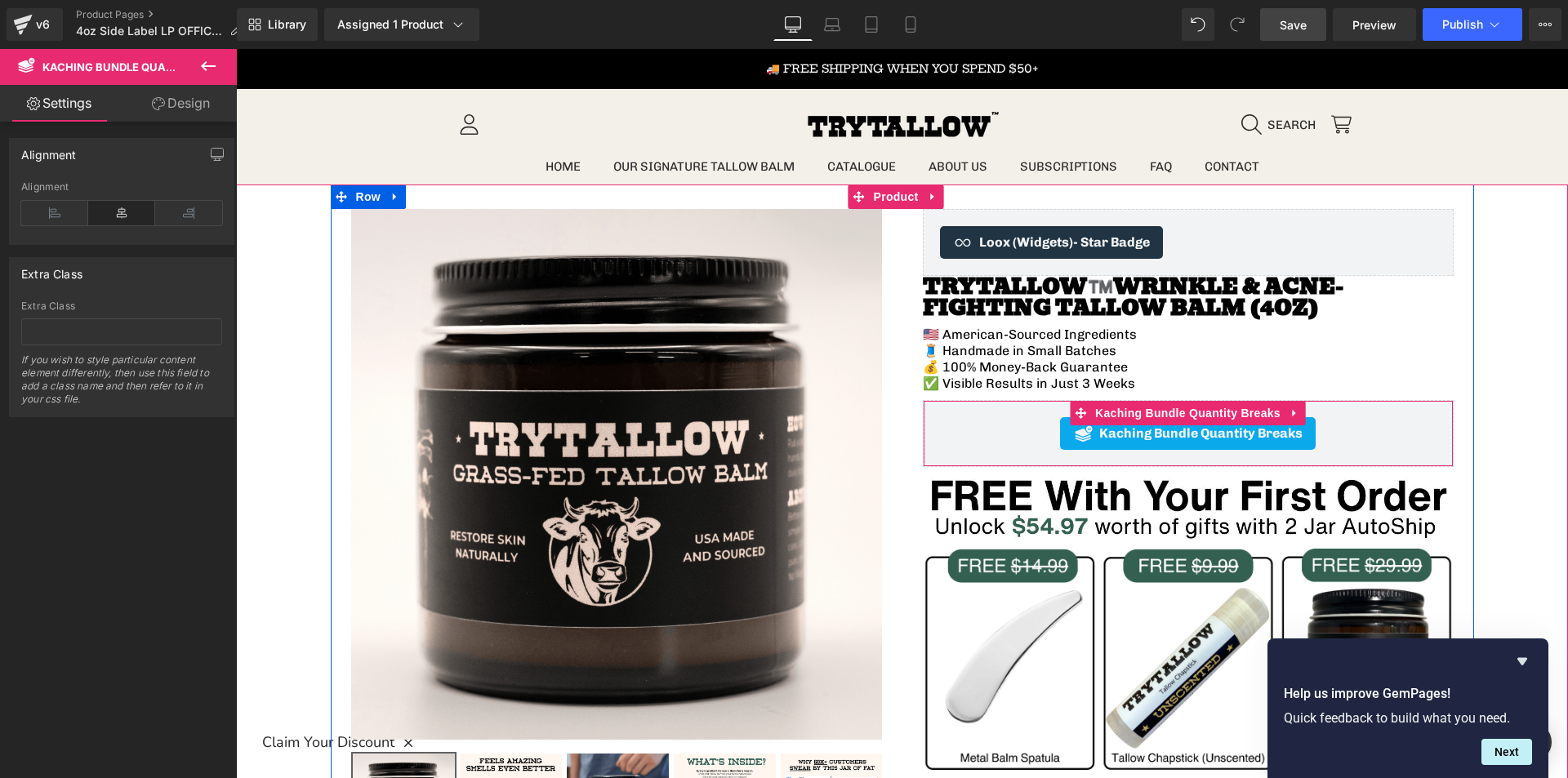
click at [1025, 432] on div "Kaching Bundle Quantity Breaks" at bounding box center [1187, 434] width 497 height 33
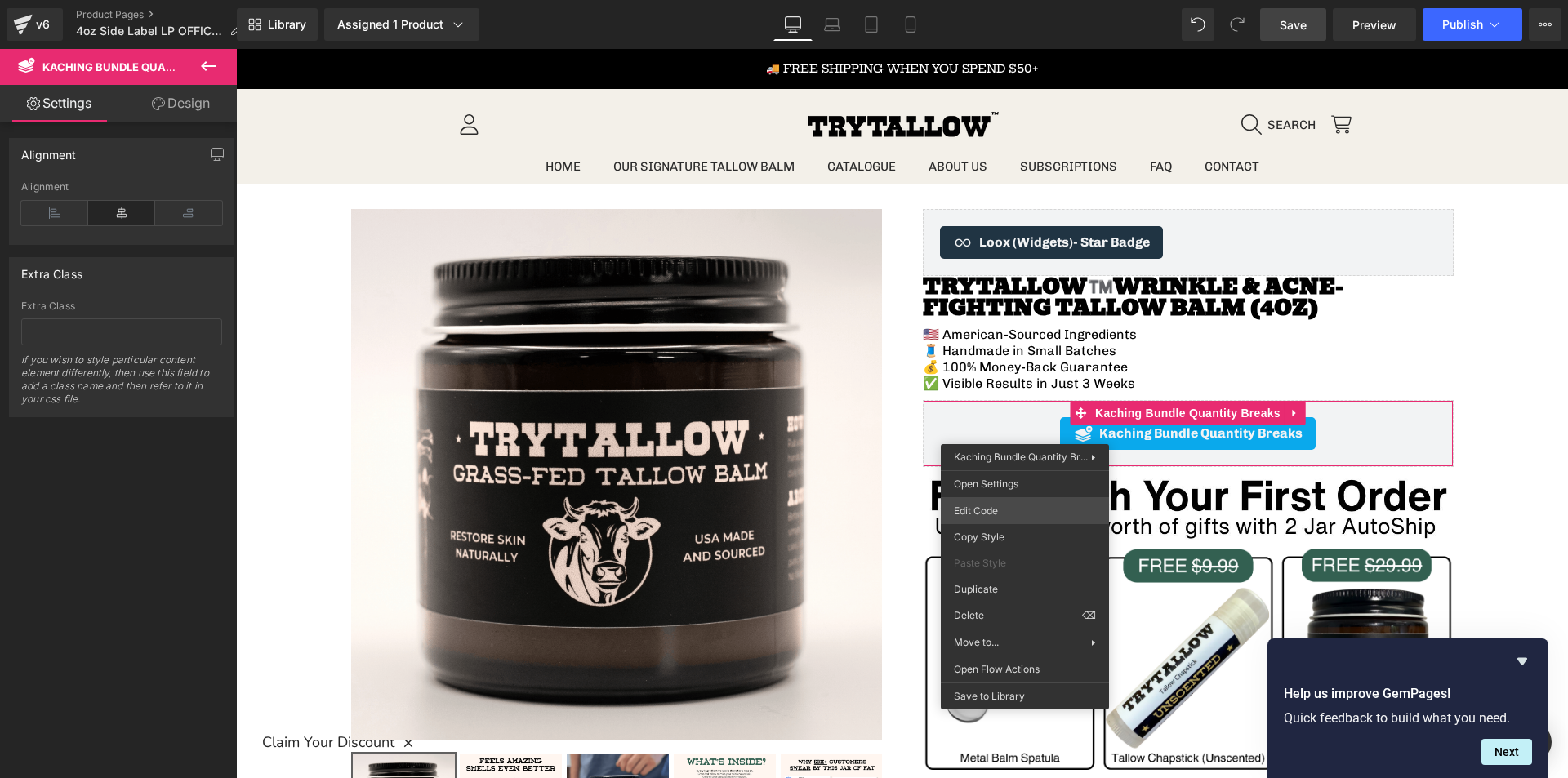
click at [979, 0] on div "You are previewing how the will restyle your page. You can not edit Elements in…" at bounding box center [784, 0] width 1568 height 0
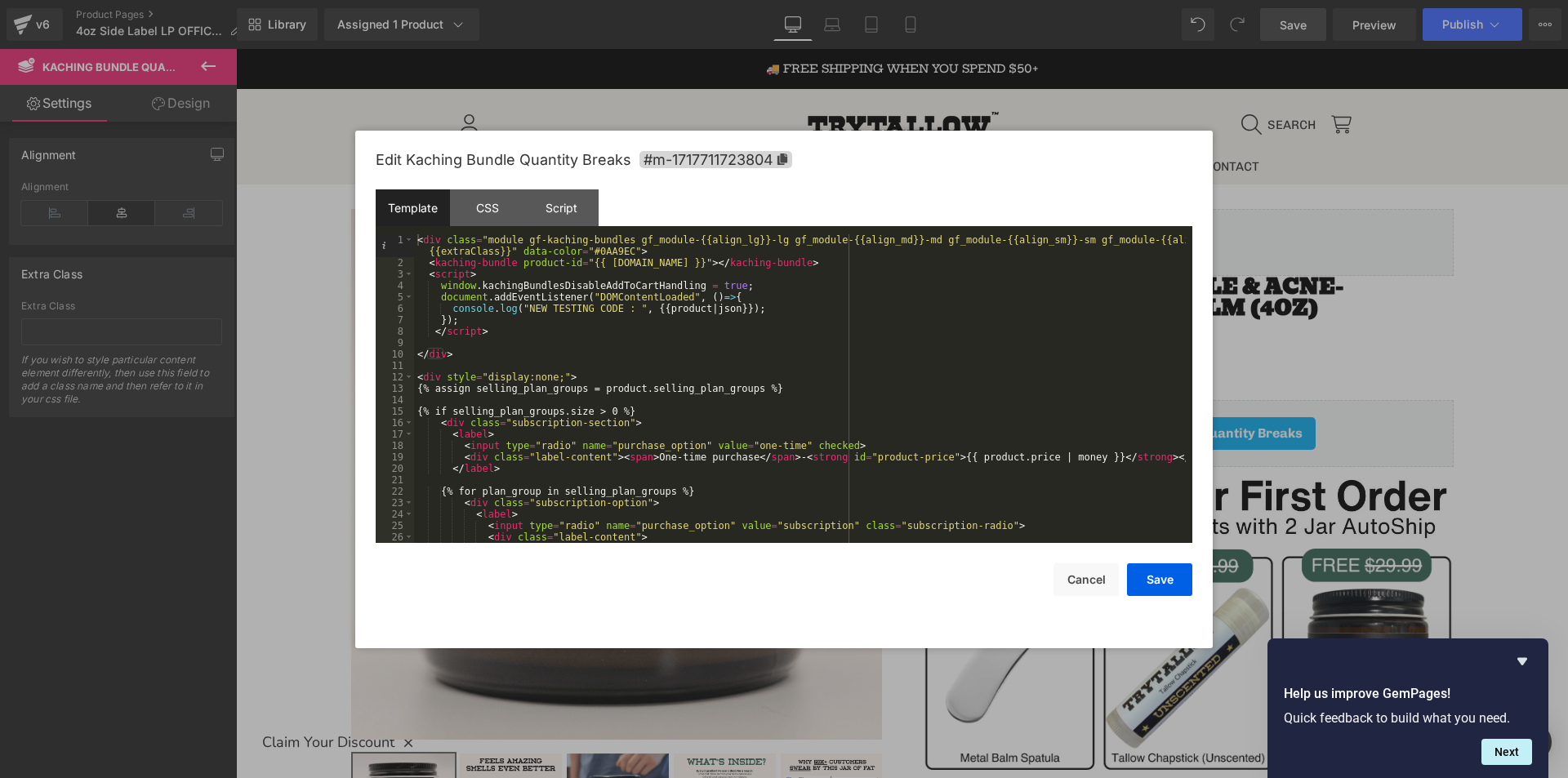
click at [809, 451] on div "< div class = "module gf-kaching-bundles gf_module-{{align_lg}}-lg gf_module-{{…" at bounding box center [800, 405] width 772 height 343
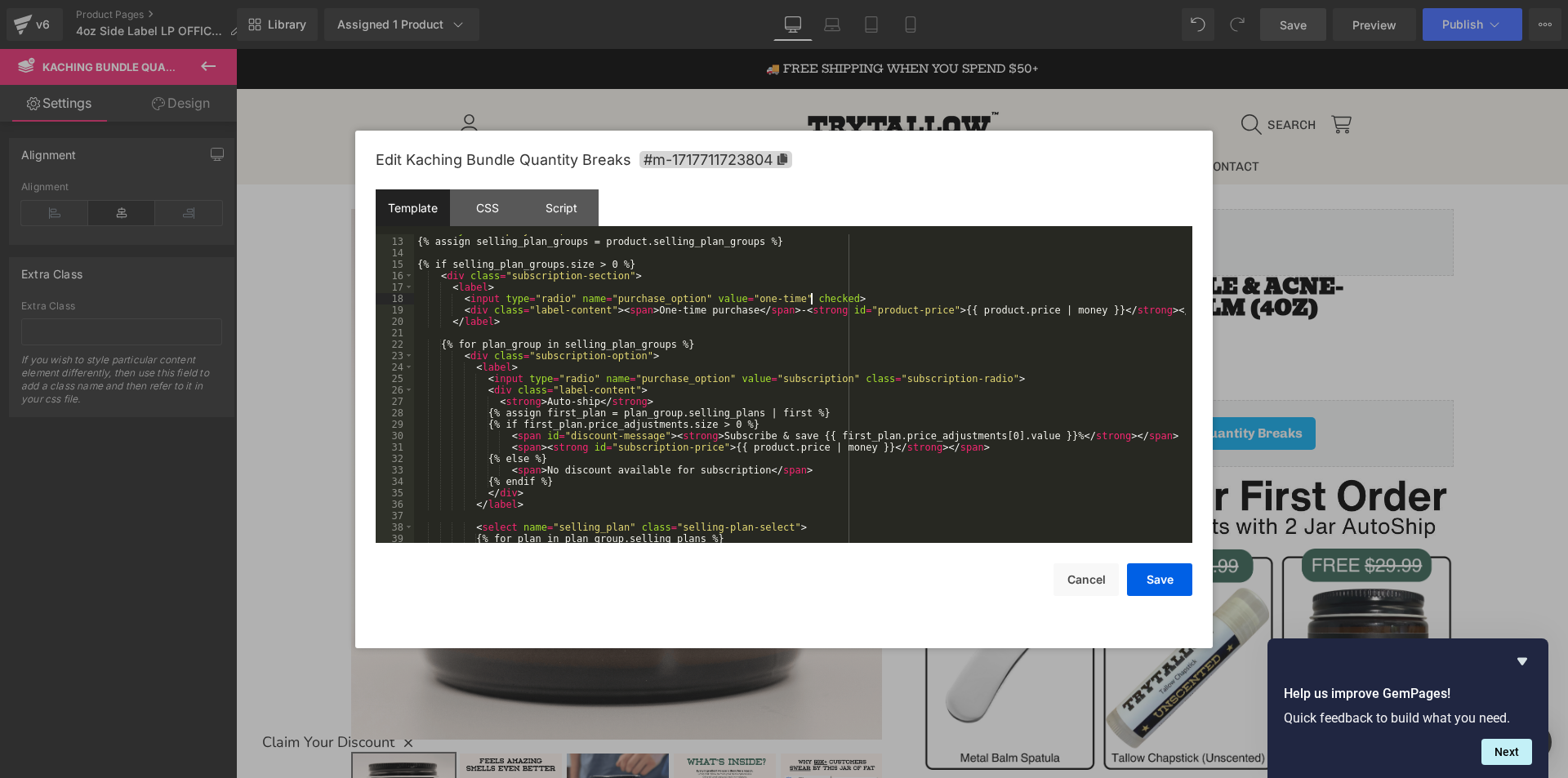
scroll to position [286, 0]
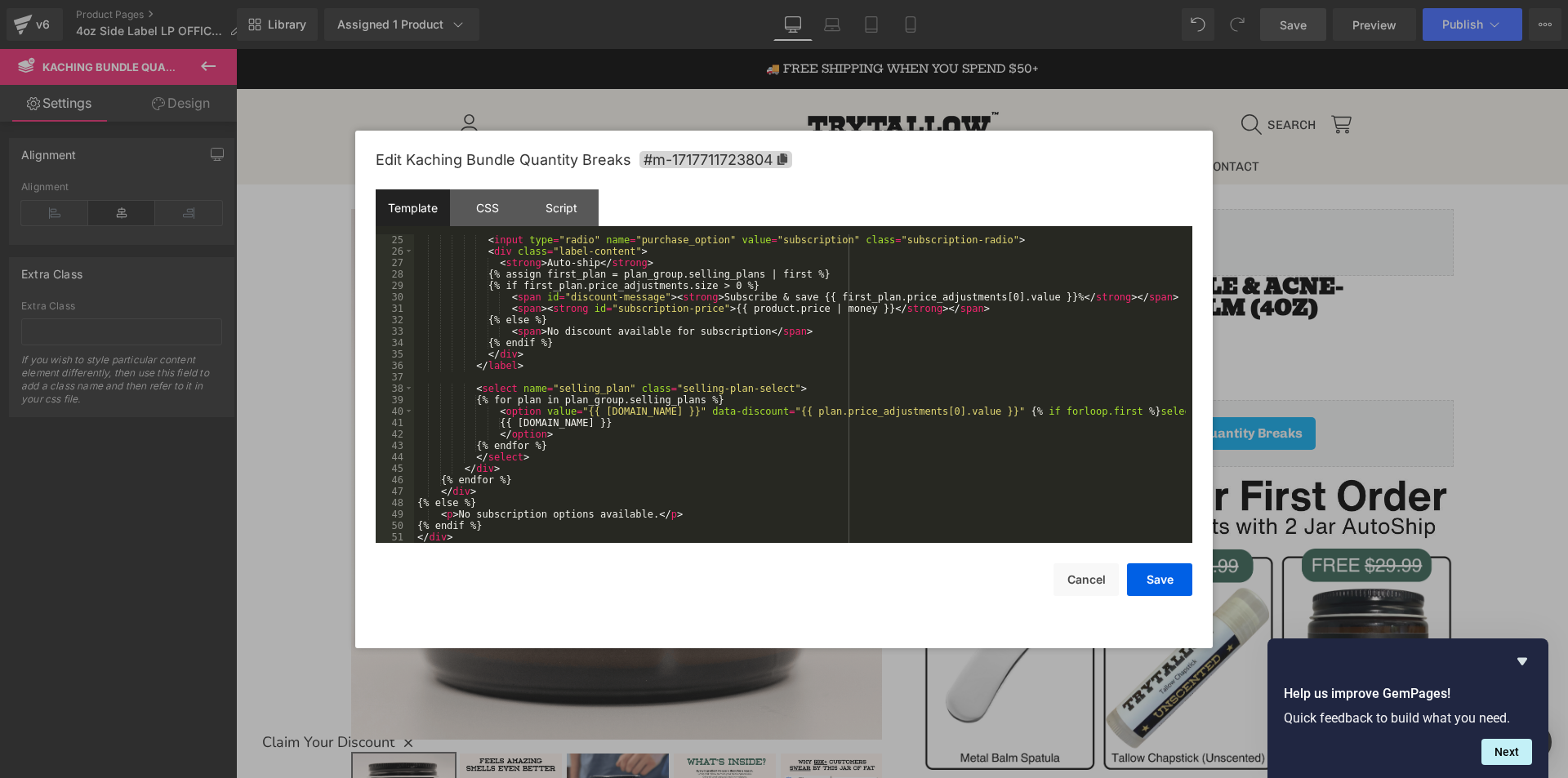
click at [1033, 407] on div "< input type = "radio" name = "purchase_option" value = "subscription" class = …" at bounding box center [800, 399] width 772 height 331
click at [1050, 410] on div "< input type = "radio" name = "purchase_option" value = "subscription" class = …" at bounding box center [800, 399] width 772 height 331
click at [1390, 306] on div at bounding box center [784, 389] width 1568 height 778
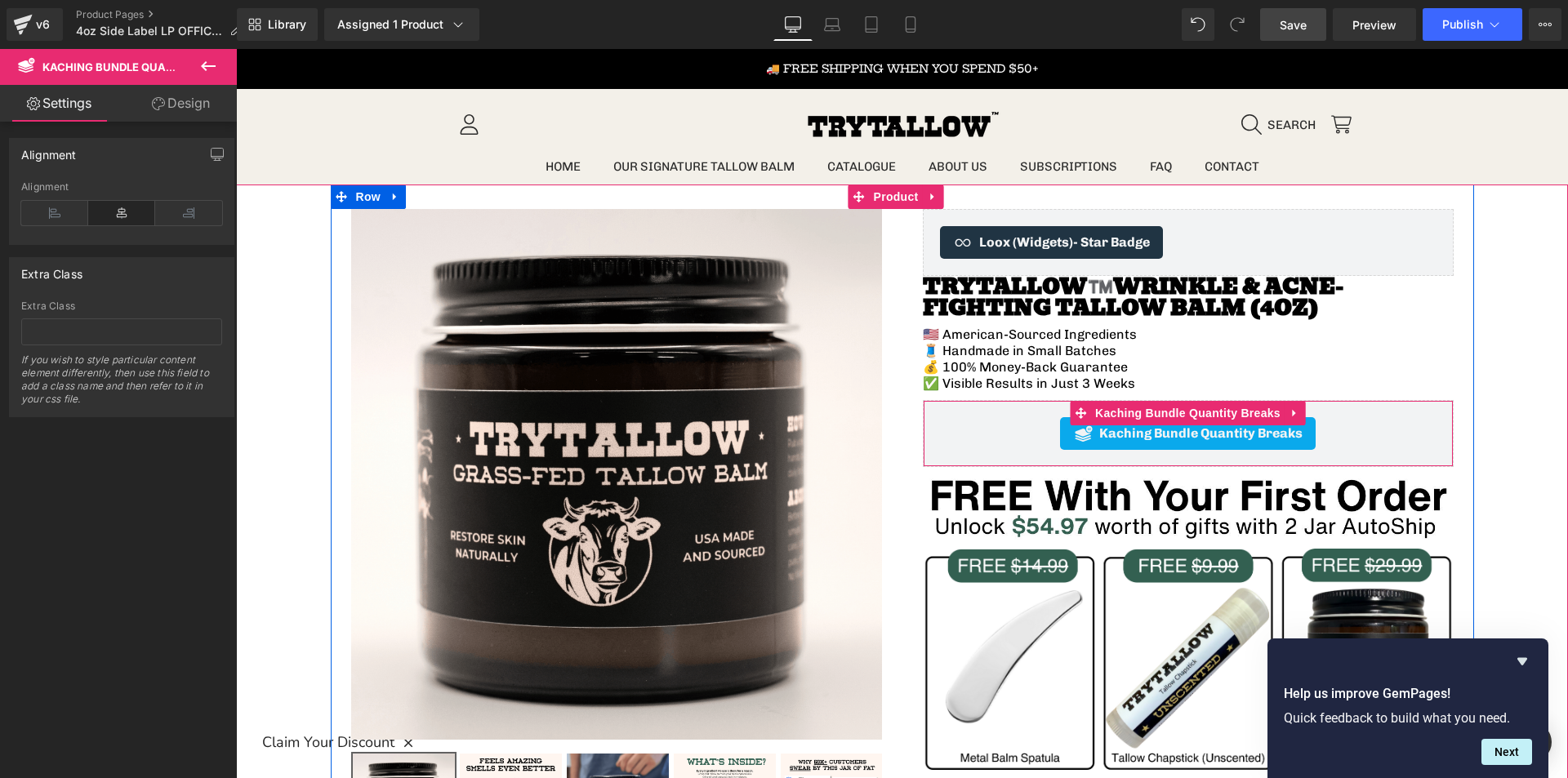
click at [1018, 428] on div "Kaching Bundle Quantity Breaks" at bounding box center [1187, 434] width 497 height 33
click at [985, 435] on div "Kaching Bundle Quantity Breaks" at bounding box center [1187, 434] width 497 height 33
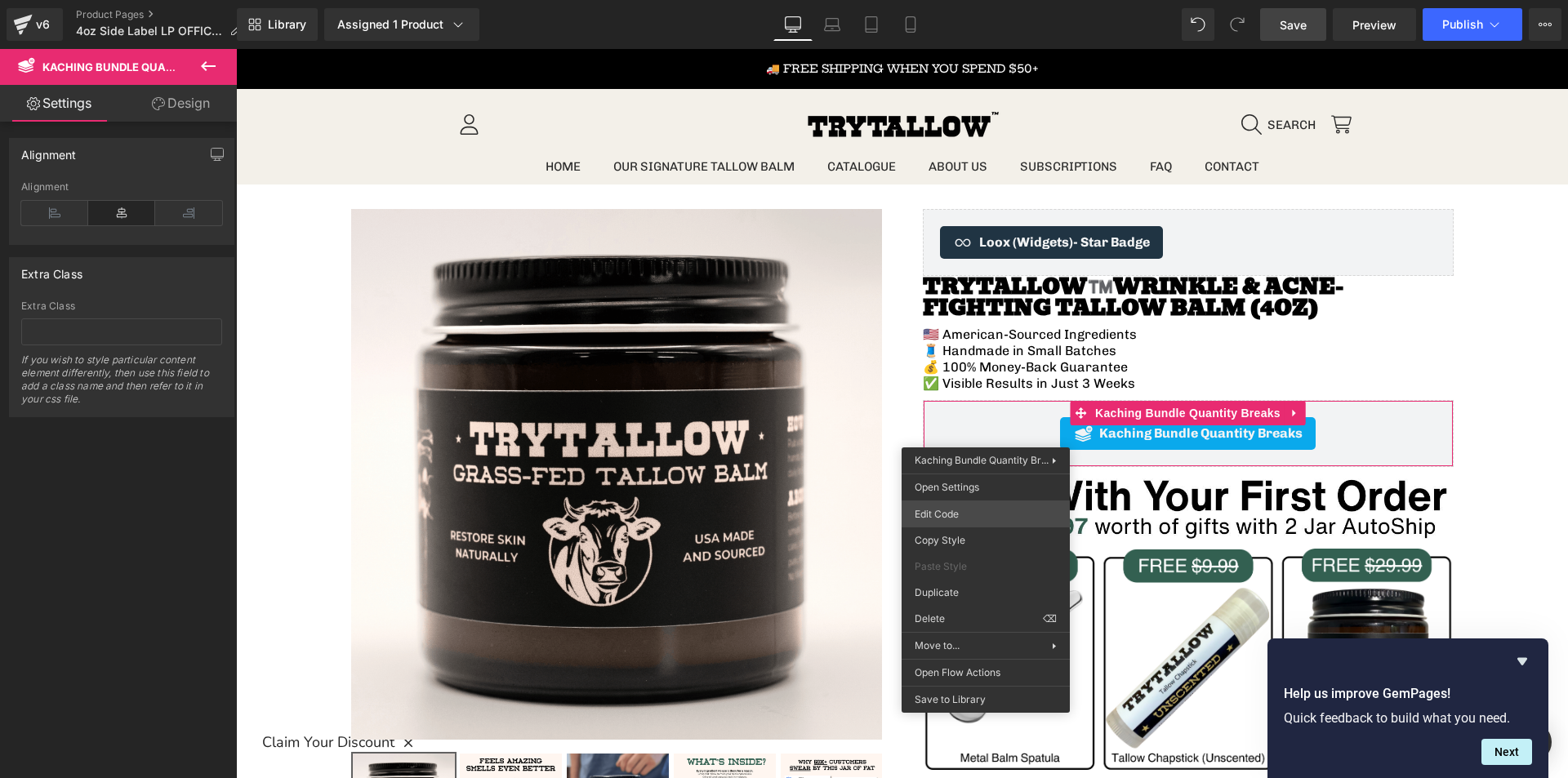
click at [964, 0] on div "You are previewing how the will restyle your page. You can not edit Elements in…" at bounding box center [784, 0] width 1568 height 0
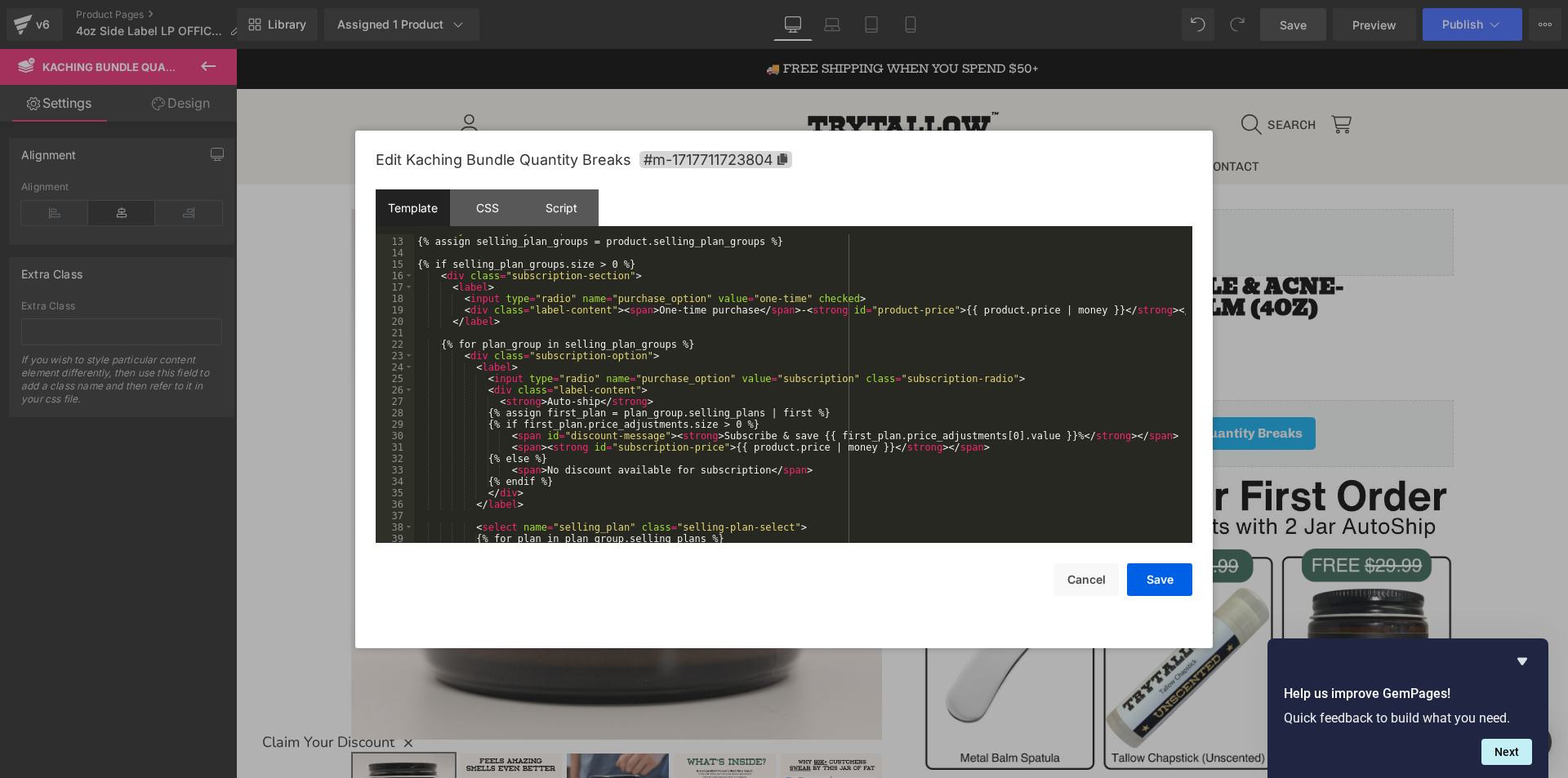
scroll to position [245, 0]
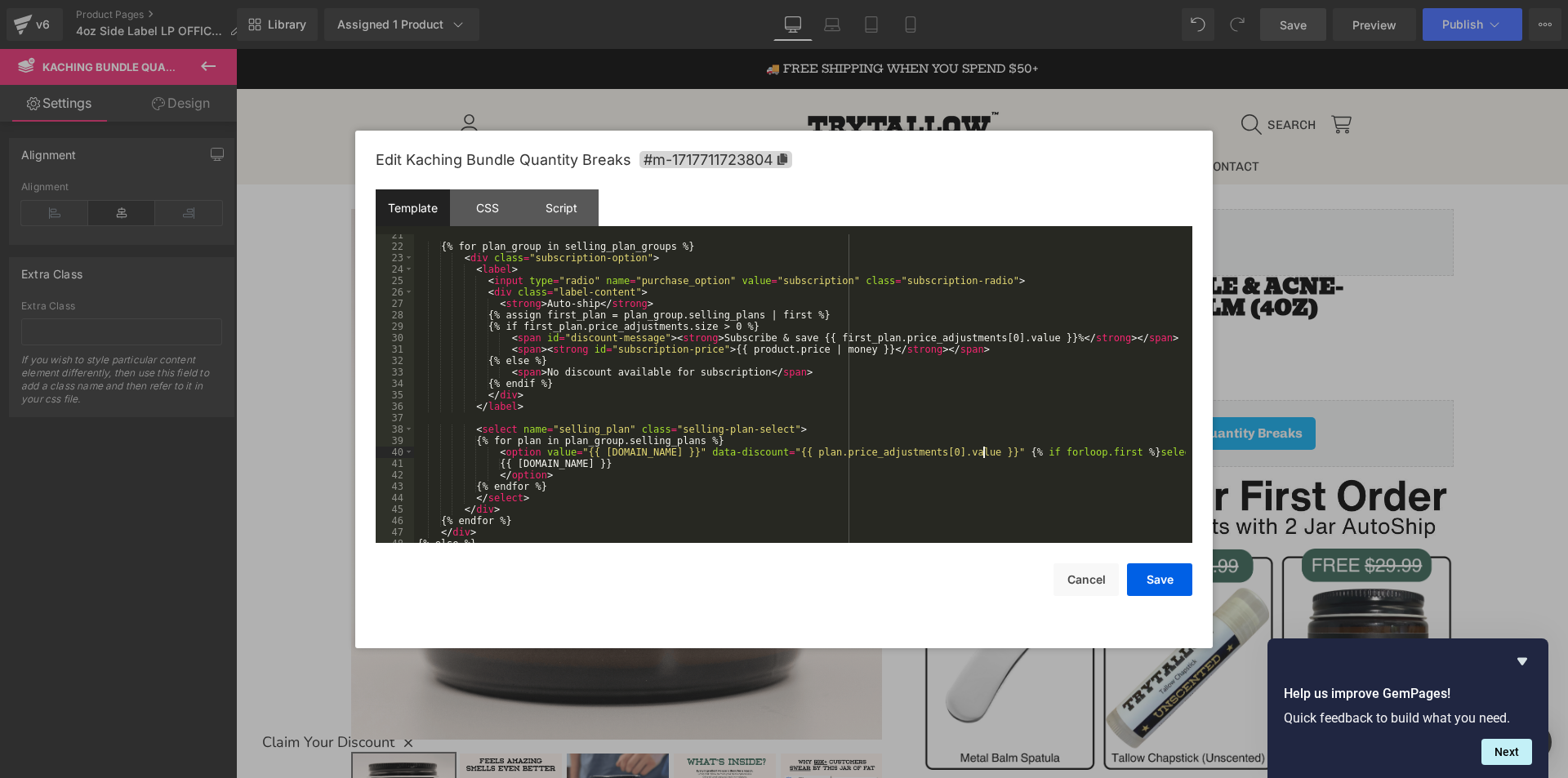
click at [985, 452] on div "{% for plan_group in selling_plan_groups %} < div class = "subscription-option"…" at bounding box center [800, 394] width 772 height 331
click at [1173, 576] on button "Save" at bounding box center [1160, 579] width 65 height 33
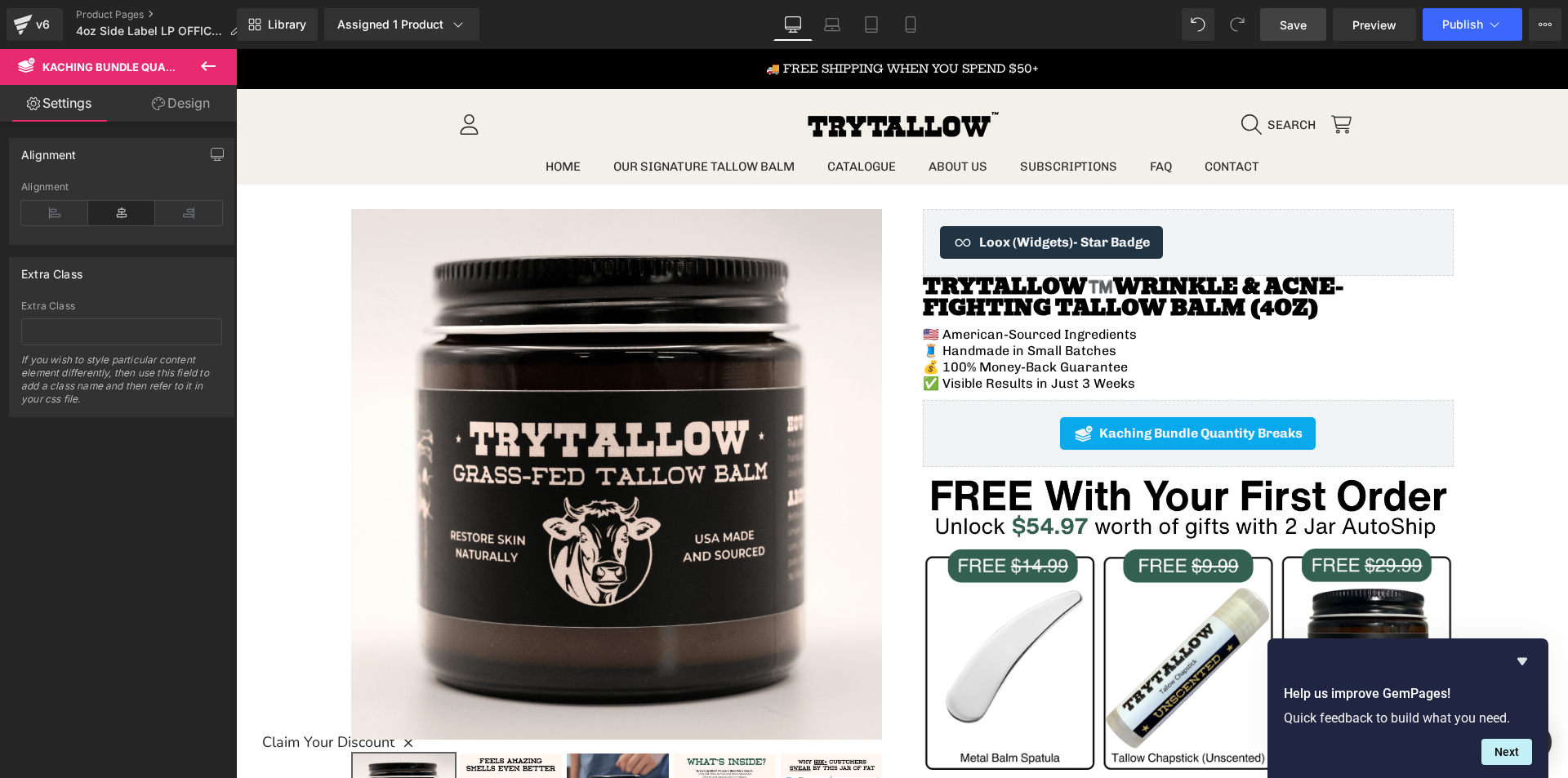
click at [1297, 22] on span "Save" at bounding box center [1293, 25] width 27 height 17
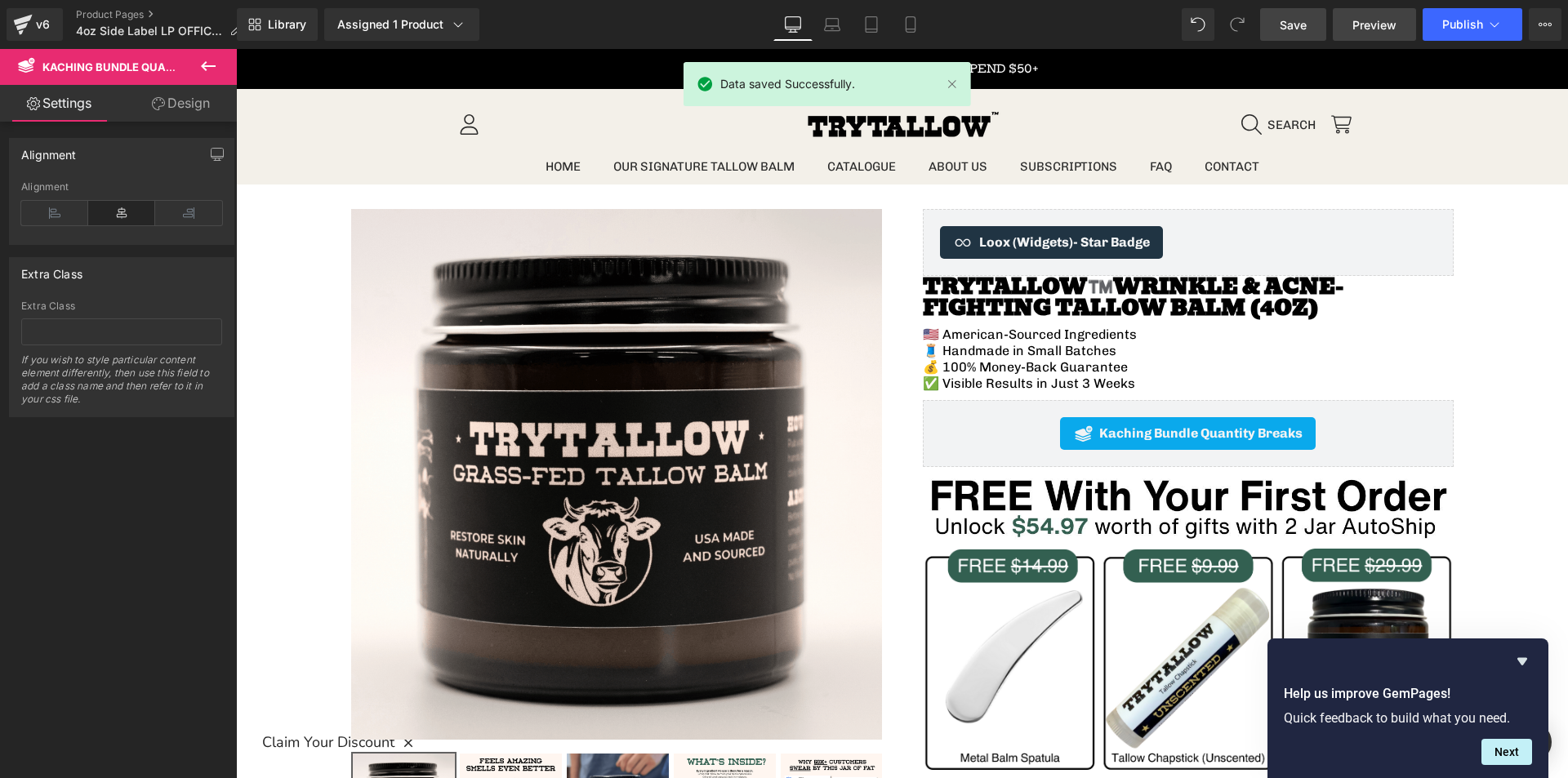
click at [1363, 31] on span "Preview" at bounding box center [1374, 25] width 44 height 17
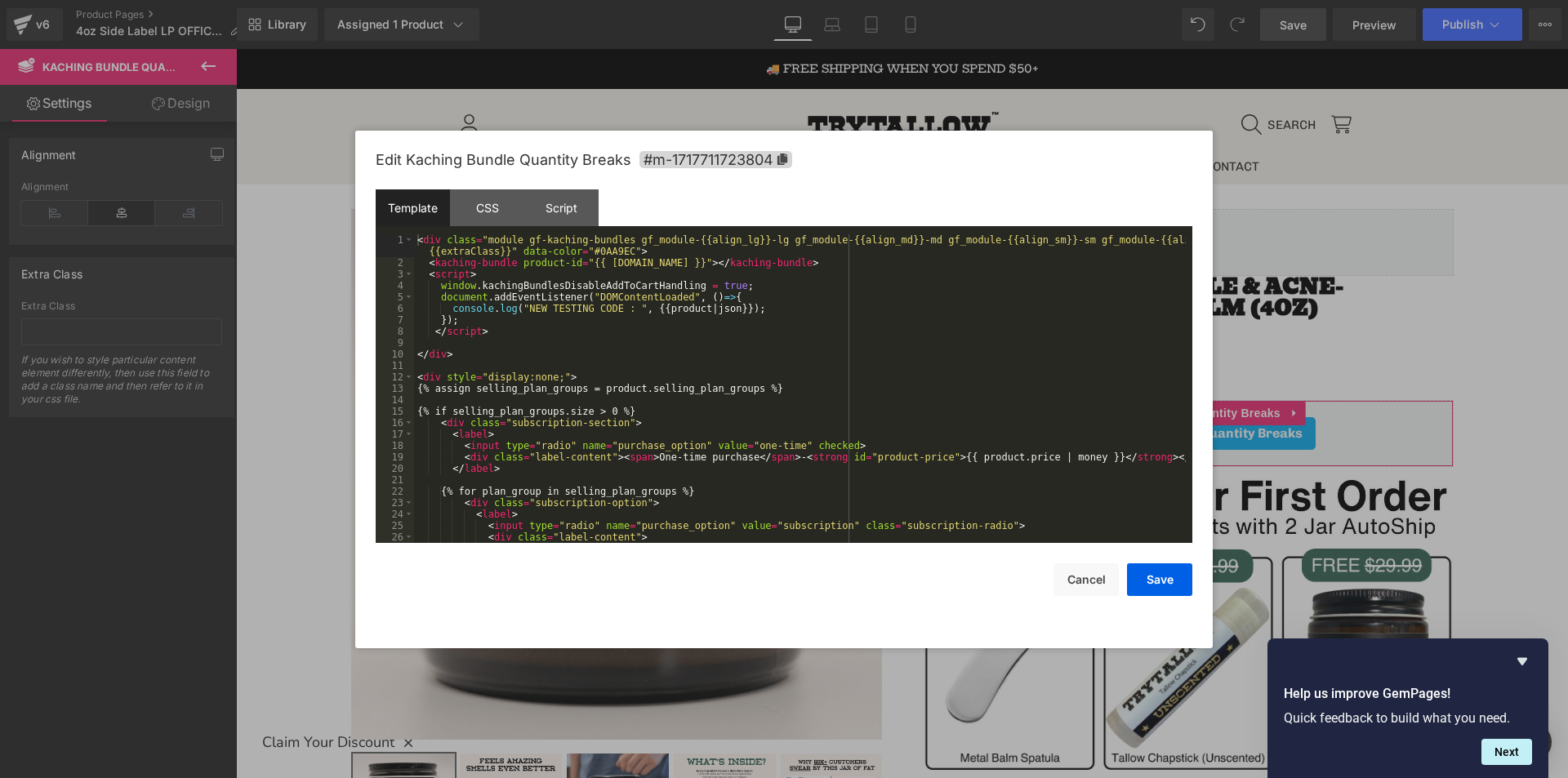
click at [1122, 0] on div "You are previewing how the will restyle your page. You can not edit Elements in…" at bounding box center [784, 0] width 1568 height 0
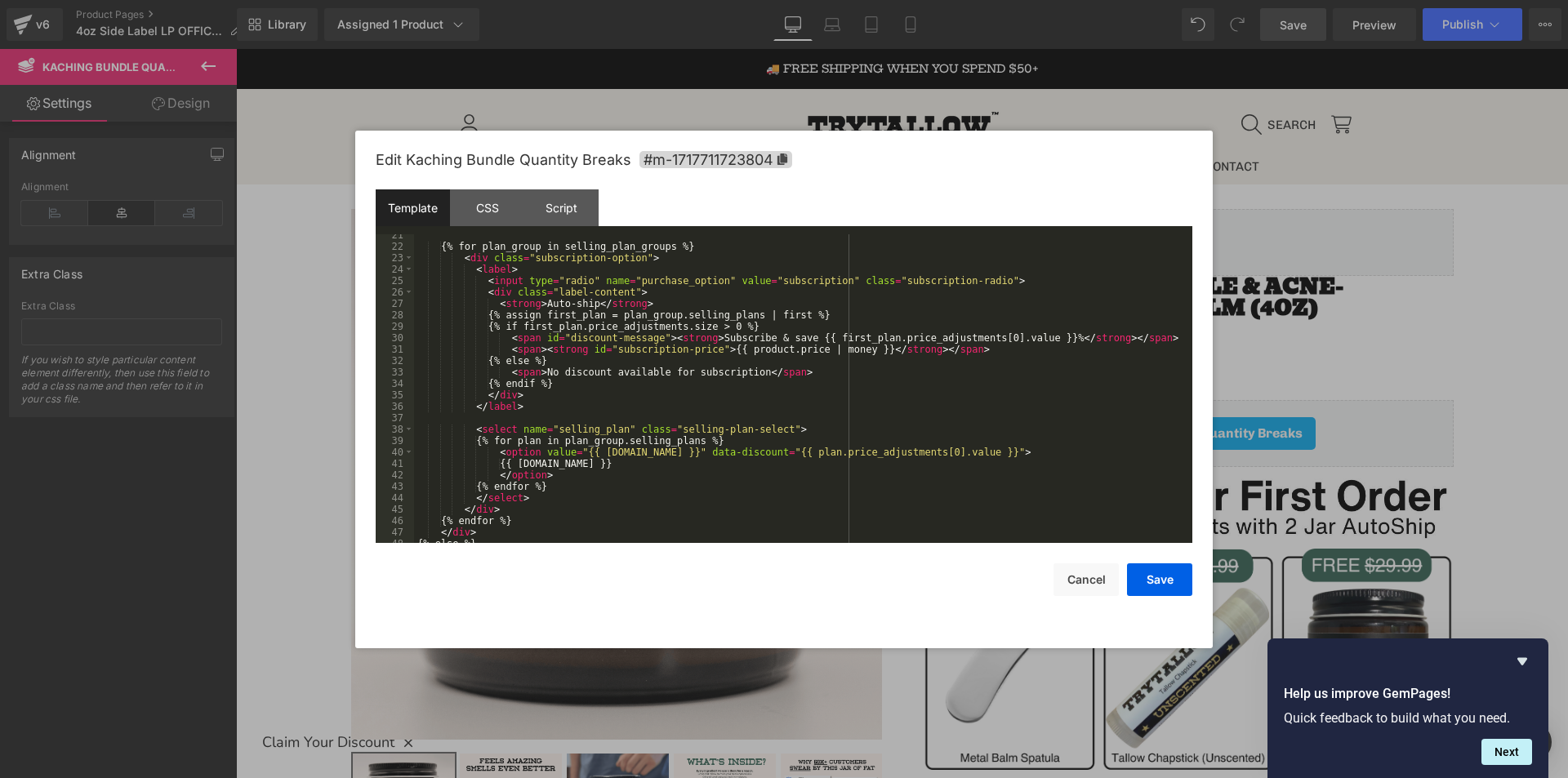
click at [504, 434] on div "{% for plan_group in selling_plan_groups %} < div class = "subscription-option"…" at bounding box center [800, 394] width 772 height 331
click at [558, 452] on div "{% for plan_group in selling_plan_groups %} < div class = "subscription-option"…" at bounding box center [800, 394] width 772 height 331
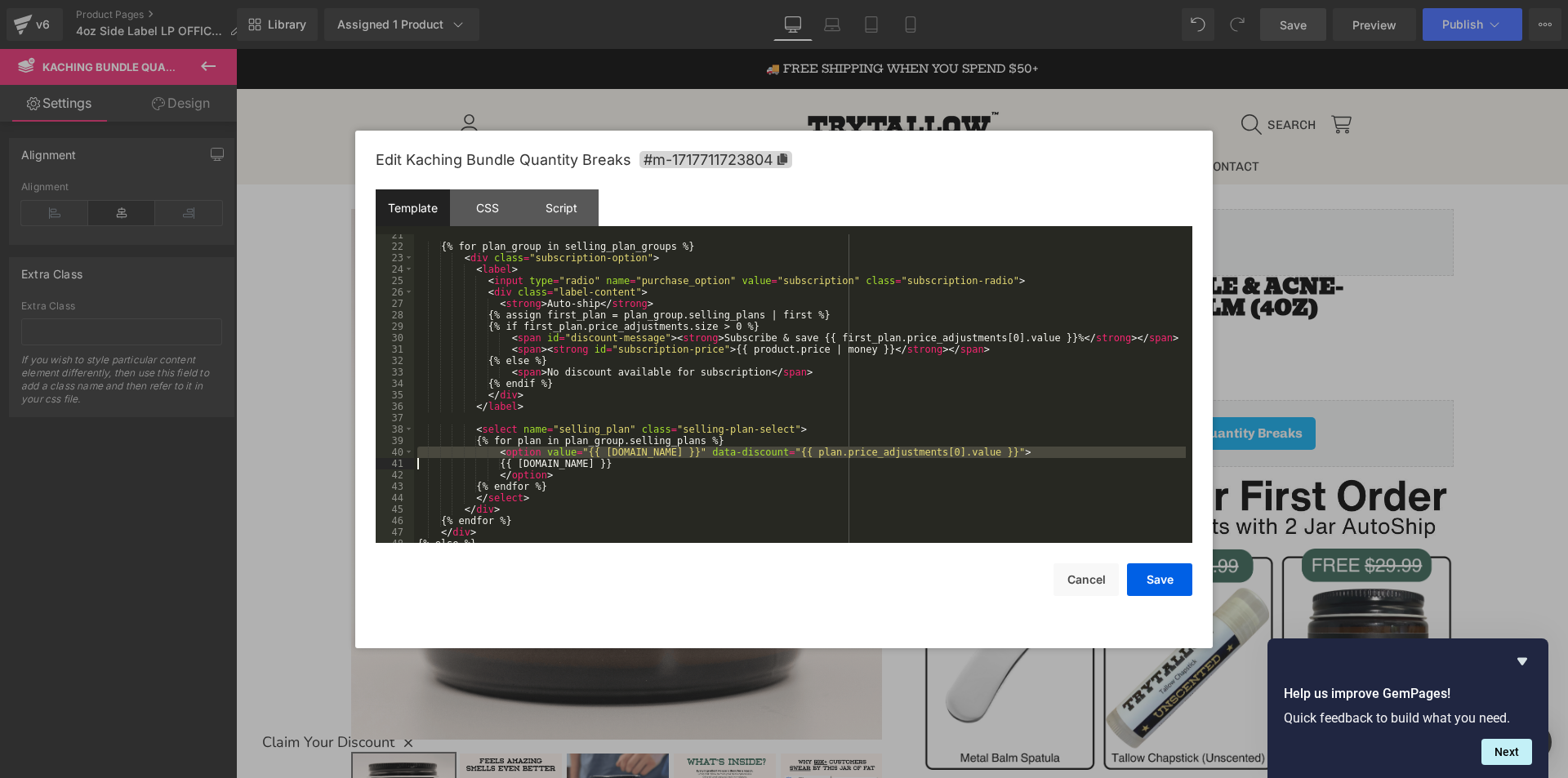
click at [597, 452] on div "{% for plan_group in selling_plan_groups %} < div class = "subscription-option"…" at bounding box center [800, 388] width 772 height 308
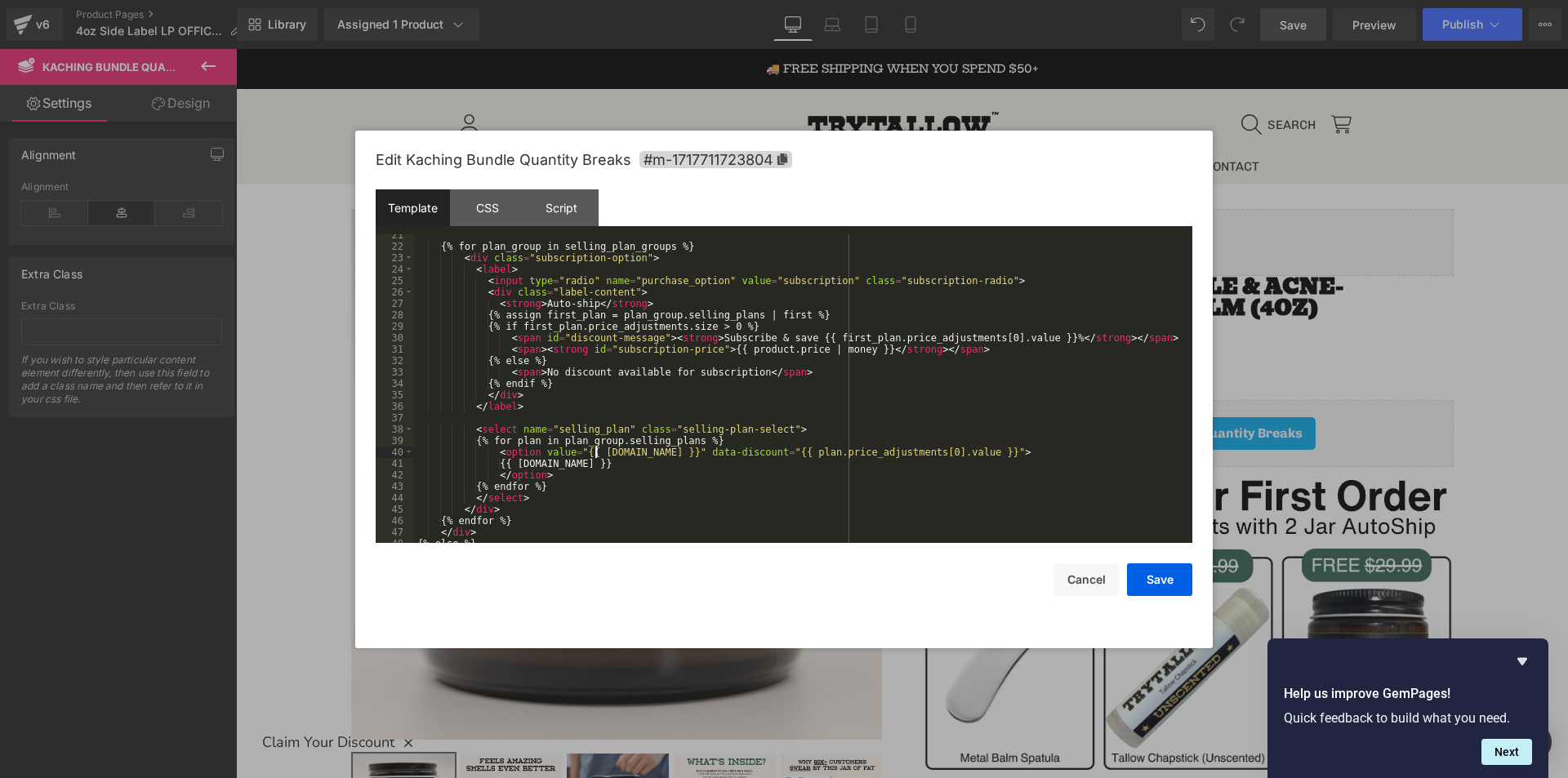
click at [597, 452] on div "{% for plan_group in selling_plan_groups %} < div class = "subscription-option"…" at bounding box center [800, 394] width 772 height 331
click at [503, 403] on div "{% for plan_group in selling_plan_groups %} < div class = "subscription-option"…" at bounding box center [800, 394] width 772 height 331
click at [669, 455] on div "{% for plan_group in selling_plan_groups %} < div class = "subscription-option"…" at bounding box center [800, 394] width 772 height 331
click at [762, 450] on div "{% for plan_group in selling_plan_groups %} < div class = "subscription-option"…" at bounding box center [800, 394] width 772 height 331
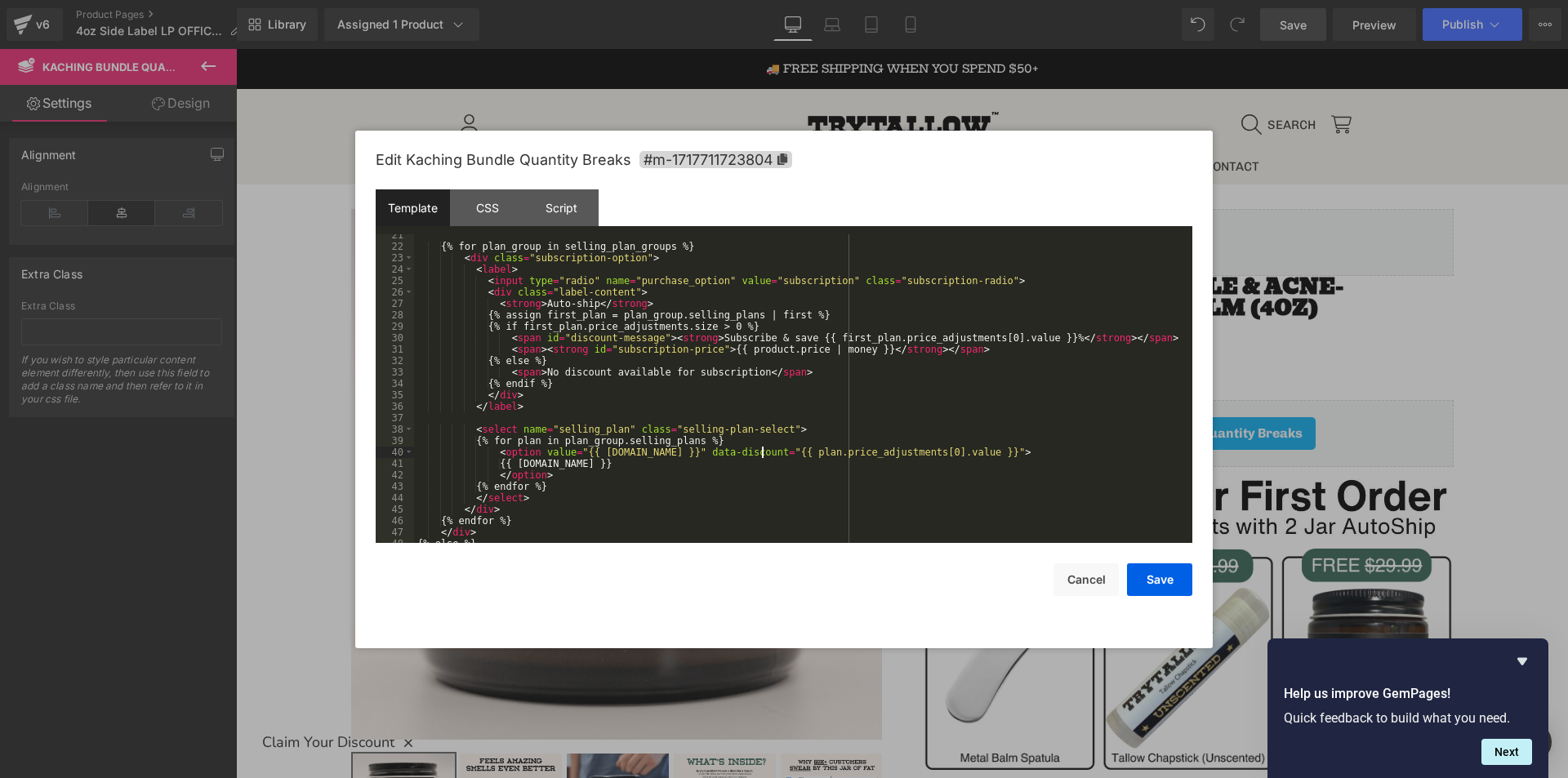
click at [762, 450] on div "{% for plan_group in selling_plan_groups %} < div class = "subscription-option"…" at bounding box center [800, 394] width 772 height 331
click at [804, 448] on div "{% for plan_group in selling_plan_groups %} < div class = "subscription-option"…" at bounding box center [800, 394] width 772 height 331
click at [881, 452] on div "{% for plan_group in selling_plan_groups %} < div class = "subscription-option"…" at bounding box center [800, 394] width 772 height 331
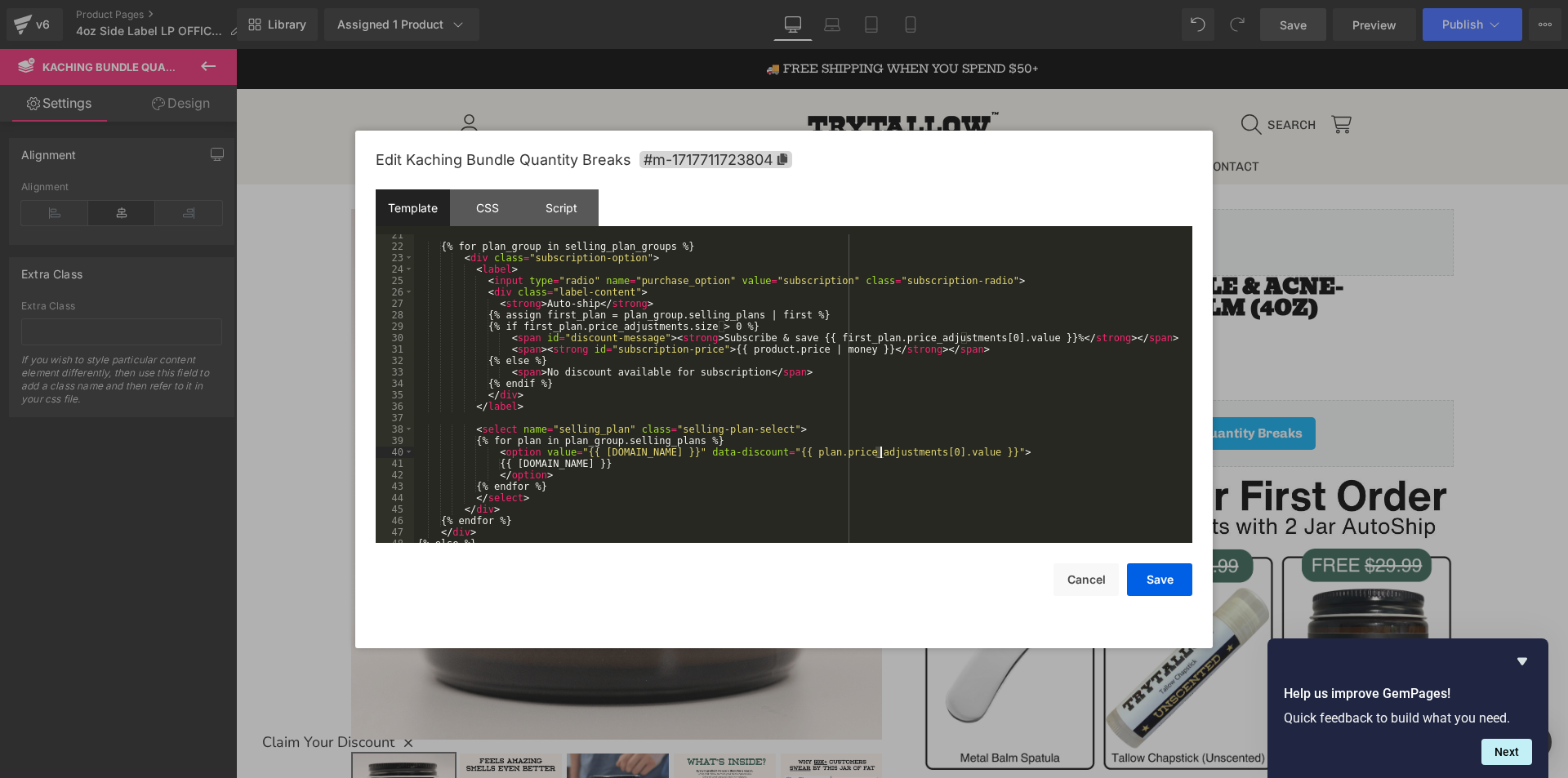
click at [883, 451] on div "{% for plan_group in selling_plan_groups %} < div class = "subscription-option"…" at bounding box center [800, 388] width 772 height 308
click at [884, 451] on div "{% for plan_group in selling_plan_groups %} < div class = "subscription-option"…" at bounding box center [800, 394] width 772 height 331
click at [510, 447] on div "{% for plan_group in selling_plan_groups %} < div class = "subscription-option"…" at bounding box center [800, 394] width 772 height 331
click at [496, 422] on div "{% for plan_group in selling_plan_groups %} < div class = "subscription-option"…" at bounding box center [800, 394] width 772 height 331
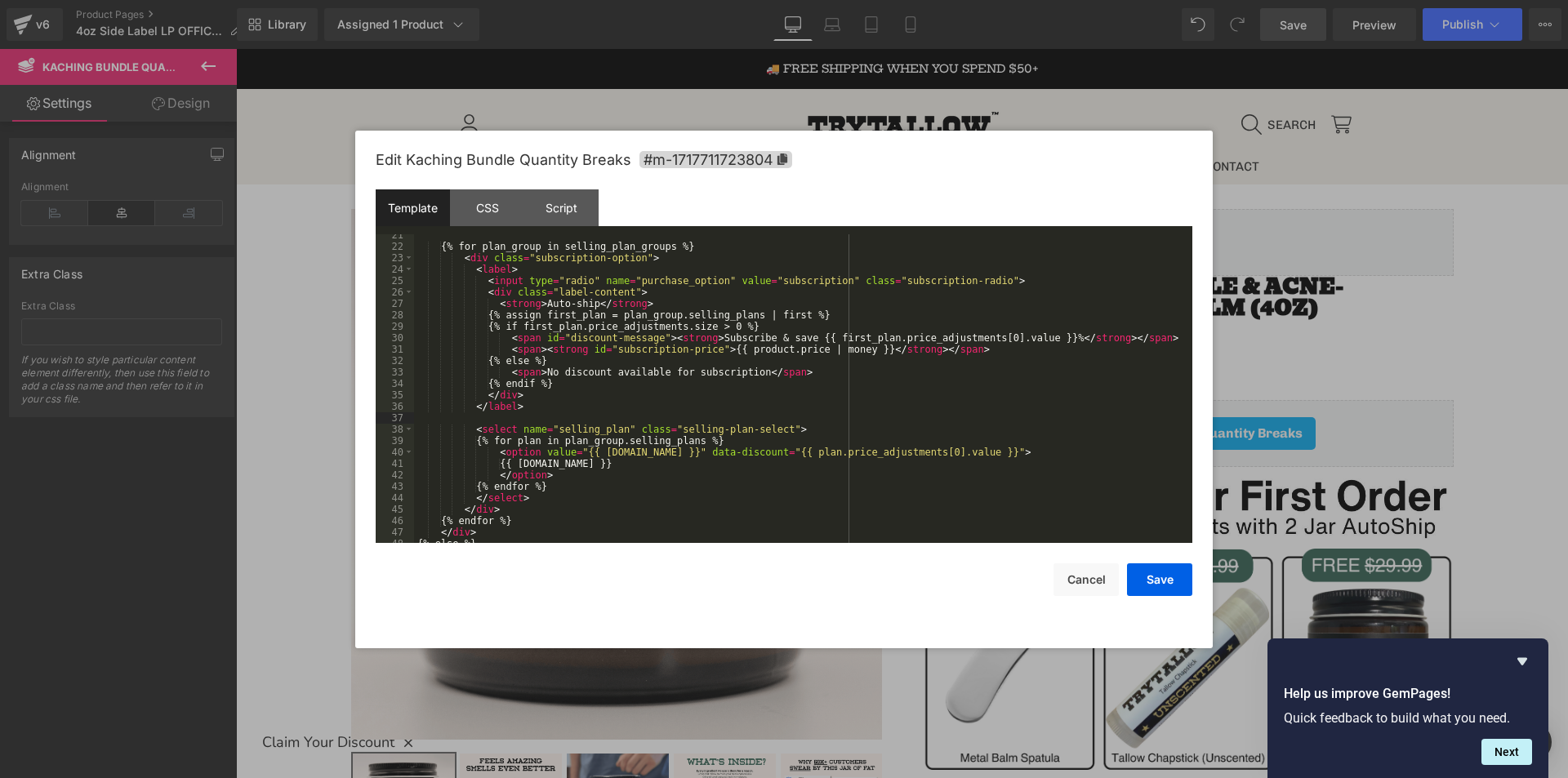
click at [504, 404] on div "{% for plan_group in selling_plan_groups %} < div class = "subscription-option"…" at bounding box center [800, 394] width 772 height 331
click at [491, 403] on div "{% for plan_group in selling_plan_groups %} < div class = "subscription-option"…" at bounding box center [800, 394] width 772 height 331
click at [564, 433] on div "{% for plan_group in selling_plan_groups %} < div class = "subscription-option"…" at bounding box center [800, 394] width 772 height 331
click at [693, 425] on div "{% for plan_group in selling_plan_groups %} < div class = "subscription-option"…" at bounding box center [800, 394] width 772 height 331
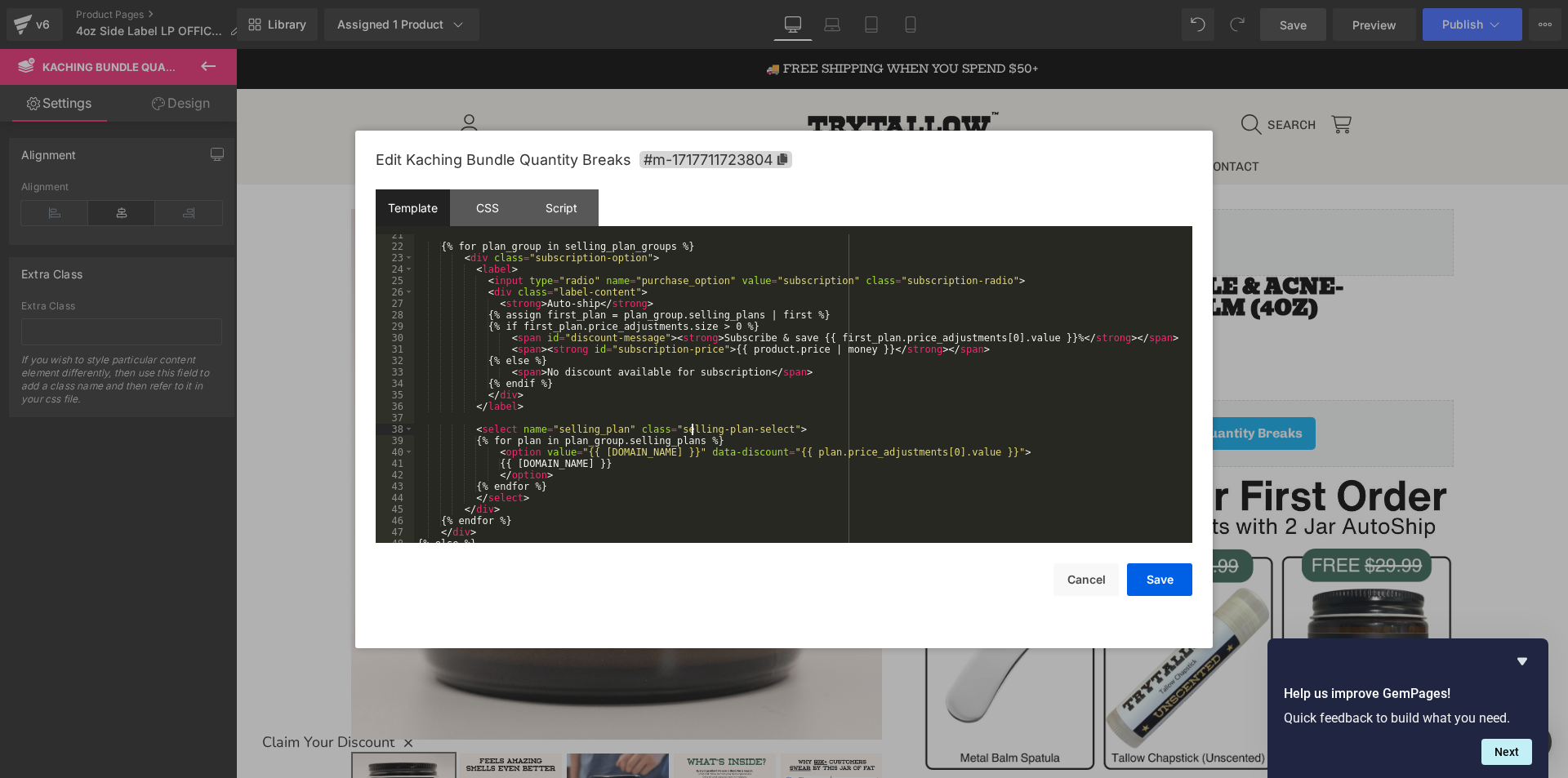
click at [693, 425] on div "{% for plan_group in selling_plan_groups %} < div class = "subscription-option"…" at bounding box center [800, 394] width 772 height 331
click at [717, 425] on div "{% for plan_group in selling_plan_groups %} < div class = "subscription-option"…" at bounding box center [800, 394] width 772 height 331
click at [520, 420] on div "{% for plan_group in selling_plan_groups %} < div class = "subscription-option"…" at bounding box center [800, 394] width 772 height 331
click at [529, 442] on div "{% for plan_group in selling_plan_groups %} < div class = "subscription-option"…" at bounding box center [800, 394] width 772 height 331
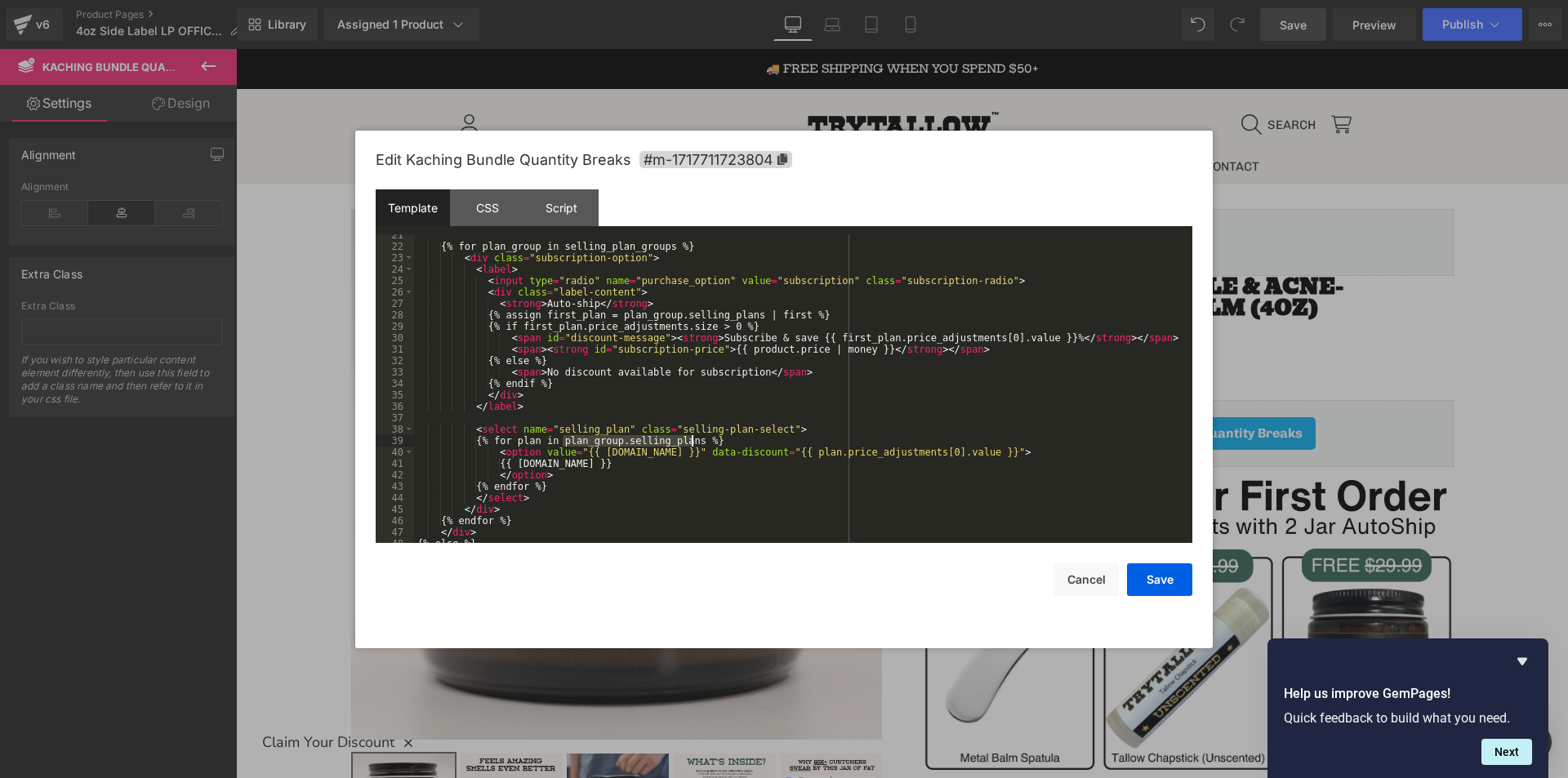
drag, startPoint x: 564, startPoint y: 444, endPoint x: 692, endPoint y: 438, distance: 128.1
click at [692, 438] on div "{% for plan_group in selling_plan_groups %} < div class = "subscription-option"…" at bounding box center [800, 394] width 772 height 331
click at [711, 441] on div "{% for plan_group in selling_plan_groups %} < div class = "subscription-option"…" at bounding box center [800, 394] width 772 height 331
click at [575, 436] on div "{% for plan_group in selling_plan_groups %} < div class = "subscription-option"…" at bounding box center [800, 394] width 772 height 331
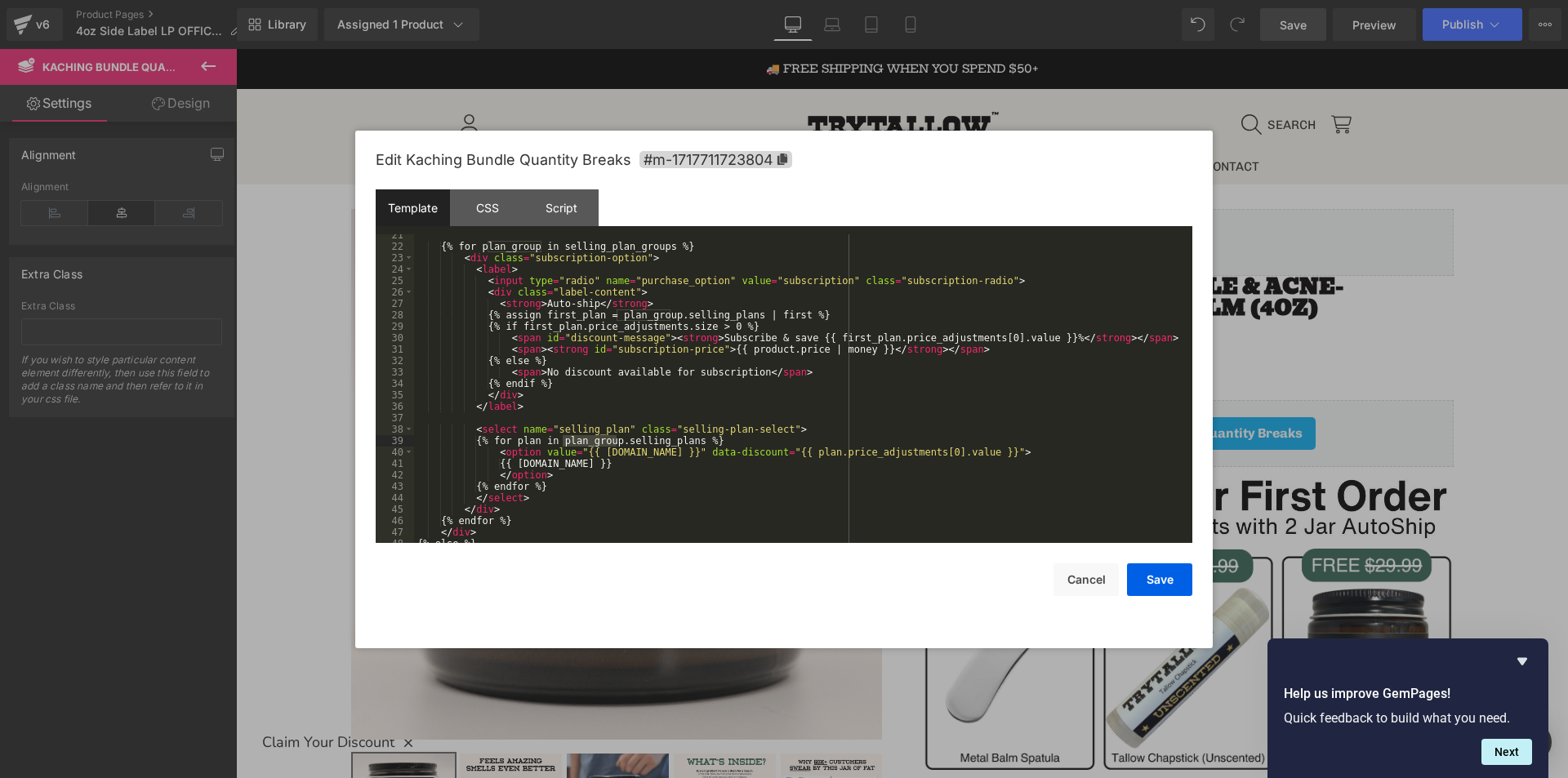
scroll to position [196, 0]
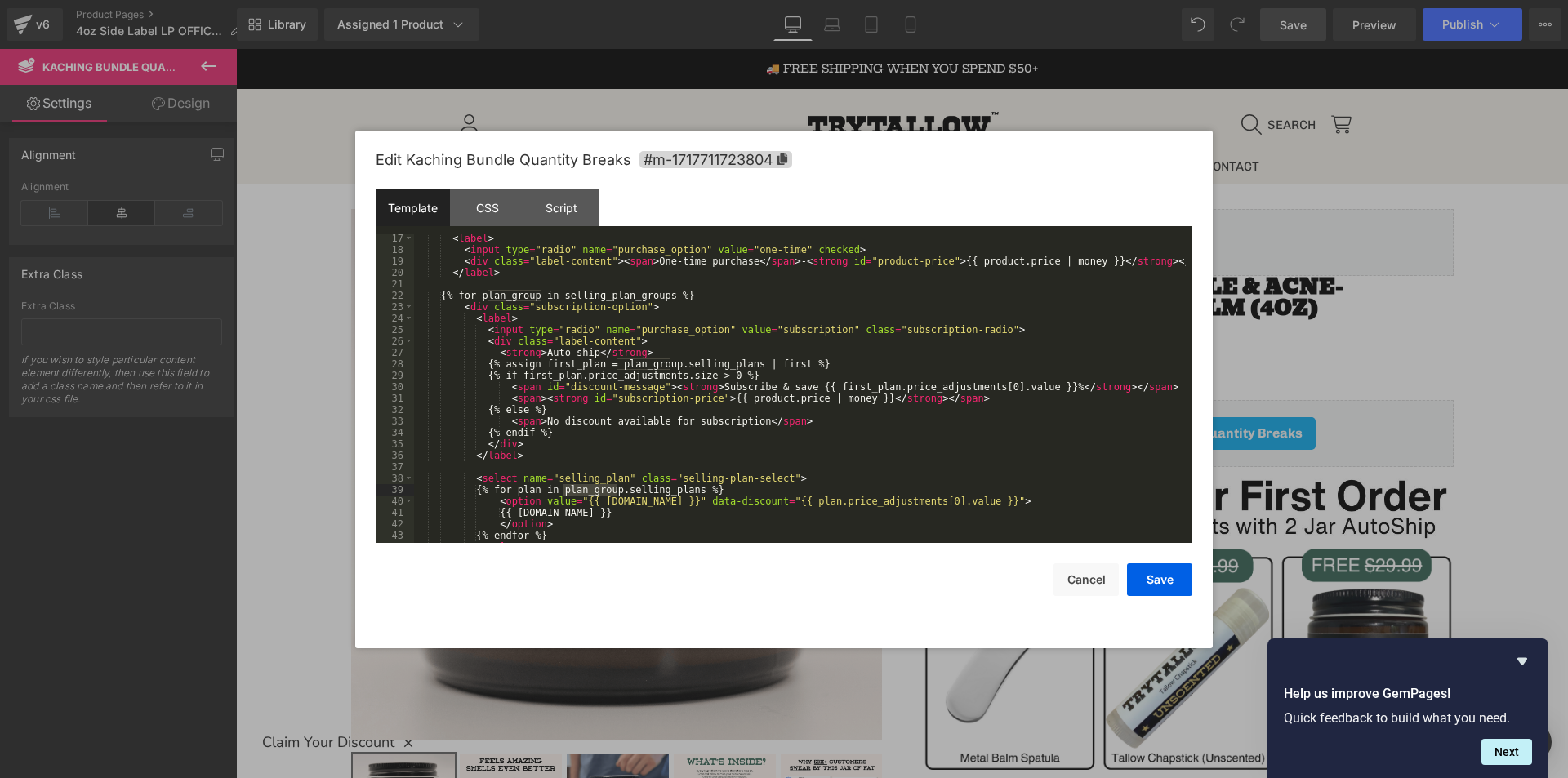
click at [689, 492] on div "< label > < input type = "radio" name = "purchase_option" value = "one-time" ch…" at bounding box center [800, 398] width 772 height 331
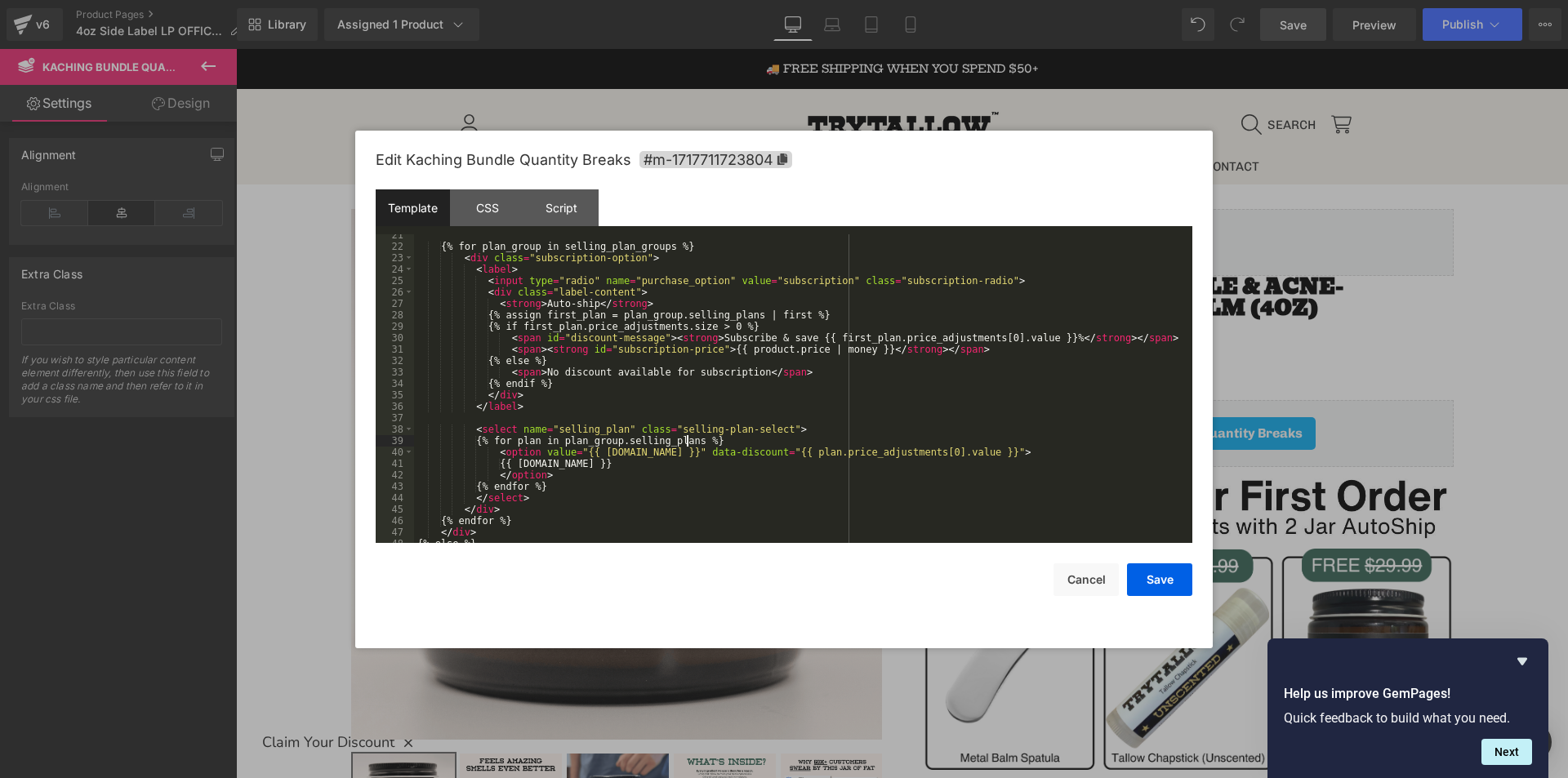
click at [570, 484] on div "{% for plan_group in selling_plan_groups %} < div class = "subscription-option"…" at bounding box center [800, 394] width 772 height 331
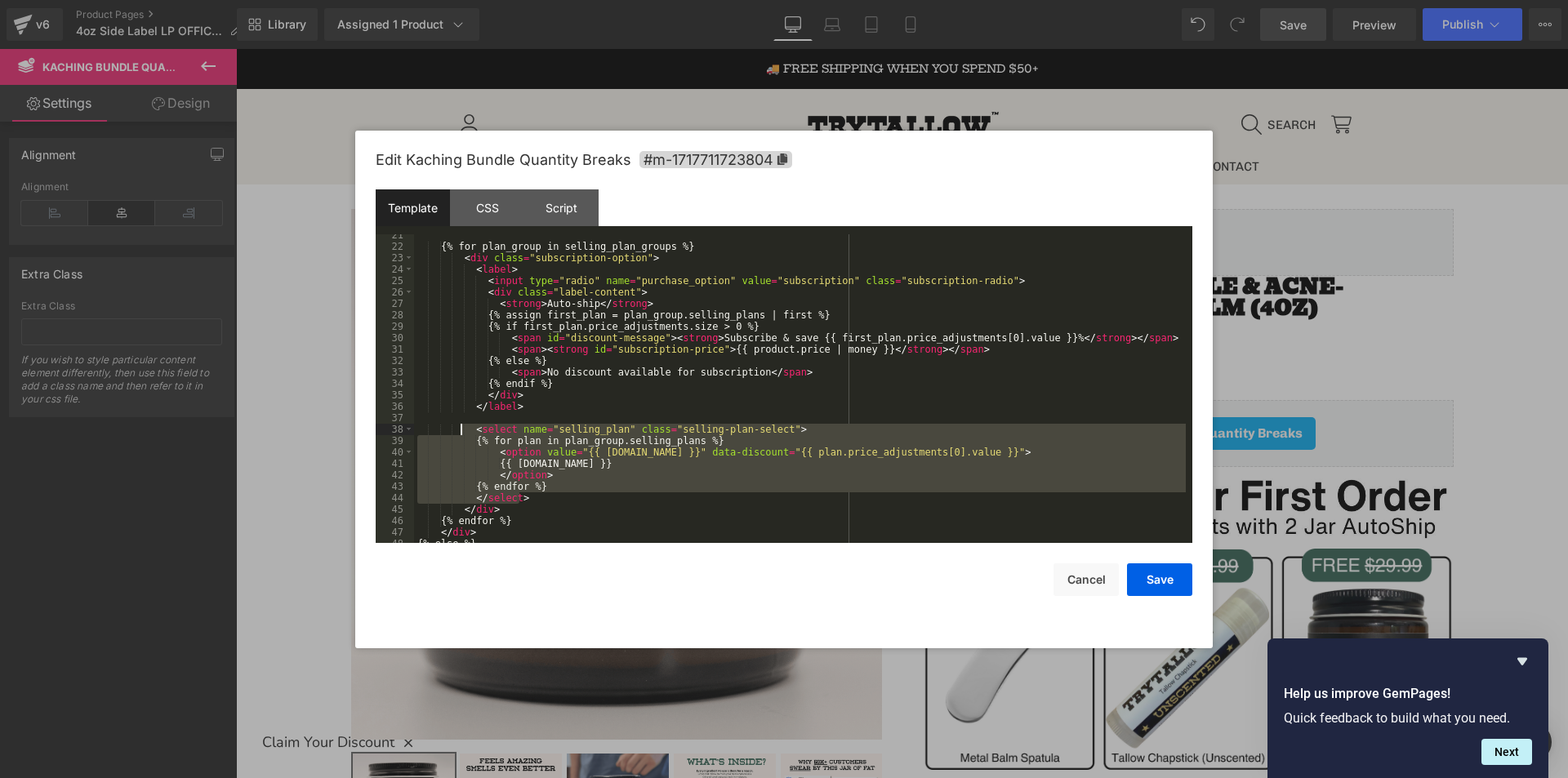
drag, startPoint x: 529, startPoint y: 499, endPoint x: 462, endPoint y: 430, distance: 96.2
click at [462, 430] on div "{% for plan_group in selling_plan_groups %} < div class = "subscription-option"…" at bounding box center [800, 394] width 772 height 331
click at [769, 397] on div "{% for plan_group in selling_plan_groups %} < div class = "subscription-option"…" at bounding box center [800, 394] width 772 height 331
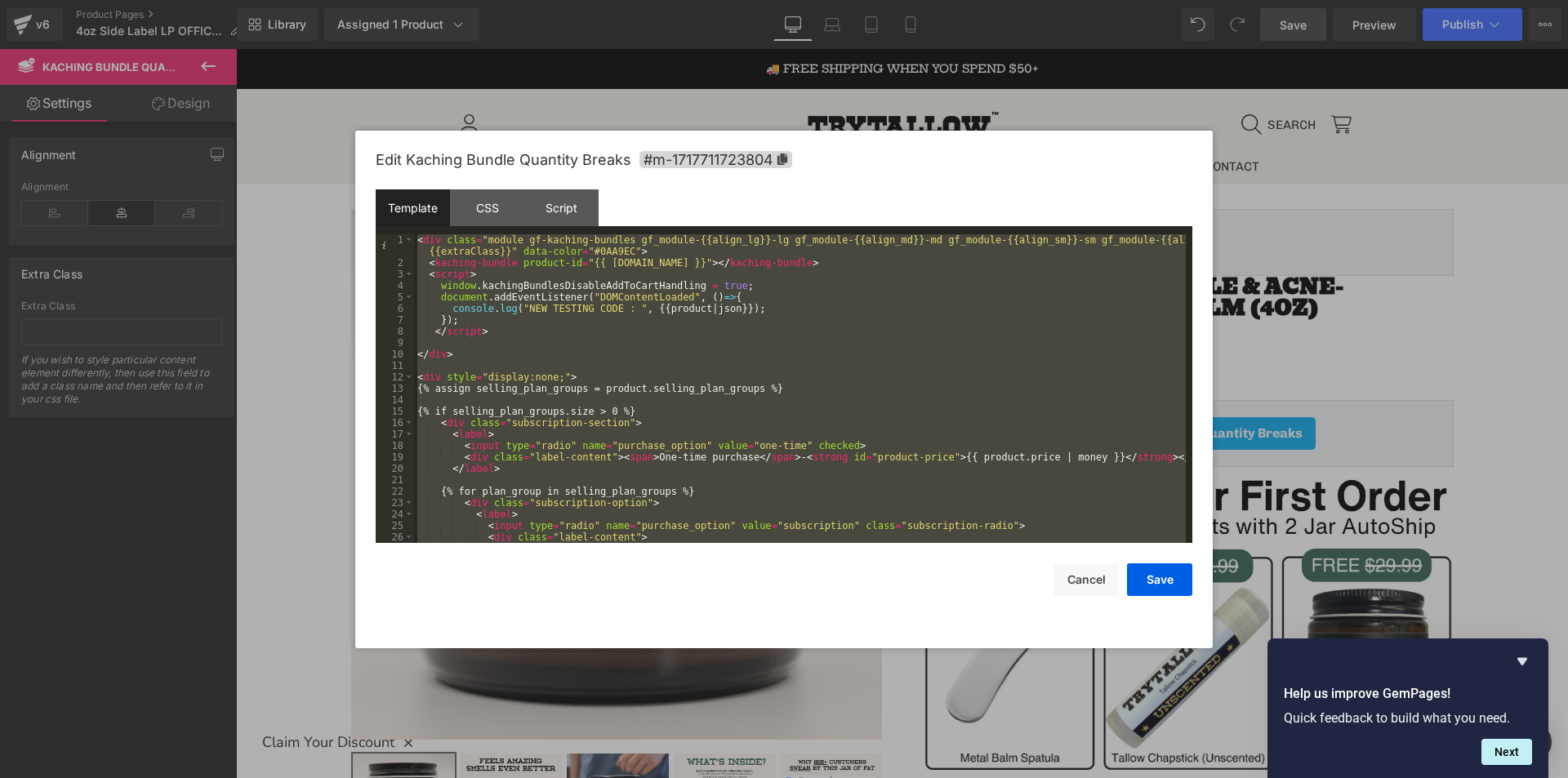
scroll to position [0, 0]
click at [480, 379] on div "< div class = "module gf-kaching-bundles gf_module-{{align_lg}}-lg gf_module-{{…" at bounding box center [800, 388] width 772 height 308
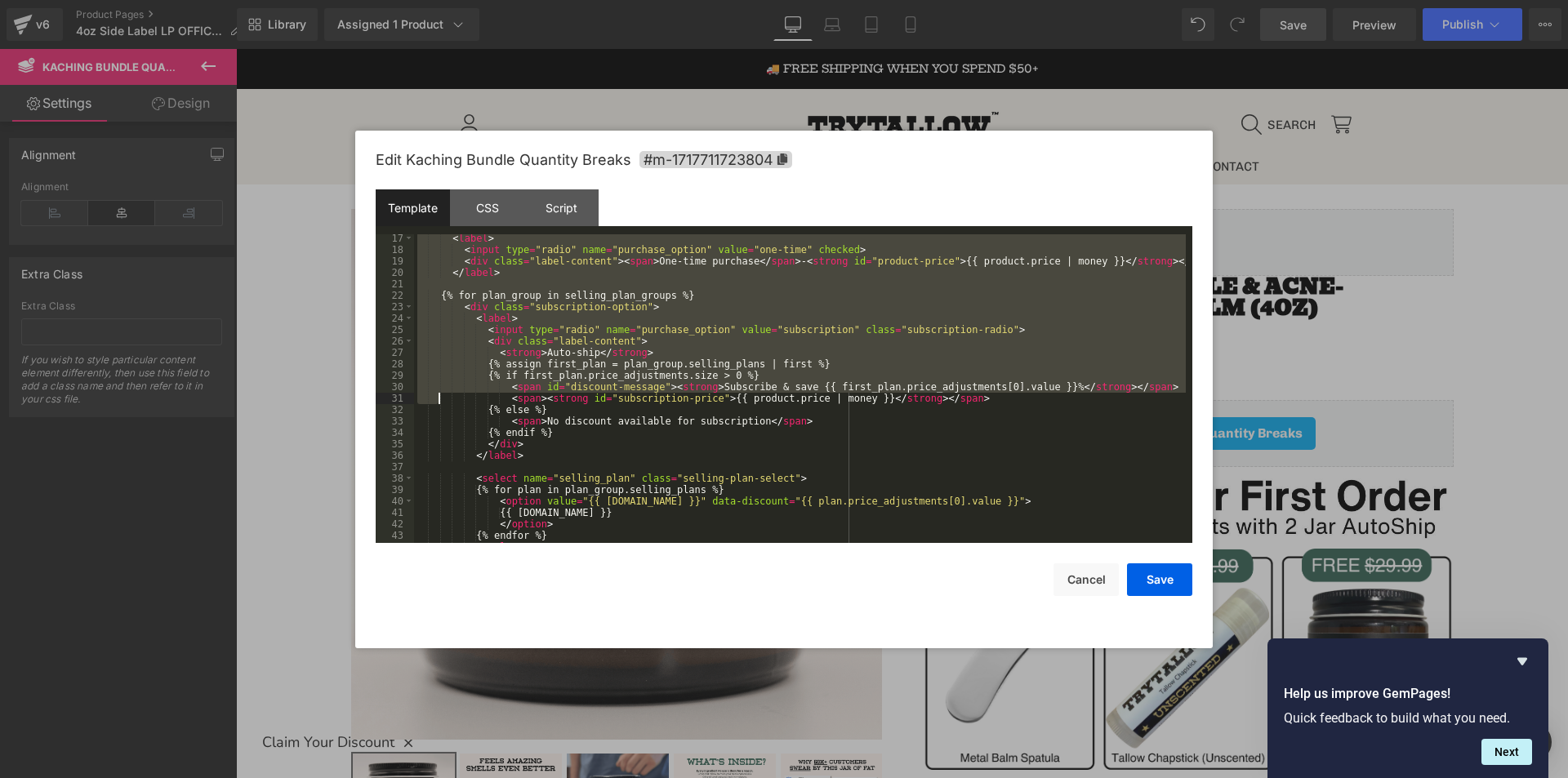
scroll to position [286, 0]
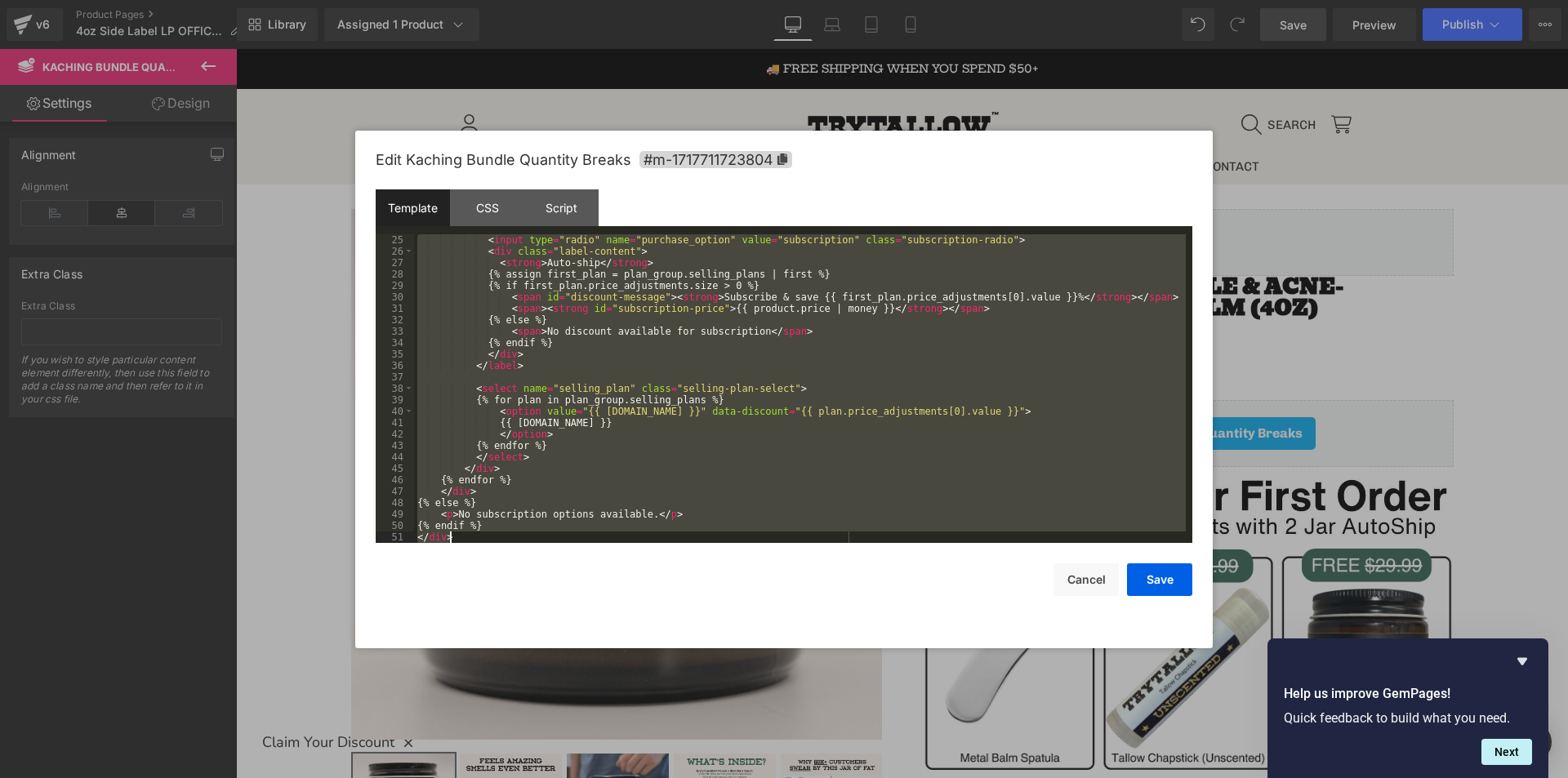
drag, startPoint x: 417, startPoint y: 373, endPoint x: 489, endPoint y: 540, distance: 181.9
click at [489, 540] on div "< input type = "radio" name = "purchase_option" value = "subscription" class = …" at bounding box center [800, 399] width 772 height 331
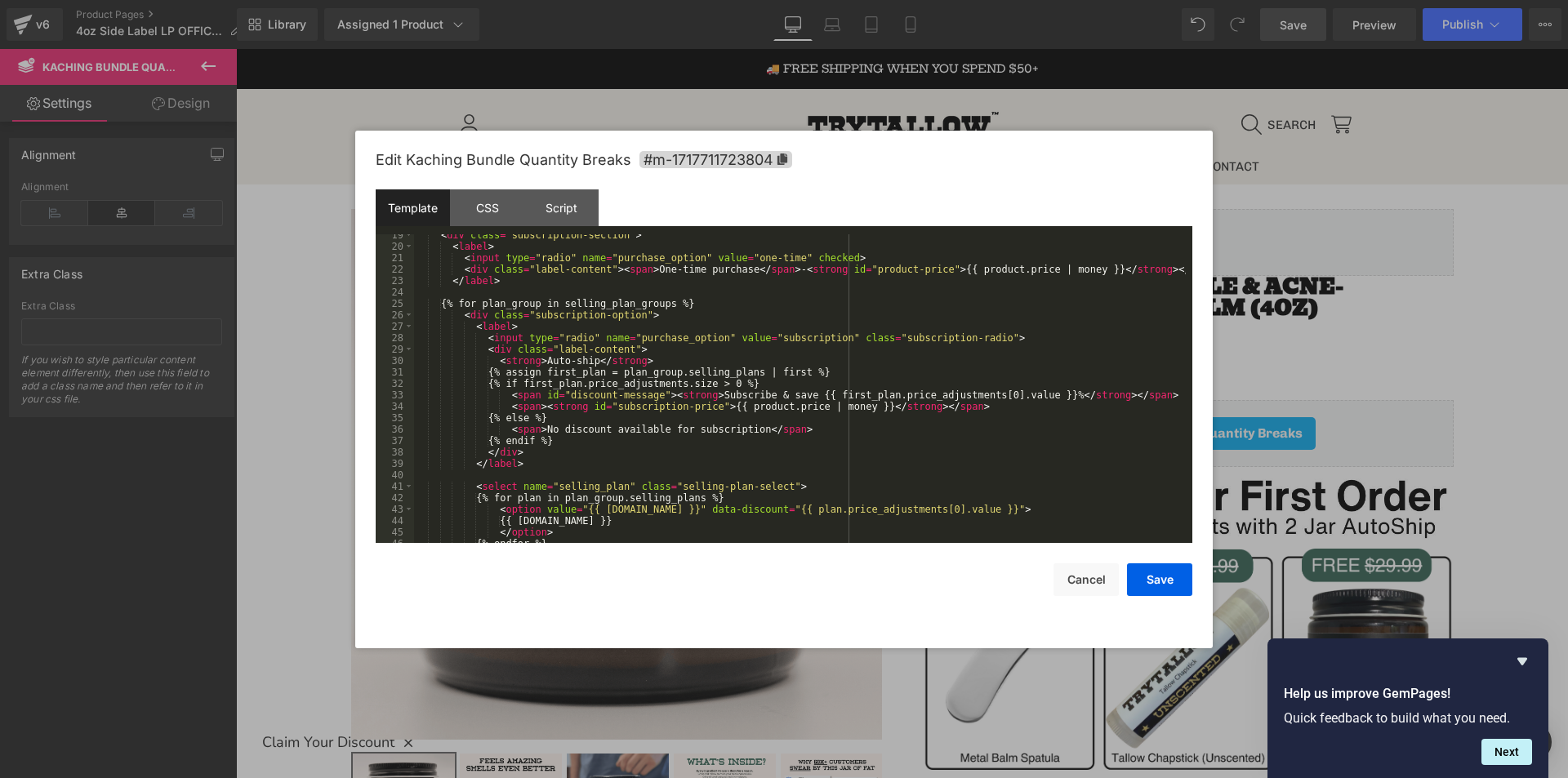
scroll to position [75, 0]
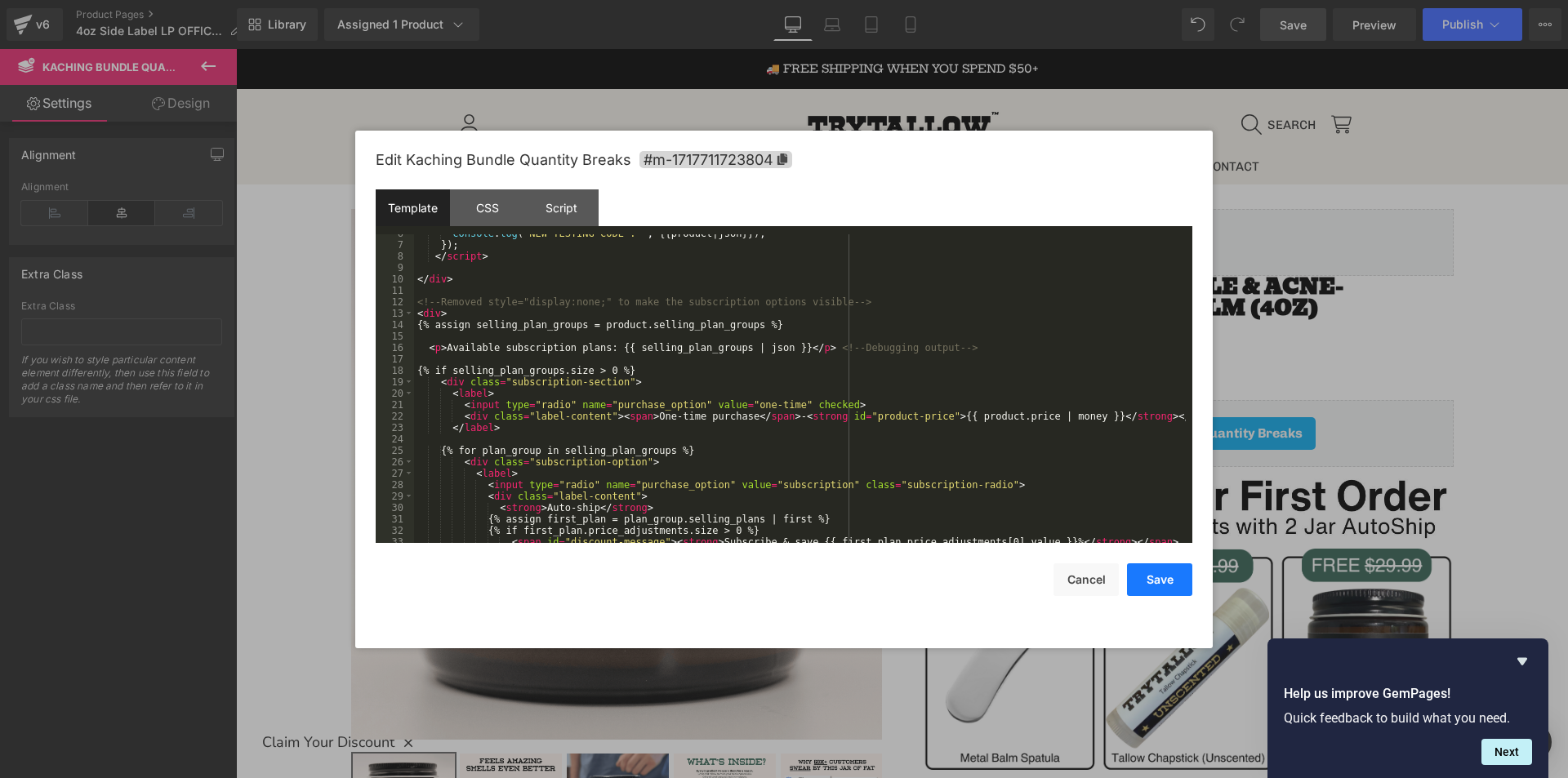
click at [1154, 574] on button "Save" at bounding box center [1160, 579] width 65 height 33
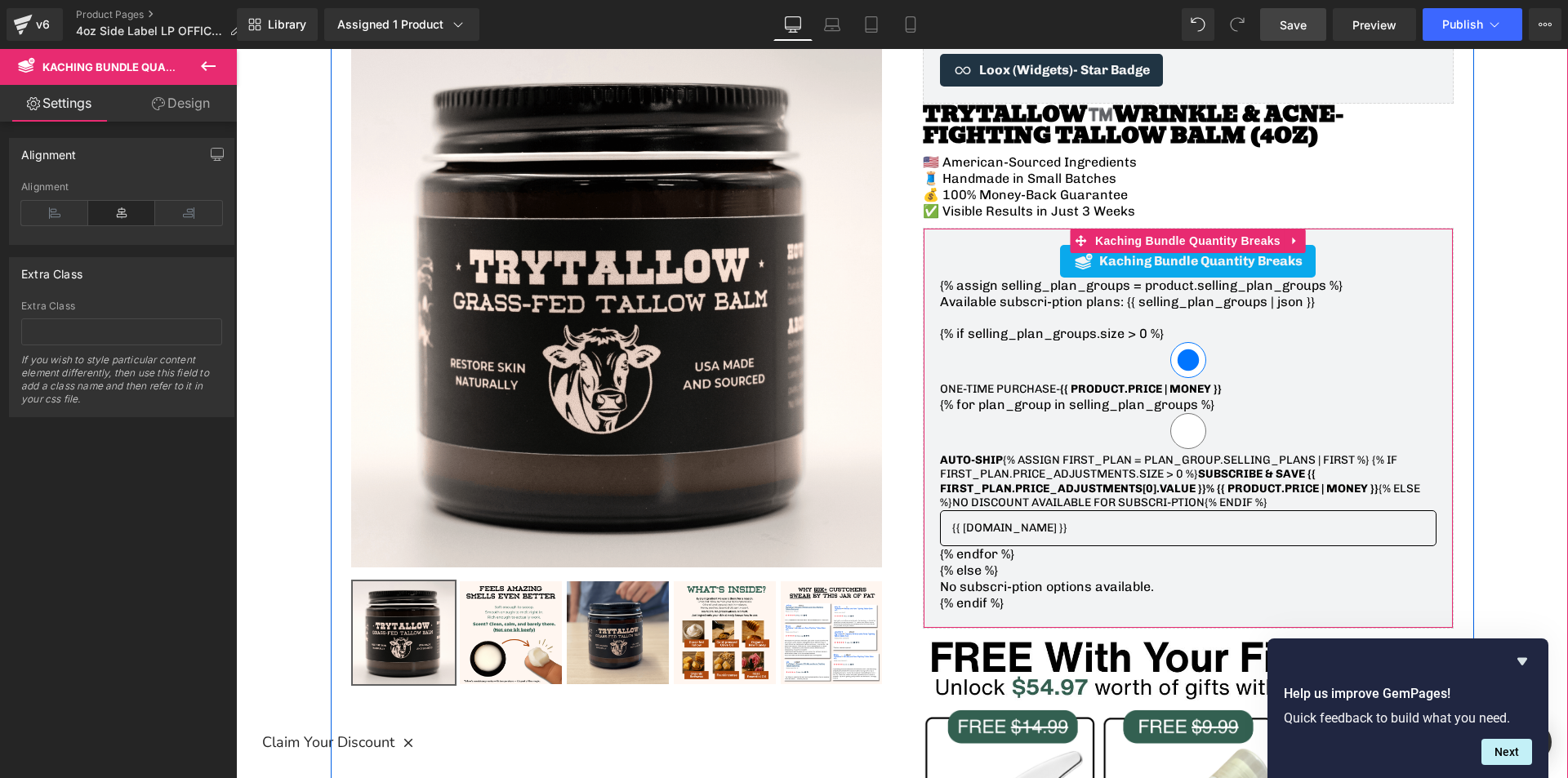
scroll to position [245, 0]
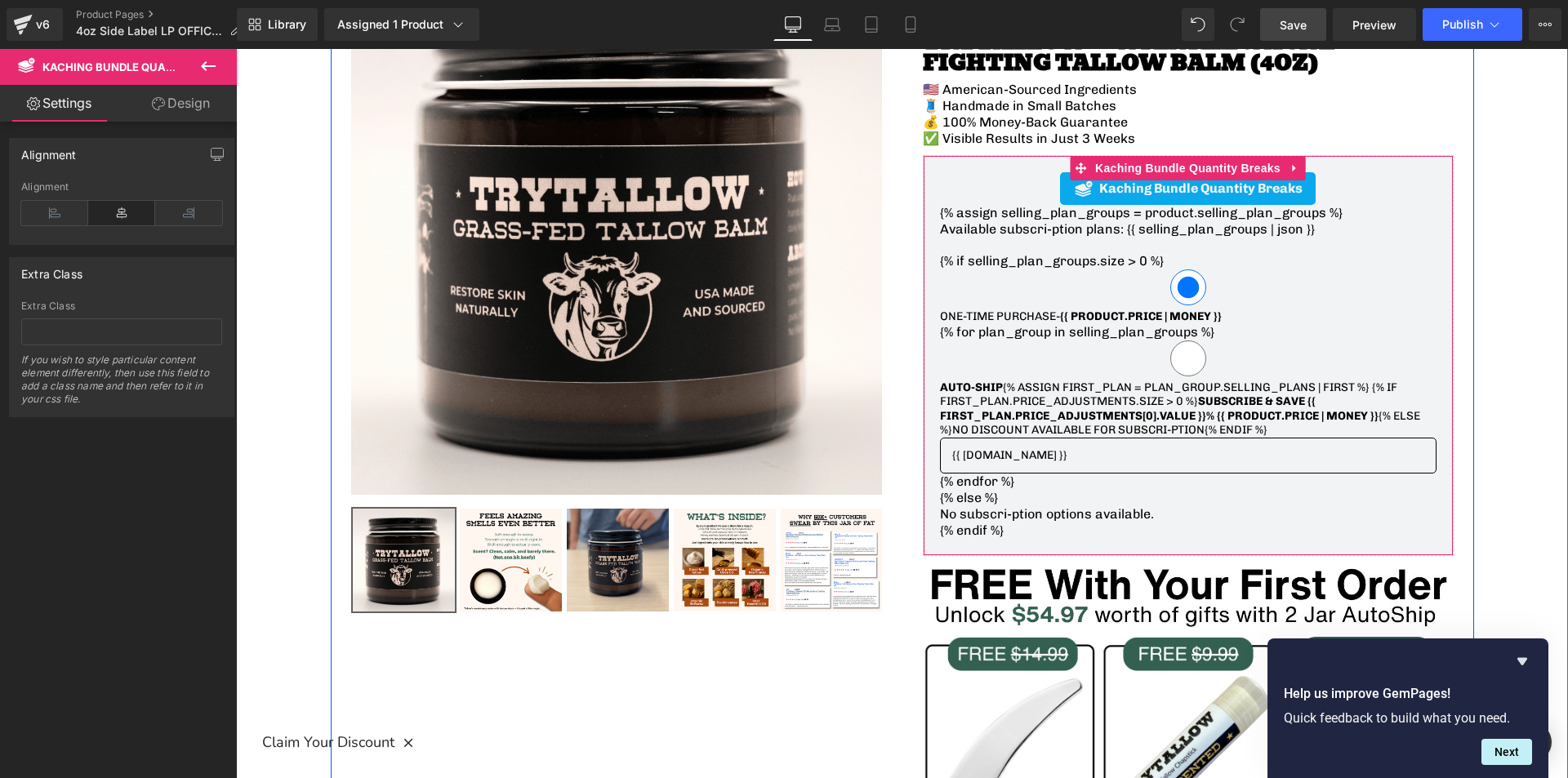
click at [1153, 461] on select "{% for plan in plan_group.selling_plans %} {{ plan.name }} {% endfor %}" at bounding box center [1187, 456] width 497 height 36
click at [1178, 359] on input "Auto-ship {% assign first_plan = plan_group.selling_plans | first %} {% if firs…" at bounding box center [1187, 358] width 497 height 36
radio input "true"
click at [1183, 266] on div "{% assign selling_plan_groups = product.selling_plan_groups %} Available subscr…" at bounding box center [1187, 371] width 497 height 334
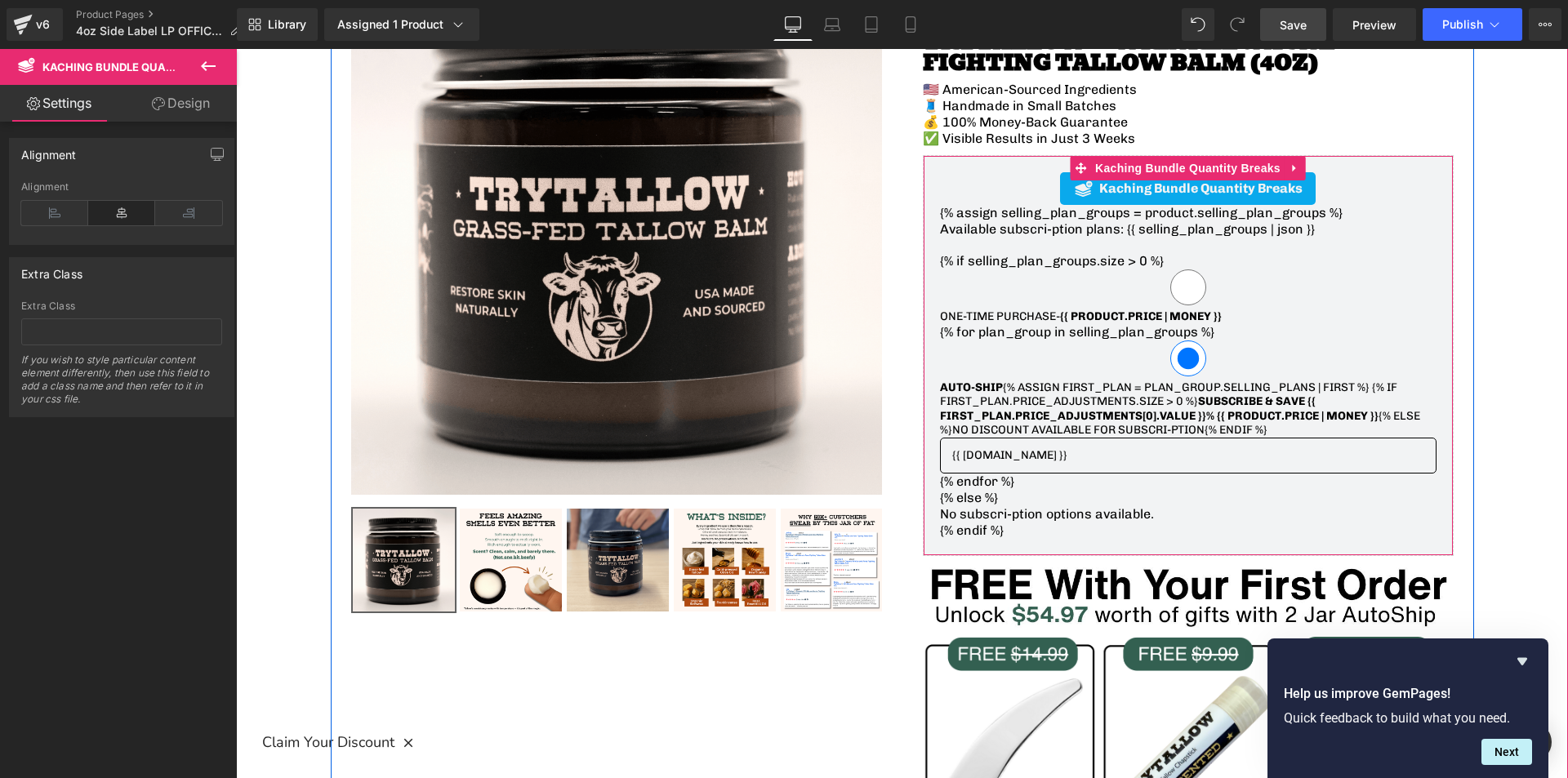
click at [1183, 282] on input "One-time purchase - {{ product.price | money }}" at bounding box center [1187, 287] width 497 height 36
radio input "true"
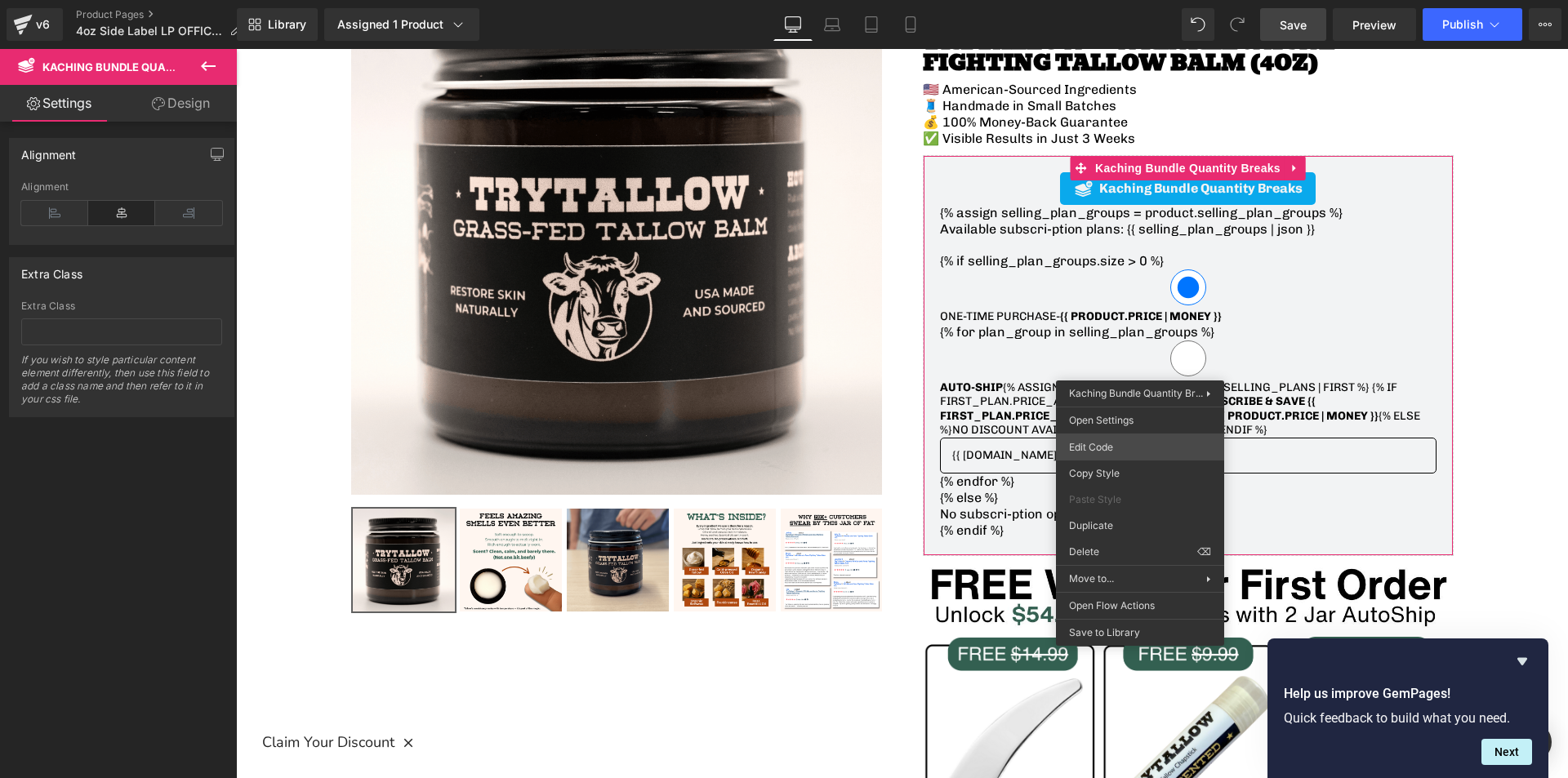
click at [1104, 0] on div "You are previewing how the will restyle your page. You can not edit Elements in…" at bounding box center [784, 0] width 1568 height 0
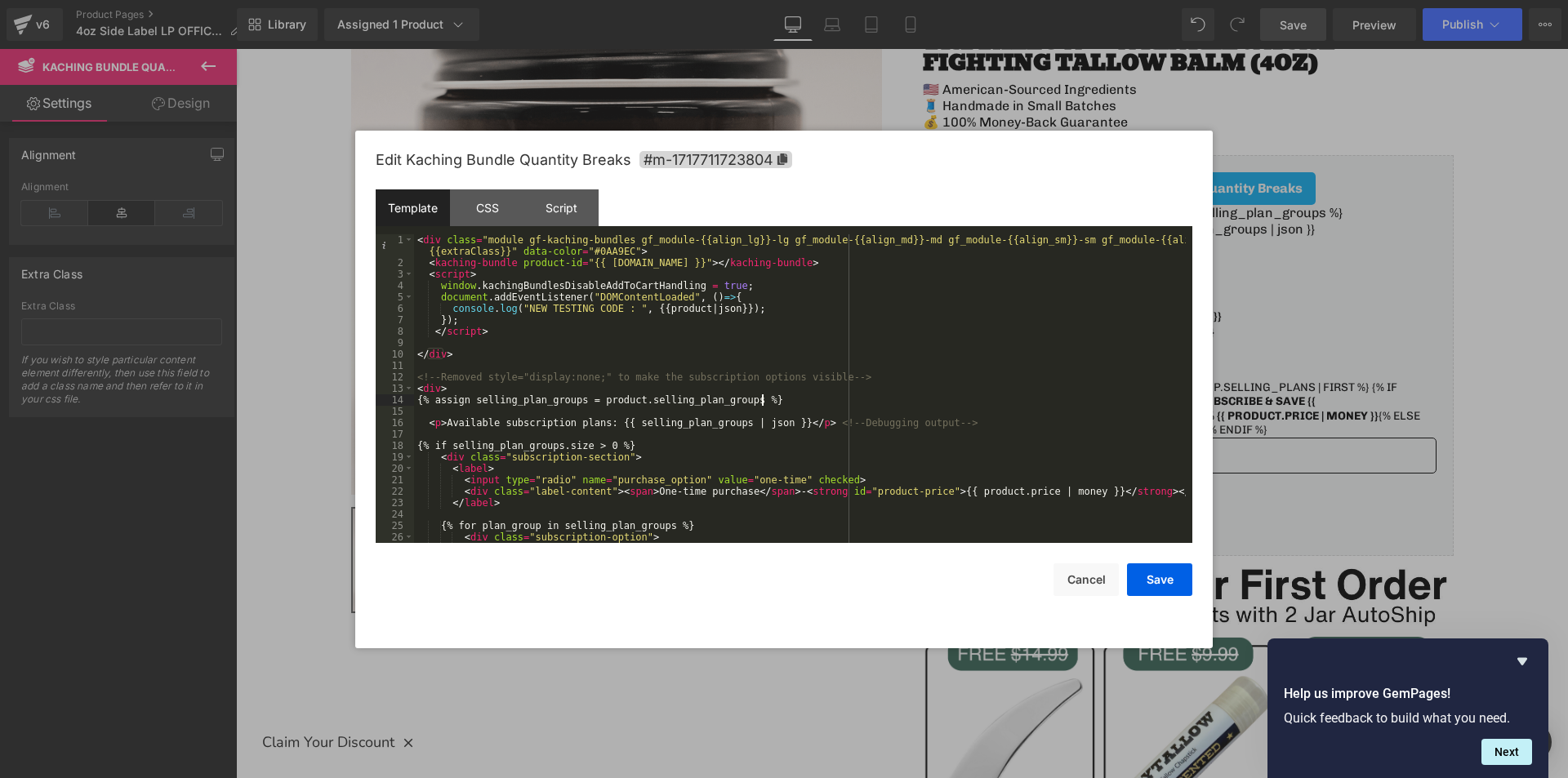
click at [790, 401] on div "< div class = "module gf-kaching-bundles gf_module-{{align_lg}}-lg gf_module-{{…" at bounding box center [800, 405] width 772 height 343
click at [867, 376] on div "< div class = "module gf-kaching-bundles gf_module-{{align_lg}}-lg gf_module-{{…" at bounding box center [800, 405] width 772 height 343
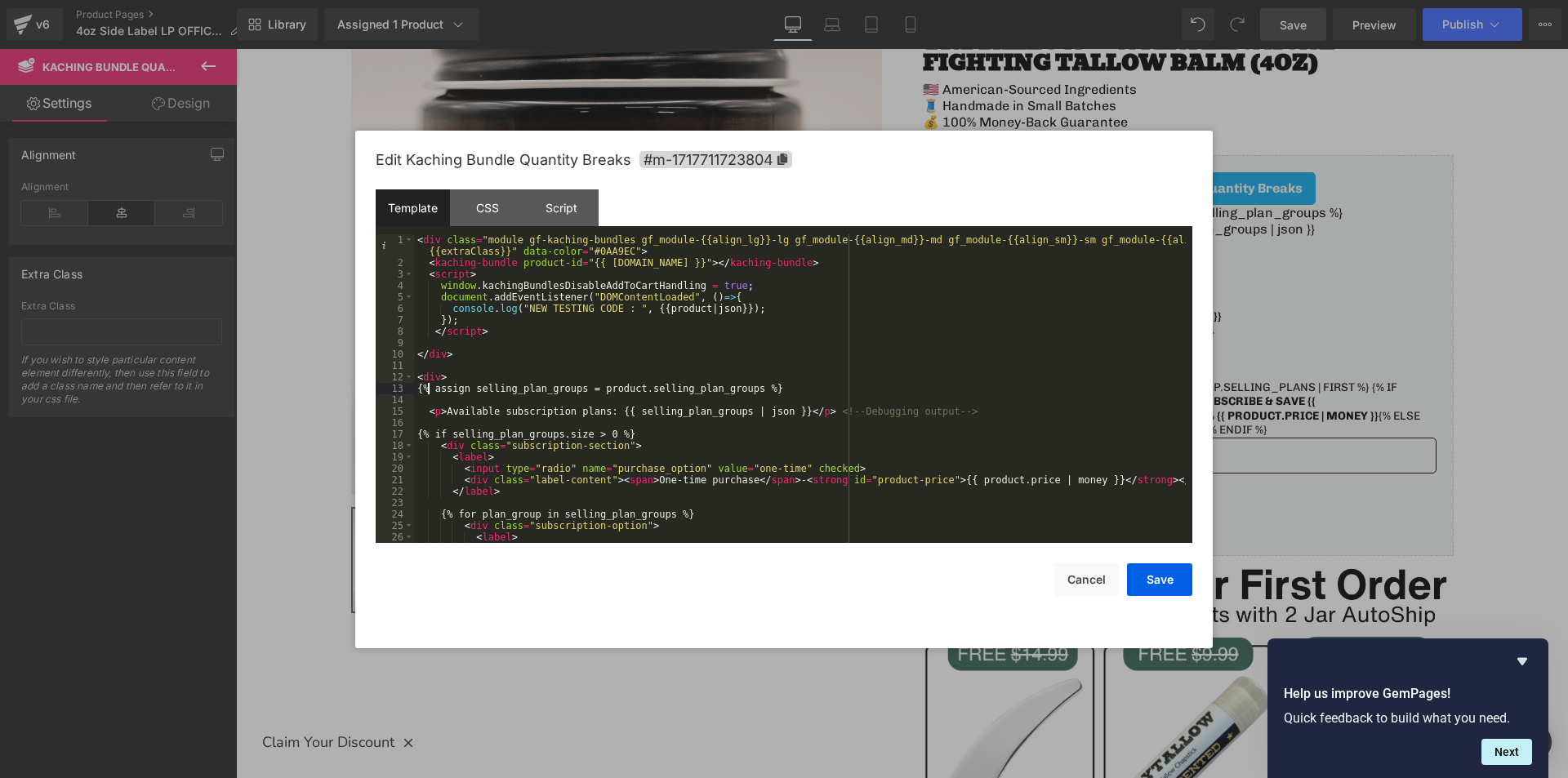
scroll to position [49, 0]
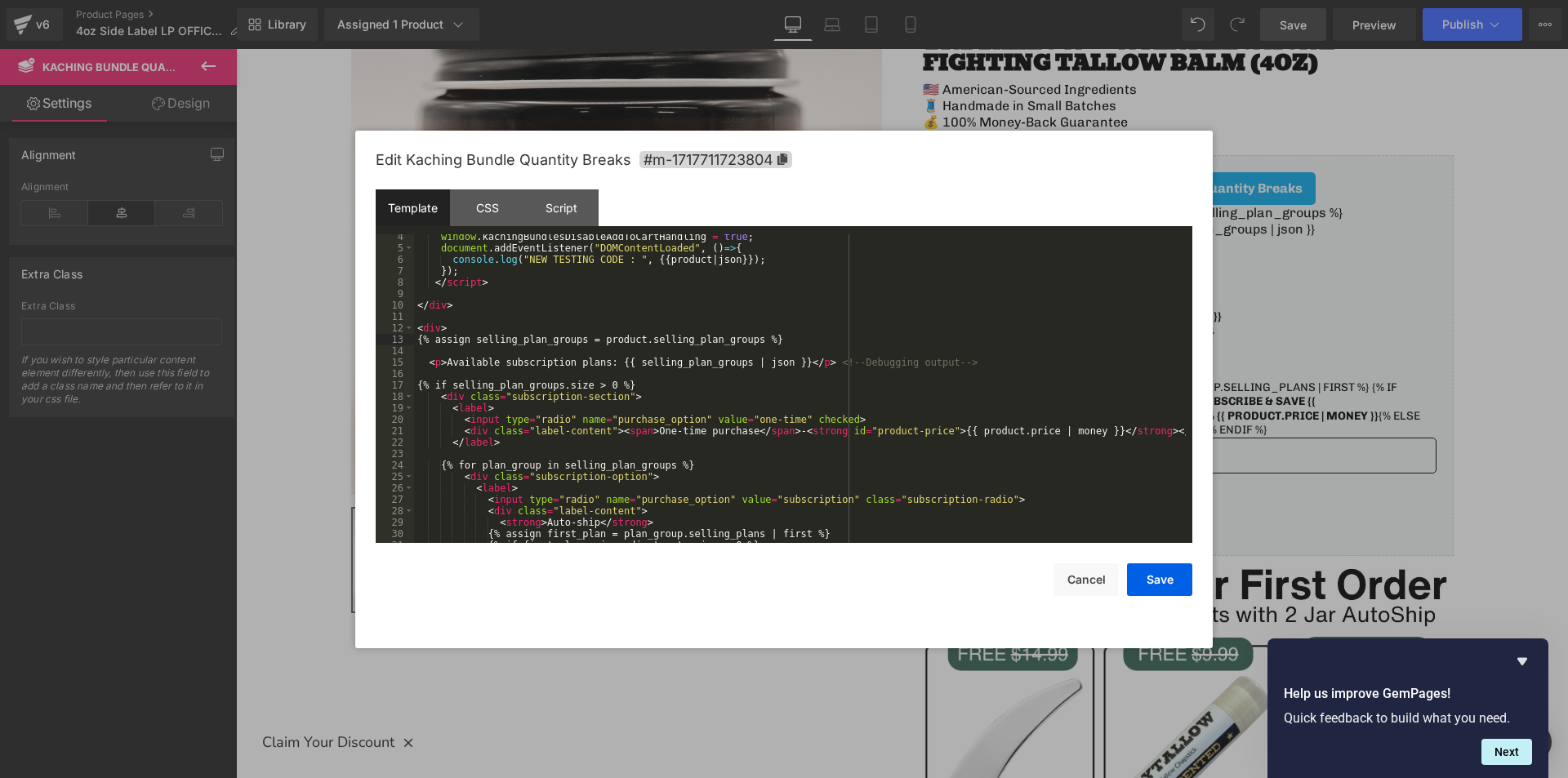
click at [964, 362] on div "window . kachingBundlesDisableAddToCartHandling = true ; document . addEventLis…" at bounding box center [800, 396] width 772 height 331
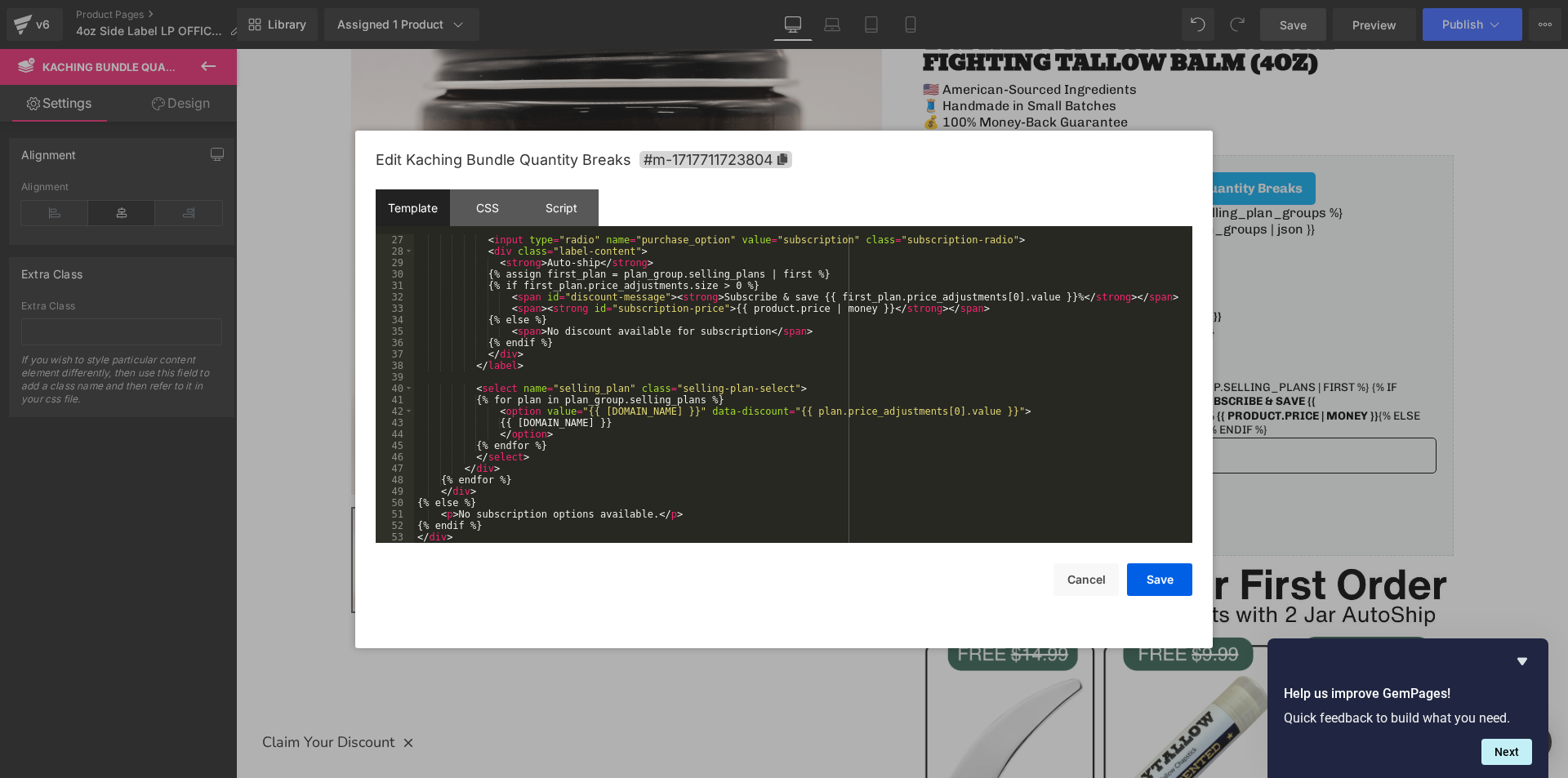
scroll to position [308, 0]
click at [1151, 575] on button "Save" at bounding box center [1160, 579] width 65 height 33
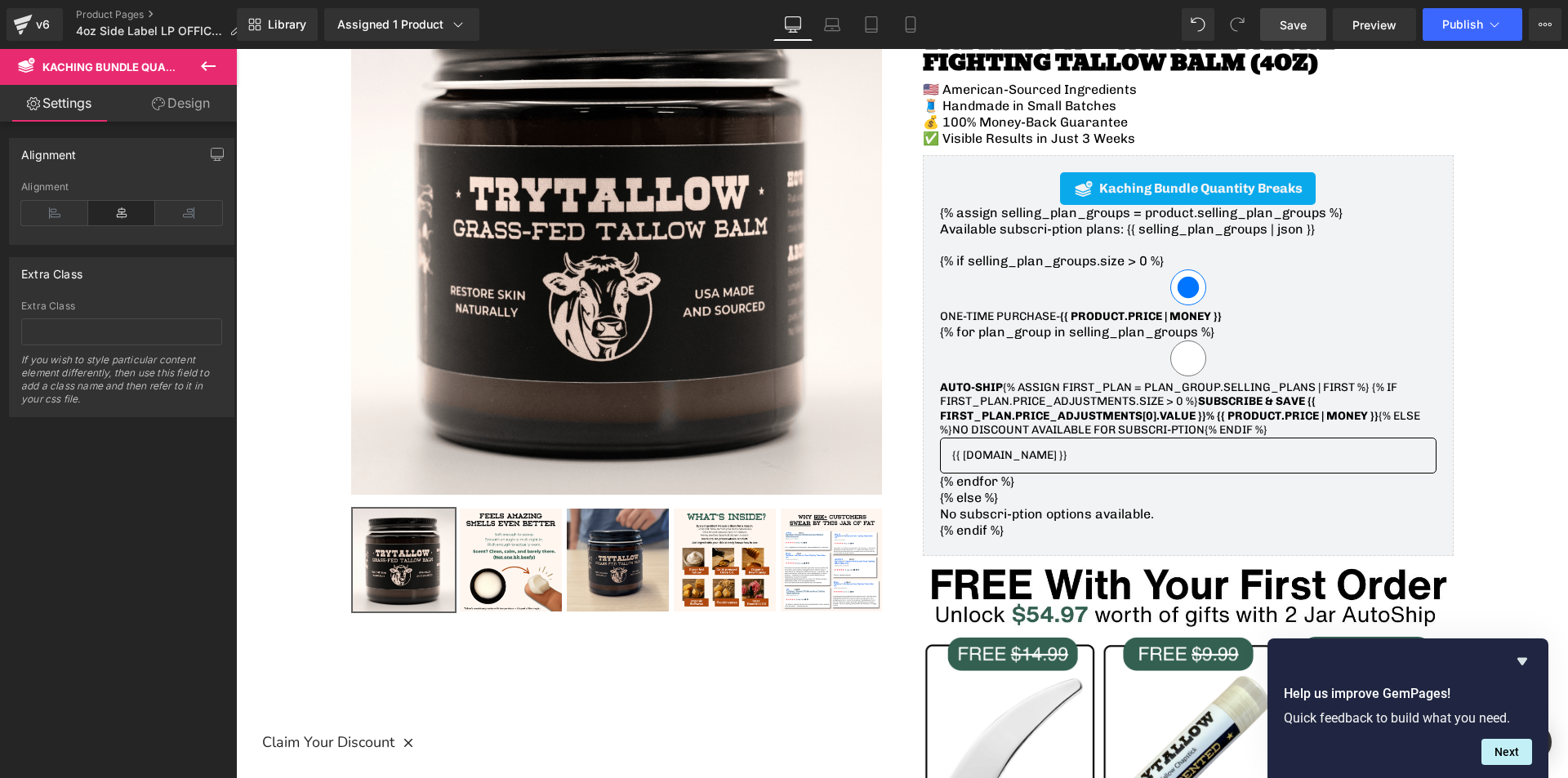
click at [1286, 25] on span "Save" at bounding box center [1293, 25] width 27 height 17
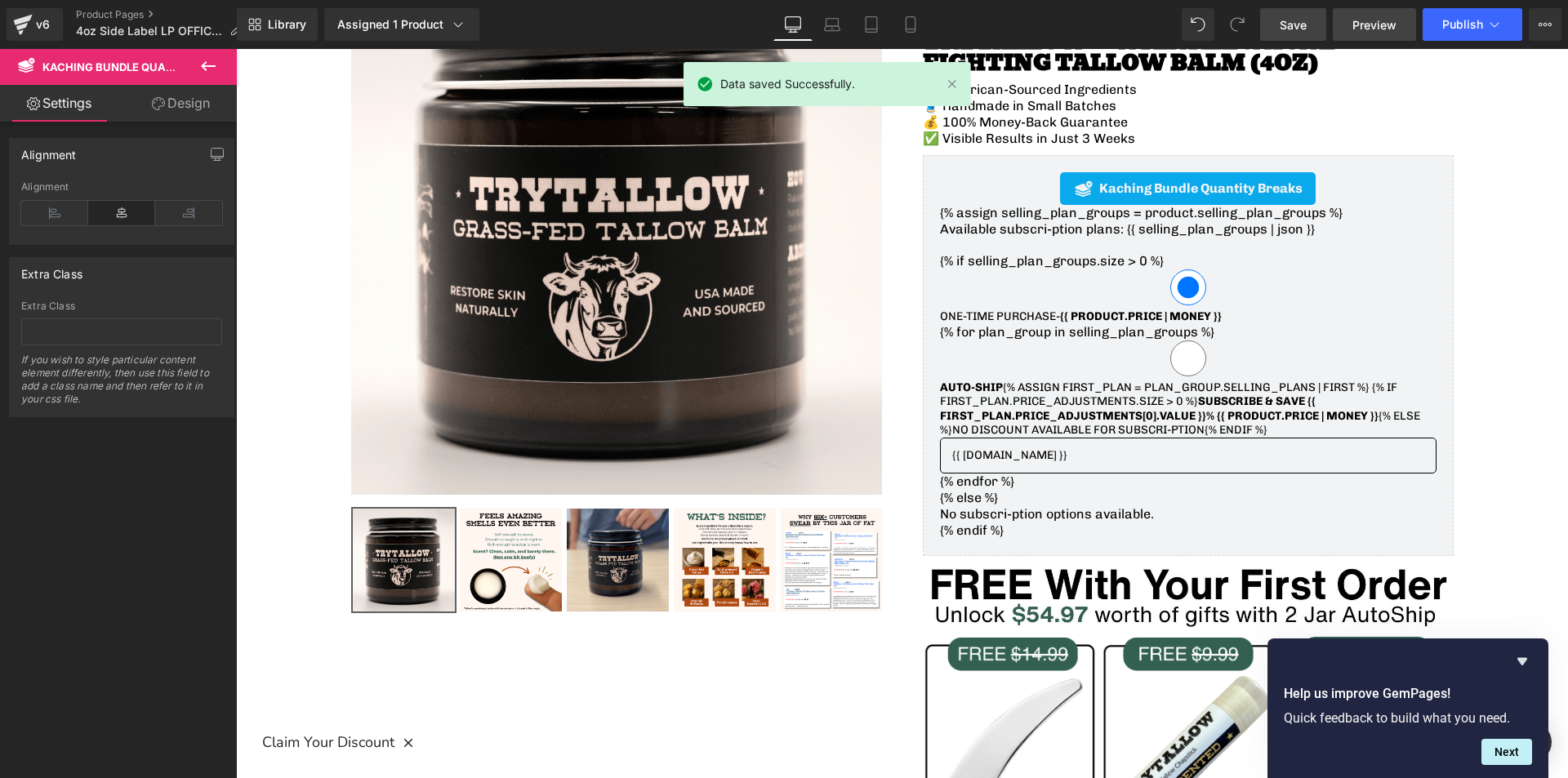
click at [1360, 29] on span "Preview" at bounding box center [1374, 25] width 44 height 17
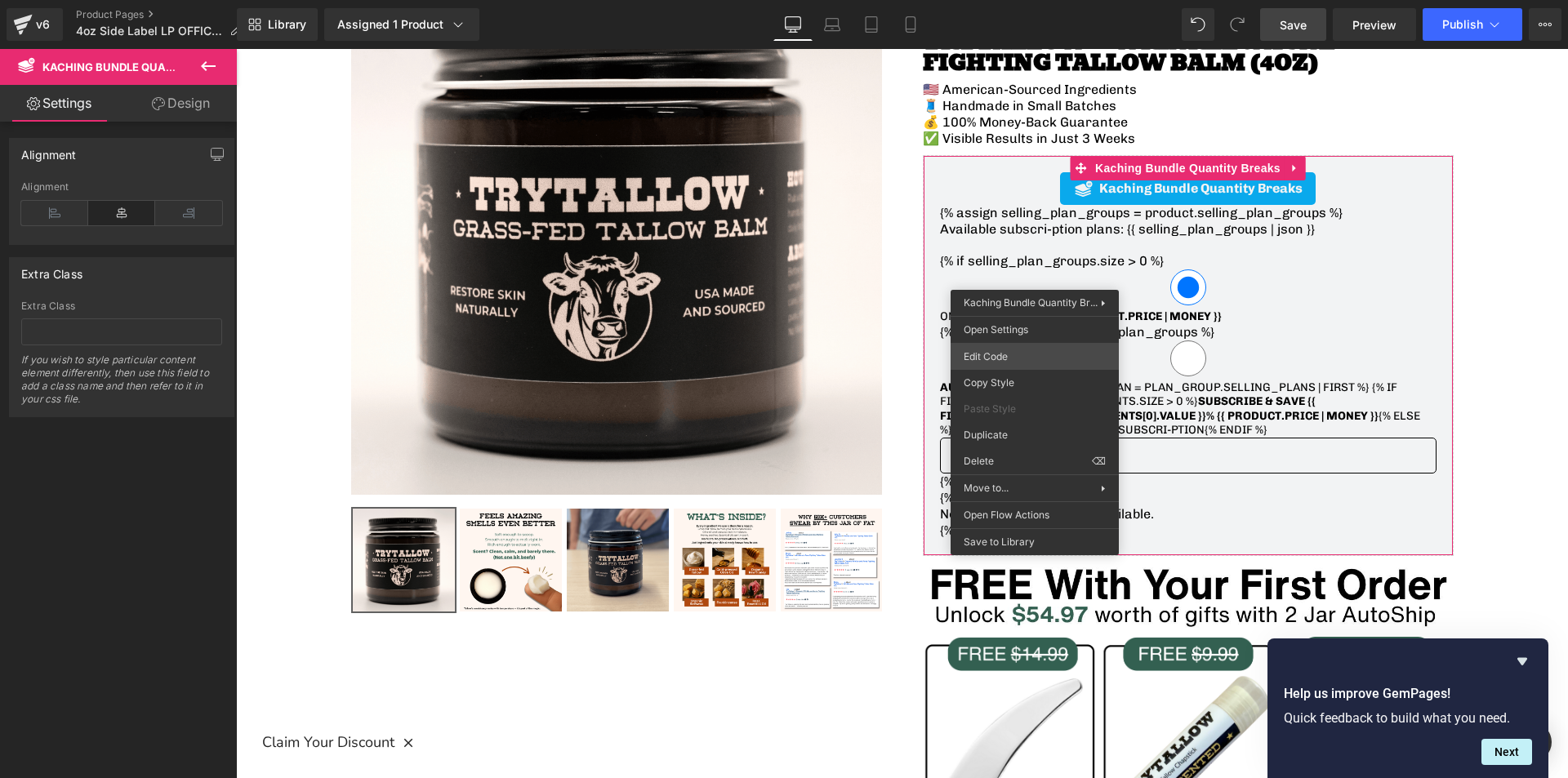
click at [992, 0] on div "You are previewing how the will restyle your page. You can not edit Elements in…" at bounding box center [784, 0] width 1568 height 0
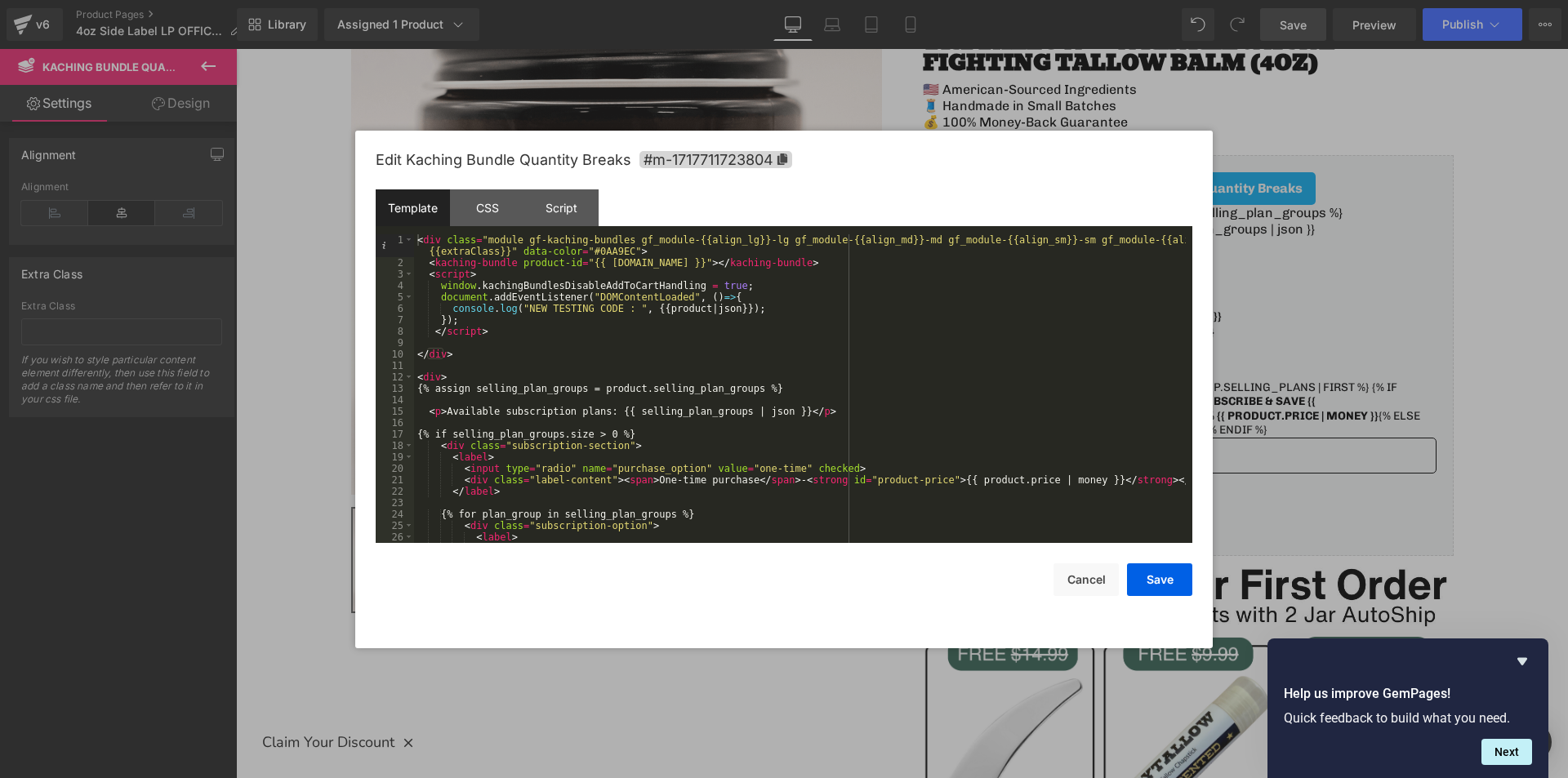
click at [812, 412] on div "< div class = "module gf-kaching-bundles gf_module-{{align_lg}}-lg gf_module-{{…" at bounding box center [800, 405] width 772 height 343
click at [523, 261] on div "< div class = "module gf-kaching-bundles gf_module-{{align_lg}}-lg gf_module-{{…" at bounding box center [800, 405] width 772 height 343
click at [1165, 587] on button "Save" at bounding box center [1160, 579] width 65 height 33
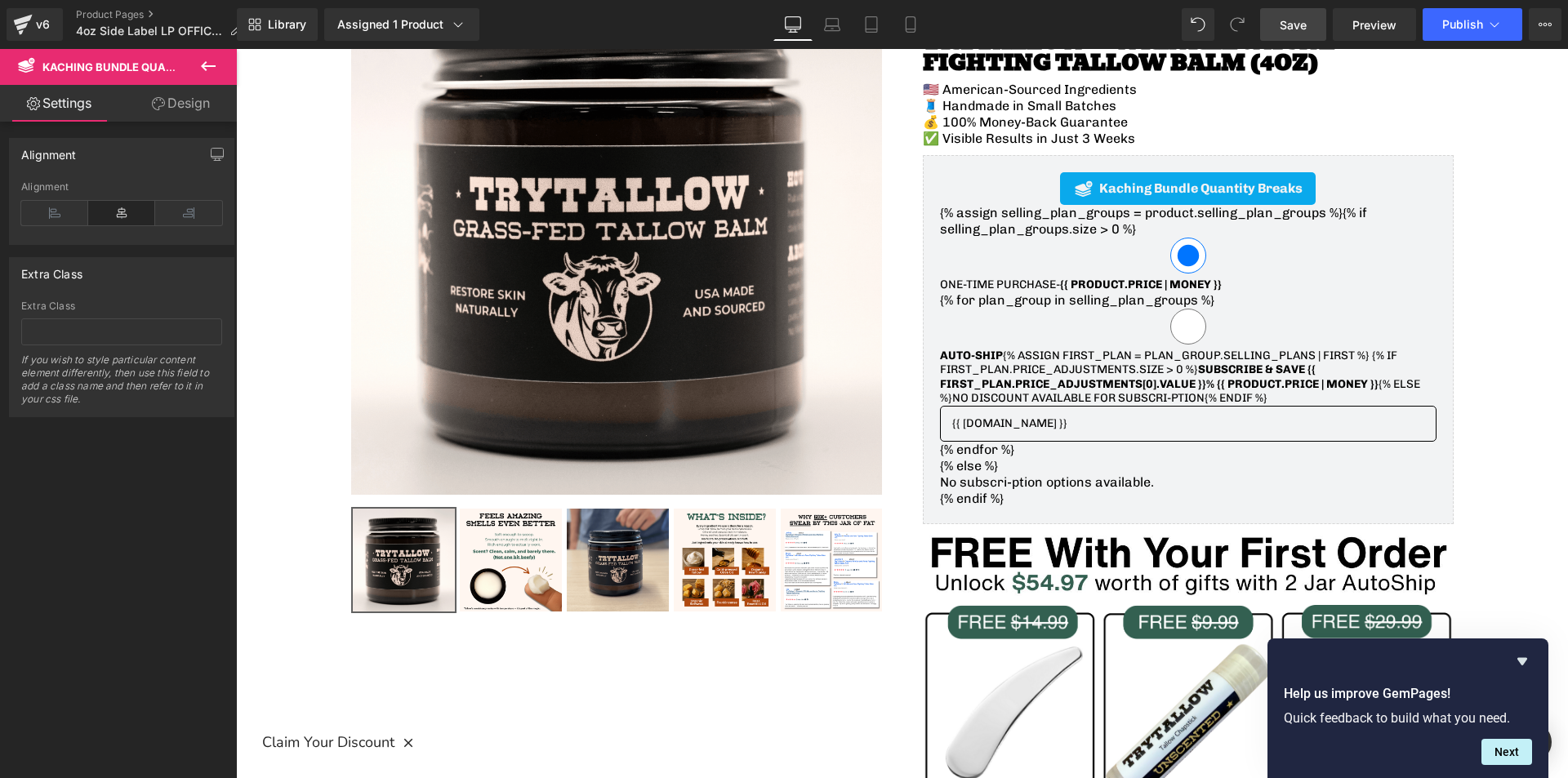
click at [1299, 23] on span "Save" at bounding box center [1293, 25] width 27 height 17
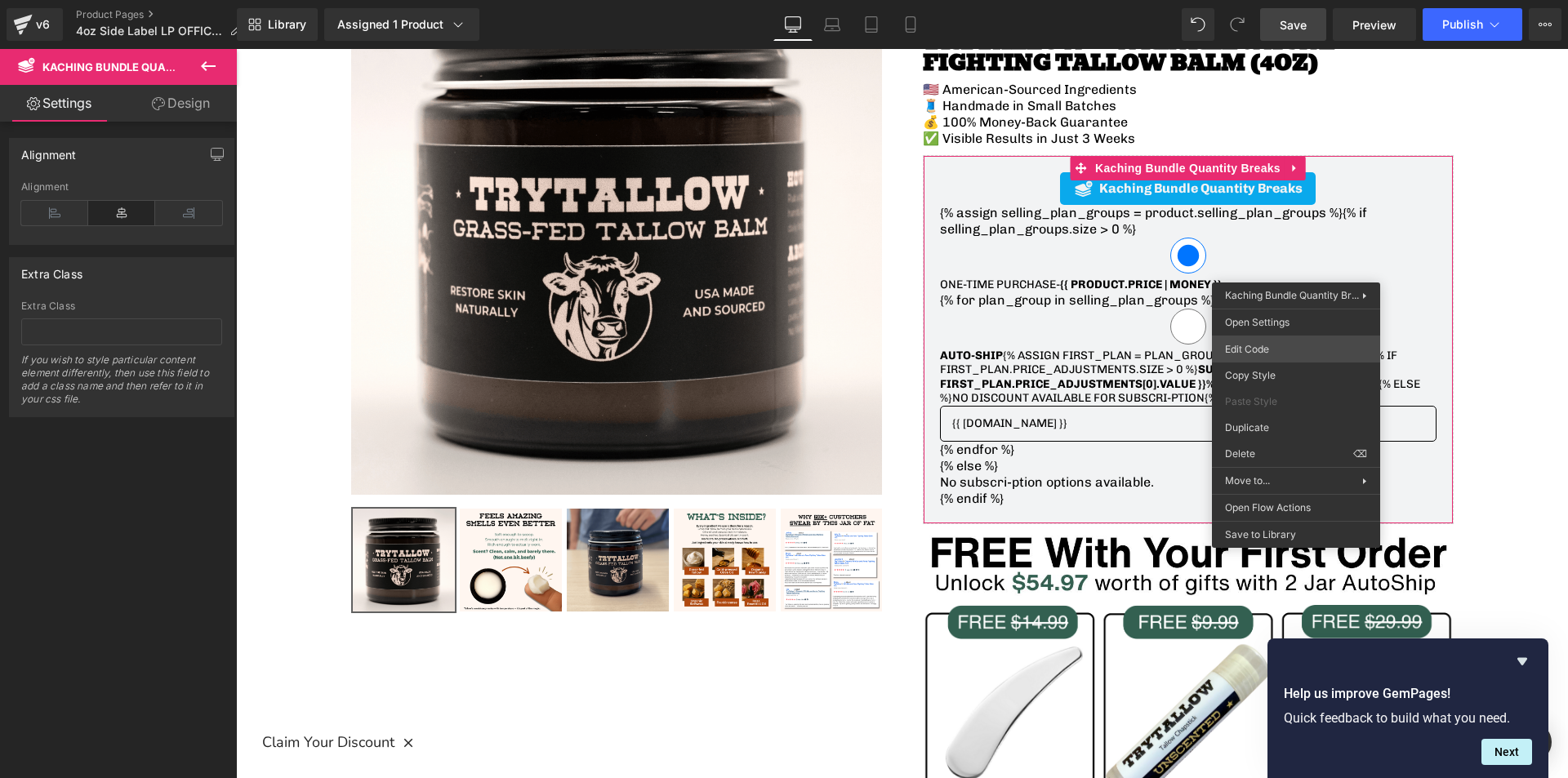
click at [1254, 346] on body "You are previewing how the will restyle your page. You can not edit Elements in…" at bounding box center [784, 389] width 1568 height 778
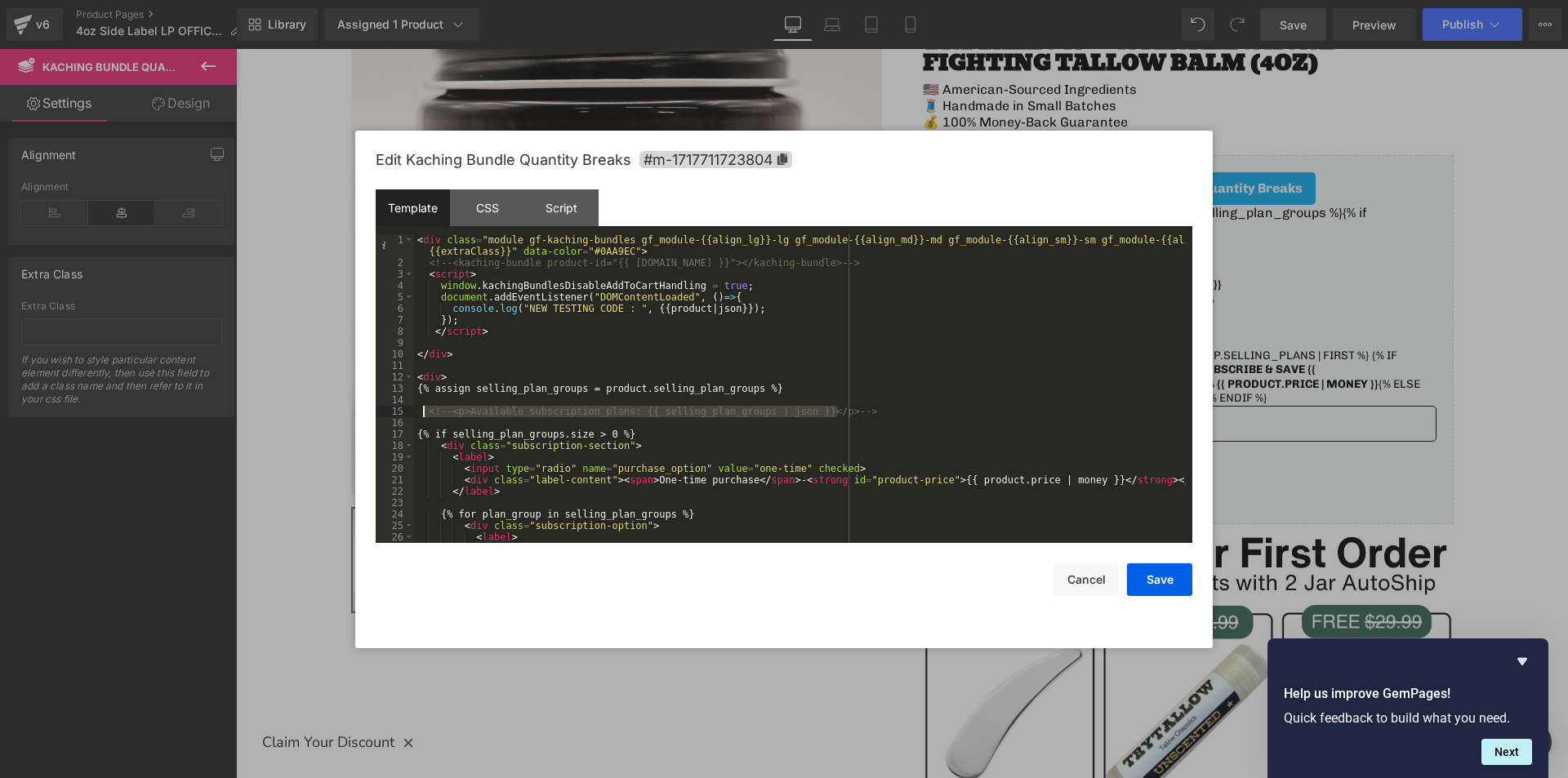
drag, startPoint x: 856, startPoint y: 411, endPoint x: 421, endPoint y: 408, distance: 435.0
click at [421, 408] on div "< div class = "module gf-kaching-bundles gf_module-{{align_lg}}-lg gf_module-{{…" at bounding box center [800, 405] width 772 height 343
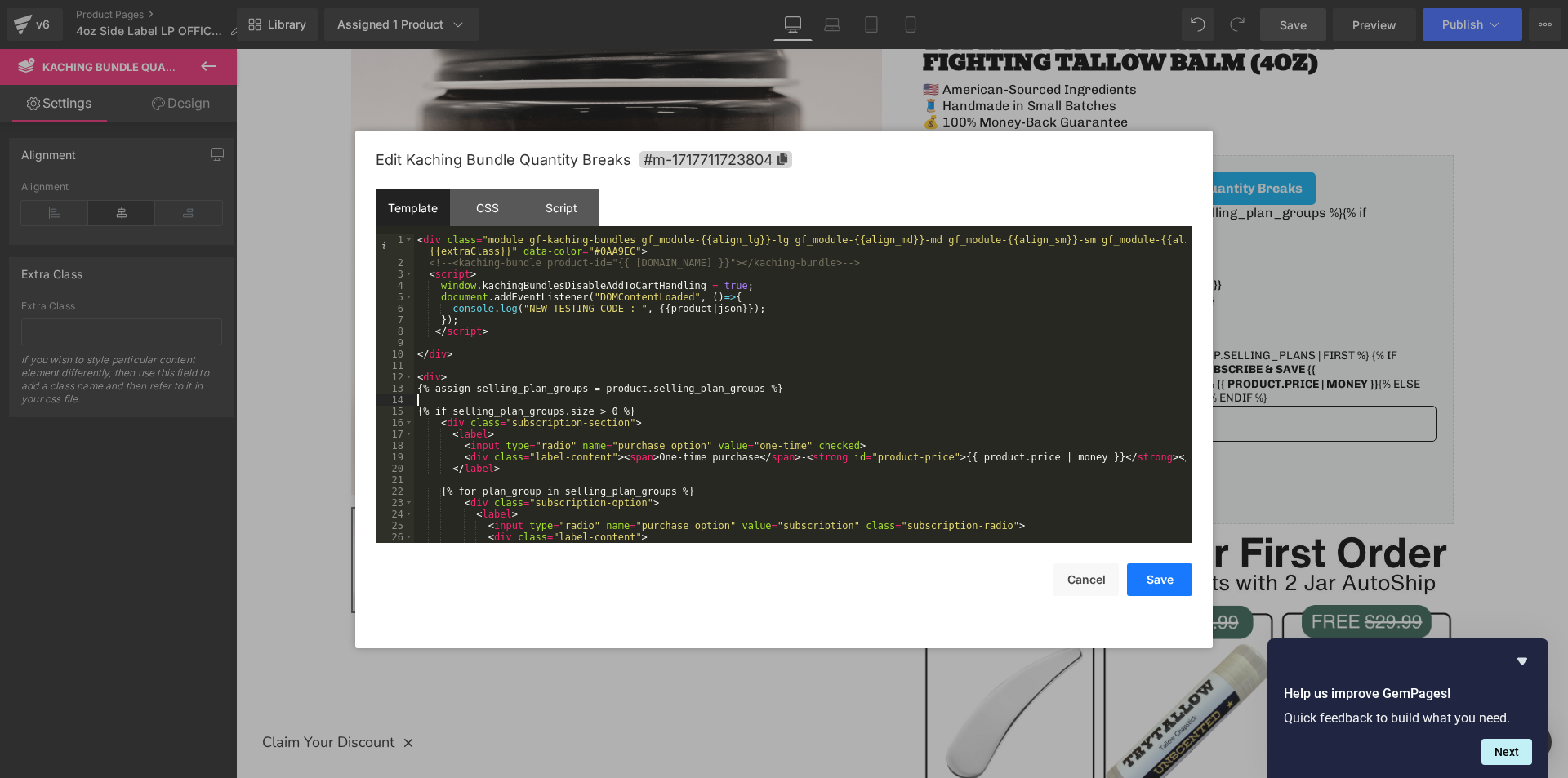
click at [1176, 580] on button "Save" at bounding box center [1160, 579] width 65 height 33
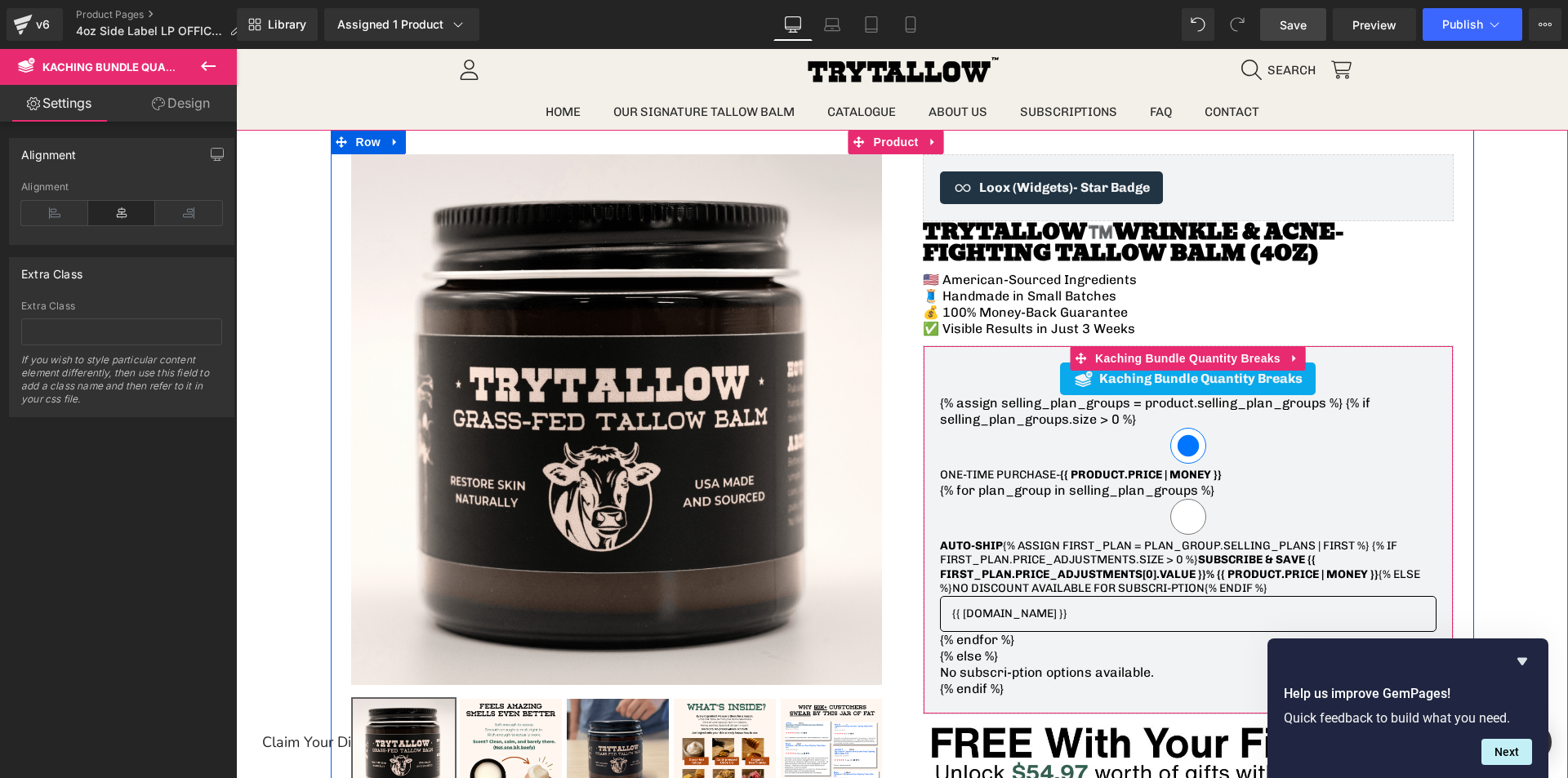
scroll to position [0, 0]
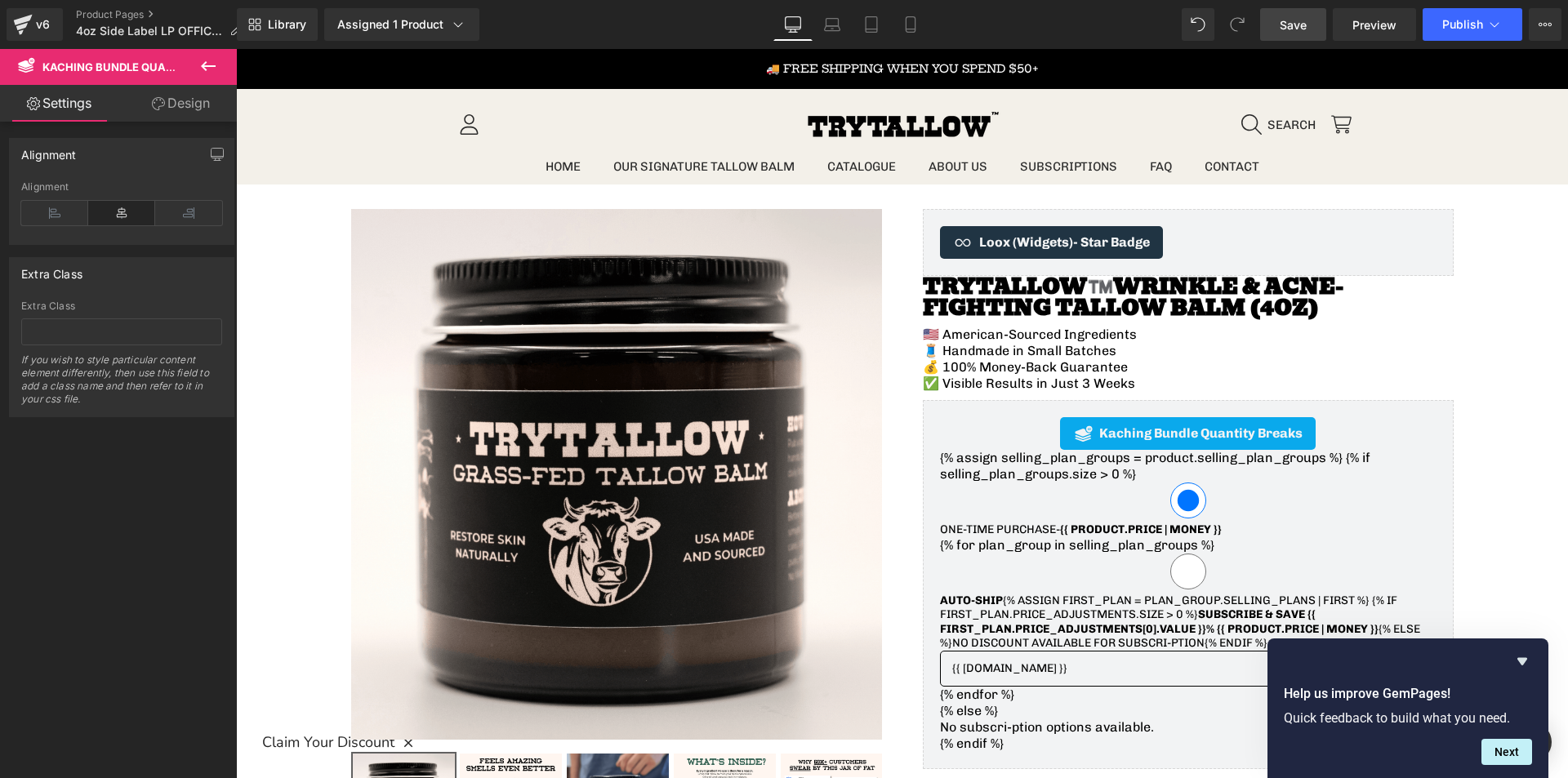
click at [1290, 16] on span "Save" at bounding box center [1293, 25] width 27 height 17
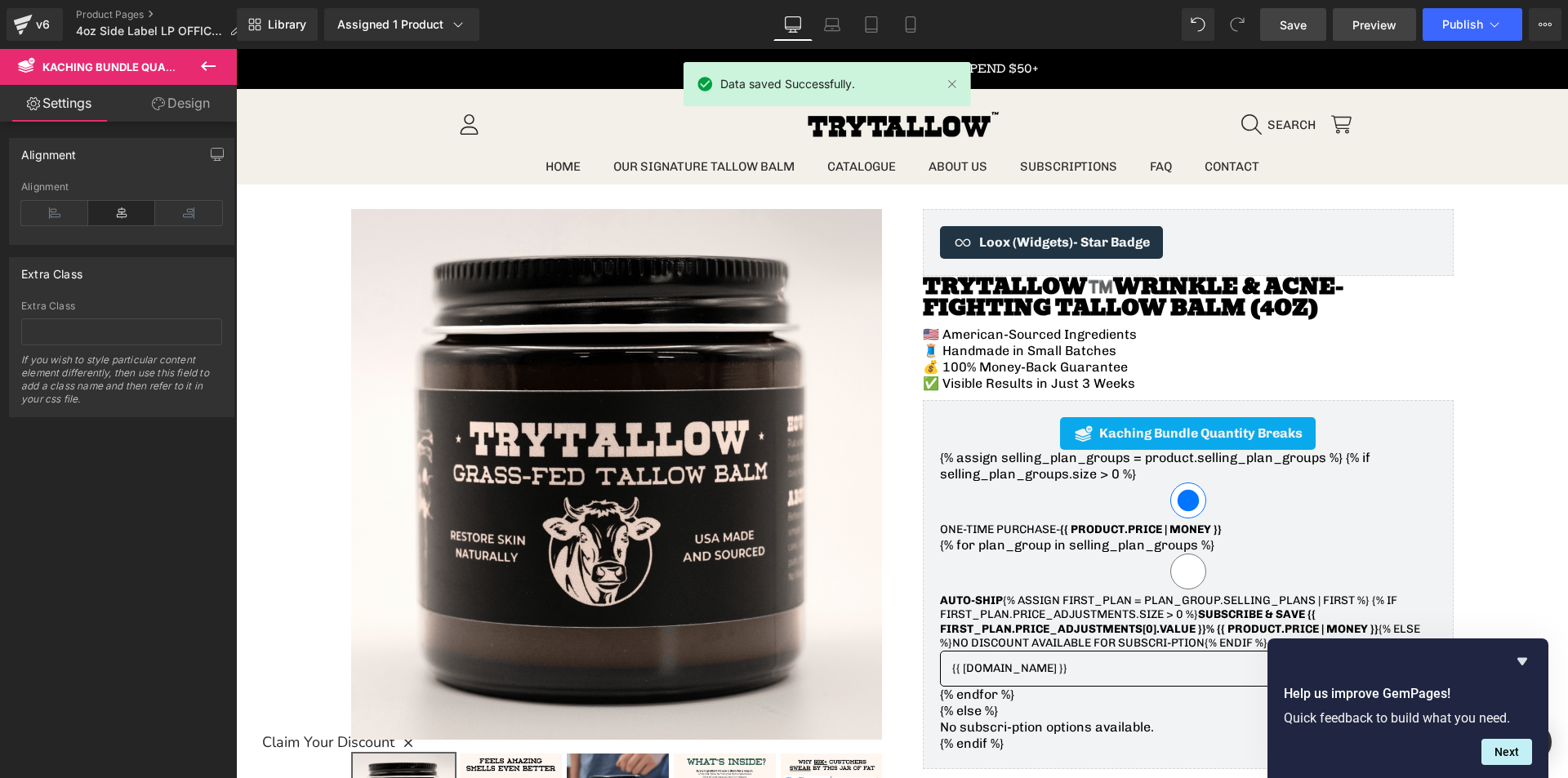
click at [1371, 28] on span "Preview" at bounding box center [1374, 25] width 44 height 17
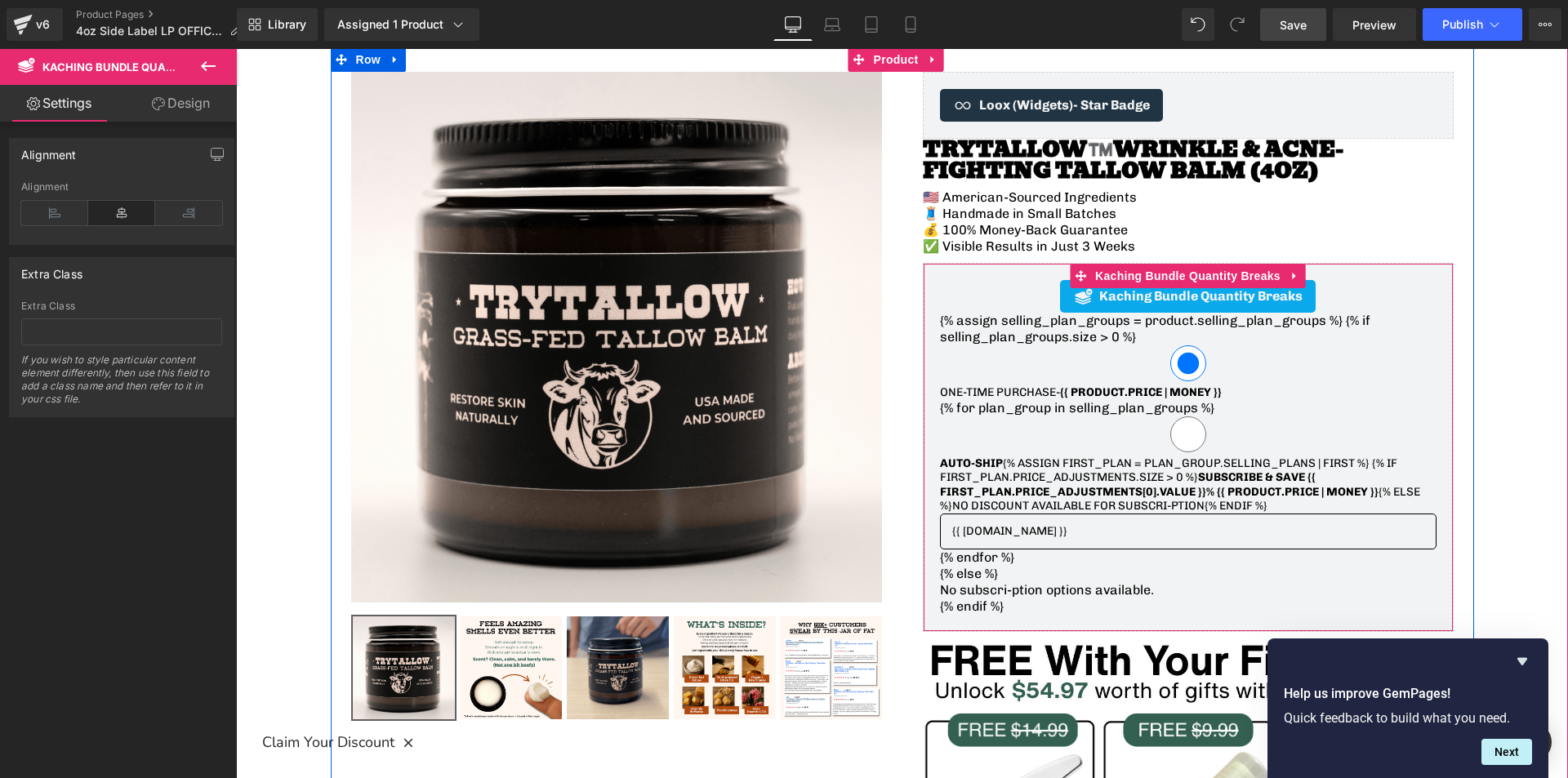
scroll to position [164, 0]
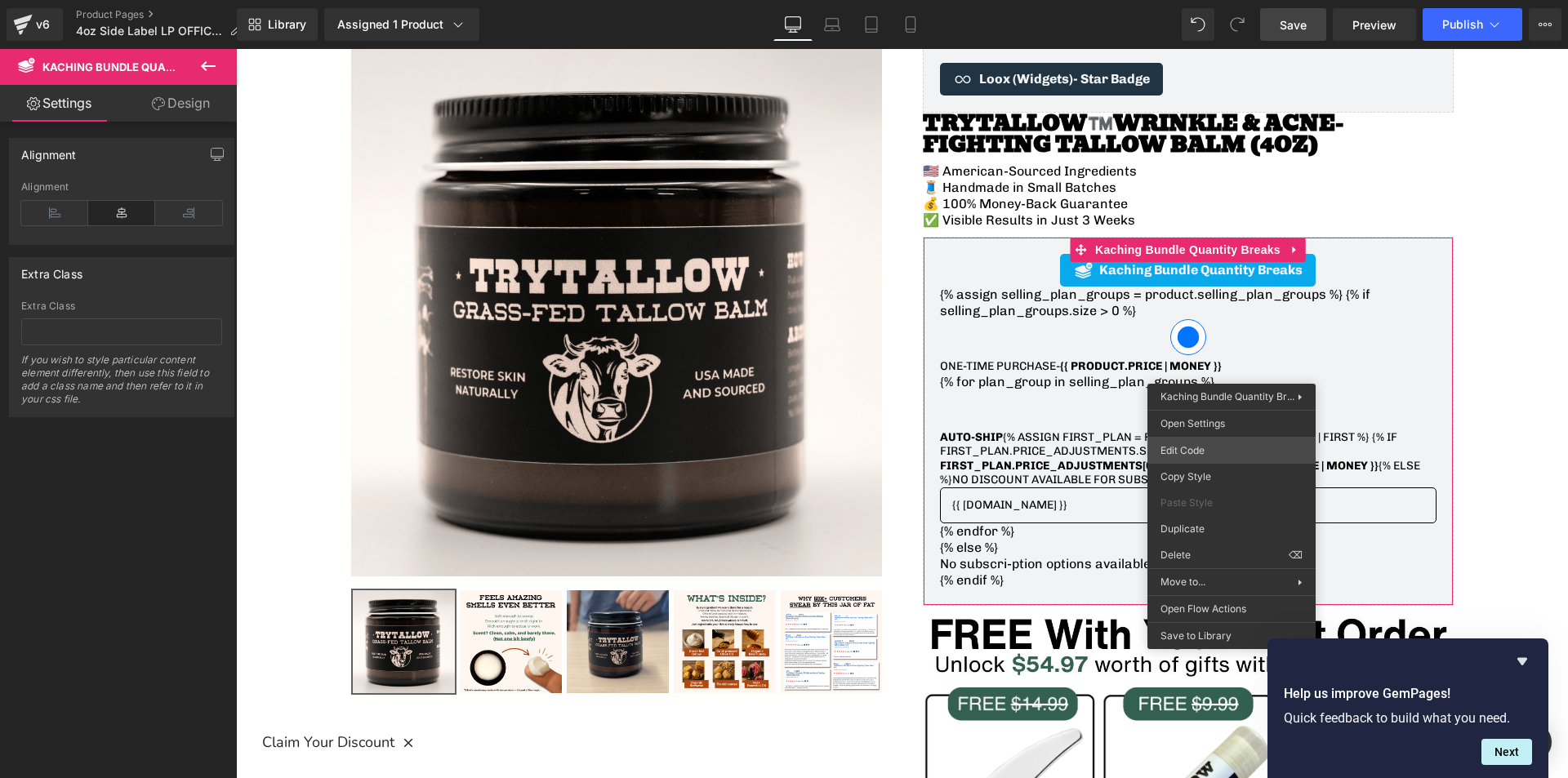
click at [1235, 451] on body "You are previewing how the will restyle your page. You can not edit Elements in…" at bounding box center [784, 389] width 1568 height 778
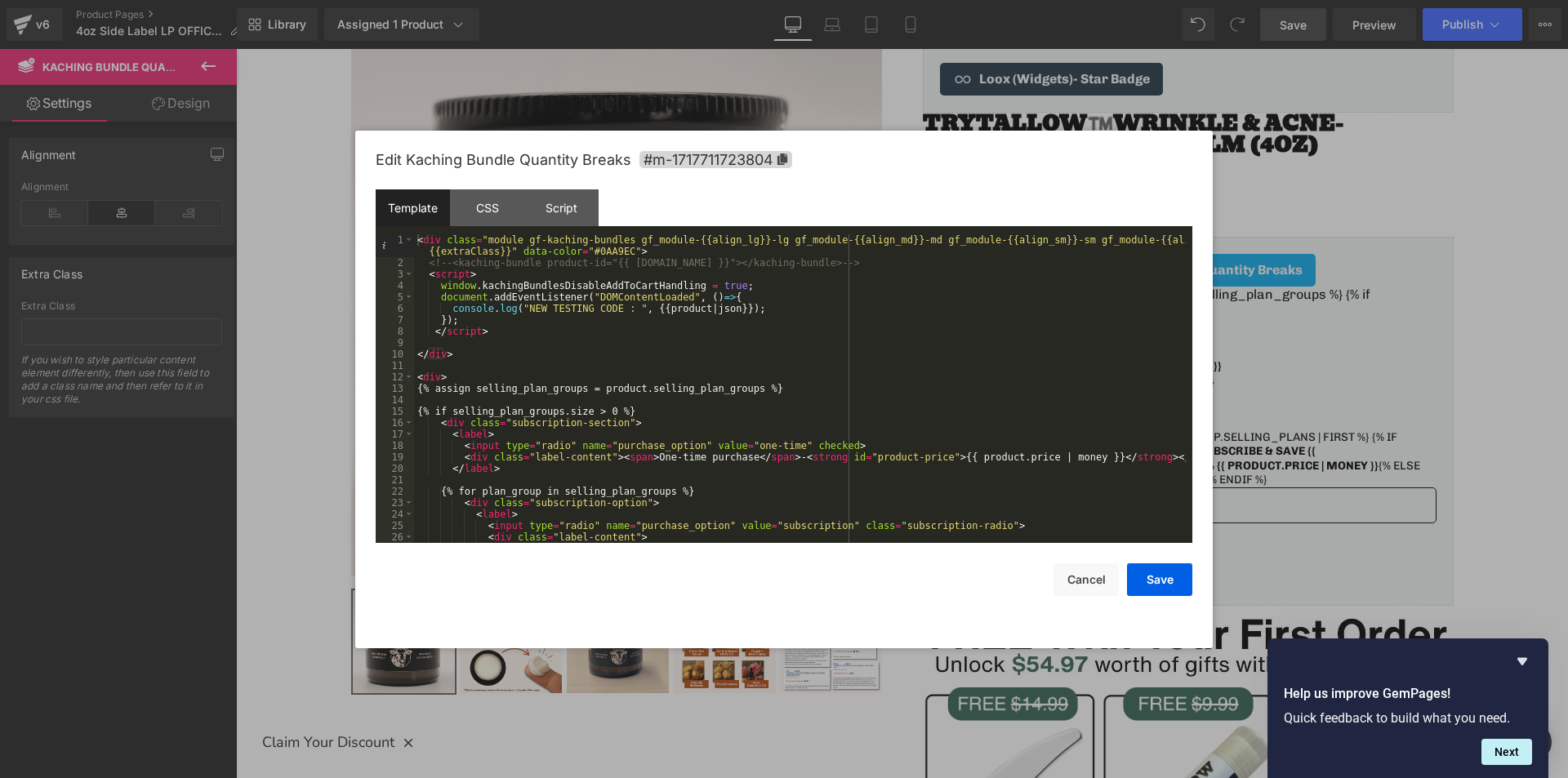
click at [420, 367] on div "< div class = "module gf-kaching-bundles gf_module-{{align_lg}}-lg gf_module-{{…" at bounding box center [800, 405] width 772 height 343
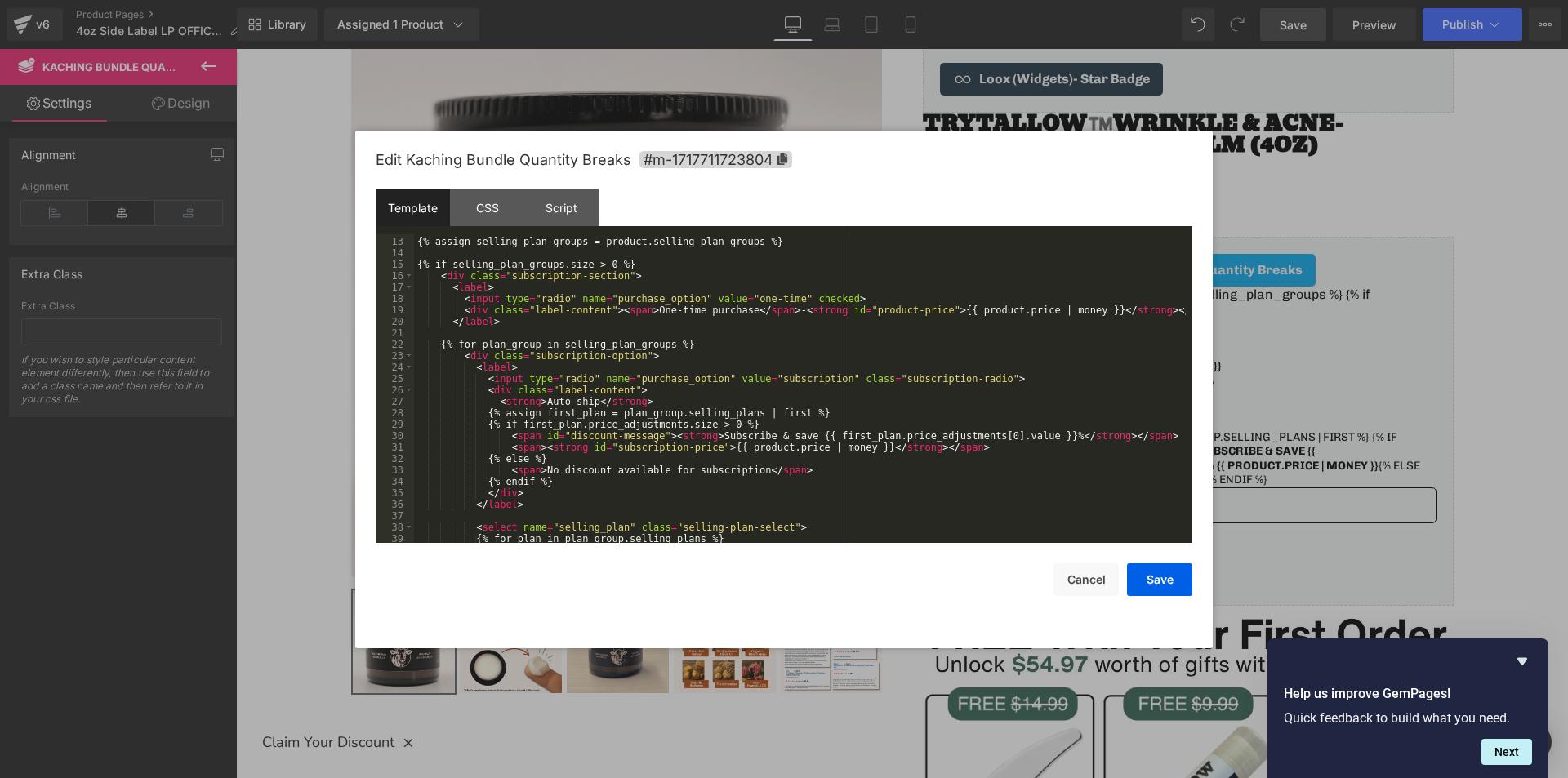
scroll to position [286, 0]
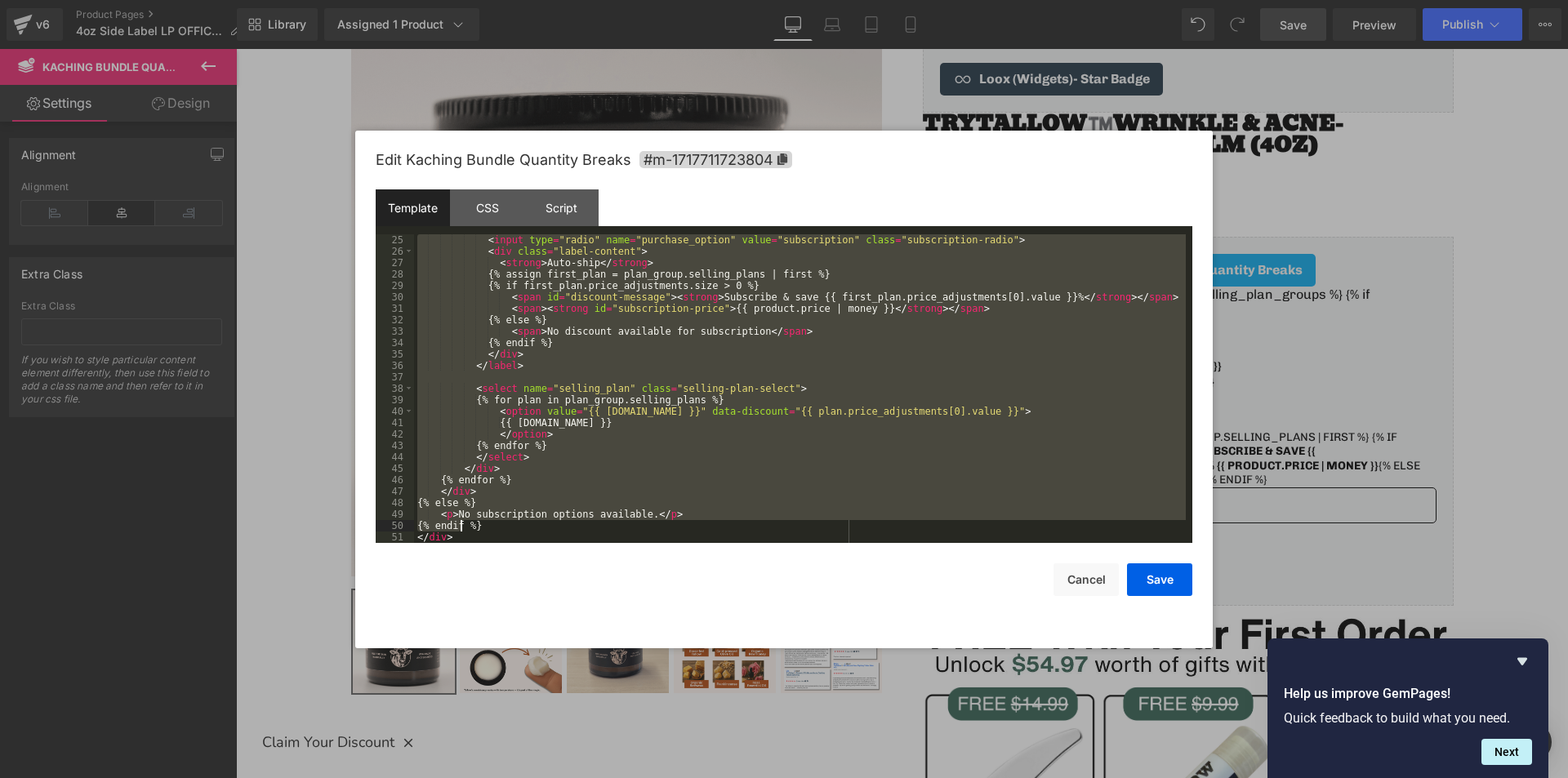
click at [460, 531] on div "< input type = "radio" name = "purchase_option" value = "subscription" class = …" at bounding box center [800, 399] width 772 height 331
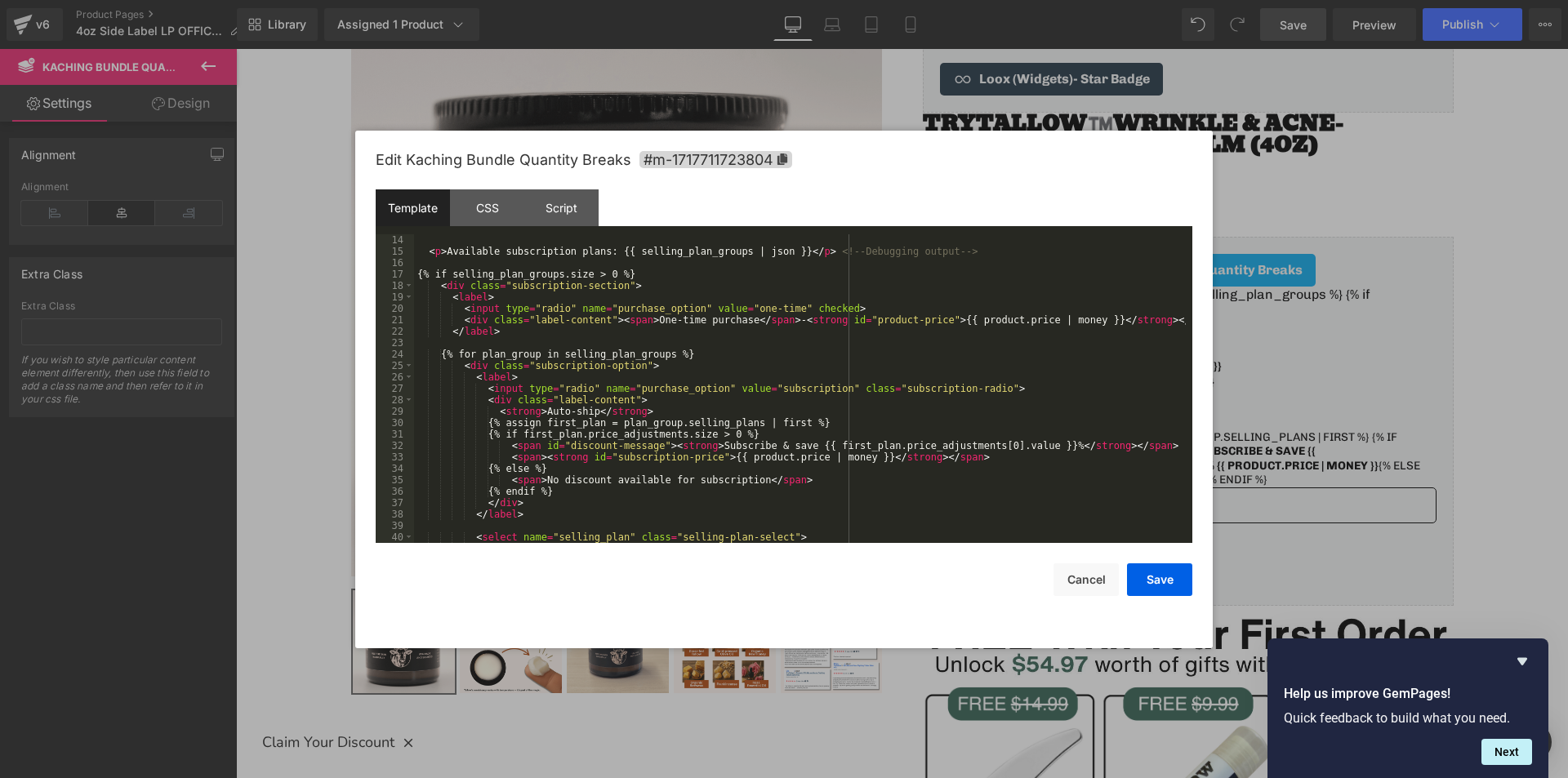
scroll to position [62, 0]
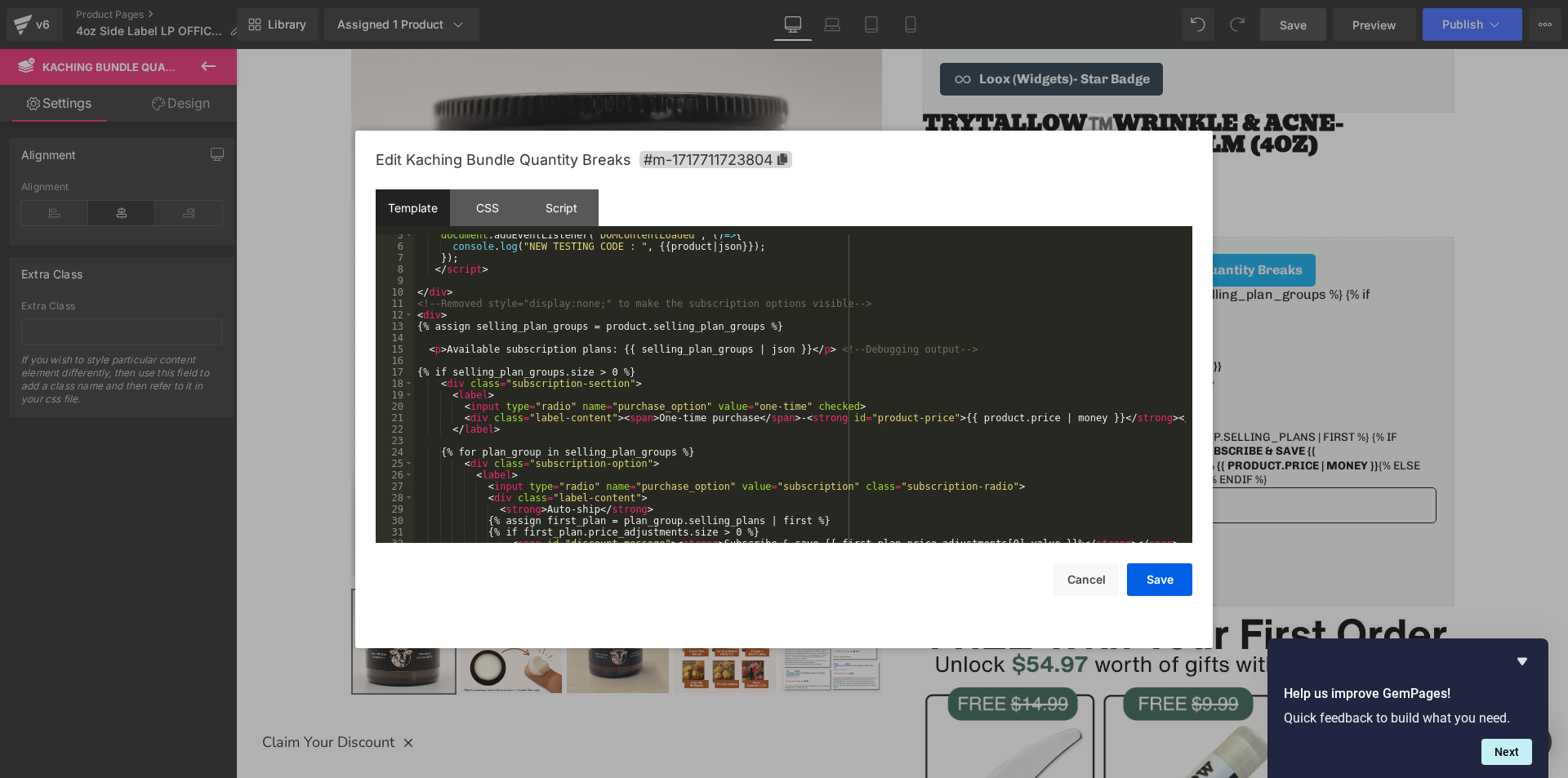
click at [950, 349] on div "document . addEventListener ( "DOMContentLoaded" , ( ) => { console . log ( "NE…" at bounding box center [800, 394] width 772 height 331
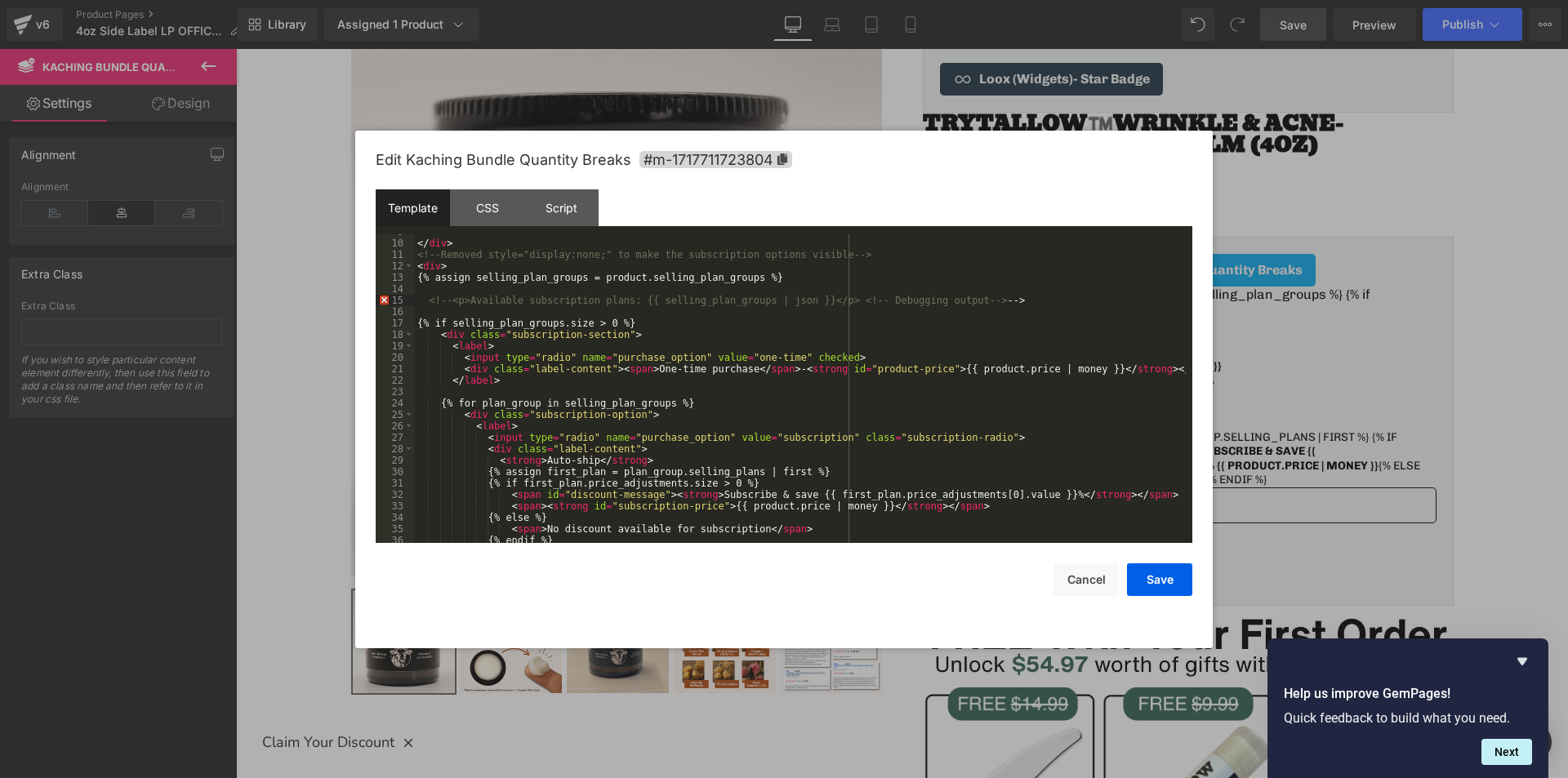
scroll to position [160, 0]
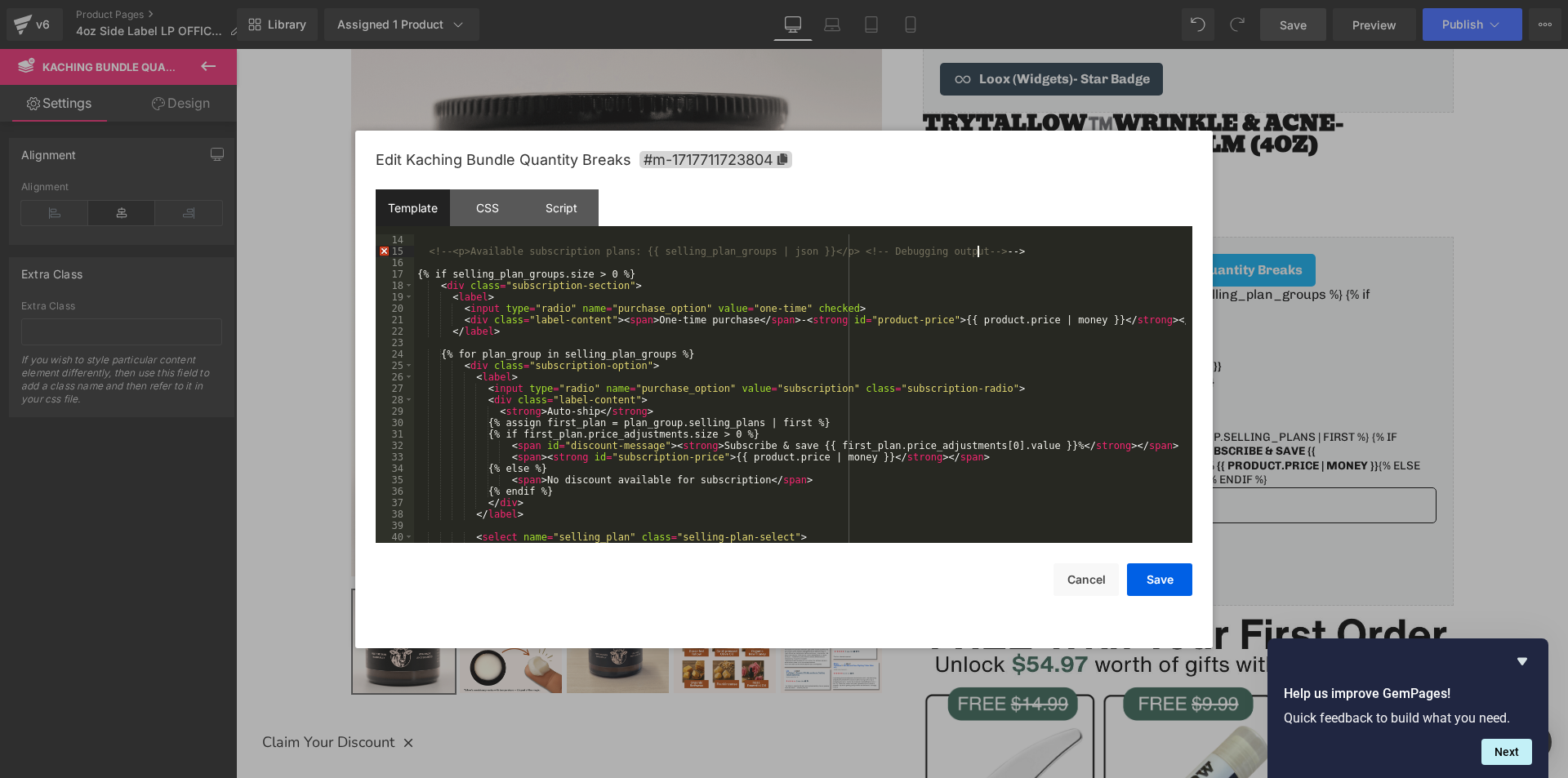
click at [1158, 599] on div "Edit Kaching Bundle Quantity Breaks #m-1717711723804 Template CSS Script Data 1…" at bounding box center [784, 389] width 817 height 518
click at [1147, 588] on button "Save" at bounding box center [1160, 579] width 65 height 33
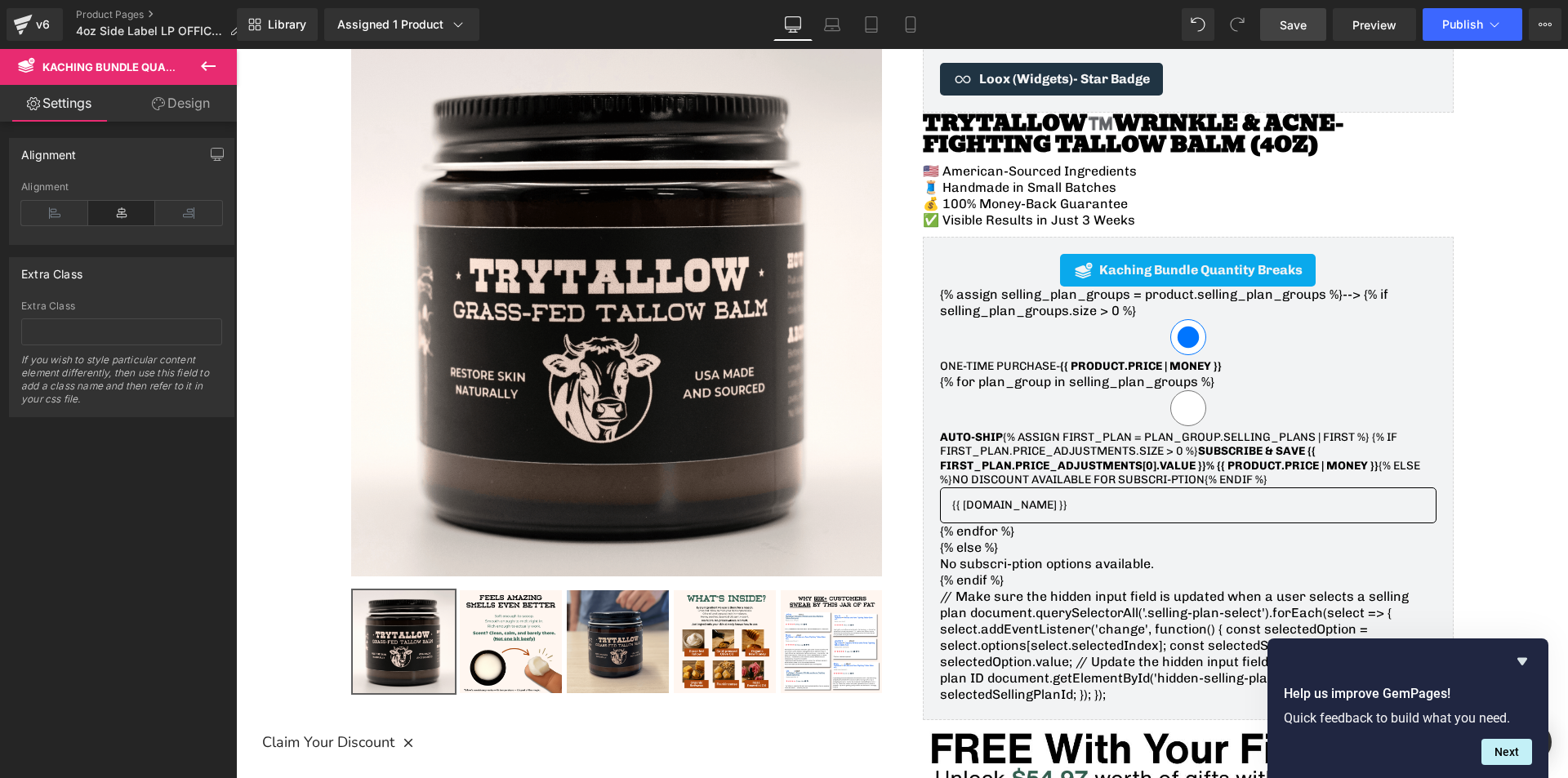
click at [1304, 37] on link "Save" at bounding box center [1293, 25] width 66 height 33
click at [1374, 23] on span "Preview" at bounding box center [1374, 25] width 44 height 17
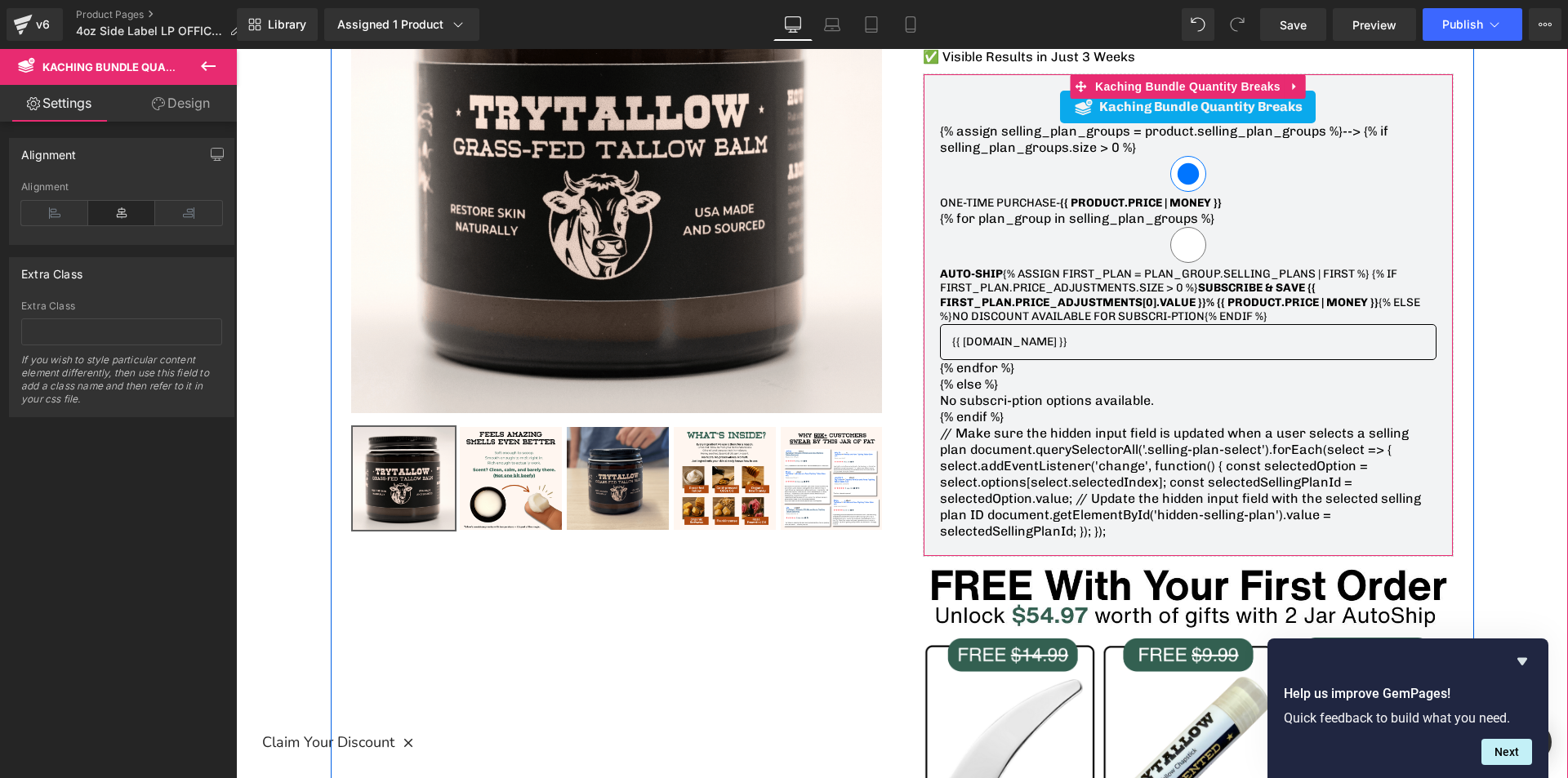
scroll to position [245, 0]
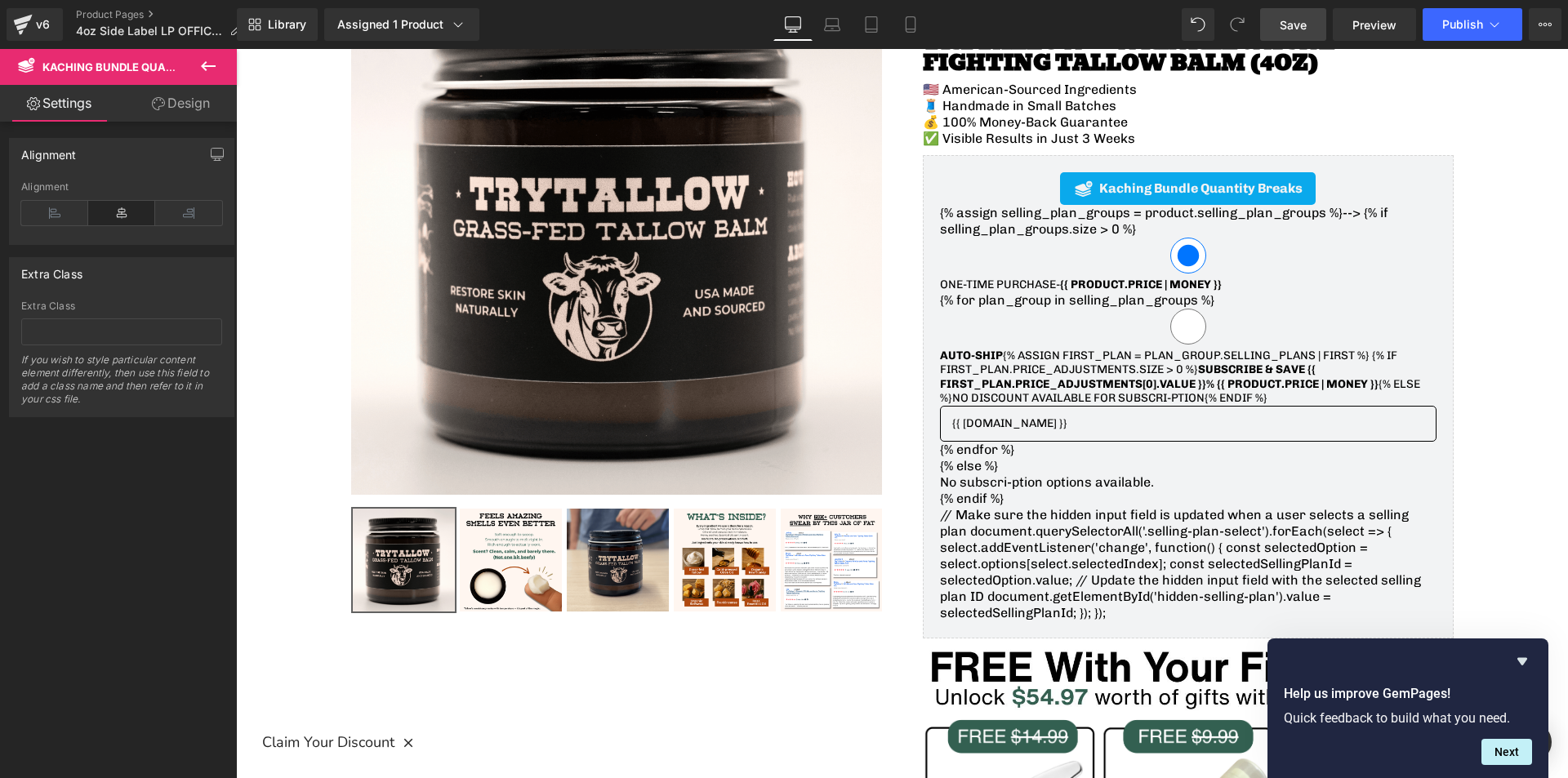
click at [1296, 26] on span "Save" at bounding box center [1293, 25] width 27 height 17
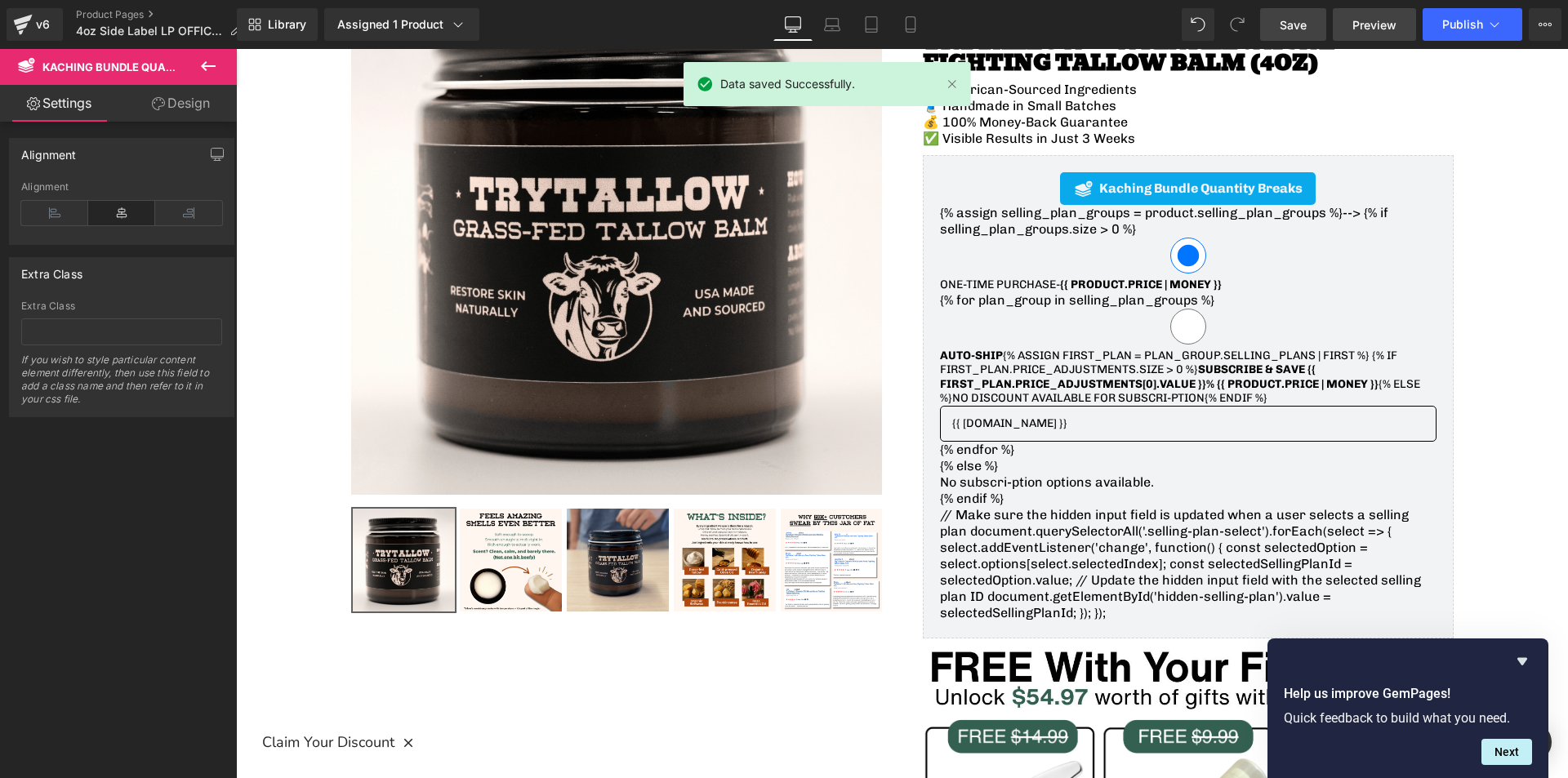
click at [1364, 24] on span "Preview" at bounding box center [1374, 25] width 44 height 17
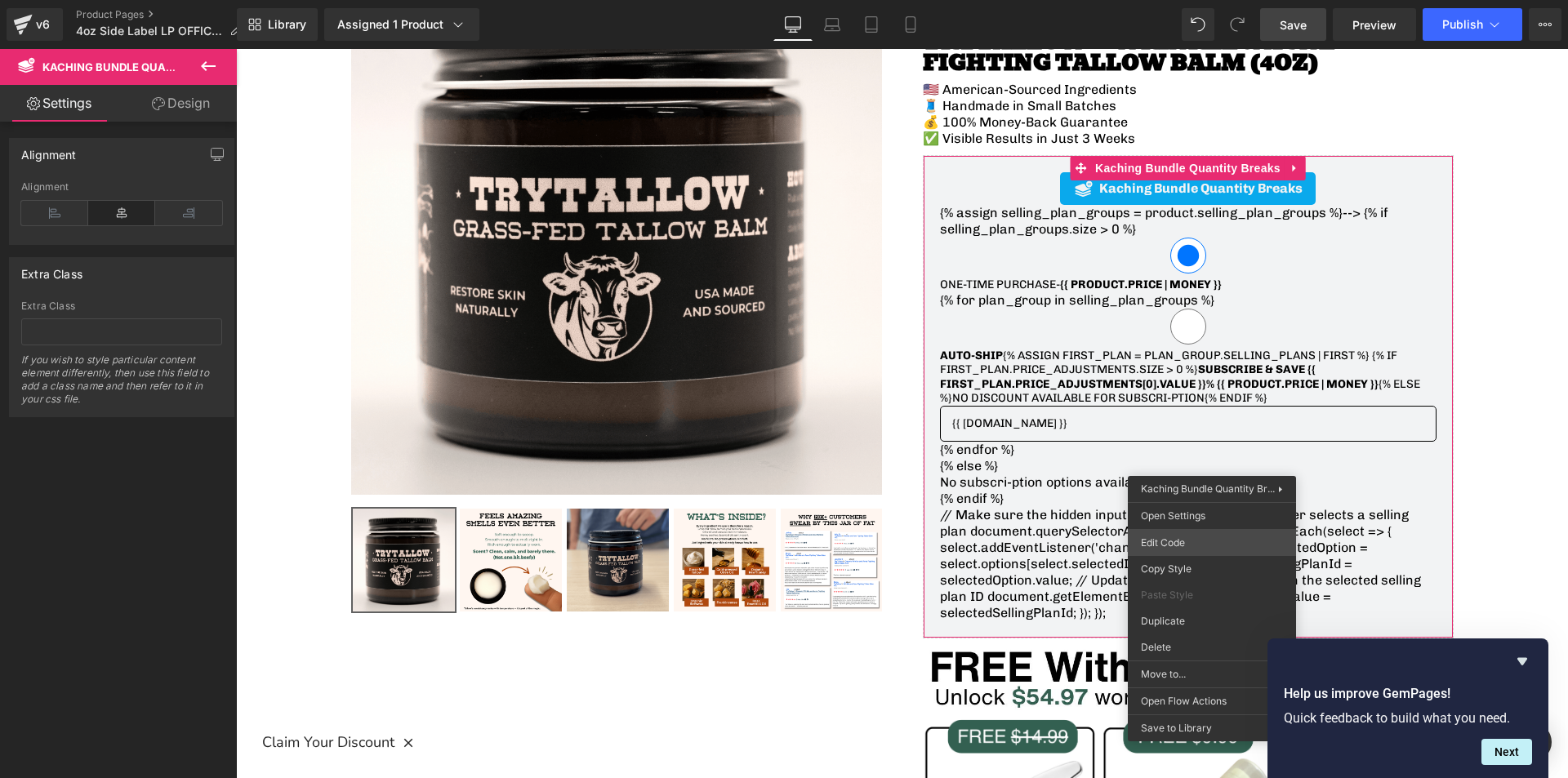
click at [1175, 0] on div "You are previewing how the will restyle your page. You can not edit Elements in…" at bounding box center [784, 0] width 1568 height 0
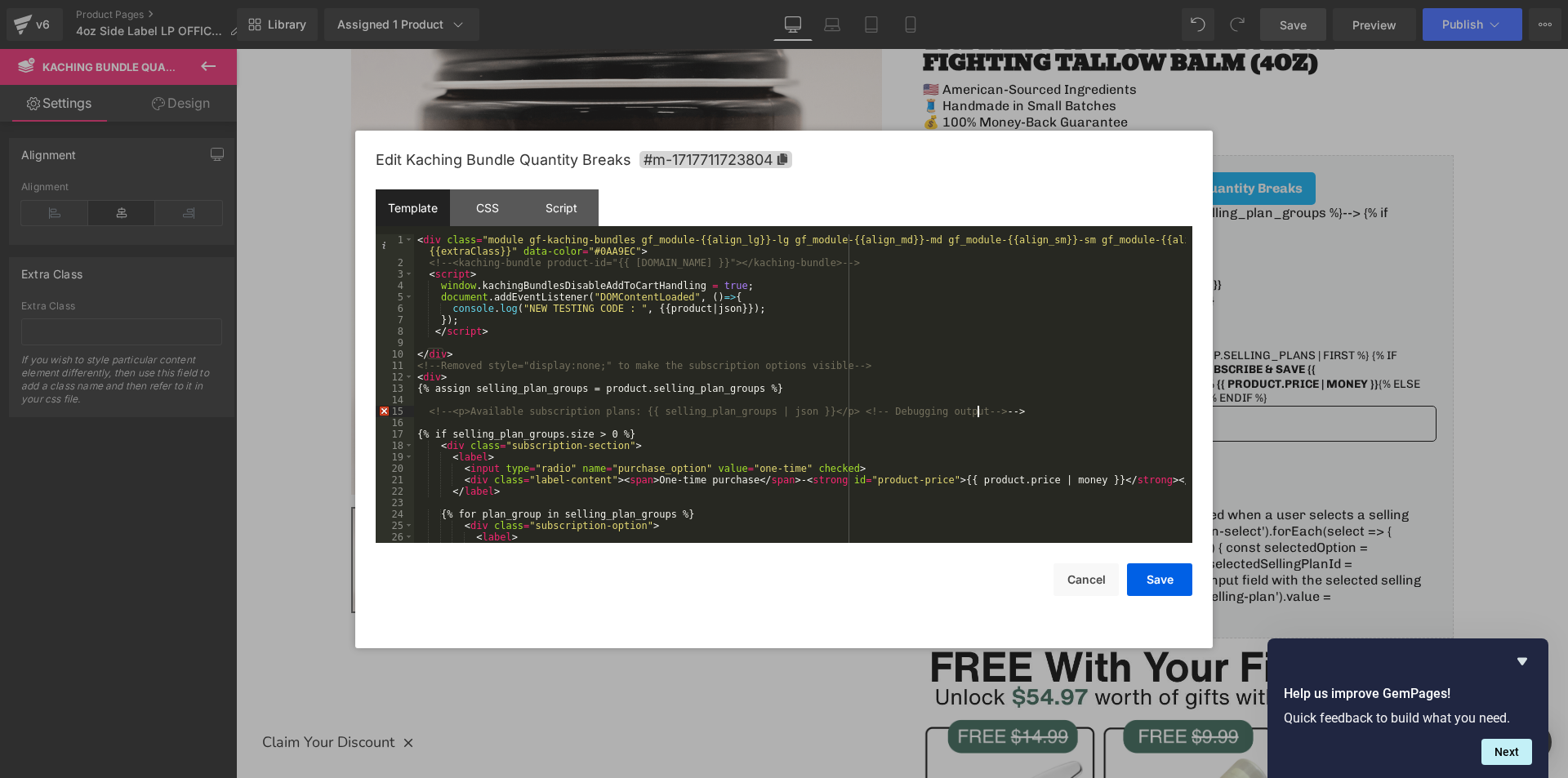
click at [991, 406] on div "< div class = "module gf-kaching-bundles gf_module-{{align_lg}}-lg gf_module-{{…" at bounding box center [800, 405] width 772 height 343
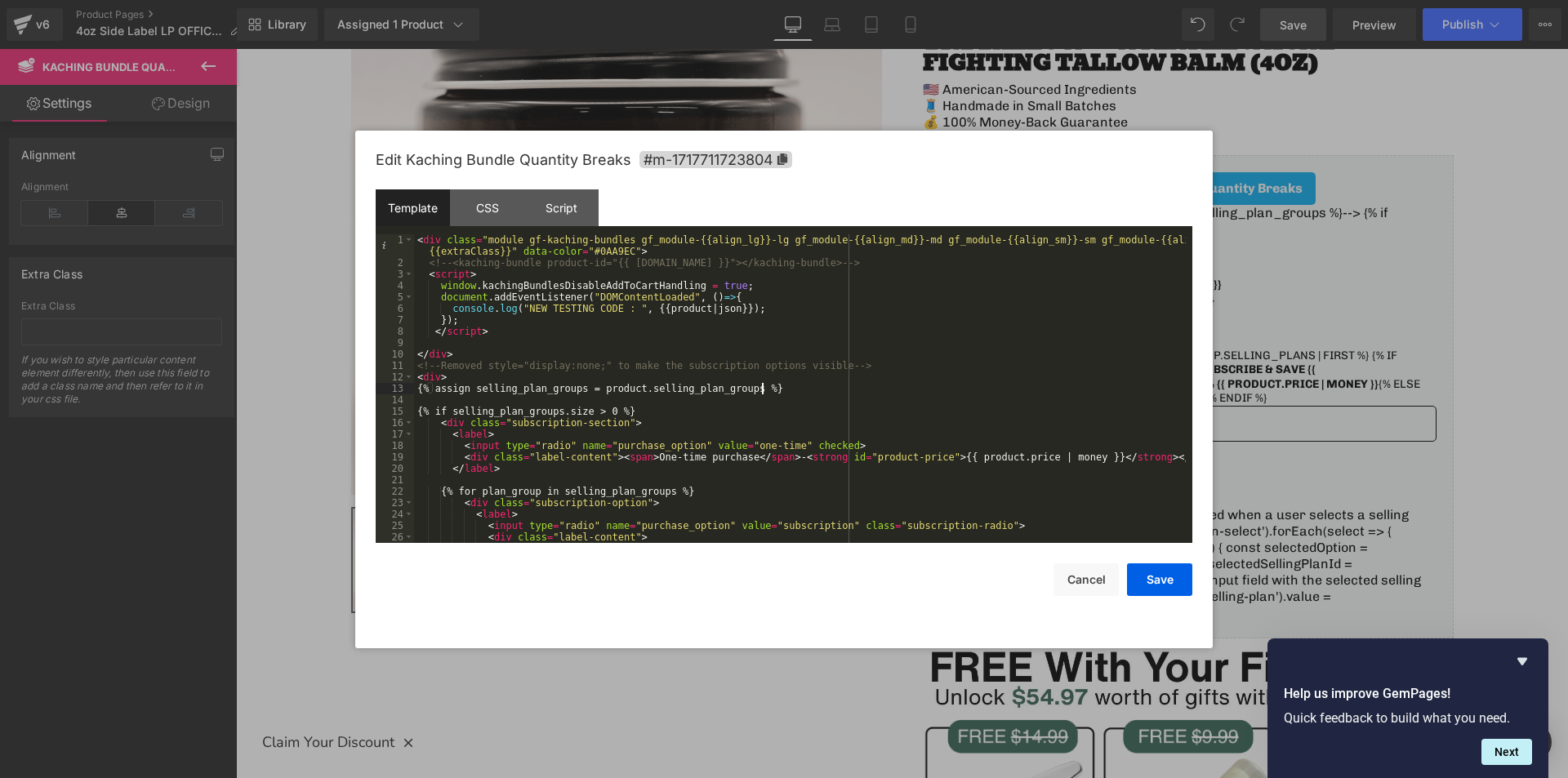
scroll to position [49, 0]
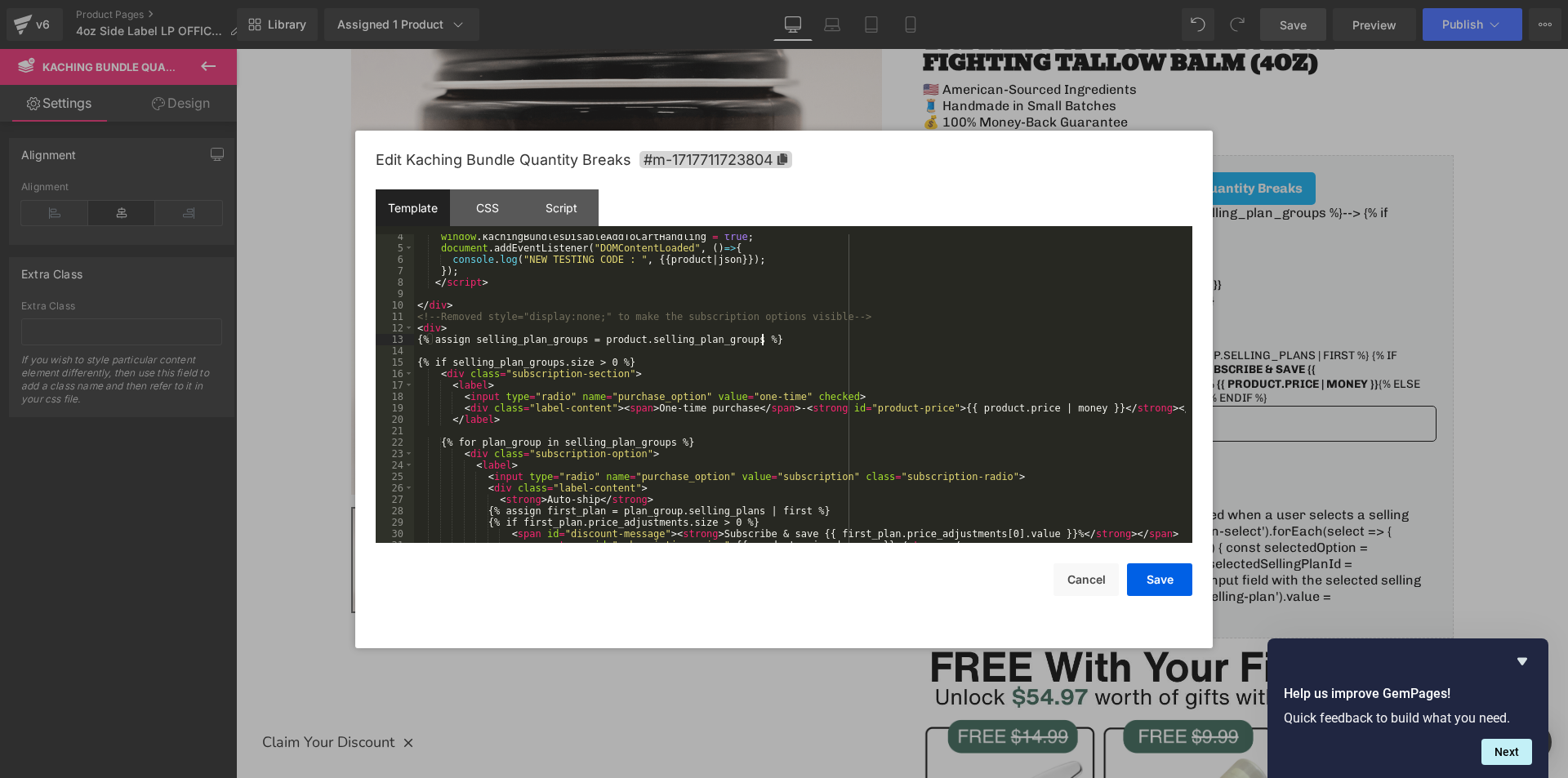
click at [818, 400] on div "window . kachingBundlesDisableAddToCartHandling = true ; document . addEventLis…" at bounding box center [800, 396] width 772 height 331
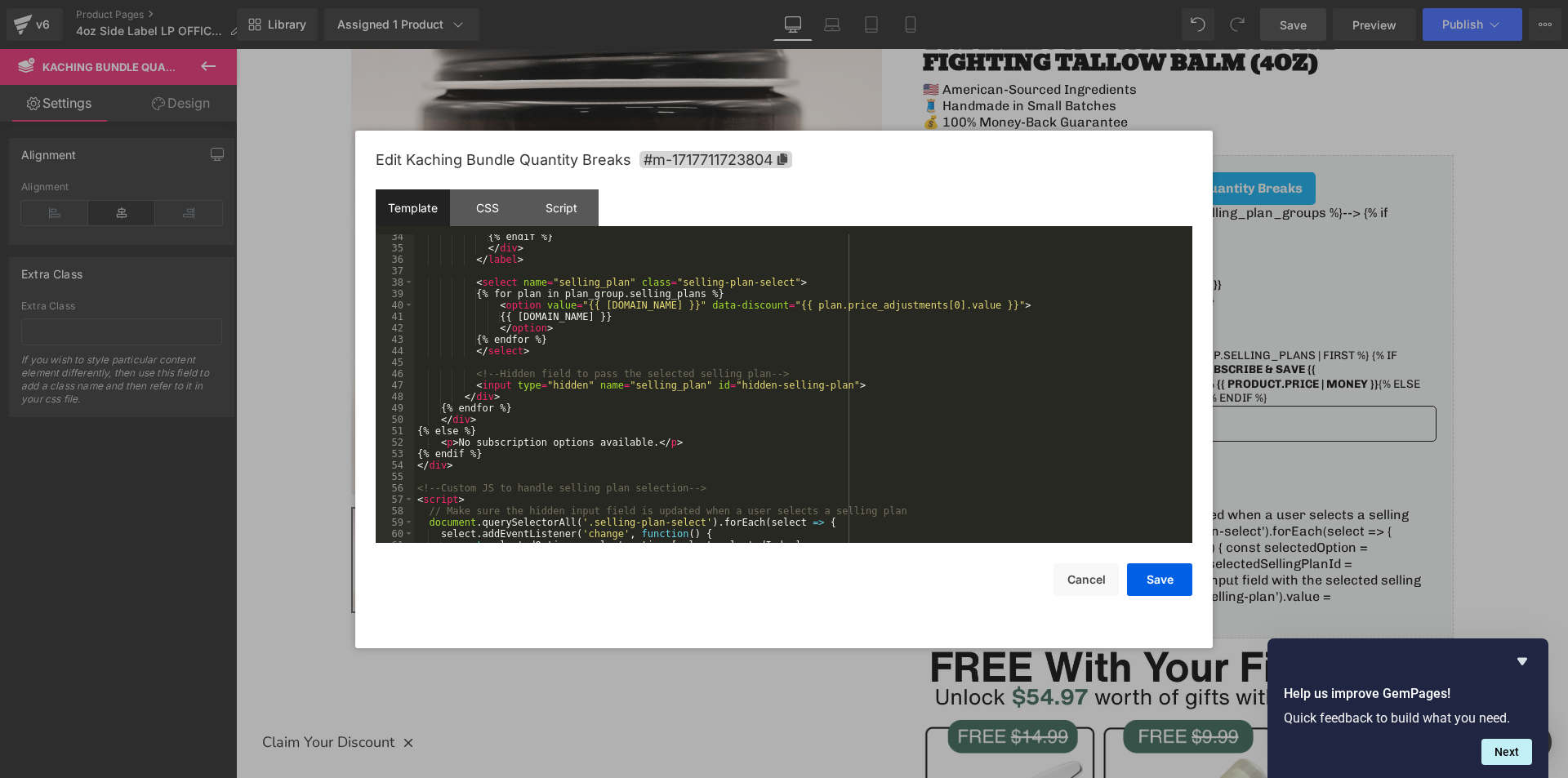
scroll to position [392, 0]
click at [1151, 589] on button "Save" at bounding box center [1160, 579] width 65 height 33
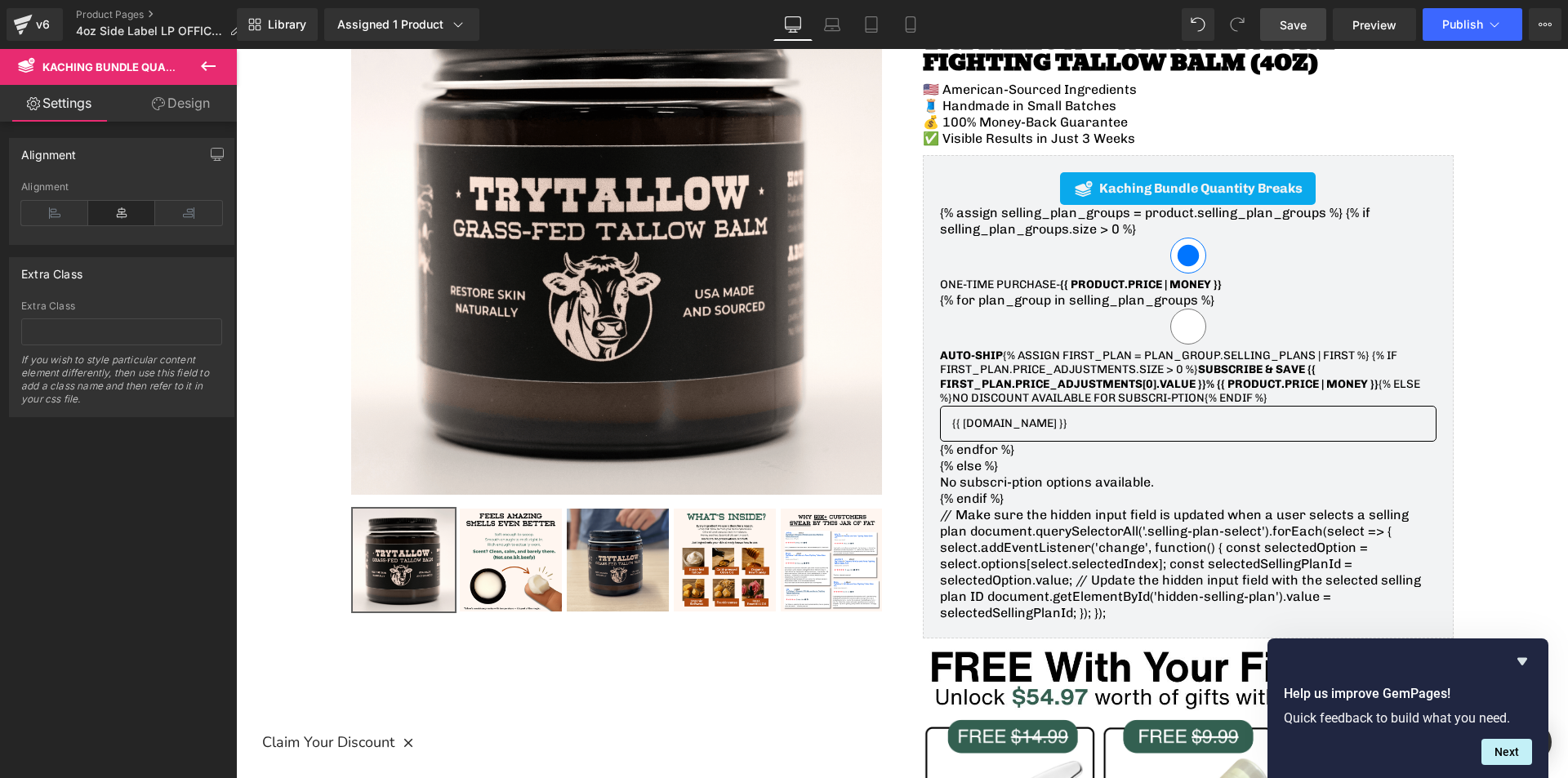
click at [1291, 25] on span "Save" at bounding box center [1293, 25] width 27 height 17
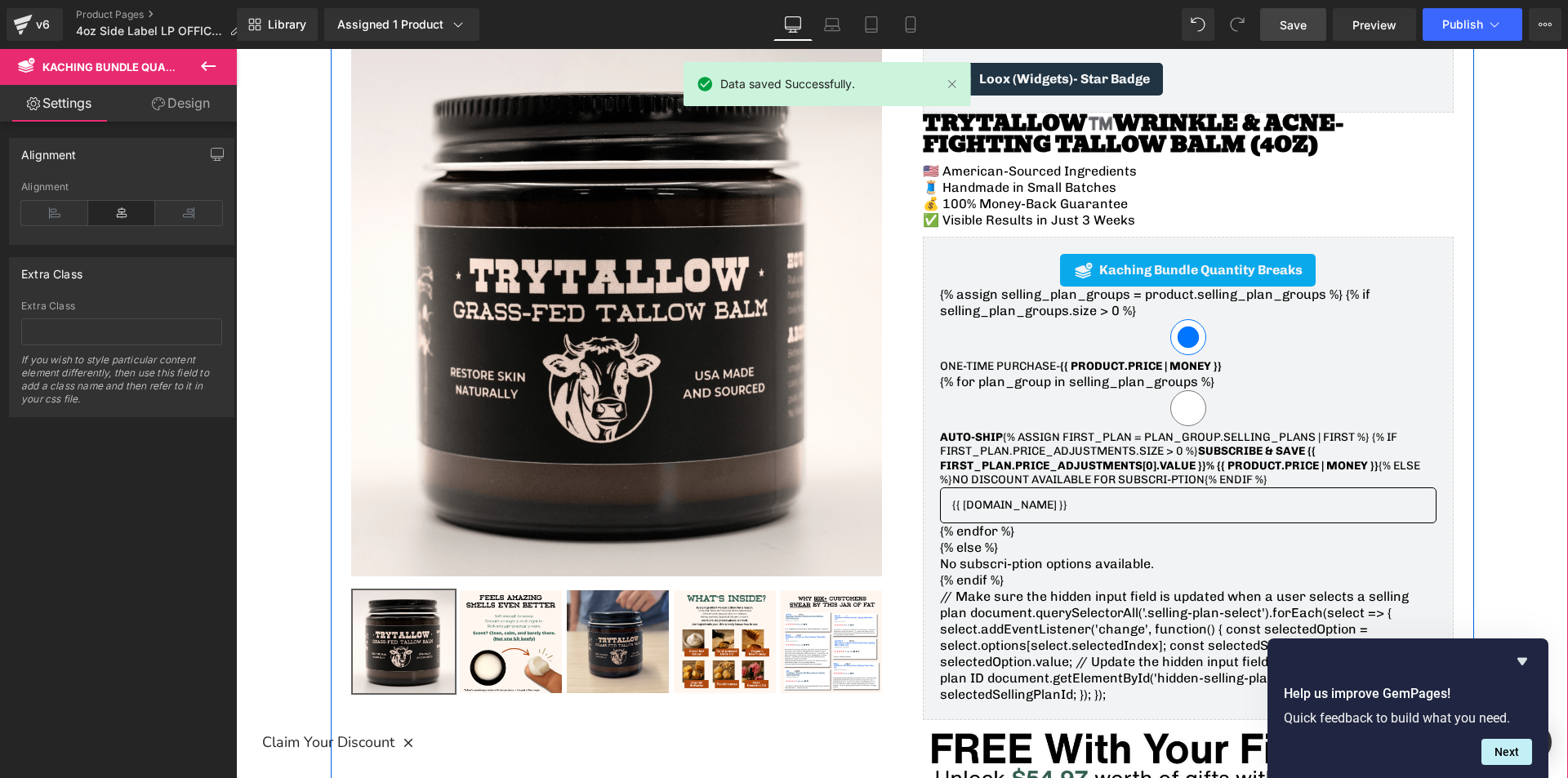
scroll to position [0, 0]
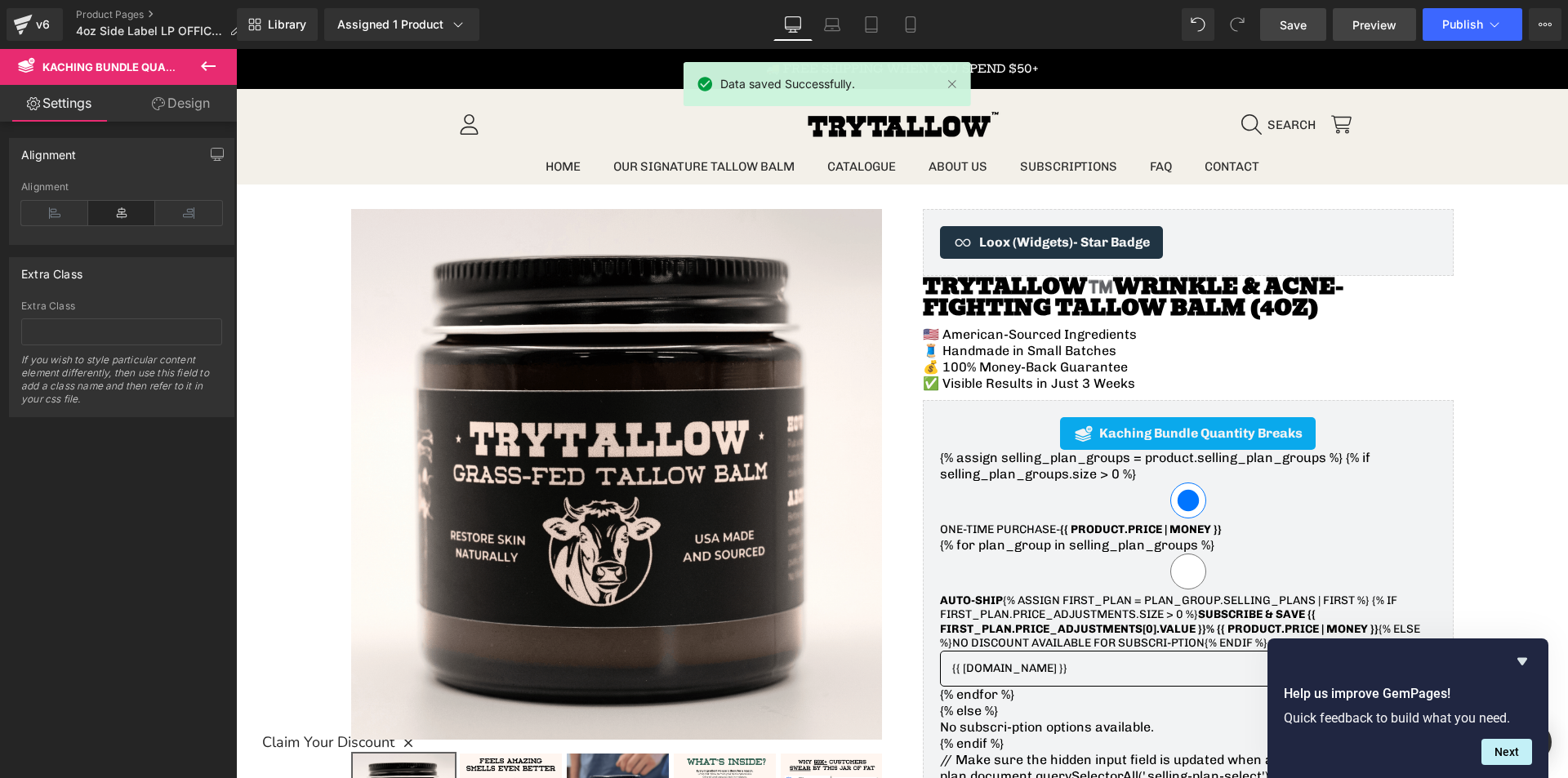
click at [1357, 24] on span "Preview" at bounding box center [1374, 25] width 44 height 17
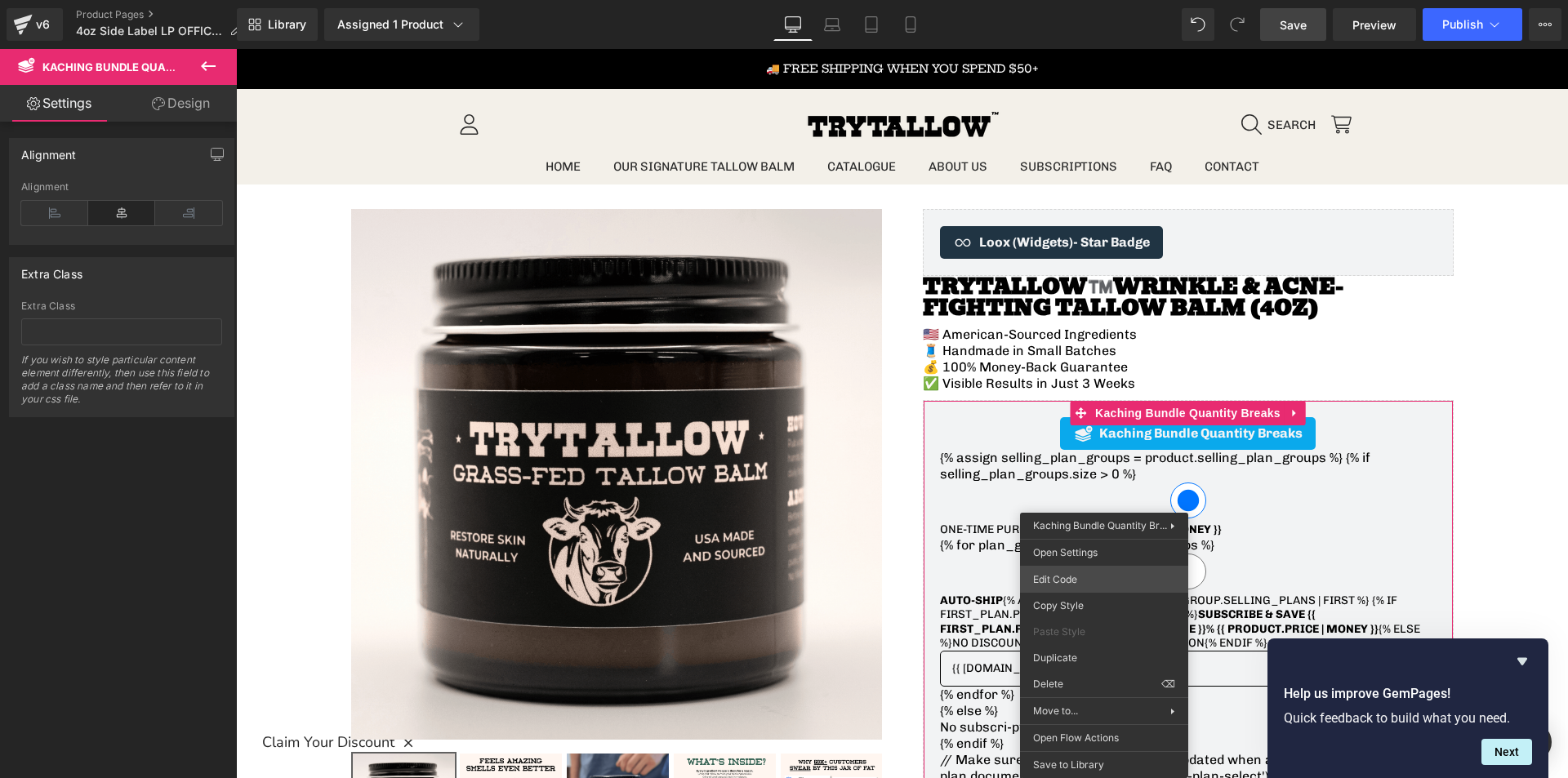
click at [1110, 0] on div "You are previewing how the will restyle your page. You can not edit Elements in…" at bounding box center [784, 0] width 1568 height 0
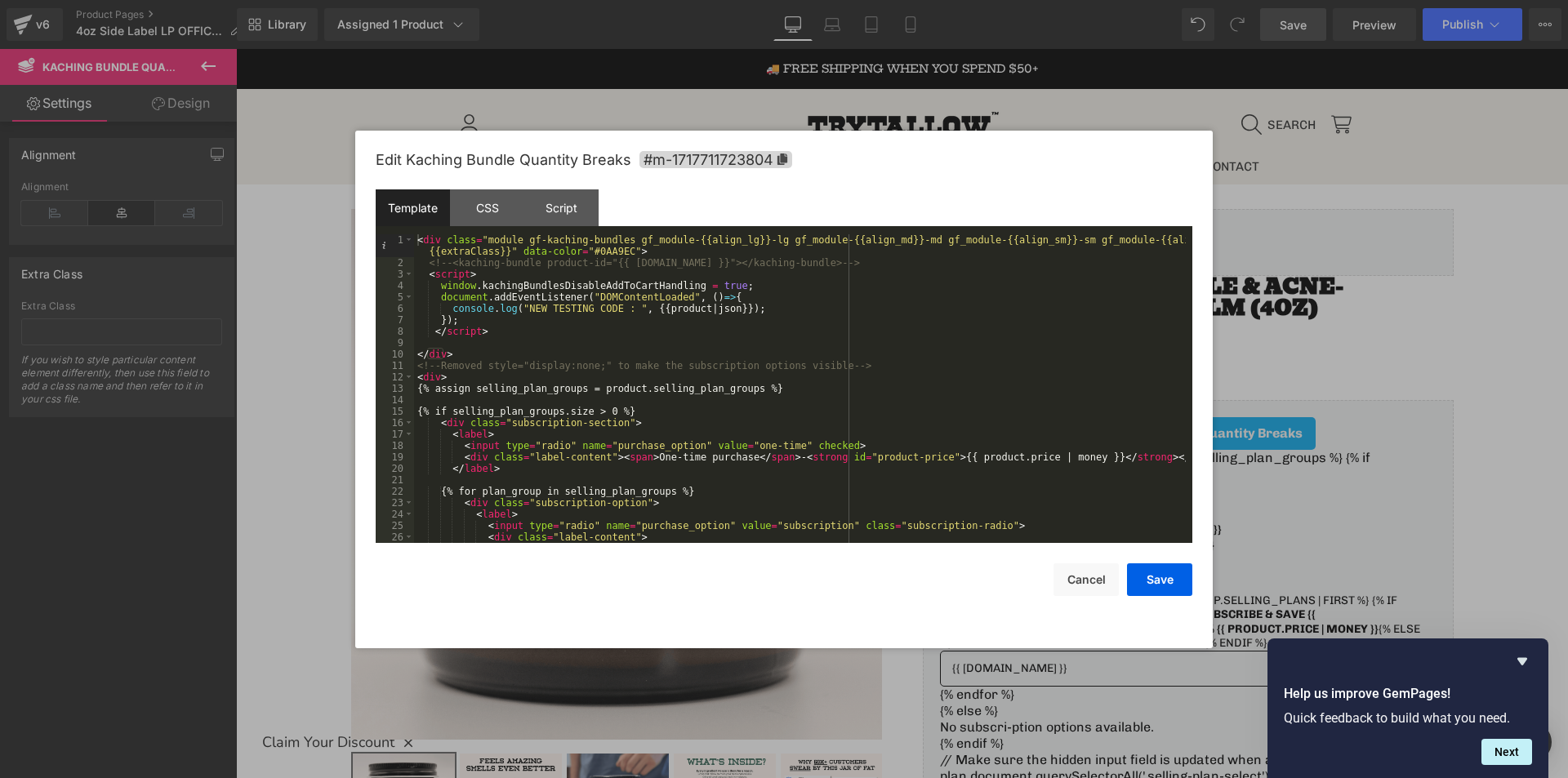
click at [845, 483] on div "< div class = "module gf-kaching-bundles gf_module-{{align_lg}}-lg gf_module-{{…" at bounding box center [800, 405] width 772 height 343
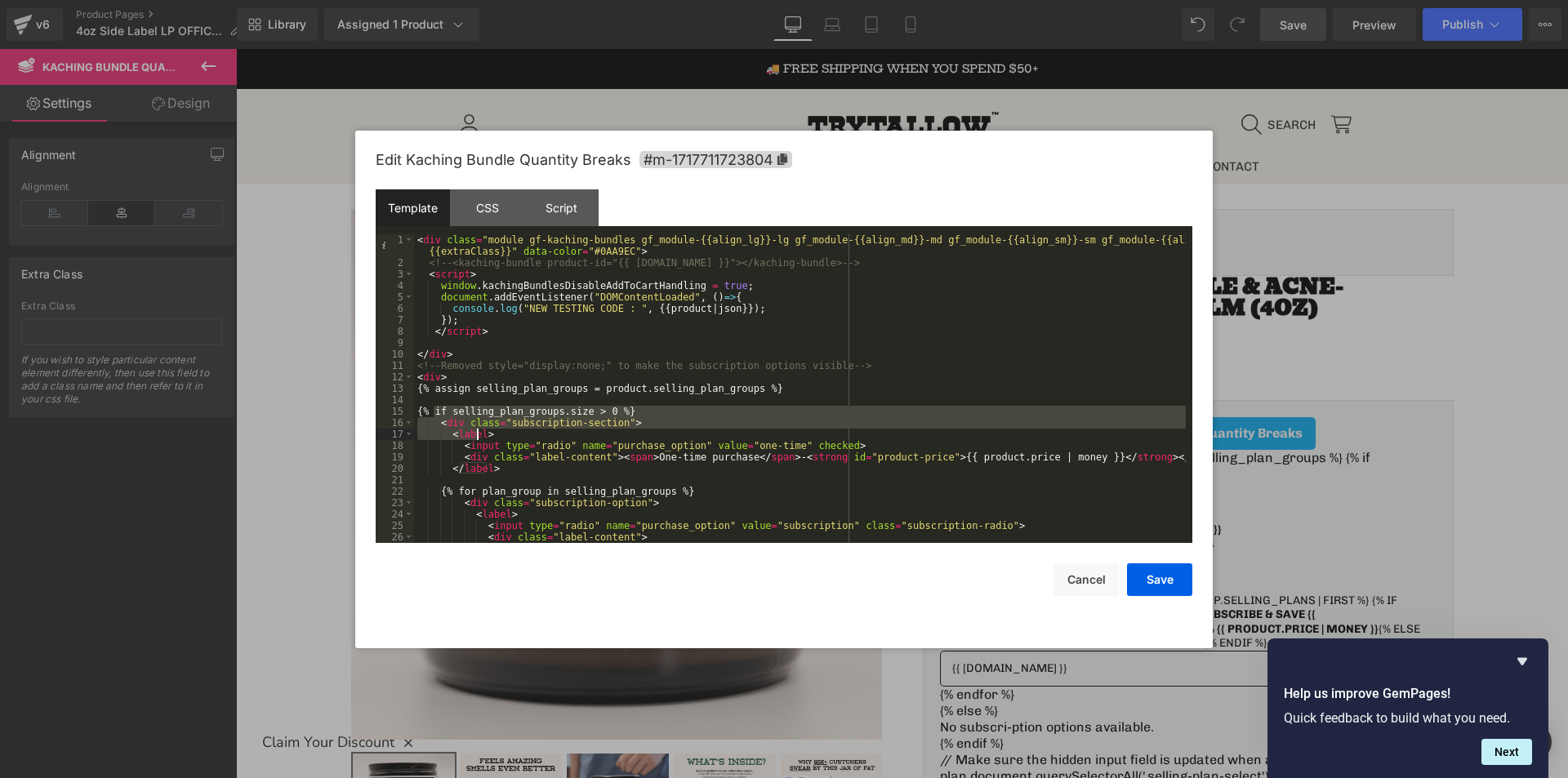
drag, startPoint x: 431, startPoint y: 412, endPoint x: 479, endPoint y: 439, distance: 55.1
click at [479, 439] on div "< div class = "module gf-kaching-bundles gf_module-{{align_lg}}-lg gf_module-{{…" at bounding box center [800, 405] width 772 height 343
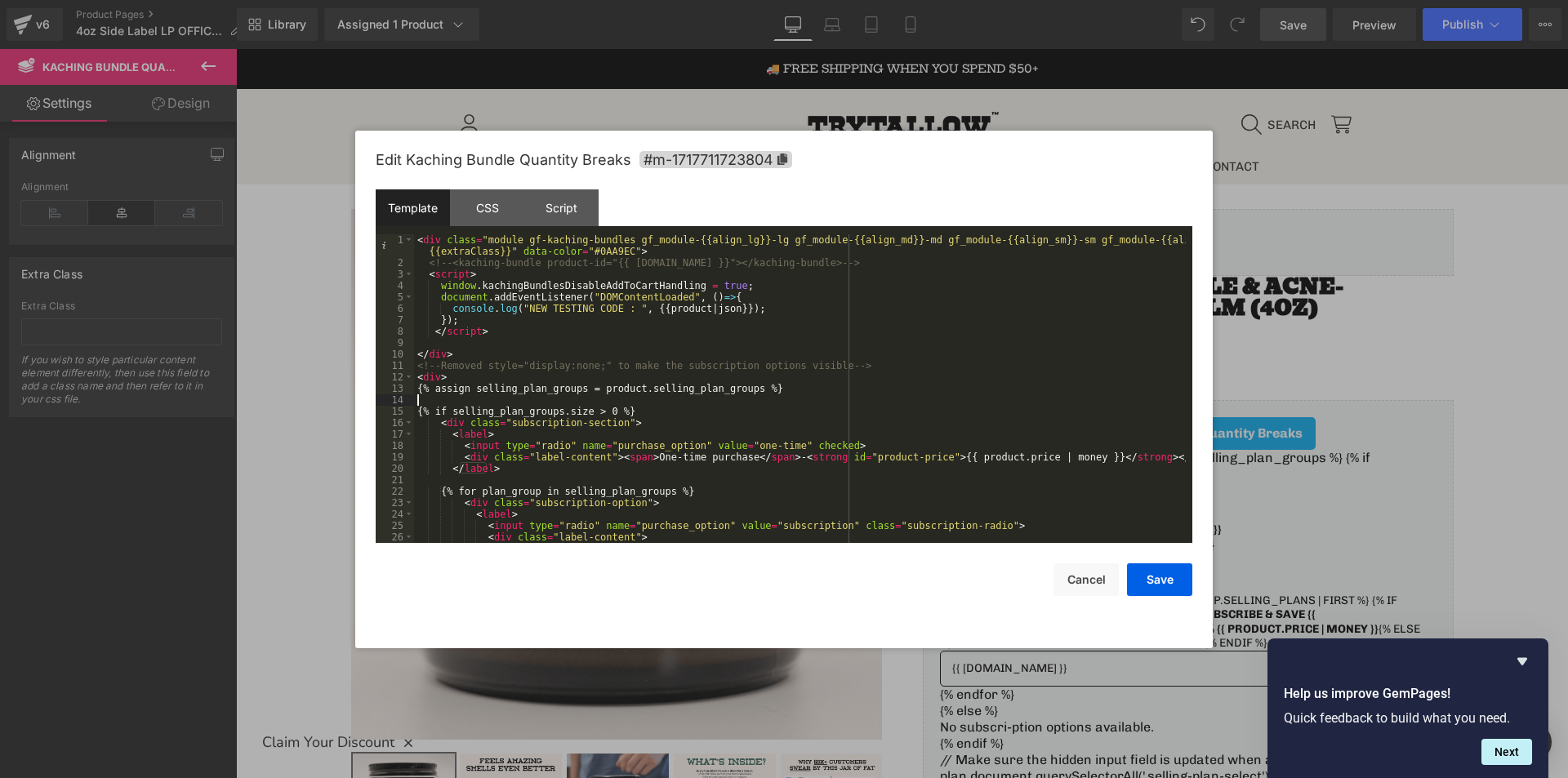
click at [446, 398] on div "< div class = "module gf-kaching-bundles gf_module-{{align_lg}}-lg gf_module-{{…" at bounding box center [800, 405] width 772 height 343
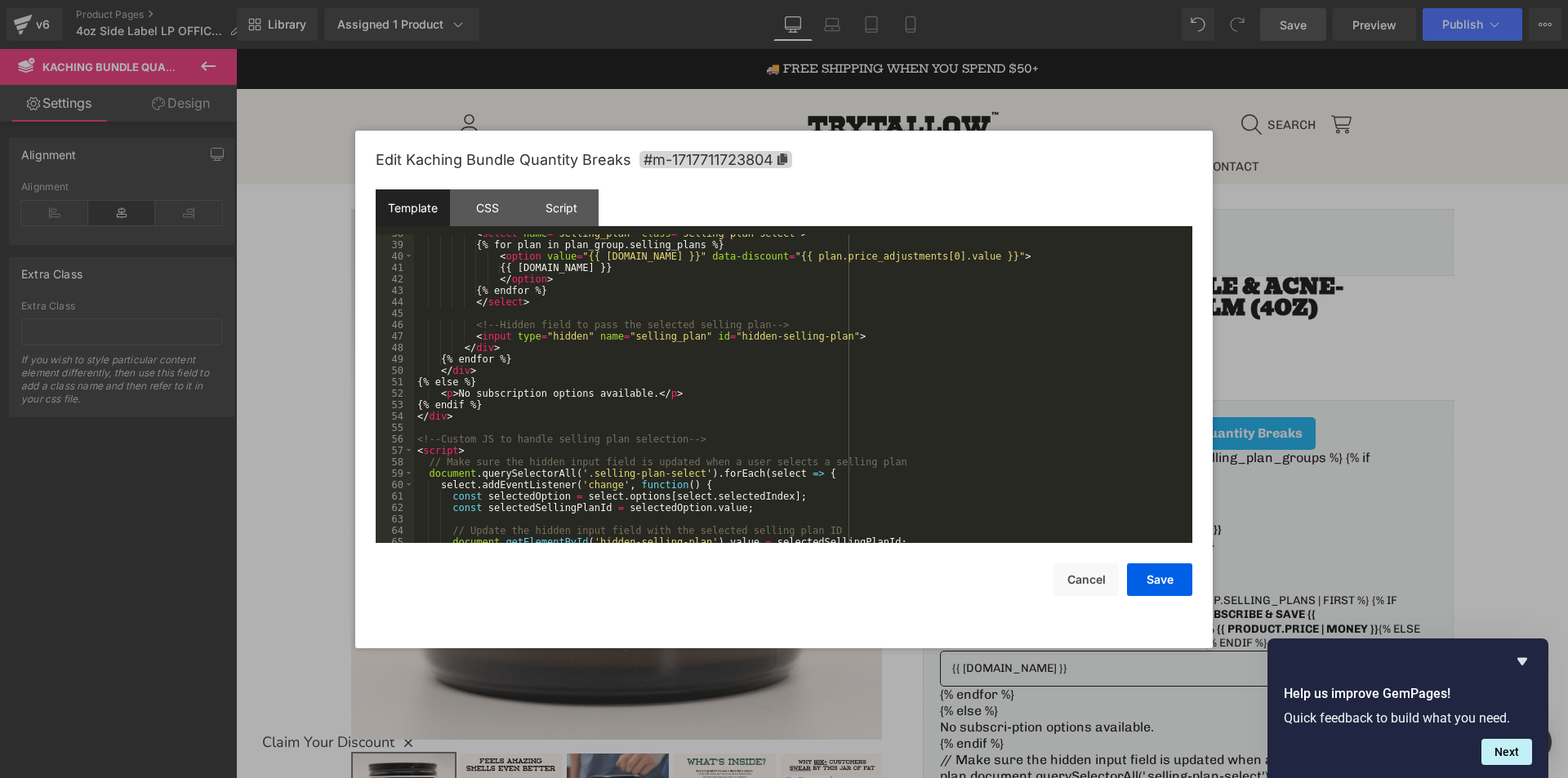
scroll to position [441, 0]
click at [507, 406] on div "< select name = "selling_plan" class = "selling-plan-select" > {% for plan in p…" at bounding box center [800, 393] width 772 height 331
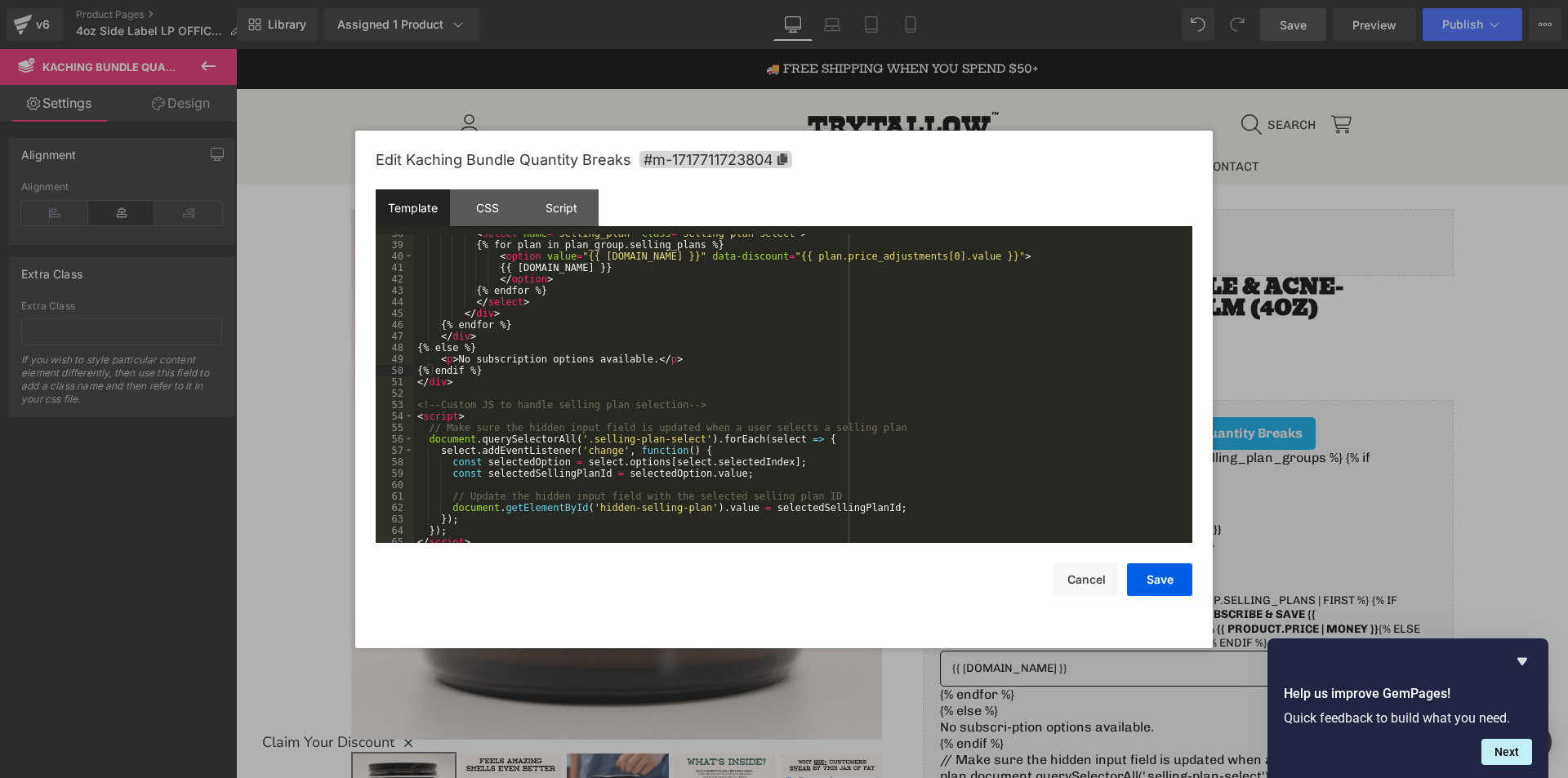
scroll to position [446, 0]
click at [494, 536] on div "{% for plan in plan_group.selling_plans %} < option value = "{{ plan.id }}" dat…" at bounding box center [800, 399] width 772 height 331
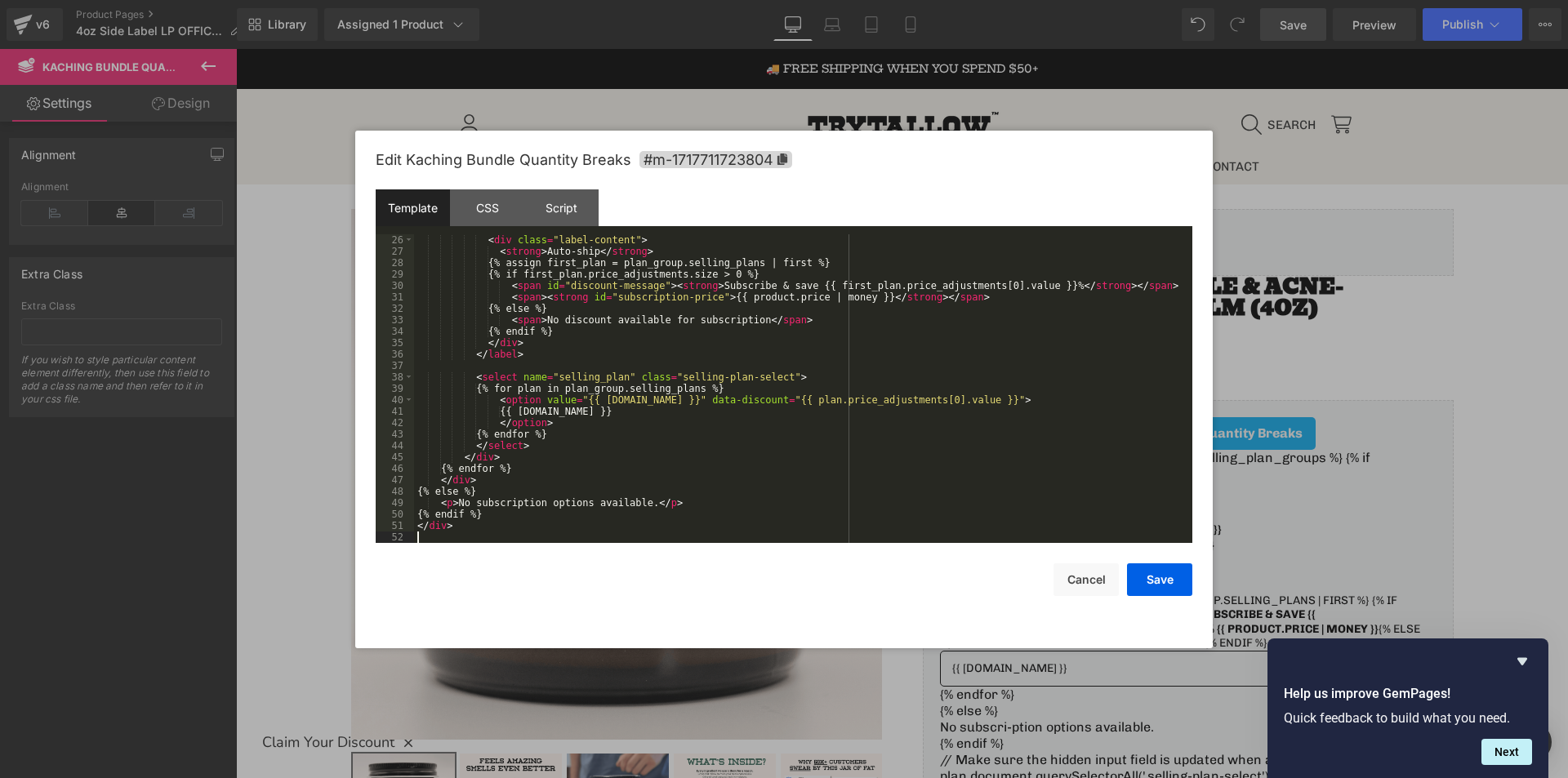
scroll to position [286, 0]
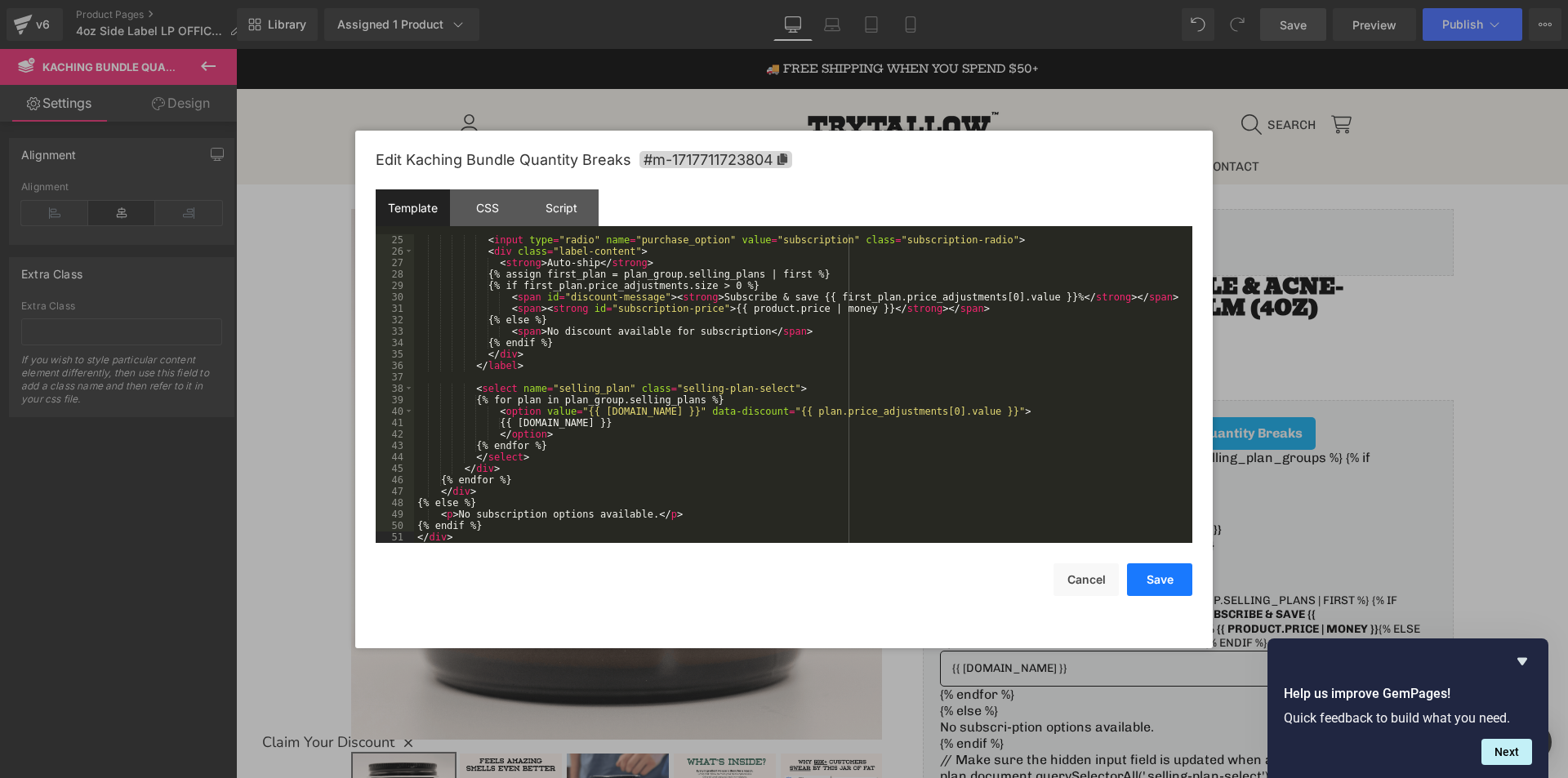
click at [1162, 579] on button "Save" at bounding box center [1160, 579] width 65 height 33
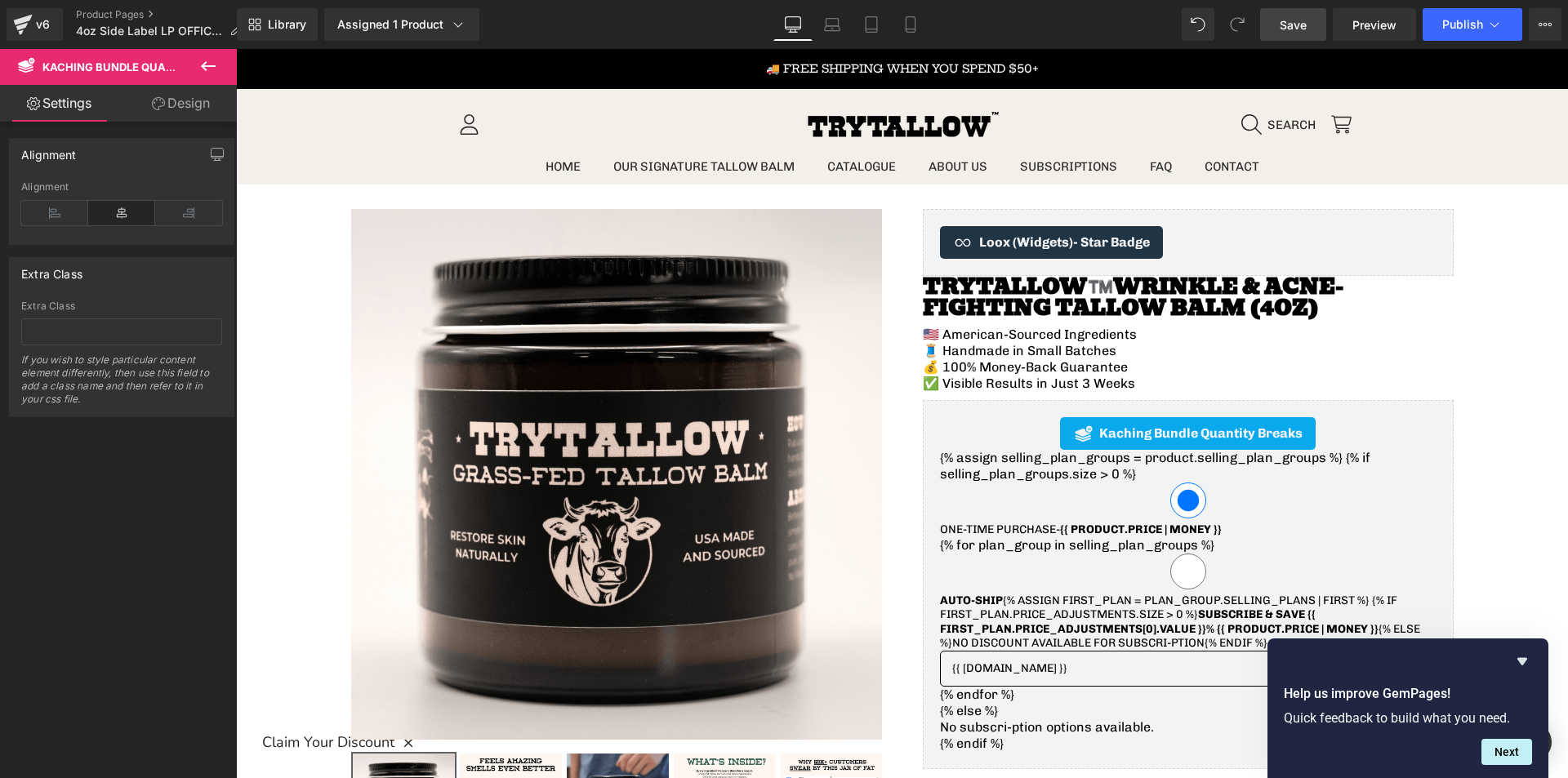
click at [1296, 40] on link "Save" at bounding box center [1293, 25] width 66 height 33
click at [1364, 34] on link "Preview" at bounding box center [1374, 25] width 83 height 33
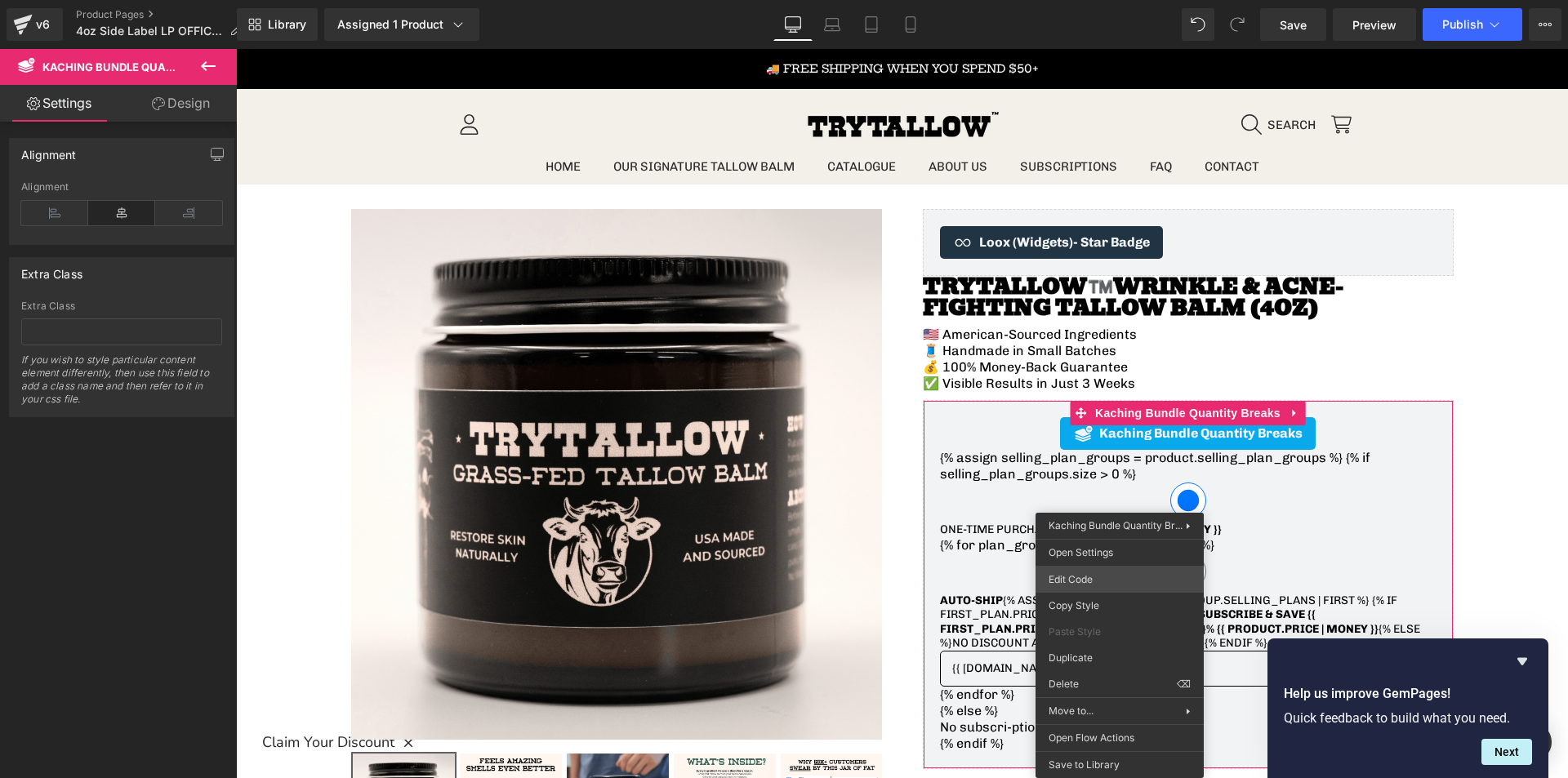
click at [1067, 0] on div "You are previewing how the will restyle your page. You can not edit Elements in…" at bounding box center [784, 0] width 1568 height 0
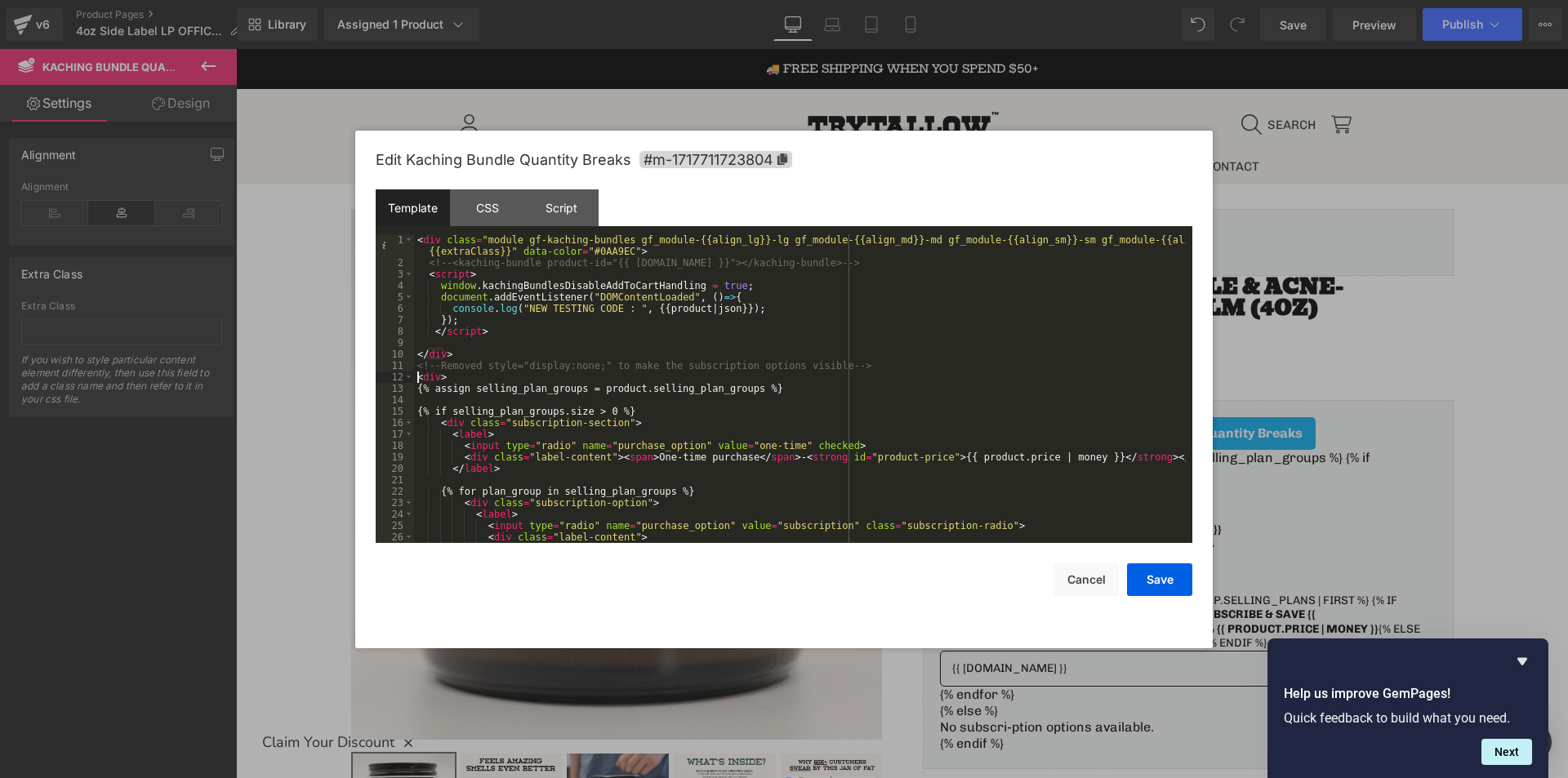
click at [419, 377] on div "< div class = "module gf-kaching-bundles gf_module-{{align_lg}}-lg gf_module-{{…" at bounding box center [800, 405] width 772 height 343
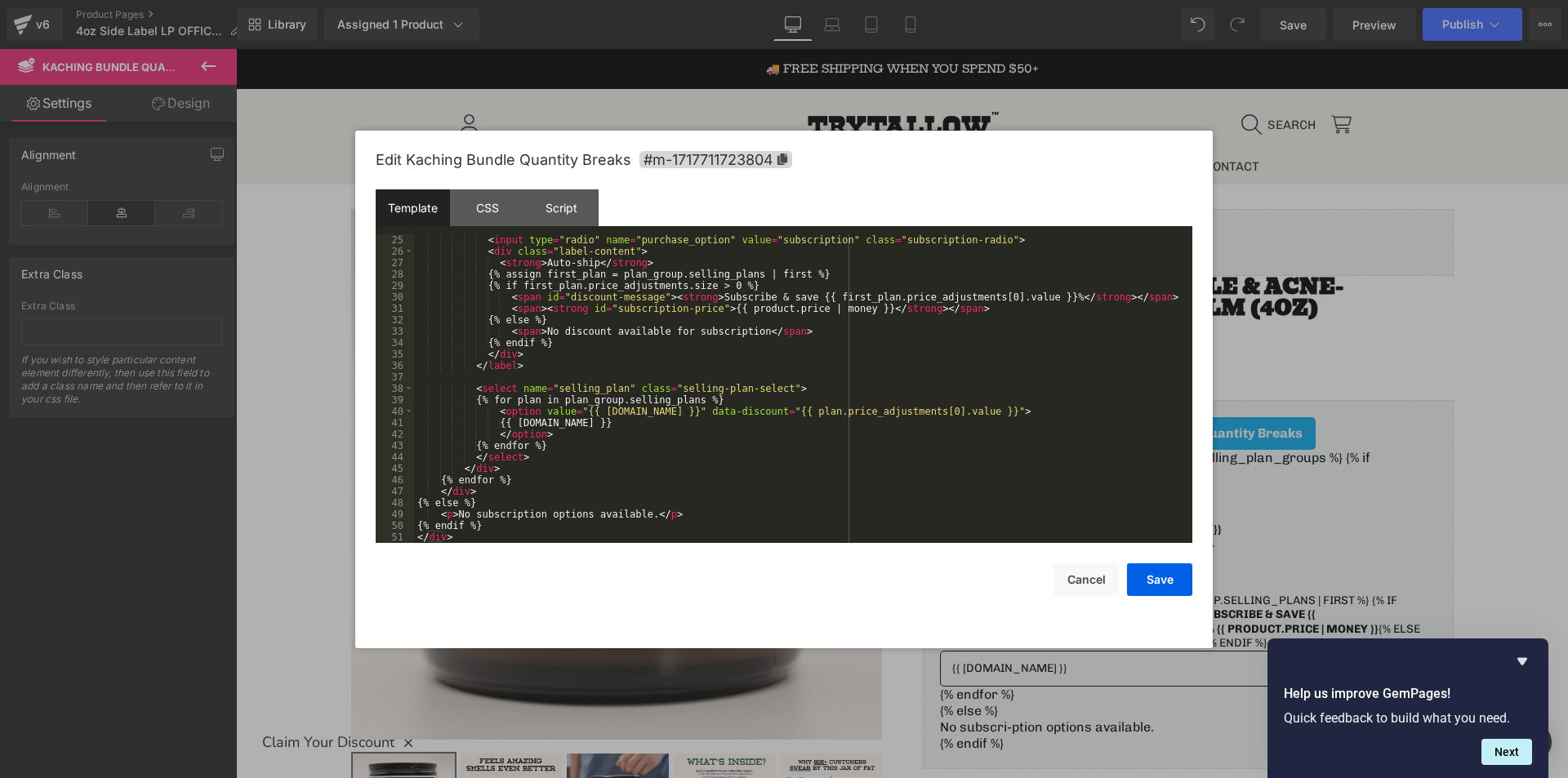
click at [489, 534] on div "< input type = "radio" name = "purchase_option" value = "subscription" class = …" at bounding box center [800, 399] width 772 height 331
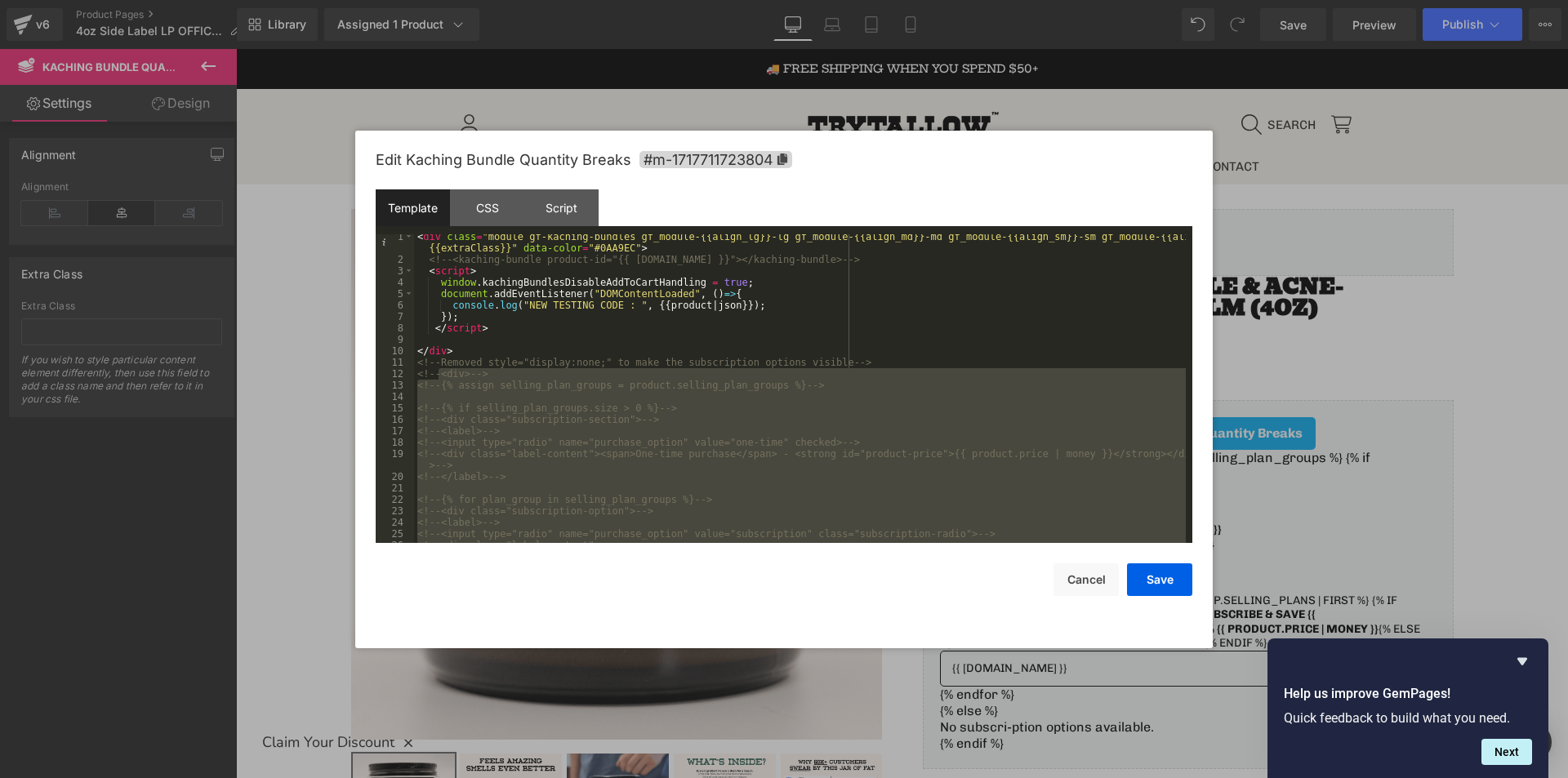
scroll to position [3, 0]
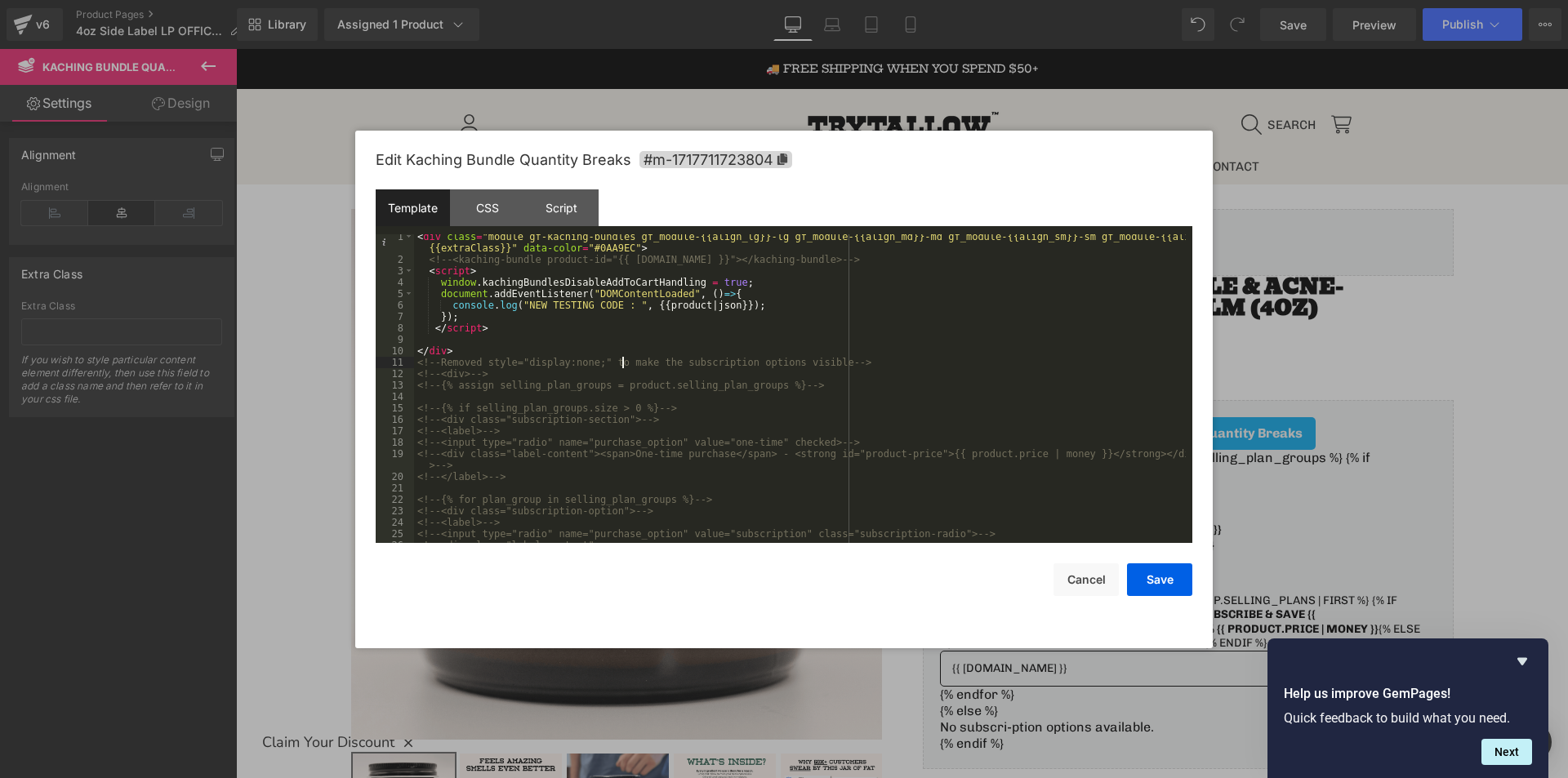
click at [620, 361] on div "< div class = "module gf-kaching-bundles gf_module-{{align_lg}}-lg gf_module-{{…" at bounding box center [800, 402] width 772 height 343
click at [490, 317] on div "< div class = "module gf-kaching-bundles gf_module-{{align_lg}}-lg gf_module-{{…" at bounding box center [800, 405] width 772 height 343
click at [1165, 577] on button "Save" at bounding box center [1160, 579] width 65 height 33
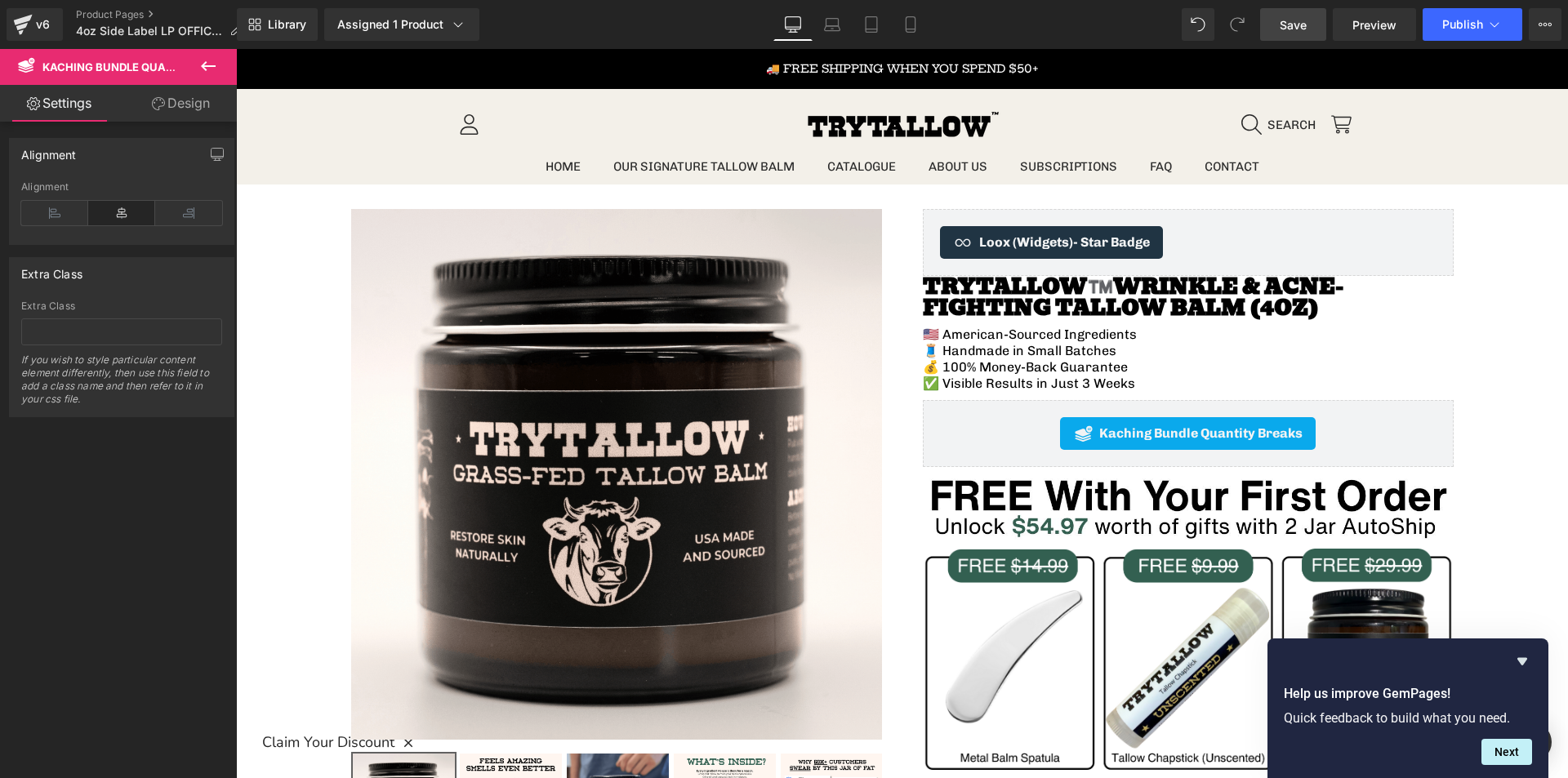
click at [1286, 27] on span "Save" at bounding box center [1293, 25] width 27 height 17
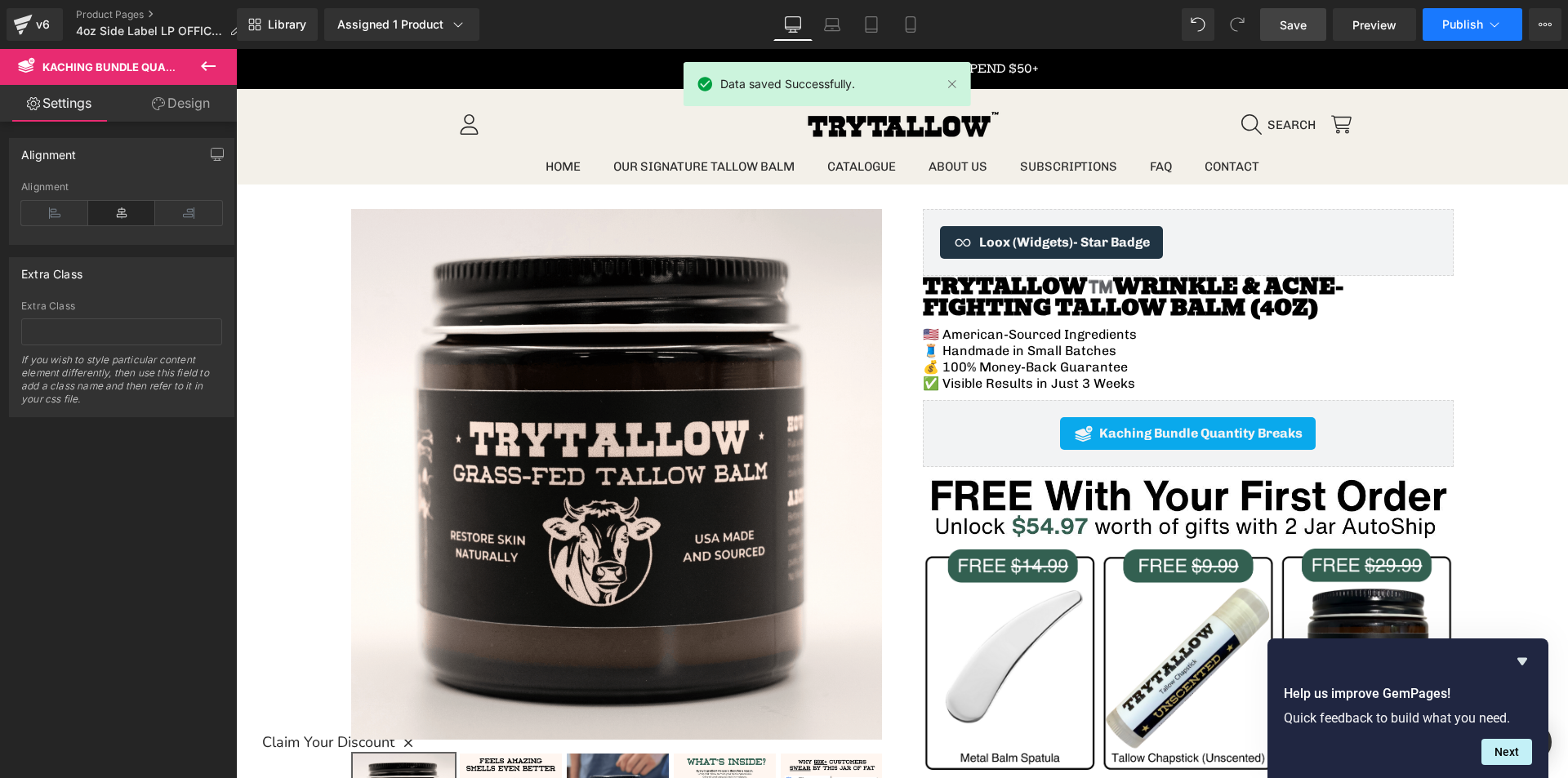
click at [1489, 23] on icon at bounding box center [1494, 25] width 16 height 16
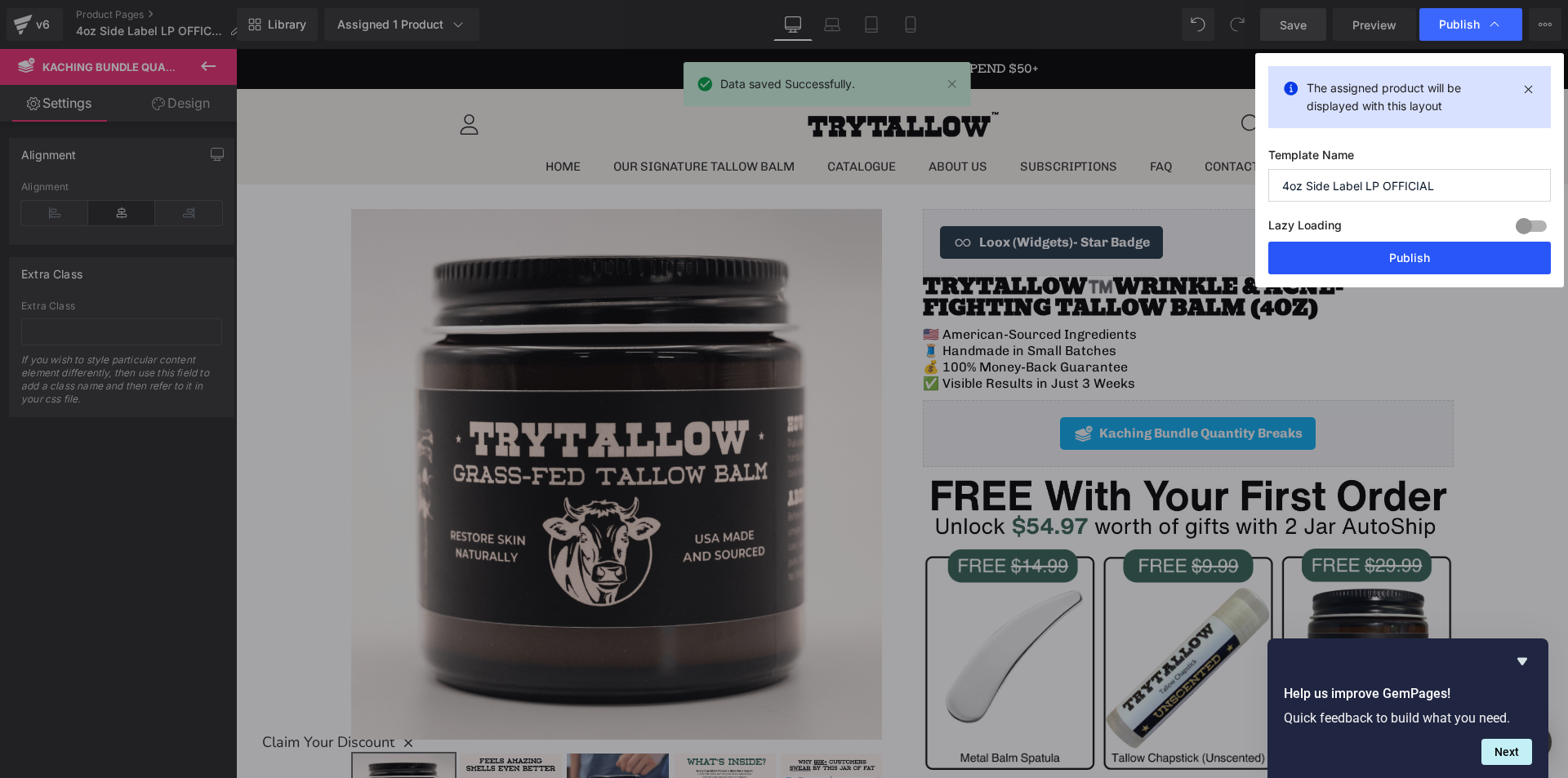
click at [1422, 259] on button "Publish" at bounding box center [1409, 258] width 282 height 33
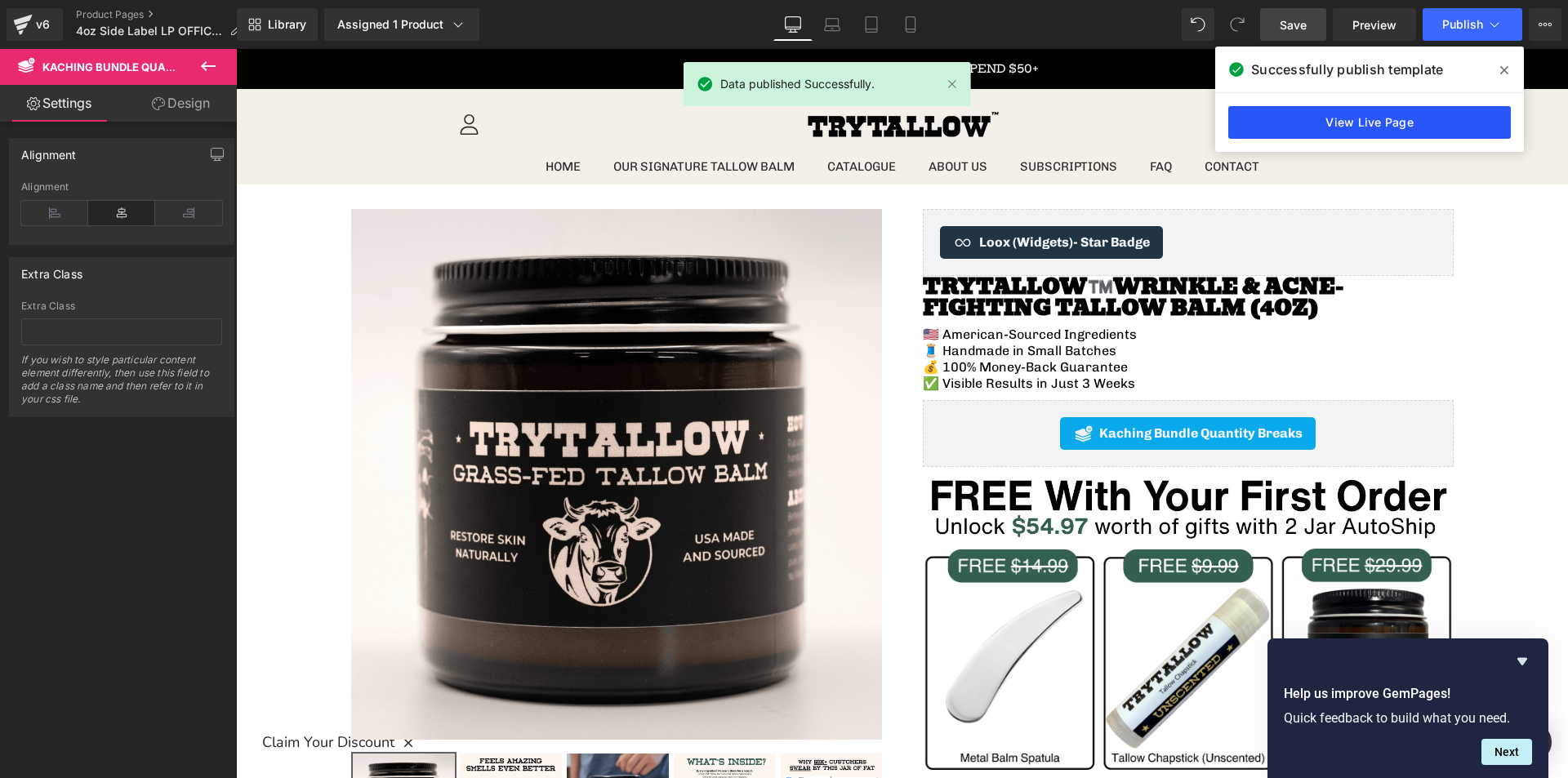
click at [1409, 123] on link "View Live Page" at bounding box center [1369, 123] width 282 height 33
